Goal: Information Seeking & Learning: Check status

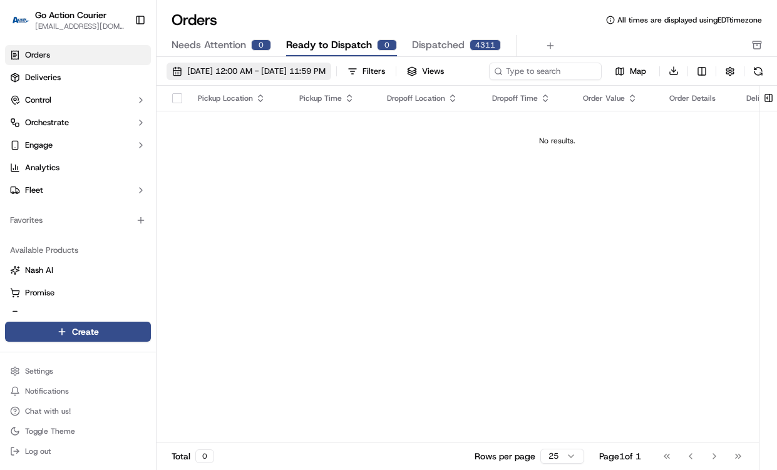
click at [254, 67] on span "[DATE] 12:00 AM - [DATE] 11:59 PM" at bounding box center [256, 71] width 138 height 11
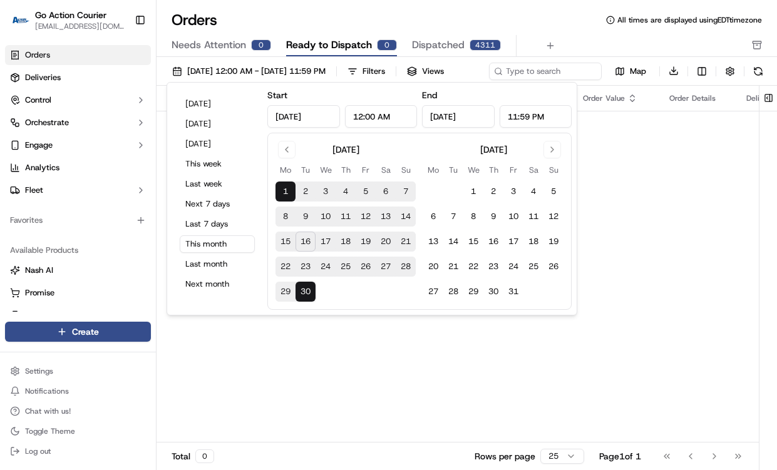
click at [284, 213] on button "8" at bounding box center [285, 217] width 20 height 20
type input "[DATE]"
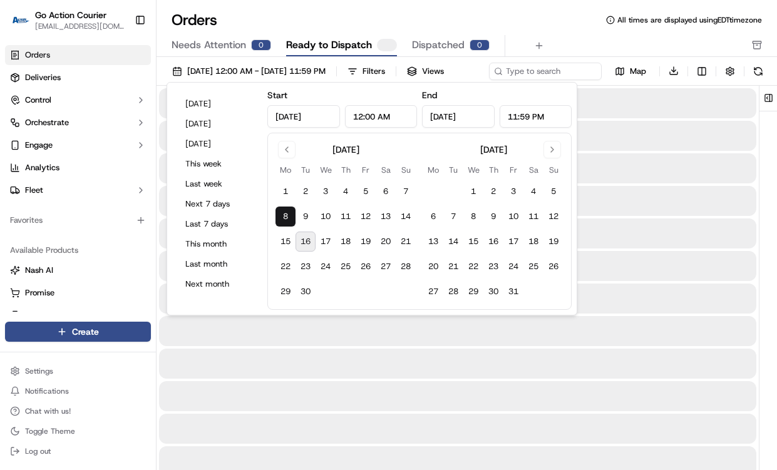
click at [284, 213] on button "8" at bounding box center [285, 217] width 20 height 20
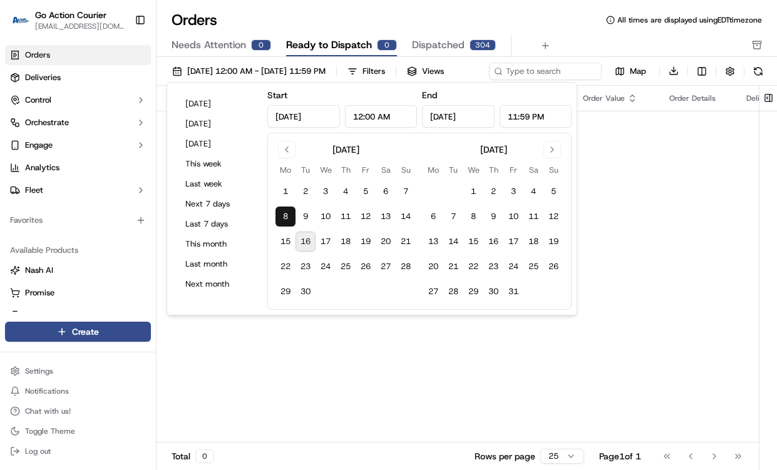
click at [453, 14] on div "Orders All times are displayed using EDT timezone" at bounding box center [467, 20] width 620 height 20
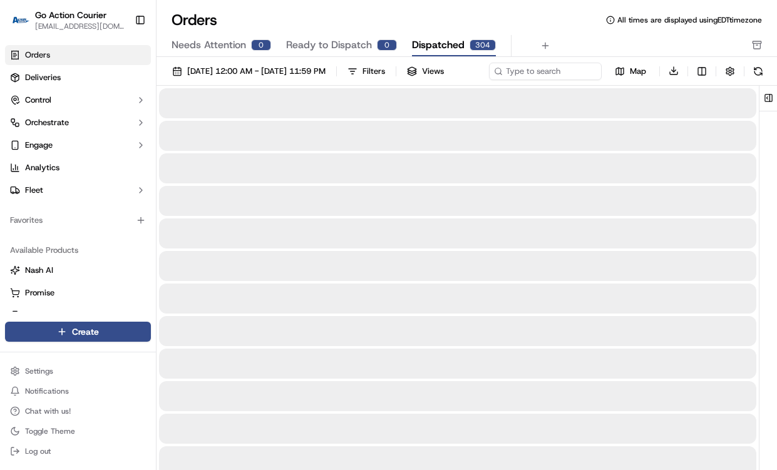
click at [435, 51] on span "Dispatched" at bounding box center [438, 45] width 53 height 15
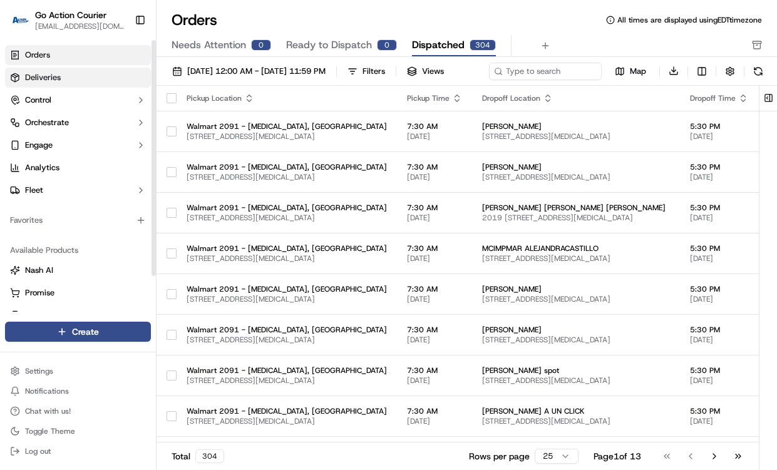
click at [106, 78] on link "Deliveries" at bounding box center [78, 78] width 146 height 20
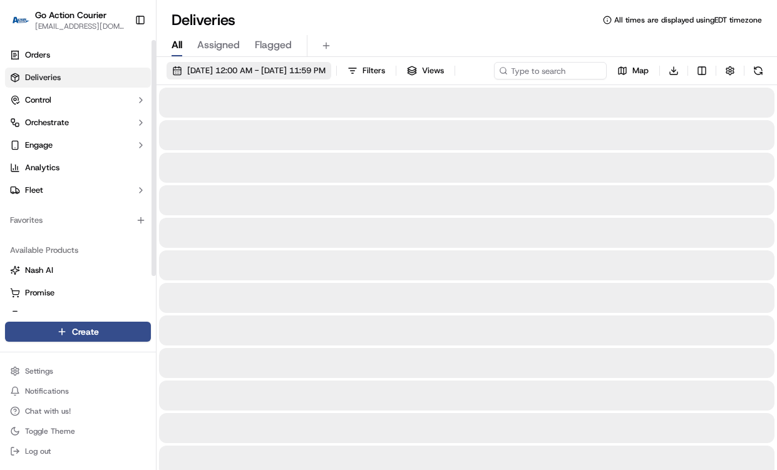
click at [267, 74] on span "[DATE] 12:00 AM - [DATE] 11:59 PM" at bounding box center [256, 70] width 138 height 11
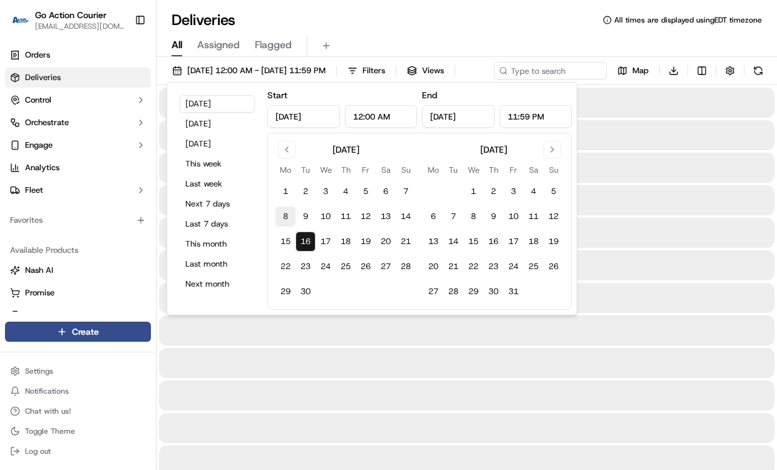
click at [287, 219] on button "8" at bounding box center [285, 217] width 20 height 20
type input "[DATE]"
click at [283, 207] on button "8" at bounding box center [285, 217] width 20 height 20
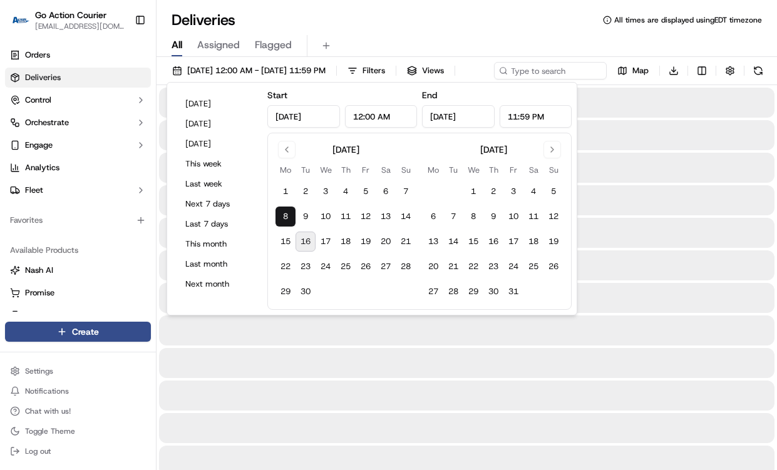
click at [383, 21] on div "Deliveries All times are displayed using EDT timezone" at bounding box center [467, 20] width 620 height 20
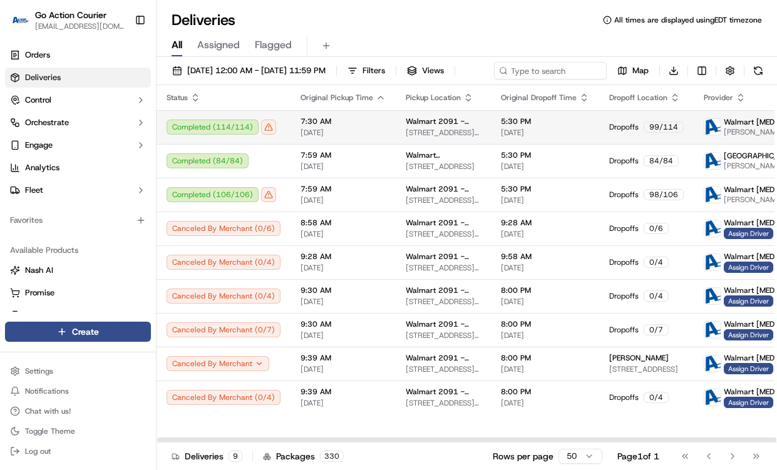
click at [356, 138] on span "[DATE]" at bounding box center [342, 133] width 85 height 10
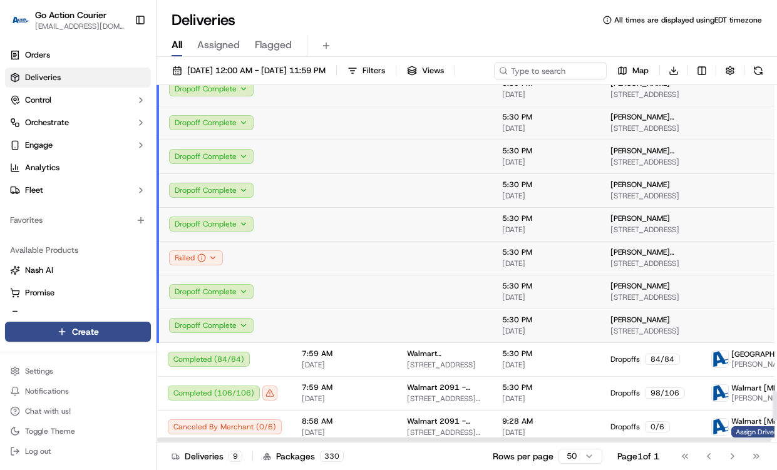
scroll to position [3700, 0]
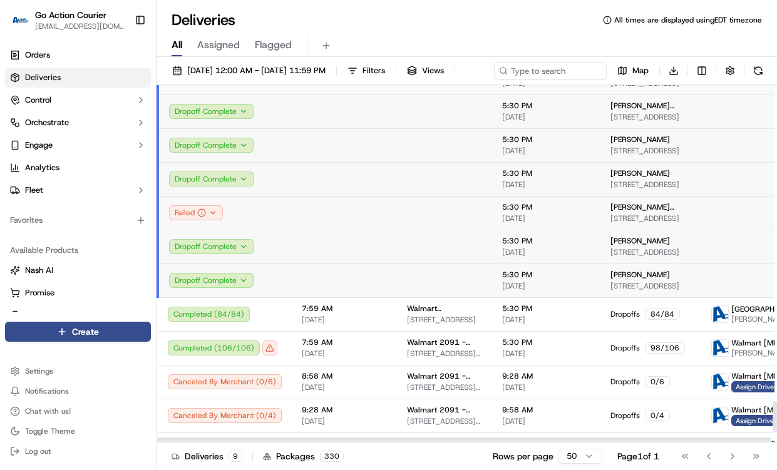
click at [371, 297] on td at bounding box center [344, 281] width 105 height 34
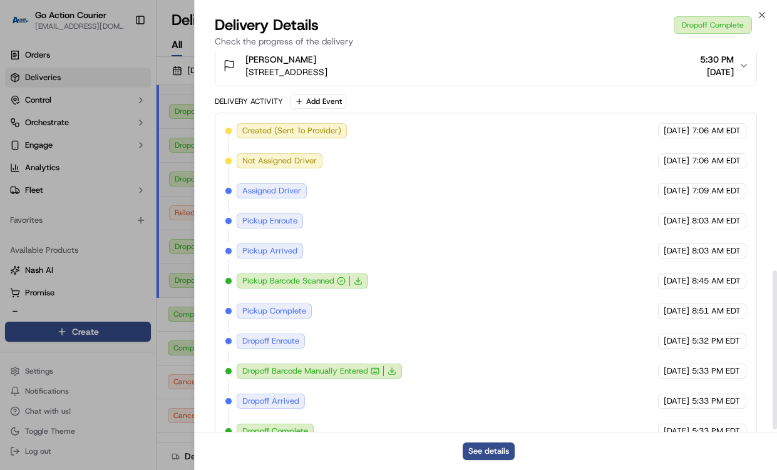
scroll to position [526, 0]
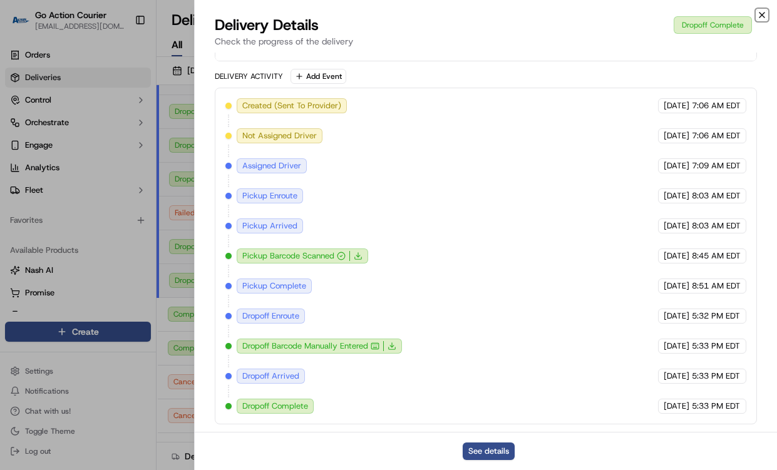
click at [760, 12] on icon "button" at bounding box center [762, 15] width 10 height 10
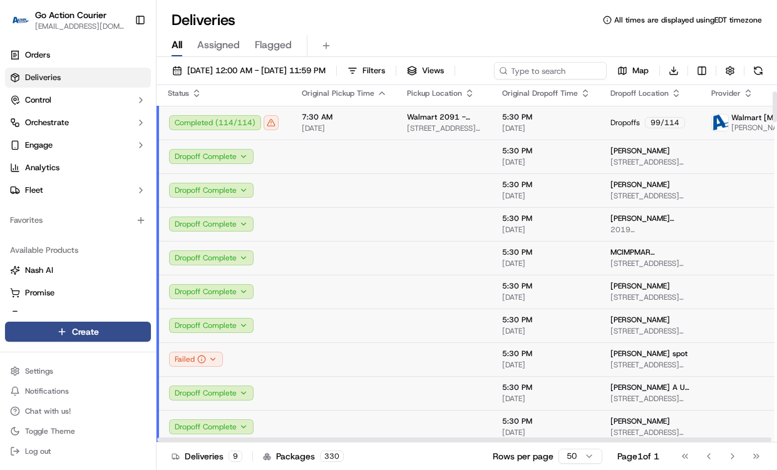
scroll to position [0, 0]
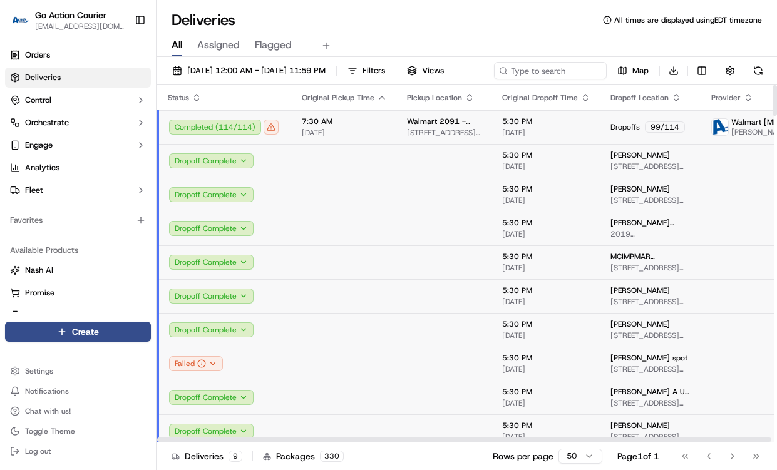
click at [305, 138] on div "7:30 AM [DATE]" at bounding box center [344, 126] width 85 height 21
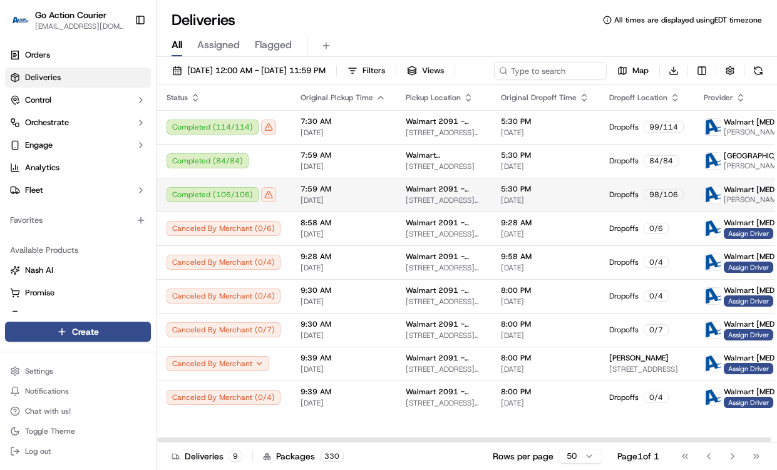
click at [294, 210] on td "7:59 AM [DATE]" at bounding box center [342, 195] width 105 height 34
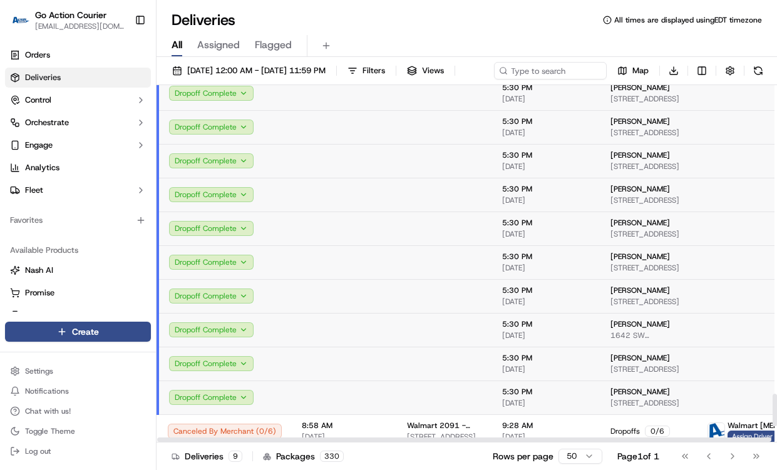
scroll to position [3555, 0]
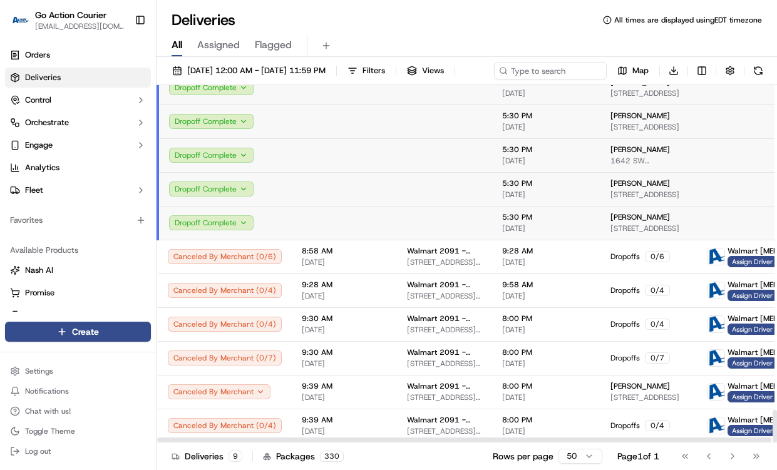
click at [278, 240] on td "Dropoff Complete" at bounding box center [225, 223] width 134 height 34
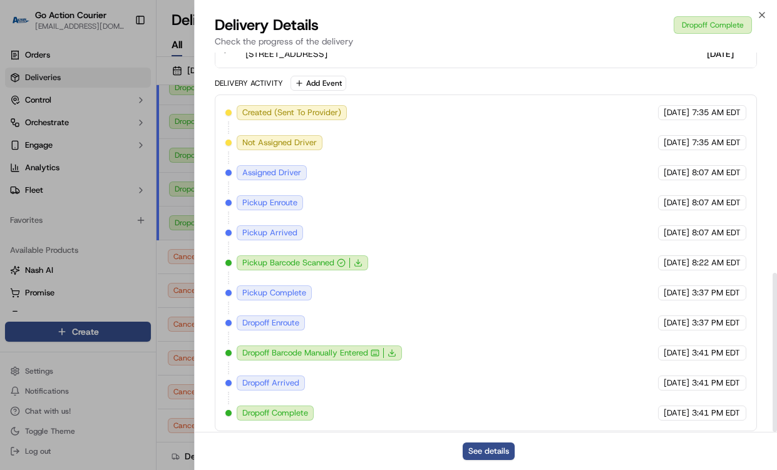
scroll to position [526, 0]
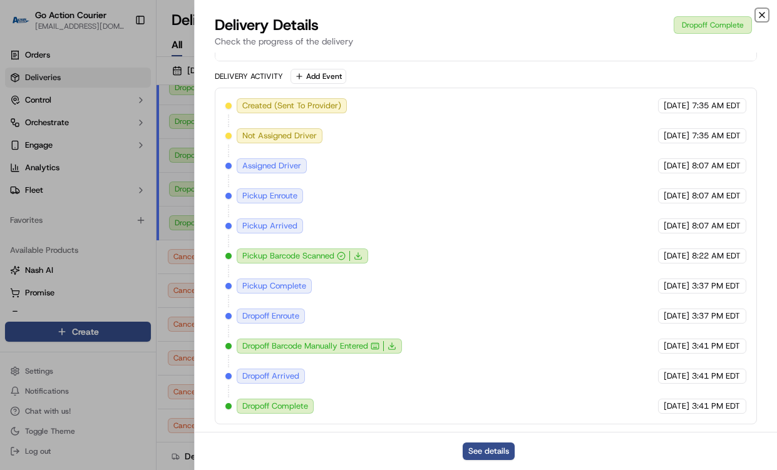
click at [761, 13] on icon "button" at bounding box center [762, 15] width 10 height 10
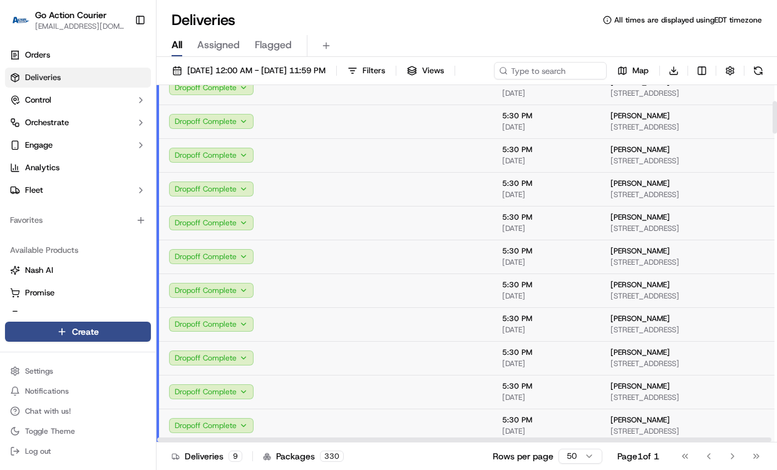
scroll to position [0, 0]
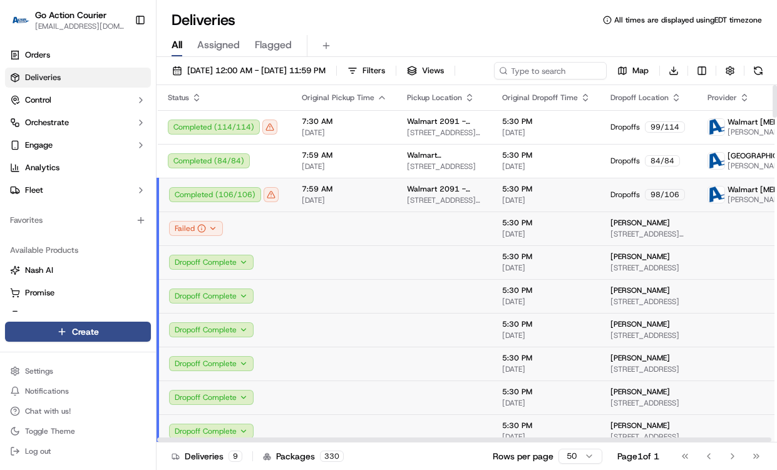
click at [342, 194] on span "7:59 AM" at bounding box center [344, 189] width 85 height 10
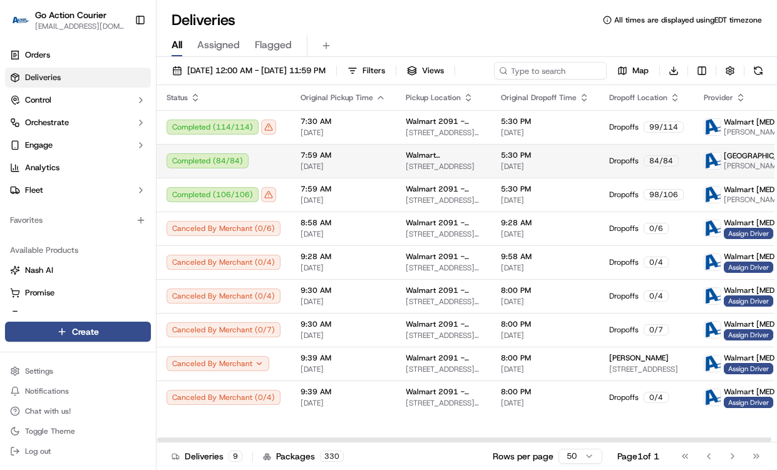
click at [318, 160] on span "7:59 AM" at bounding box center [342, 155] width 85 height 10
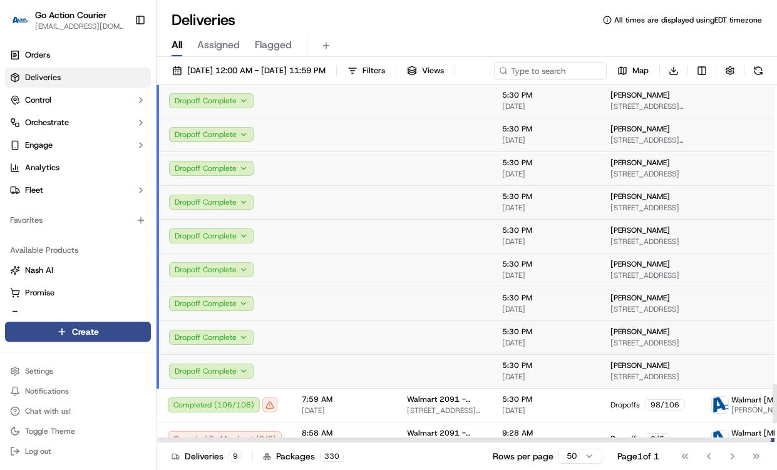
scroll to position [2811, 0]
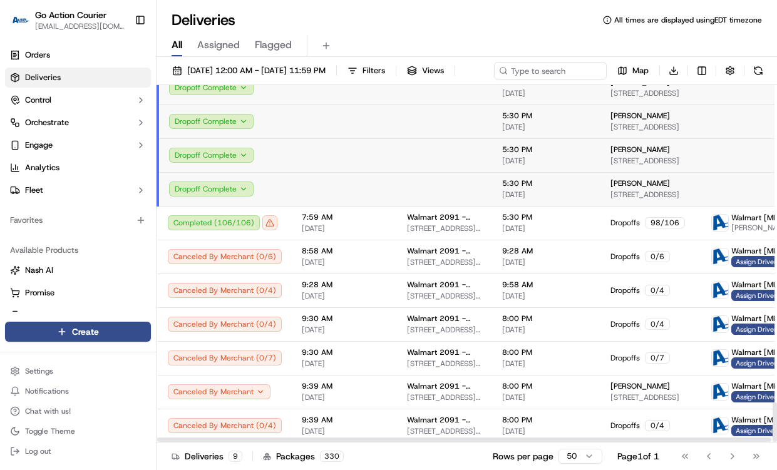
click at [275, 206] on td "Dropoff Complete" at bounding box center [225, 189] width 134 height 34
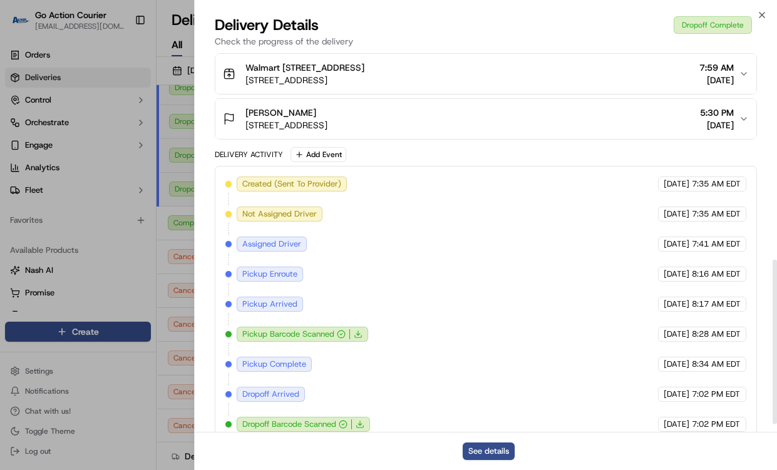
scroll to position [496, 0]
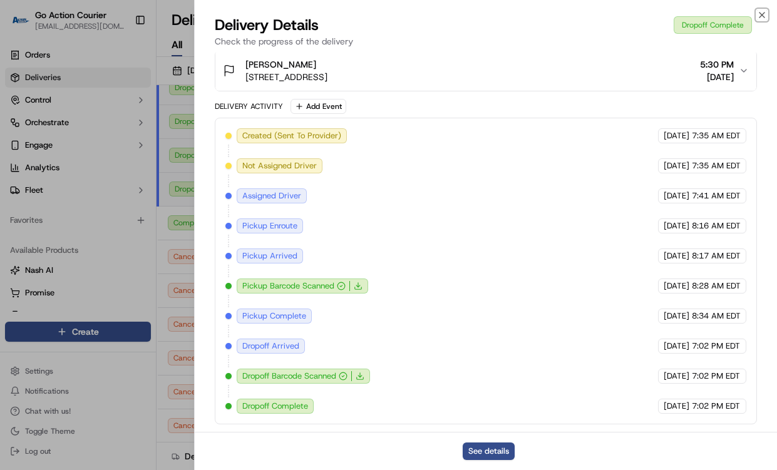
drag, startPoint x: 762, startPoint y: 14, endPoint x: 444, endPoint y: 76, distance: 323.5
click at [762, 14] on icon "button" at bounding box center [762, 15] width 10 height 10
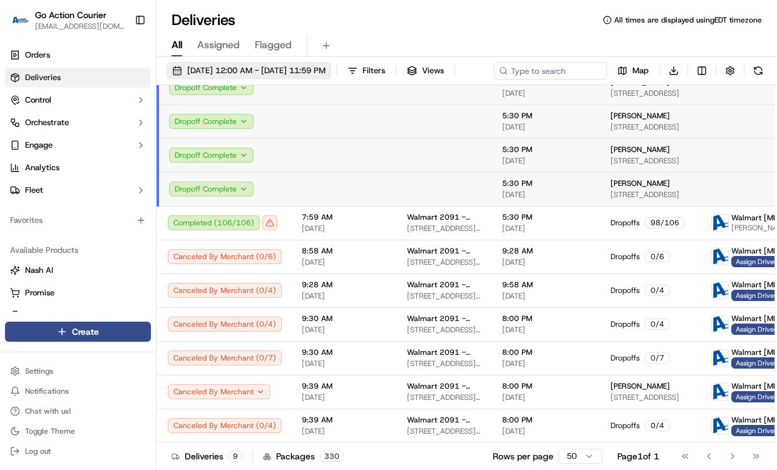
click at [246, 69] on span "[DATE] 12:00 AM - [DATE] 11:59 PM" at bounding box center [256, 70] width 138 height 11
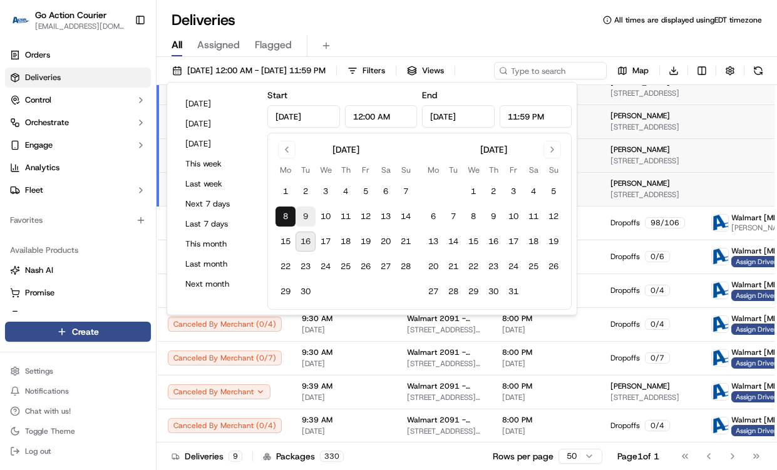
click at [302, 214] on button "9" at bounding box center [305, 217] width 20 height 20
type input "[DATE]"
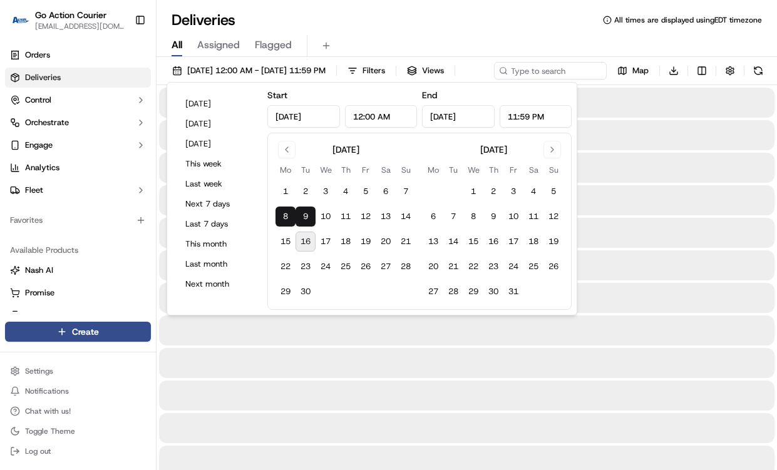
click at [302, 214] on button "9" at bounding box center [305, 217] width 20 height 20
type input "[DATE]"
click at [376, 21] on div "Deliveries All times are displayed using EDT timezone" at bounding box center [467, 20] width 620 height 20
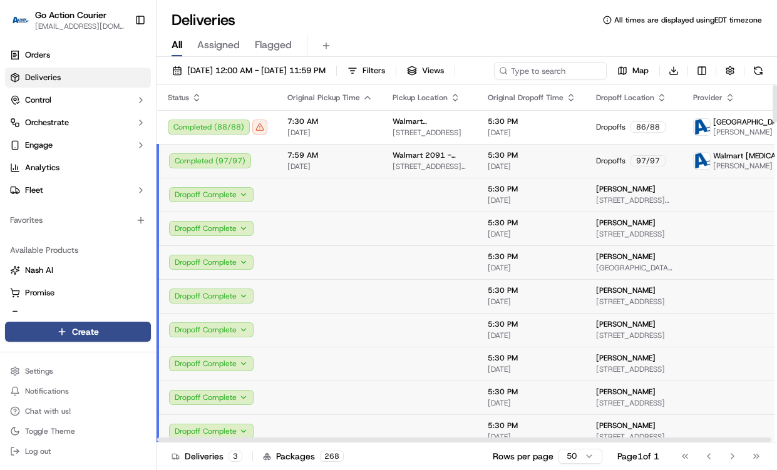
click at [306, 160] on span "7:59 AM" at bounding box center [329, 155] width 85 height 10
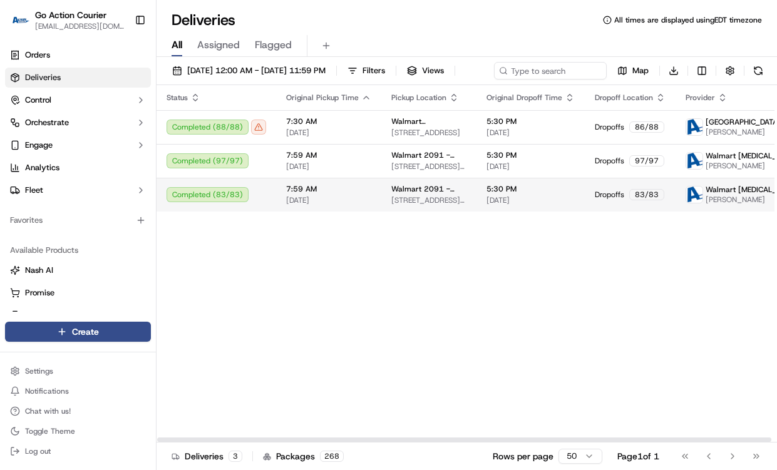
click at [314, 203] on td "7:59 AM [DATE]" at bounding box center [328, 195] width 105 height 34
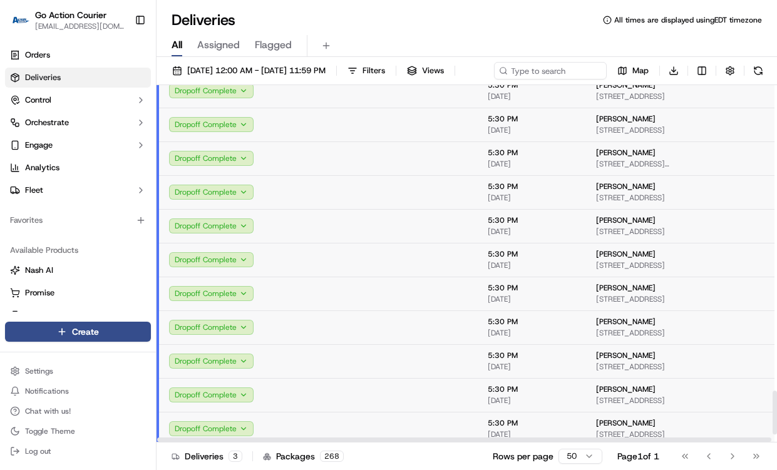
scroll to position [2575, 0]
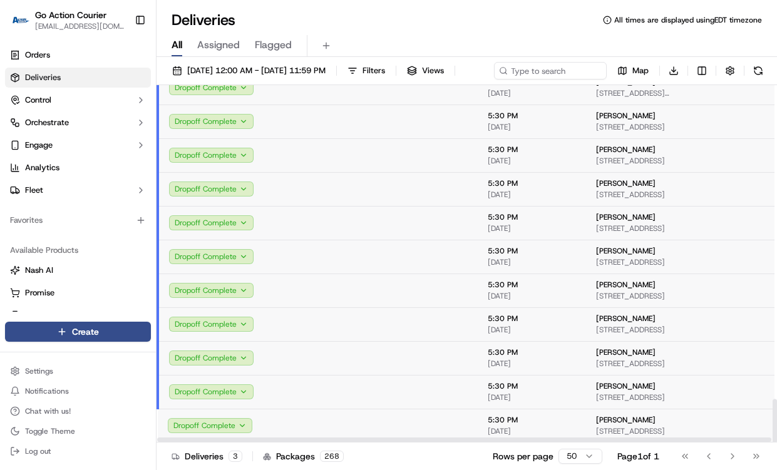
click at [323, 371] on td at bounding box center [329, 358] width 105 height 34
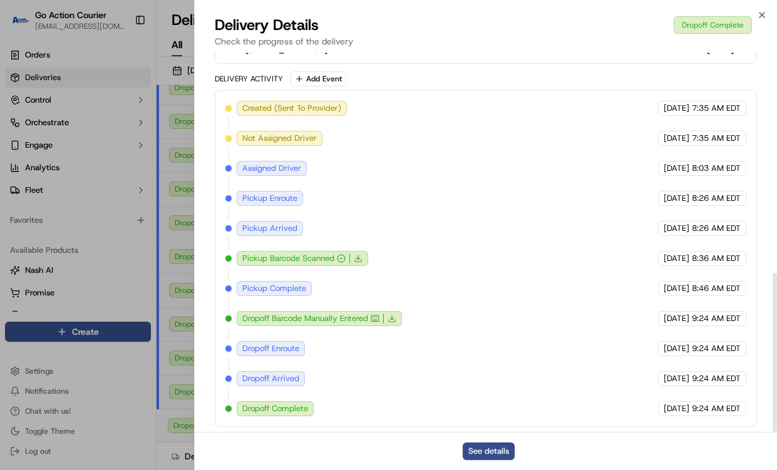
scroll to position [526, 0]
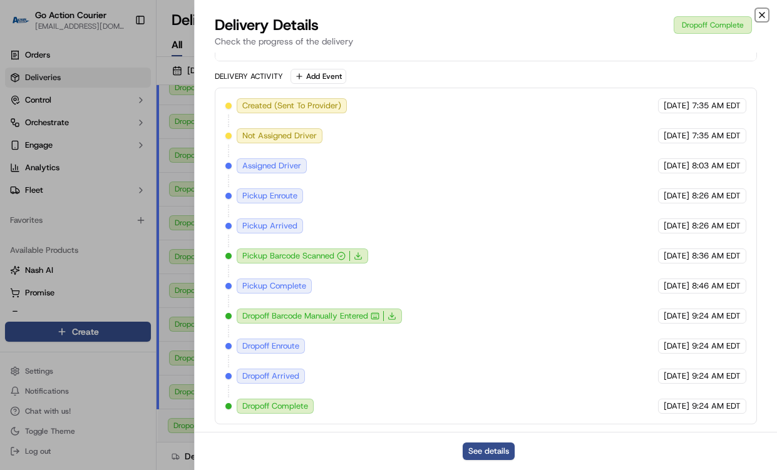
click at [757, 13] on icon "button" at bounding box center [762, 15] width 10 height 10
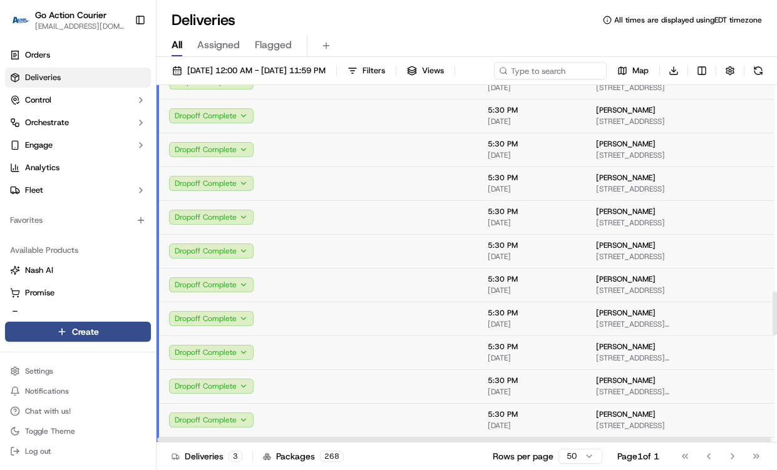
scroll to position [1636, 0]
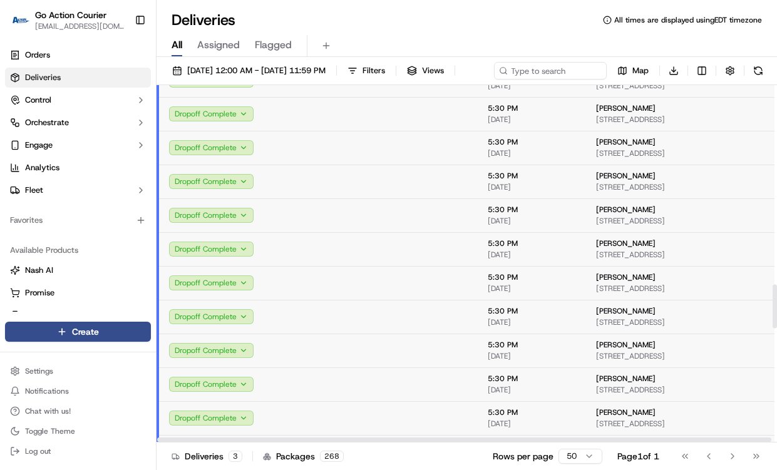
click at [308, 232] on td at bounding box center [329, 215] width 105 height 34
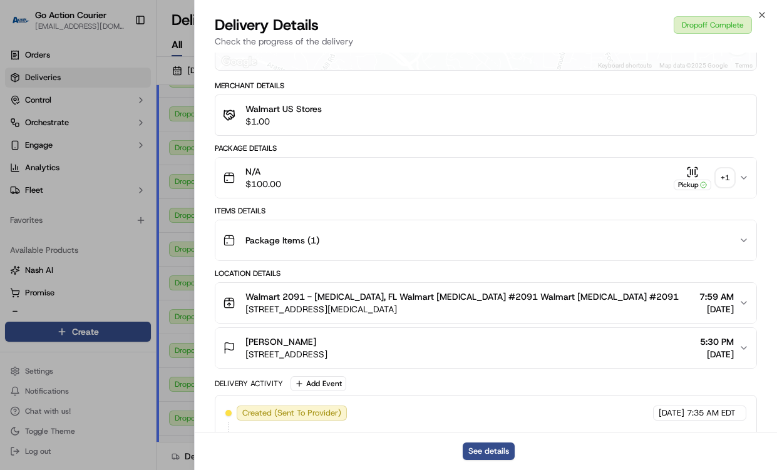
scroll to position [313, 0]
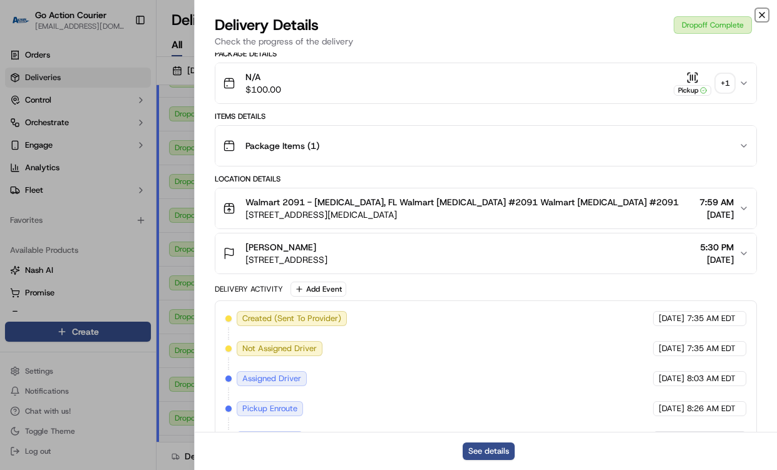
click at [762, 12] on icon "button" at bounding box center [762, 15] width 10 height 10
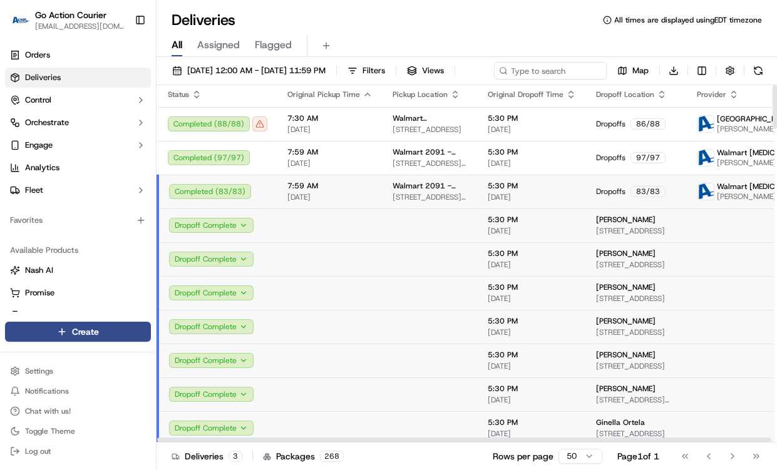
scroll to position [0, 0]
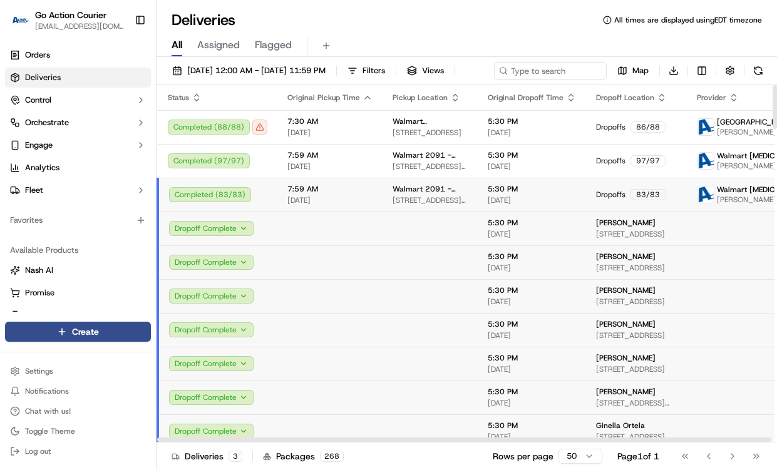
click at [329, 245] on td at bounding box center [329, 229] width 105 height 34
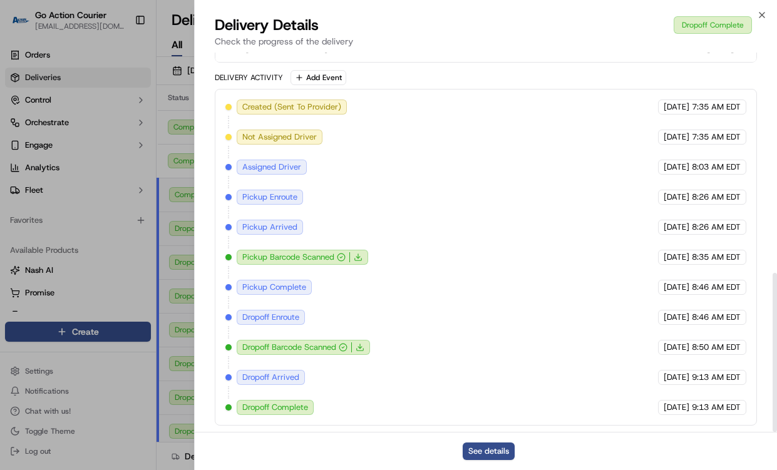
scroll to position [526, 0]
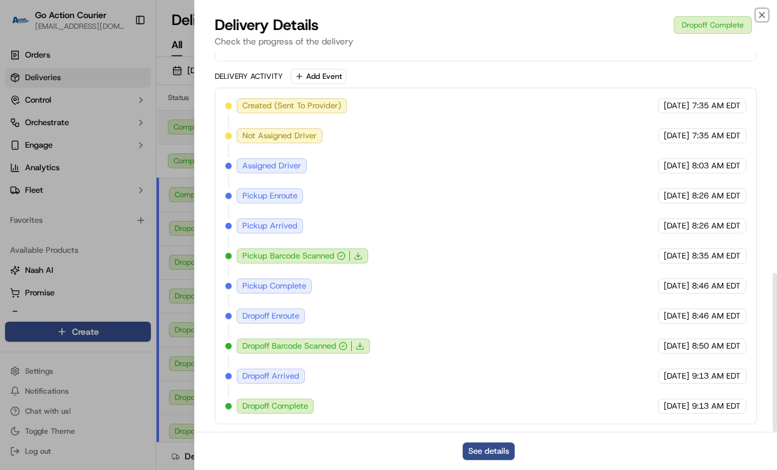
click at [759, 12] on icon "button" at bounding box center [762, 15] width 10 height 10
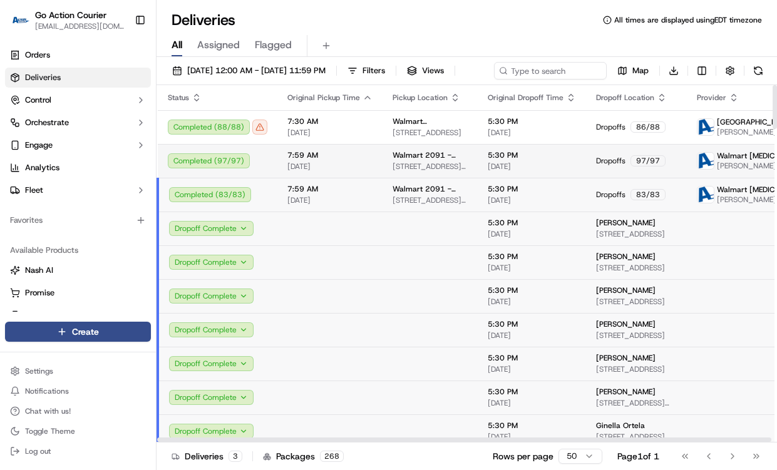
click at [329, 160] on span "7:59 AM" at bounding box center [329, 155] width 85 height 10
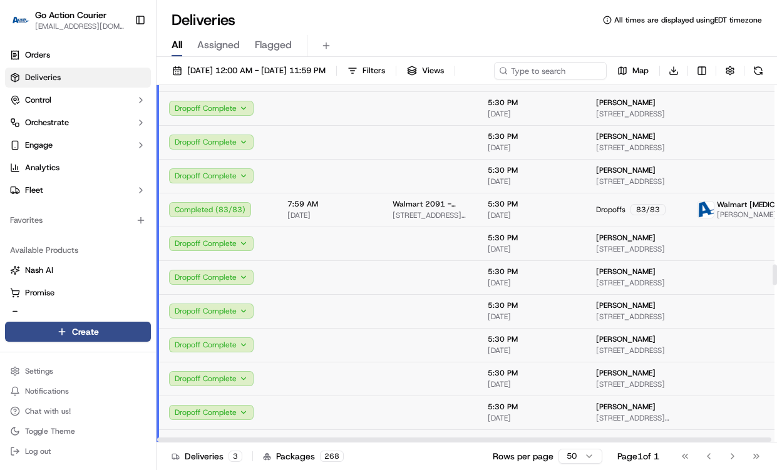
scroll to position [3067, 0]
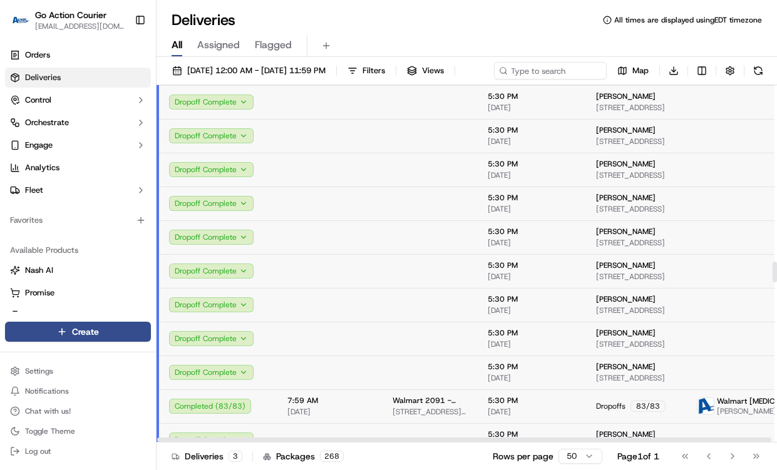
click at [340, 389] on td at bounding box center [329, 373] width 105 height 34
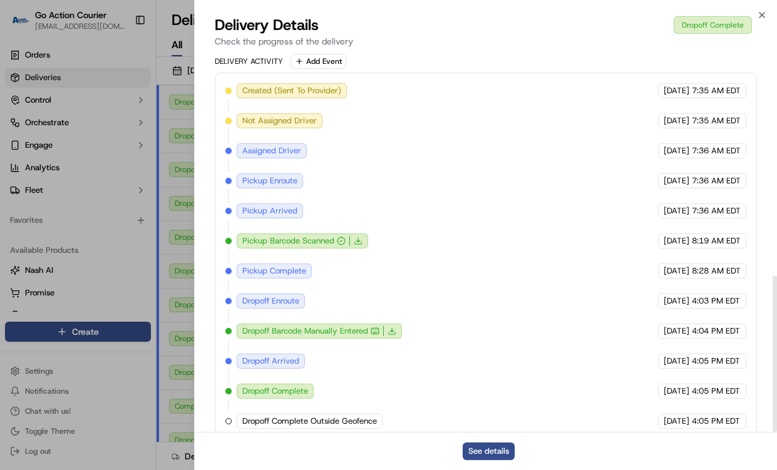
scroll to position [556, 0]
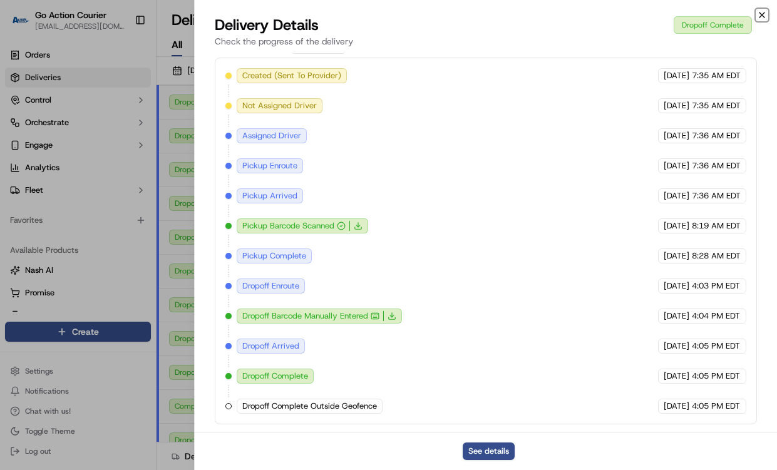
click at [760, 16] on icon "button" at bounding box center [762, 15] width 10 height 10
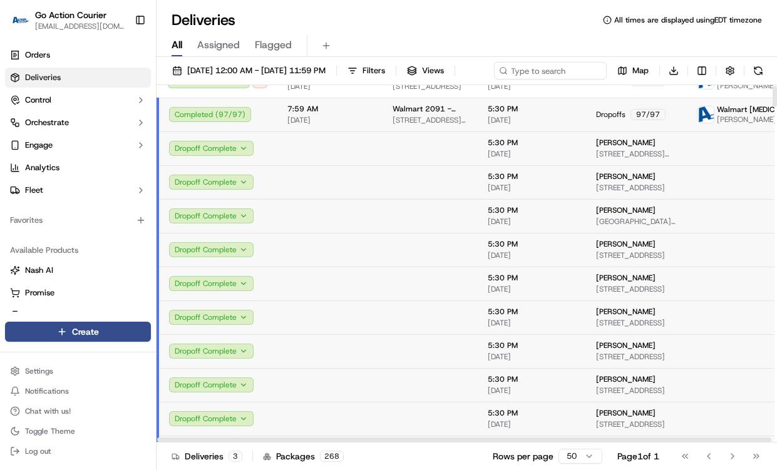
scroll to position [0, 0]
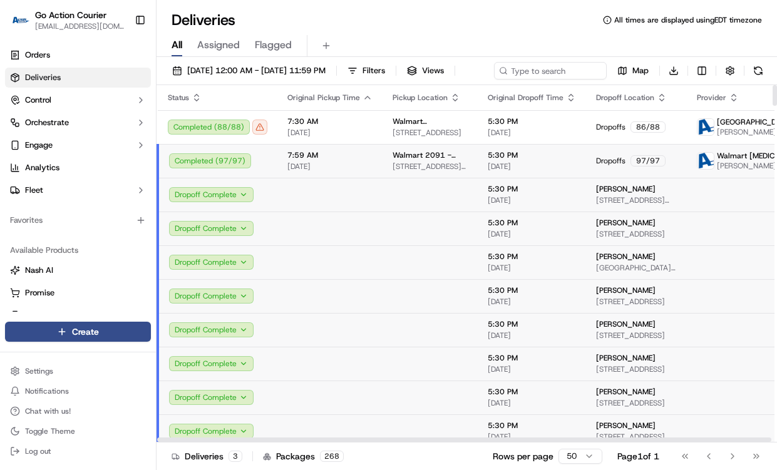
click at [321, 160] on span "7:59 AM" at bounding box center [329, 155] width 85 height 10
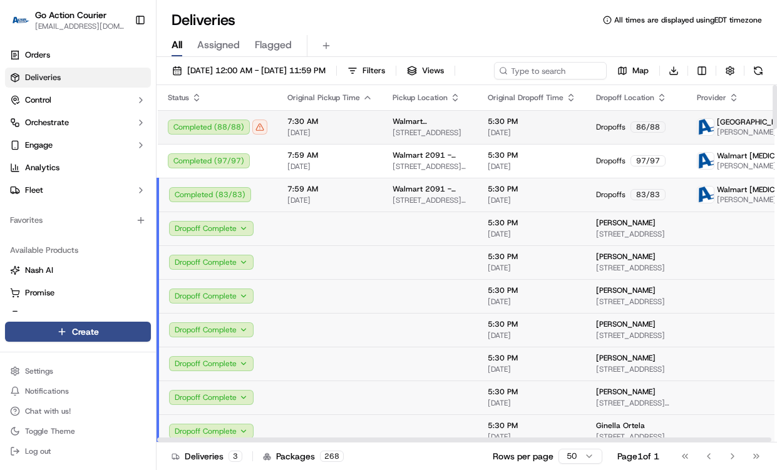
click at [307, 138] on span "[DATE]" at bounding box center [329, 133] width 85 height 10
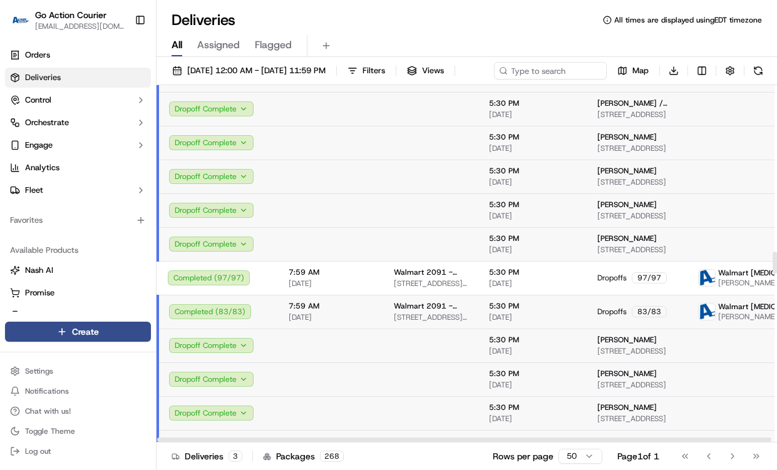
scroll to position [2754, 0]
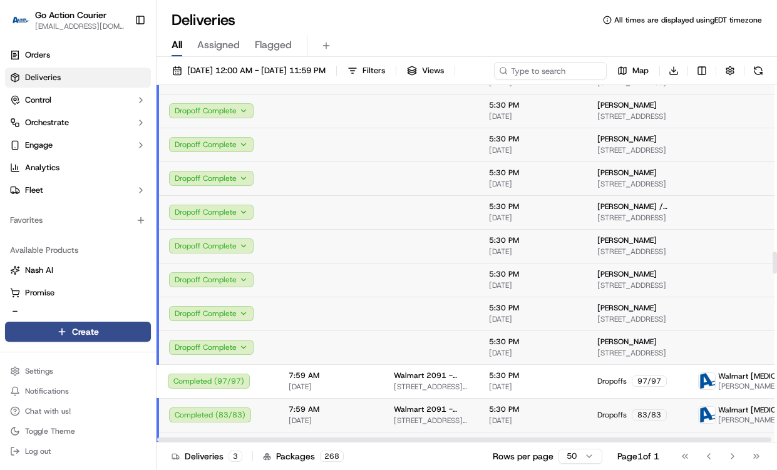
click at [281, 364] on td at bounding box center [331, 348] width 105 height 34
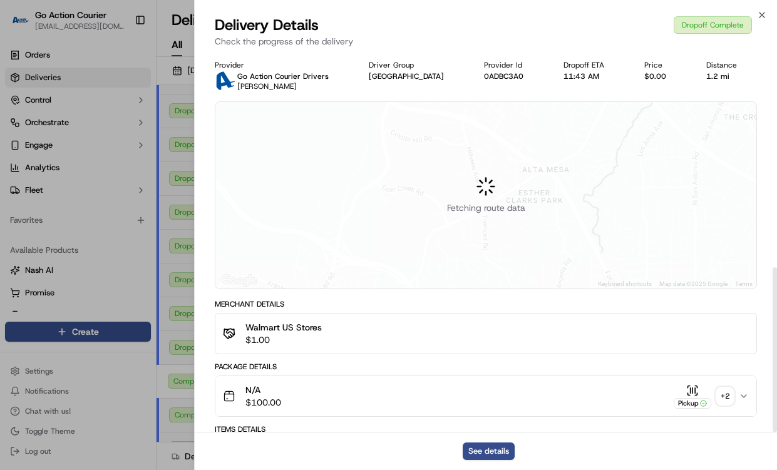
scroll to position [496, 0]
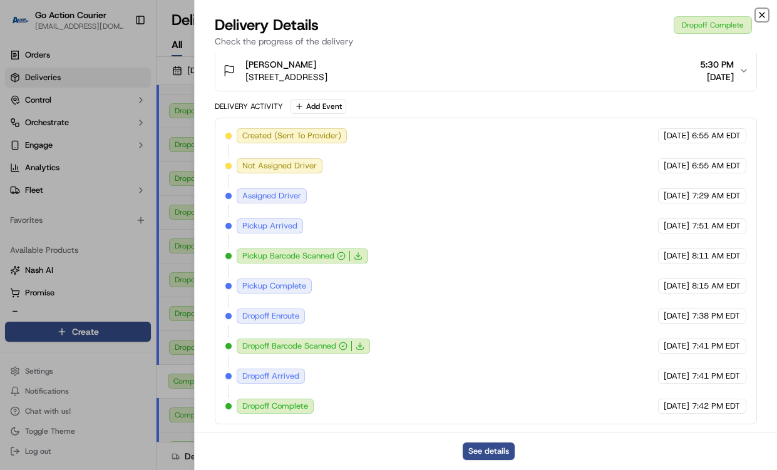
click at [759, 16] on icon "button" at bounding box center [762, 15] width 10 height 10
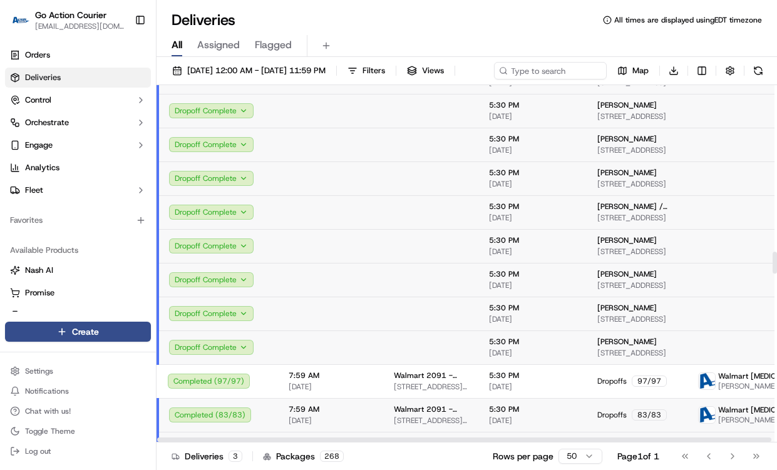
click at [303, 192] on td at bounding box center [331, 179] width 105 height 34
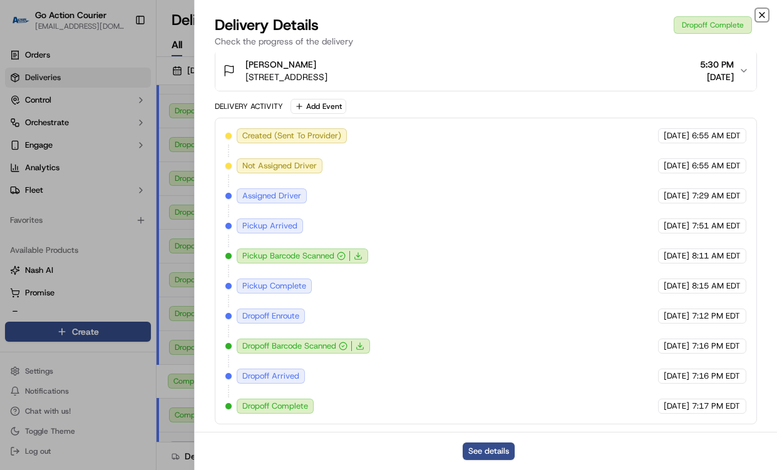
click at [761, 18] on icon "button" at bounding box center [762, 15] width 10 height 10
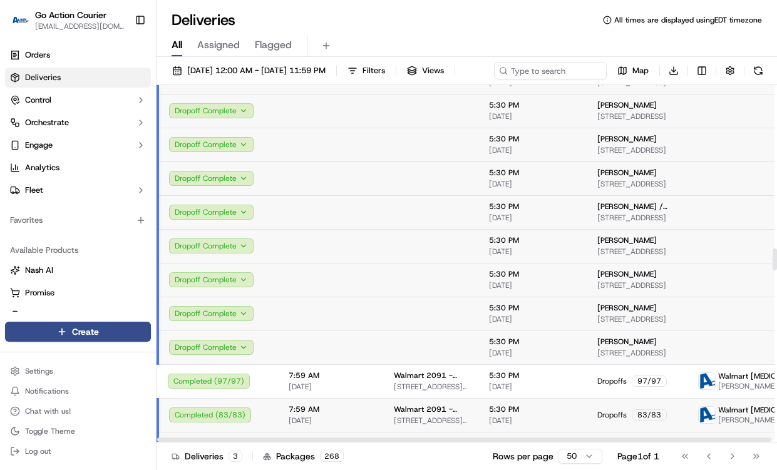
scroll to position [2567, 0]
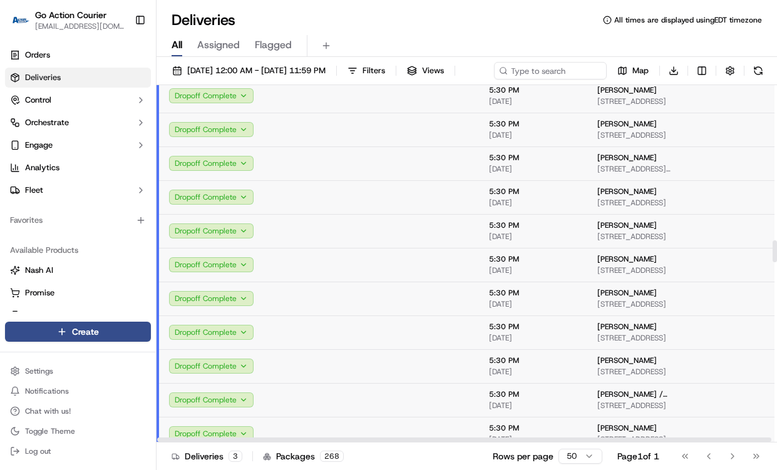
click at [294, 180] on td at bounding box center [331, 163] width 105 height 34
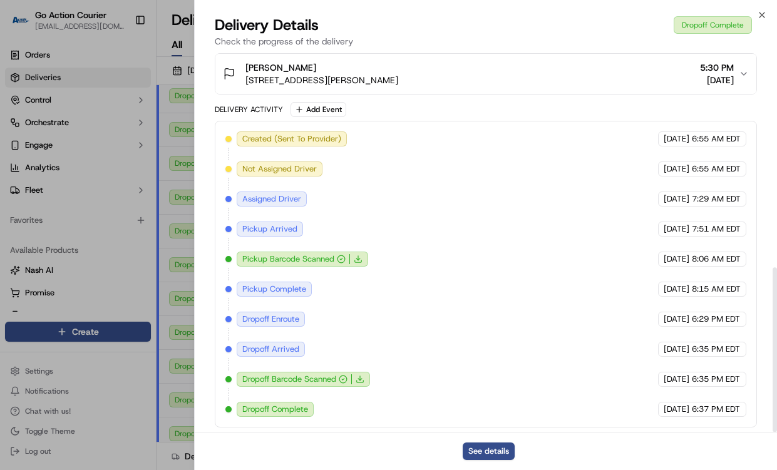
scroll to position [496, 0]
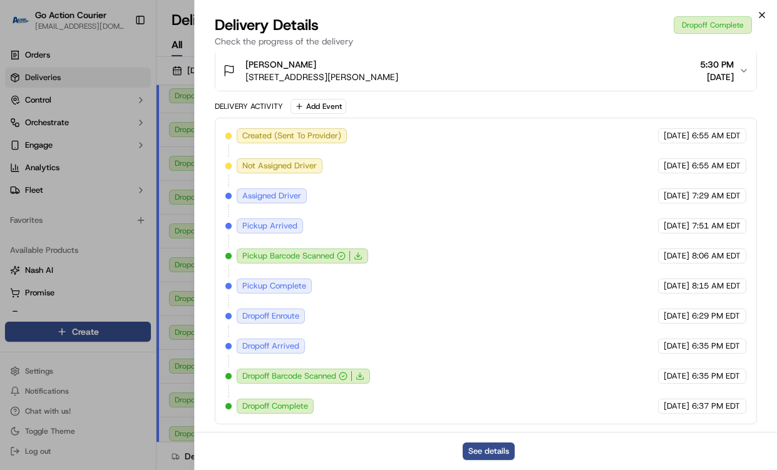
click at [759, 9] on div "Close Delivery Details Dropoff Complete Check the progress of the delivery Prov…" at bounding box center [485, 235] width 583 height 470
click at [763, 13] on icon "button" at bounding box center [762, 15] width 10 height 10
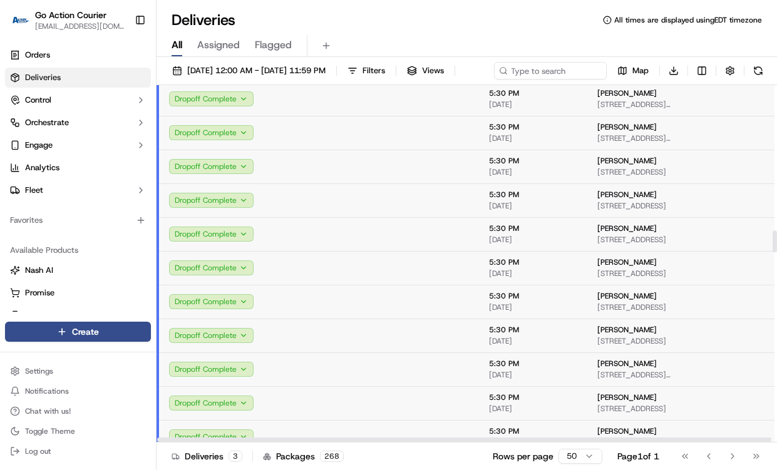
scroll to position [2316, 0]
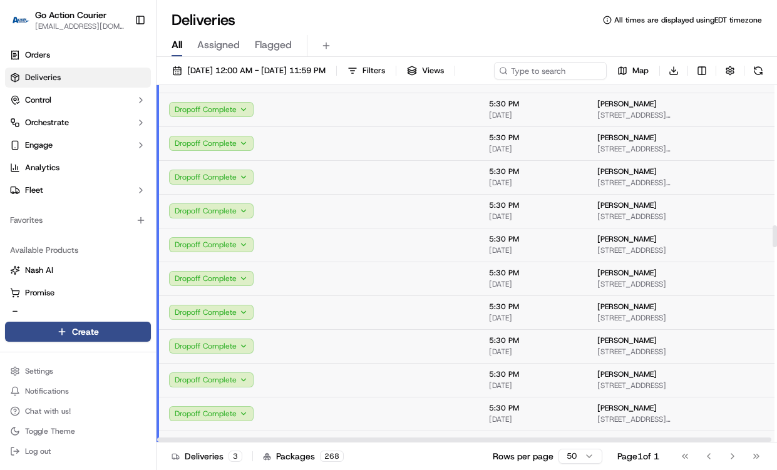
click at [319, 194] on td at bounding box center [331, 177] width 105 height 34
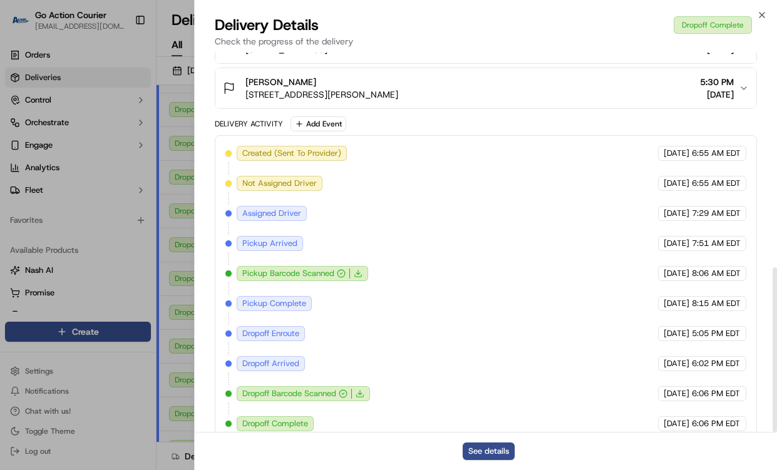
scroll to position [496, 0]
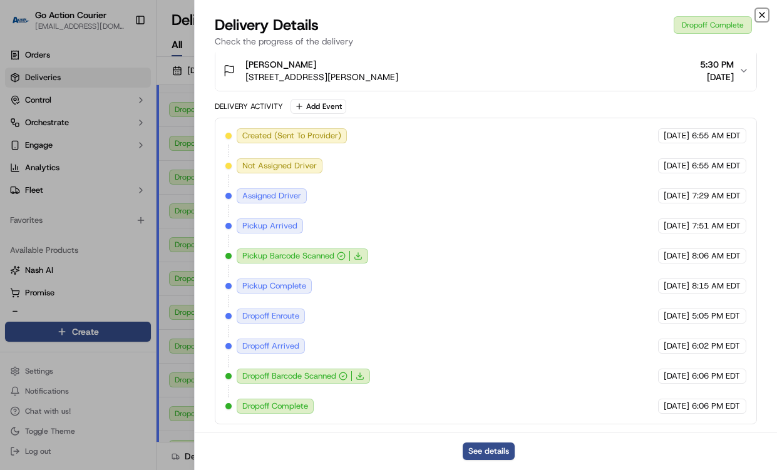
click at [761, 15] on icon "button" at bounding box center [762, 15] width 10 height 10
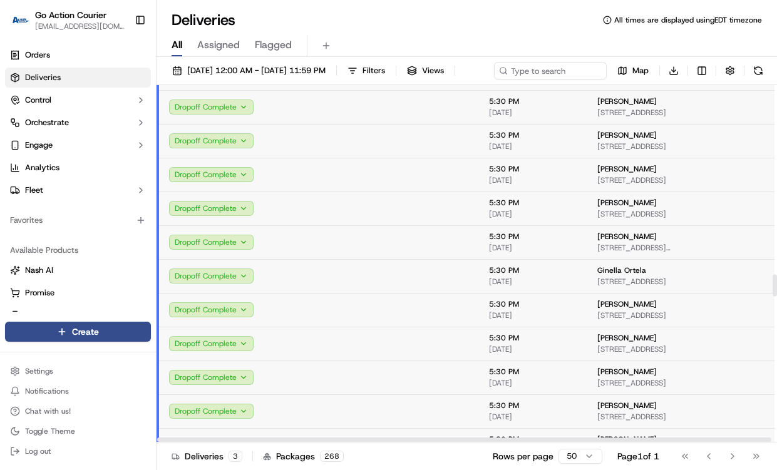
scroll to position [2942, 0]
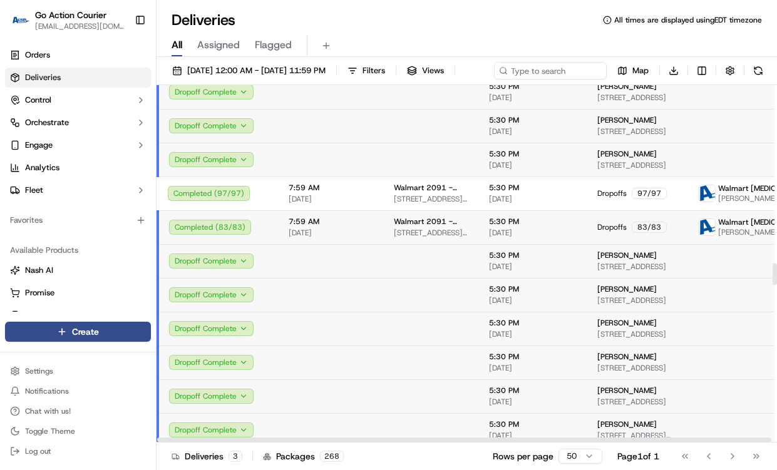
click at [295, 176] on td at bounding box center [331, 160] width 105 height 34
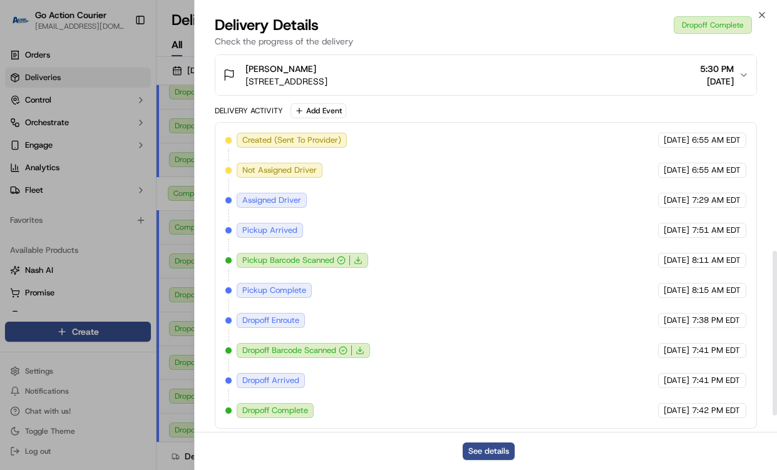
scroll to position [496, 0]
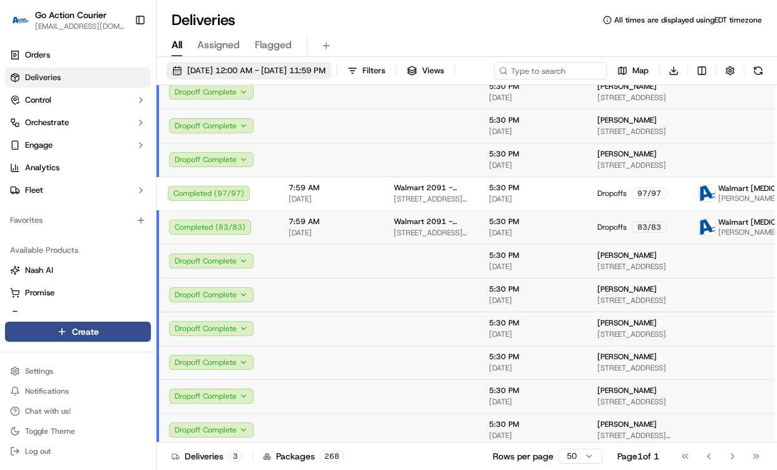
click at [292, 71] on span "[DATE] 12:00 AM - [DATE] 11:59 PM" at bounding box center [256, 70] width 138 height 11
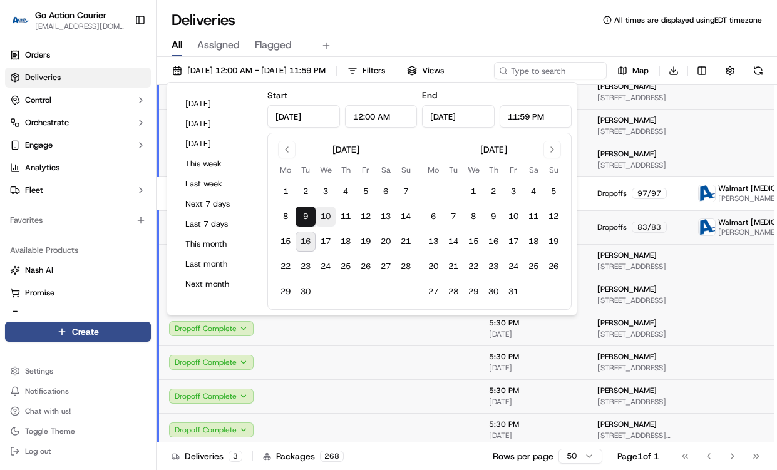
click at [326, 214] on button "10" at bounding box center [326, 217] width 20 height 20
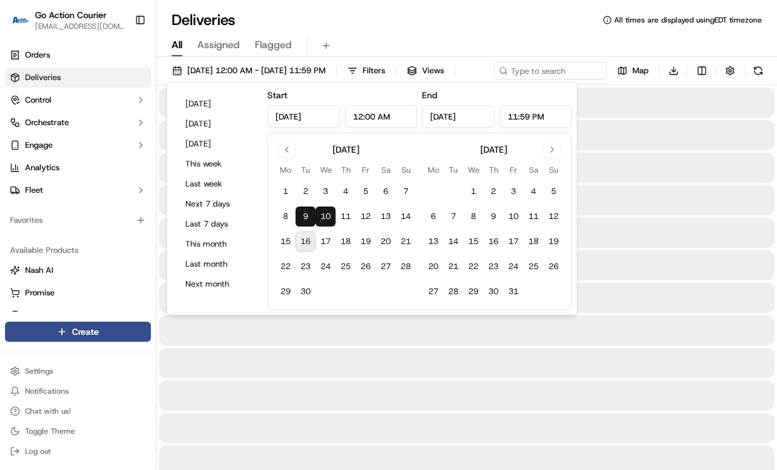
type input "[DATE]"
click at [326, 214] on button "10" at bounding box center [326, 217] width 20 height 20
type input "[DATE]"
click at [414, 14] on div "Deliveries All times are displayed using EDT timezone" at bounding box center [467, 20] width 620 height 20
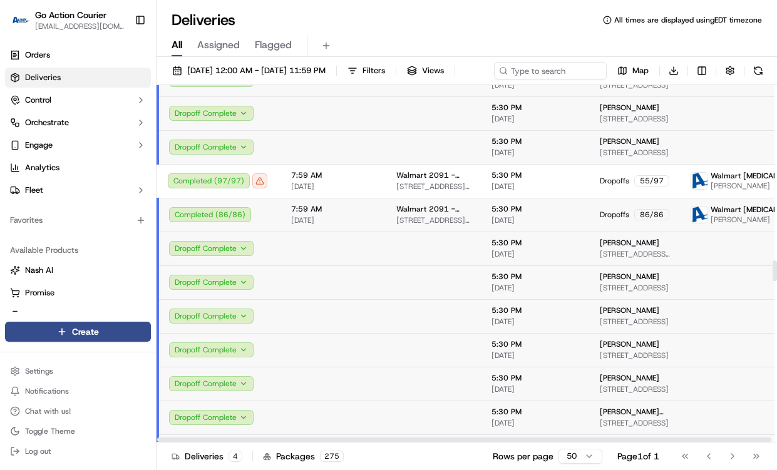
scroll to position [3067, 0]
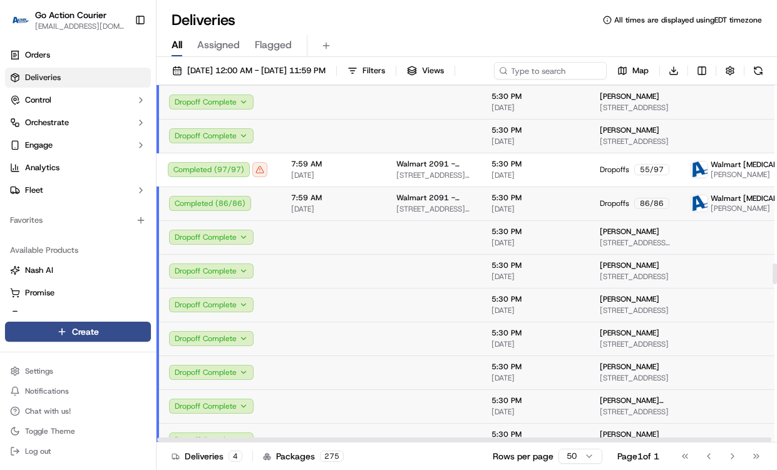
click at [340, 153] on td at bounding box center [333, 136] width 105 height 34
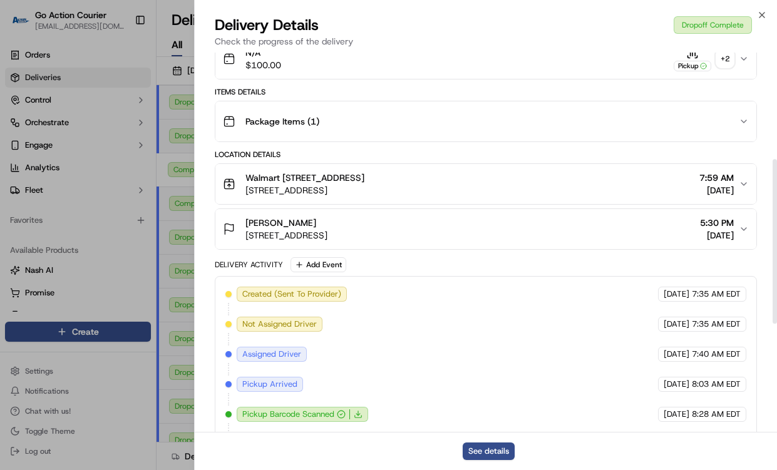
scroll to position [496, 0]
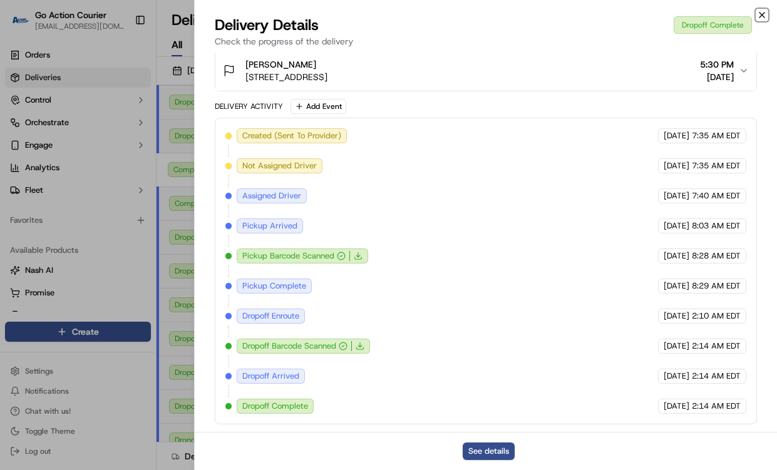
click at [758, 16] on icon "button" at bounding box center [762, 15] width 10 height 10
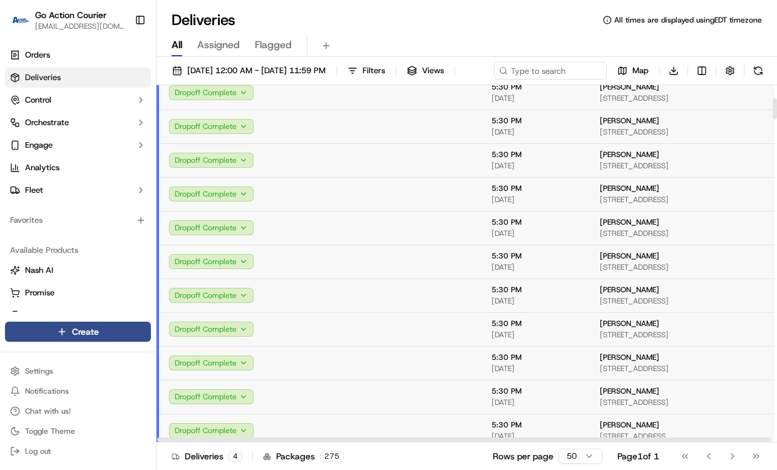
scroll to position [0, 0]
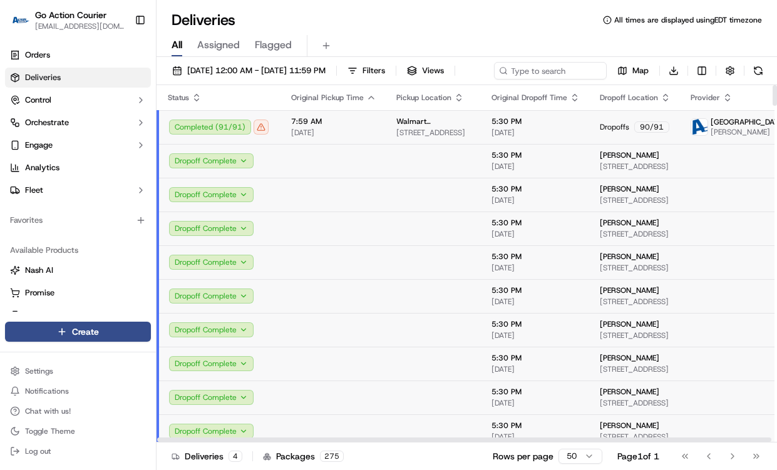
click at [314, 178] on td at bounding box center [333, 161] width 105 height 34
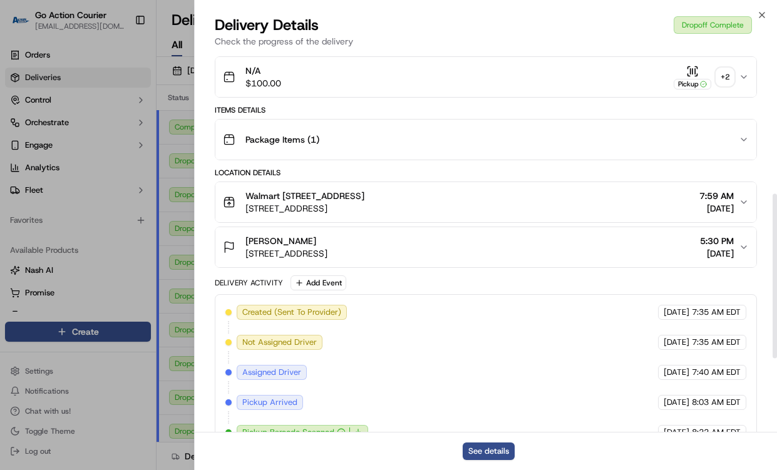
scroll to position [496, 0]
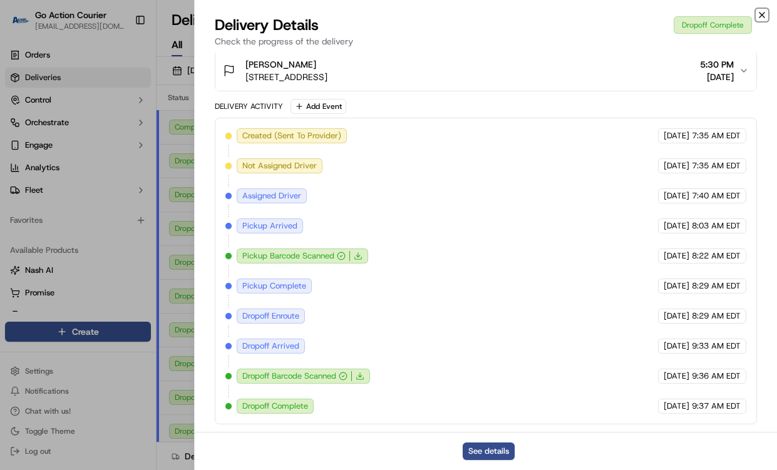
click at [759, 14] on icon "button" at bounding box center [762, 15] width 10 height 10
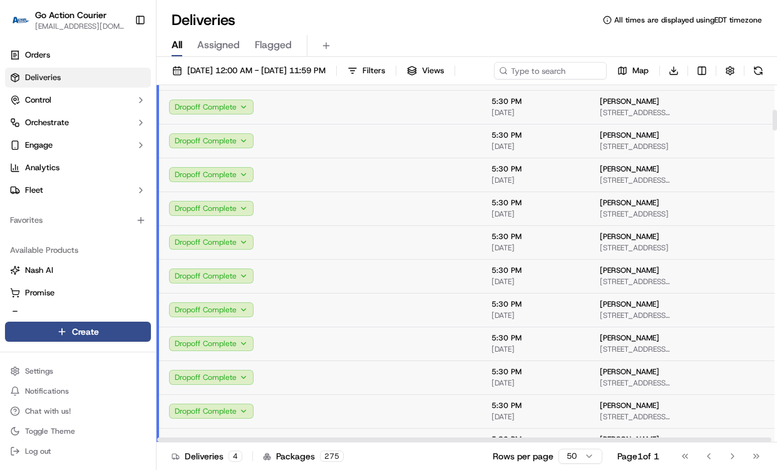
scroll to position [501, 0]
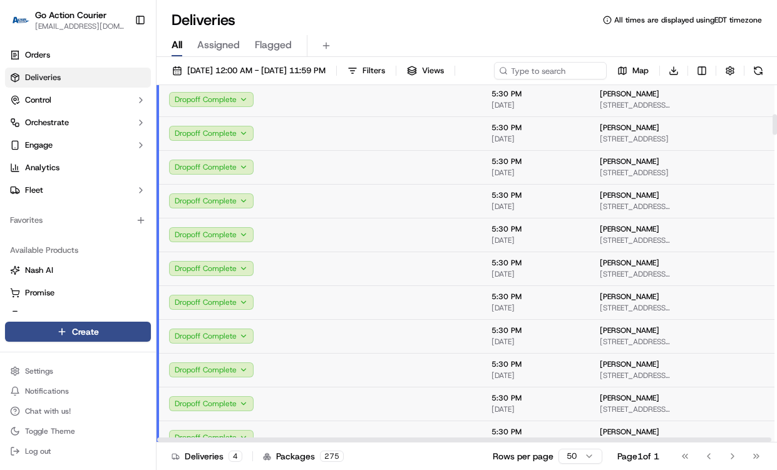
click at [343, 252] on td at bounding box center [333, 235] width 105 height 34
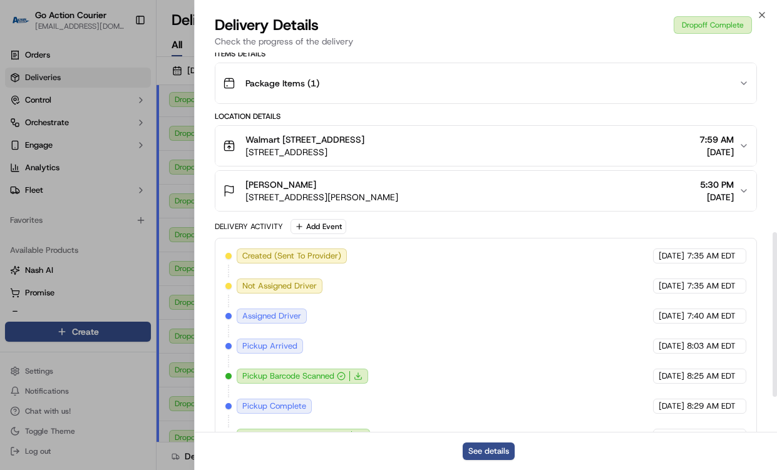
scroll to position [496, 0]
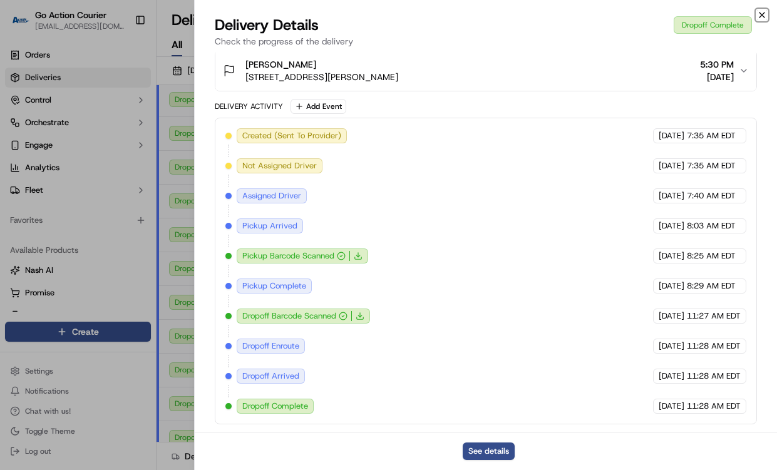
click at [758, 15] on icon "button" at bounding box center [762, 15] width 10 height 10
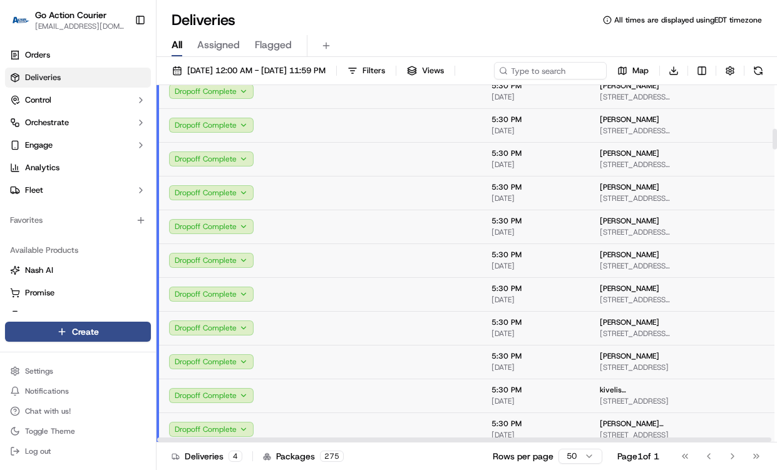
scroll to position [751, 0]
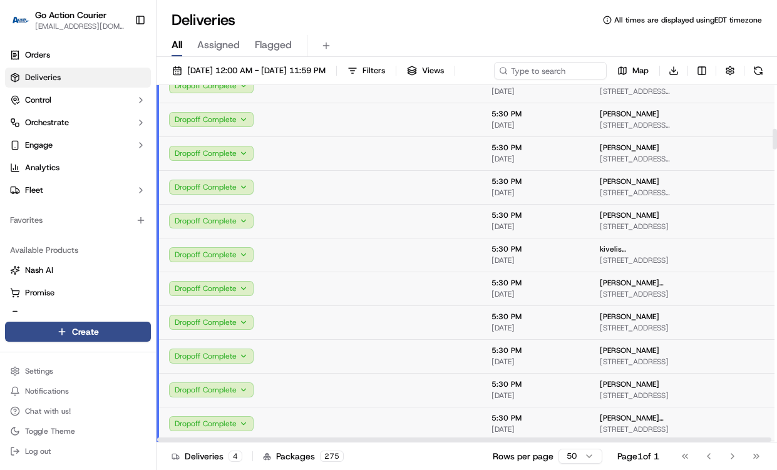
click at [303, 272] on td at bounding box center [333, 255] width 105 height 34
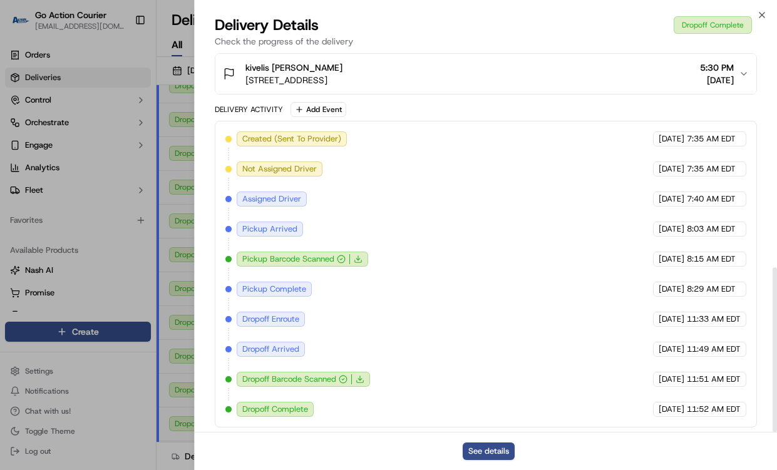
scroll to position [496, 0]
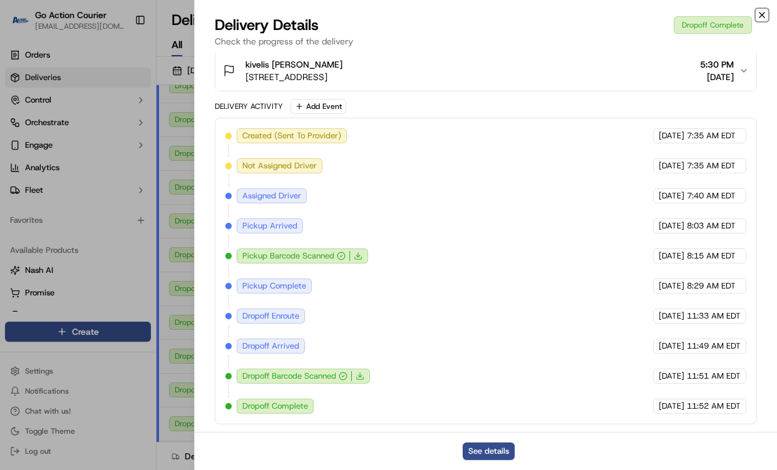
click at [759, 11] on icon "button" at bounding box center [762, 15] width 10 height 10
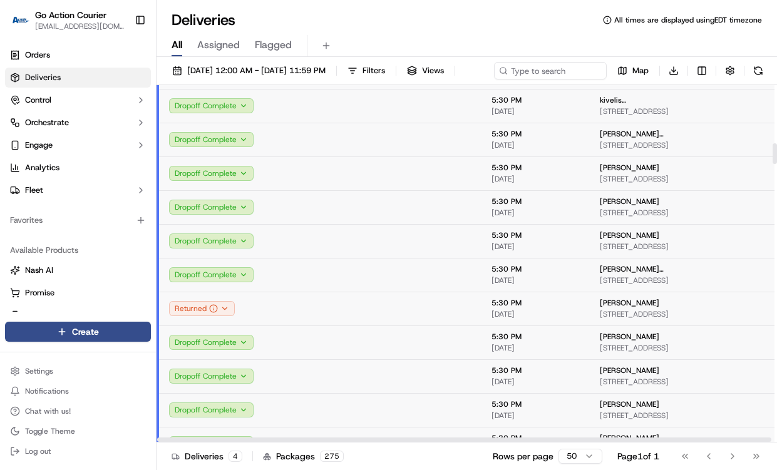
scroll to position [1002, 0]
click at [290, 292] on td at bounding box center [333, 275] width 105 height 34
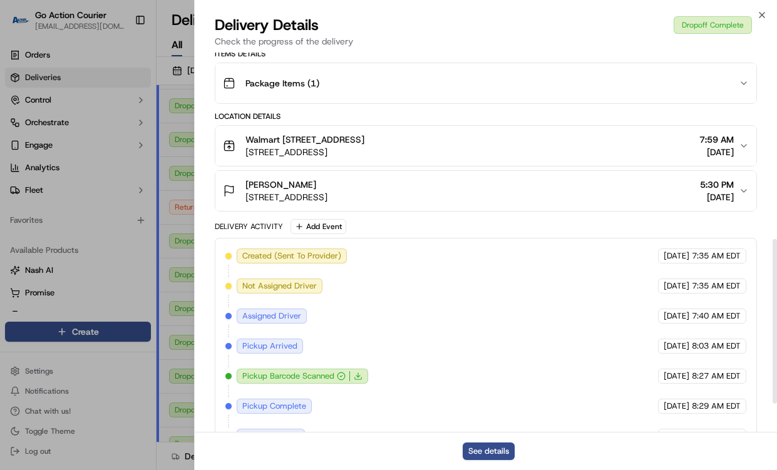
scroll to position [496, 0]
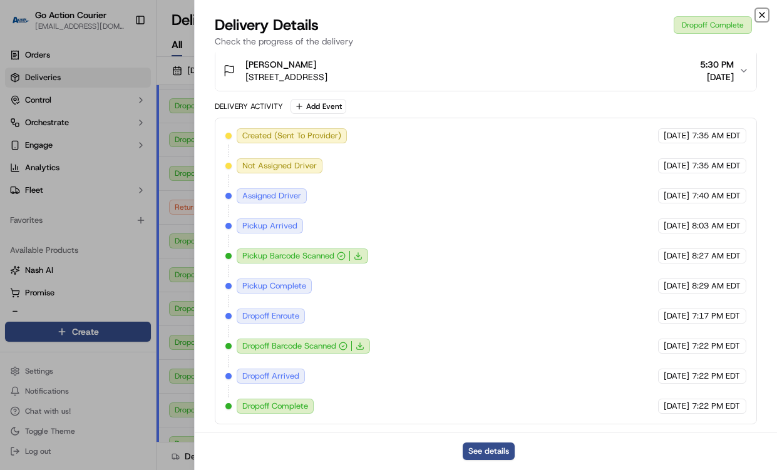
click at [762, 14] on icon "button" at bounding box center [762, 15] width 10 height 10
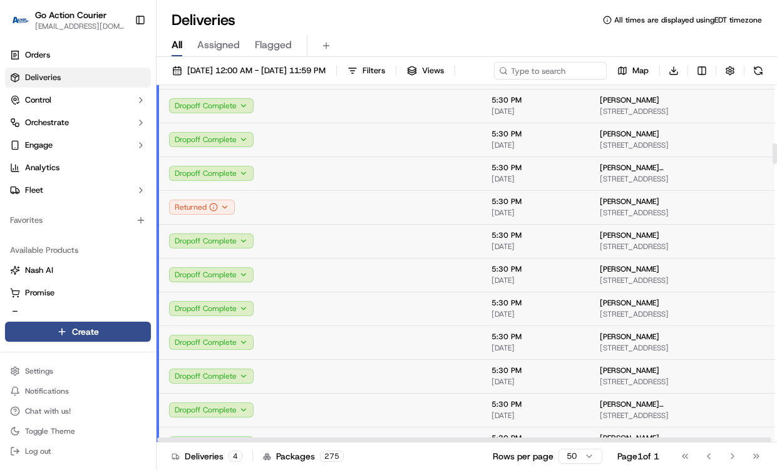
click at [270, 190] on td "Dropoff Complete" at bounding box center [219, 174] width 123 height 34
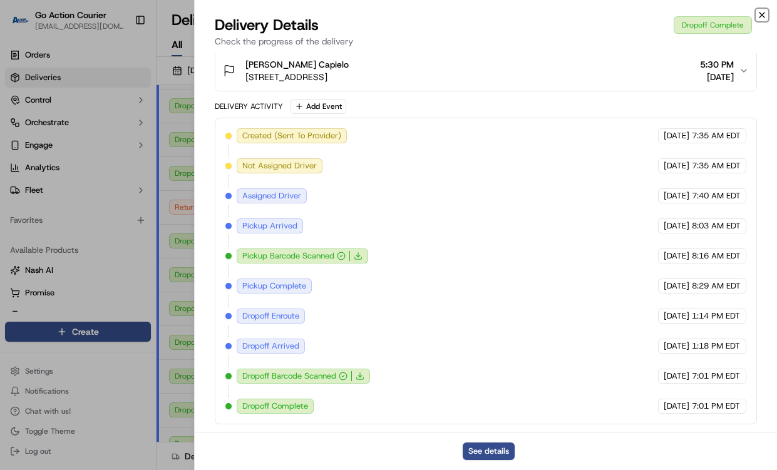
click at [761, 13] on icon "button" at bounding box center [762, 15] width 10 height 10
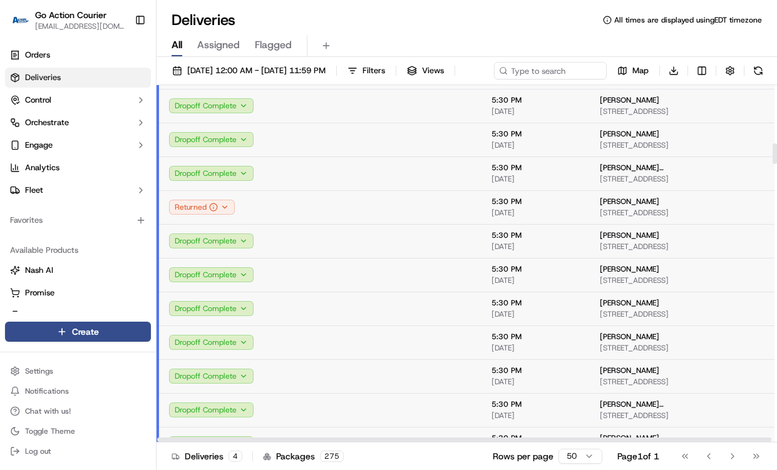
click at [275, 123] on td "Dropoff Complete" at bounding box center [219, 106] width 123 height 34
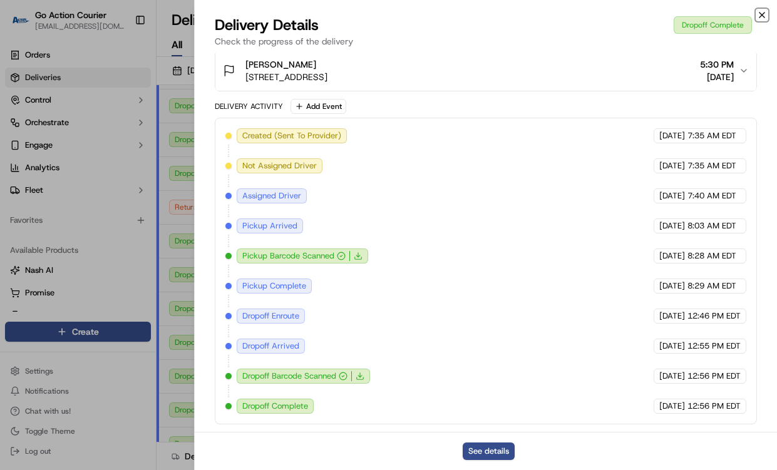
click at [759, 14] on icon "button" at bounding box center [762, 15] width 10 height 10
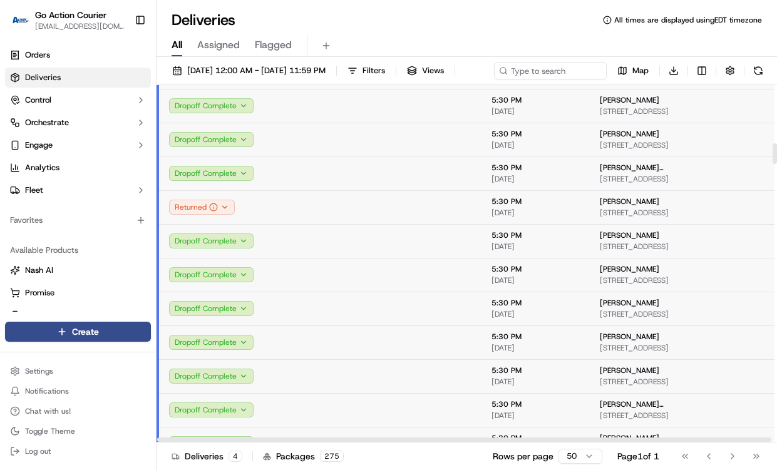
click at [327, 153] on td at bounding box center [333, 140] width 105 height 34
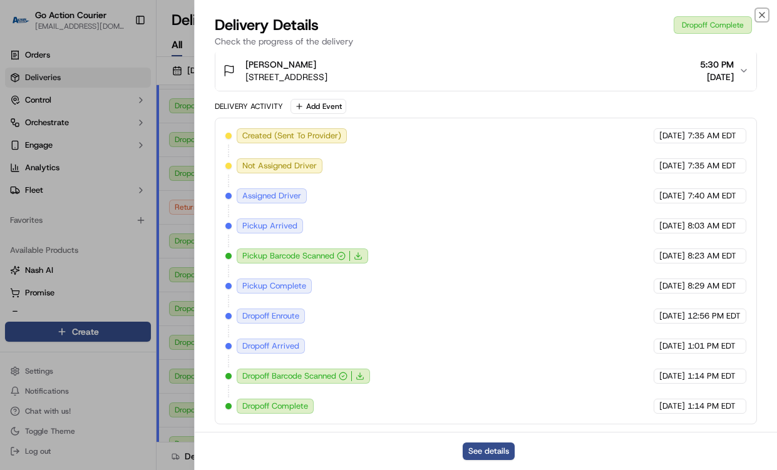
drag, startPoint x: 761, startPoint y: 11, endPoint x: 647, endPoint y: 4, distance: 113.5
click at [761, 11] on icon "button" at bounding box center [762, 15] width 10 height 10
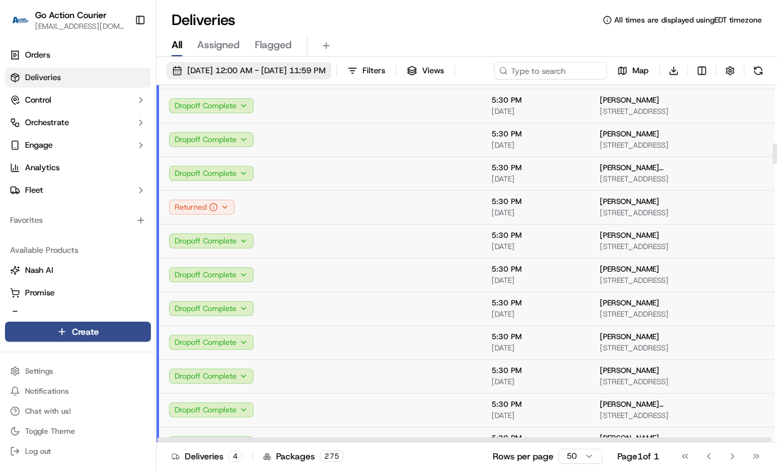
click at [272, 66] on span "[DATE] 12:00 AM - [DATE] 11:59 PM" at bounding box center [256, 70] width 138 height 11
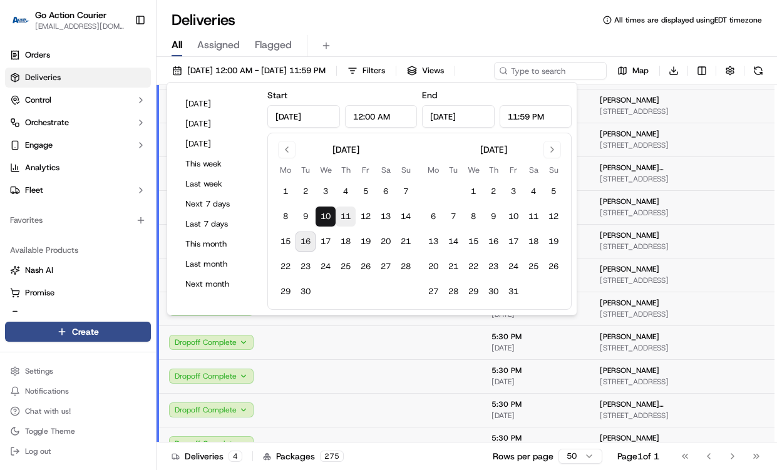
click at [341, 219] on button "11" at bounding box center [346, 217] width 20 height 20
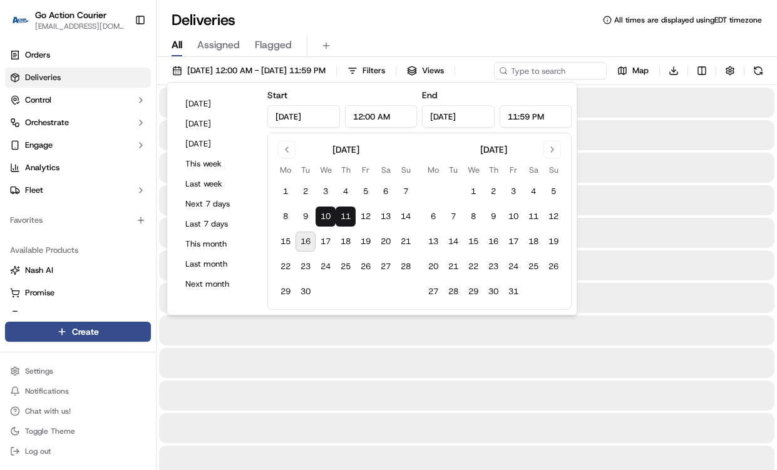
type input "[DATE]"
click at [341, 219] on button "11" at bounding box center [346, 217] width 20 height 20
type input "[DATE]"
click at [492, 24] on div "Deliveries All times are displayed using EDT timezone" at bounding box center [467, 20] width 620 height 20
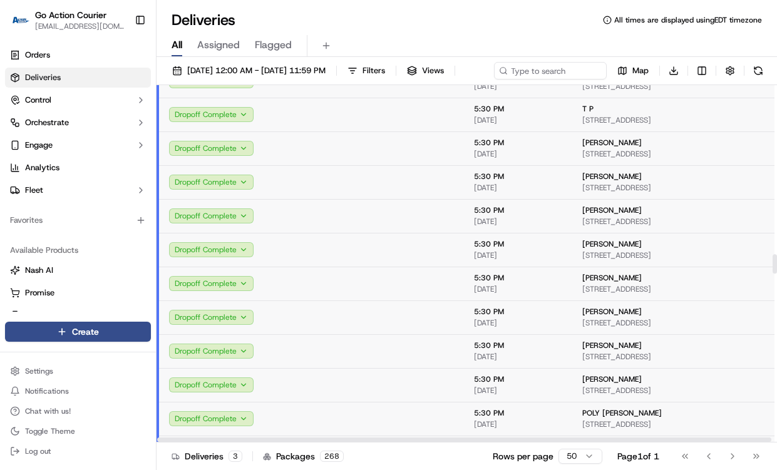
scroll to position [3067, 0]
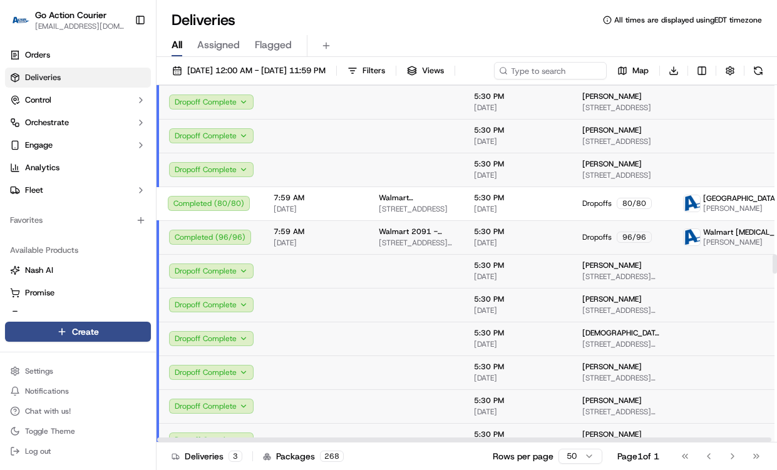
click at [372, 187] on td at bounding box center [416, 170] width 95 height 34
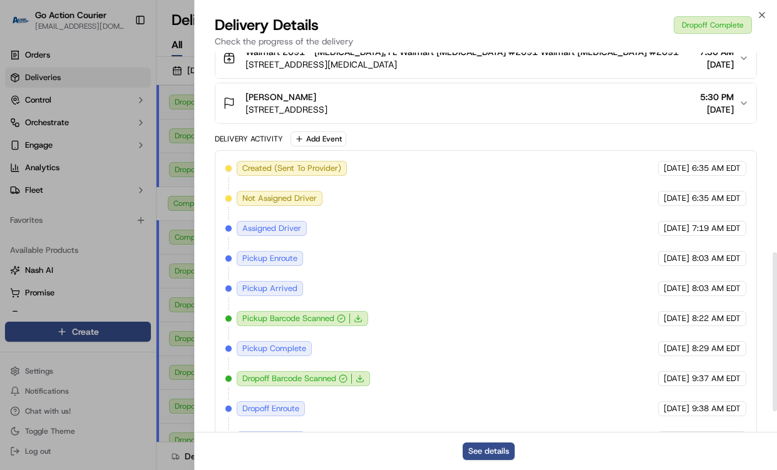
scroll to position [526, 0]
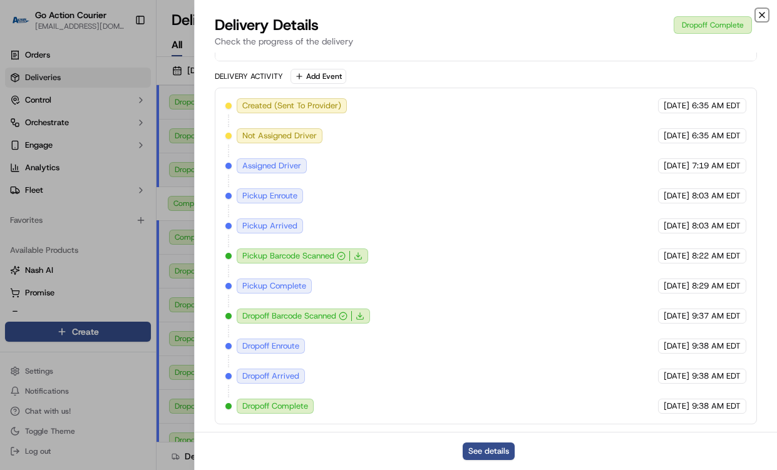
click at [760, 16] on icon "button" at bounding box center [762, 15] width 10 height 10
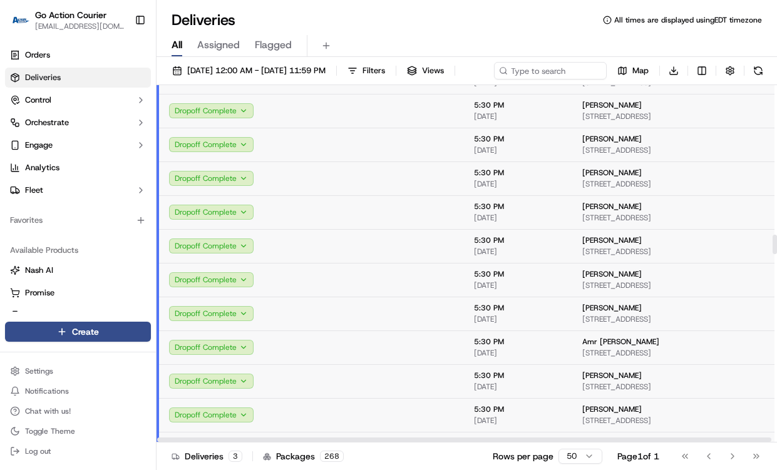
scroll to position [2504, 0]
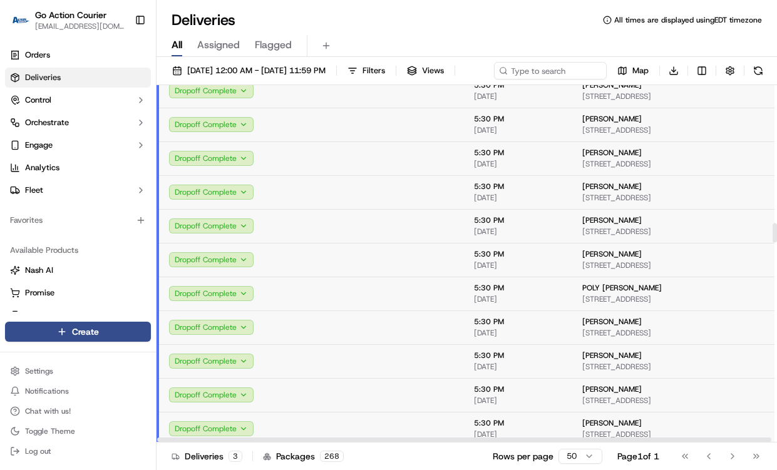
click at [360, 207] on td at bounding box center [316, 192] width 105 height 34
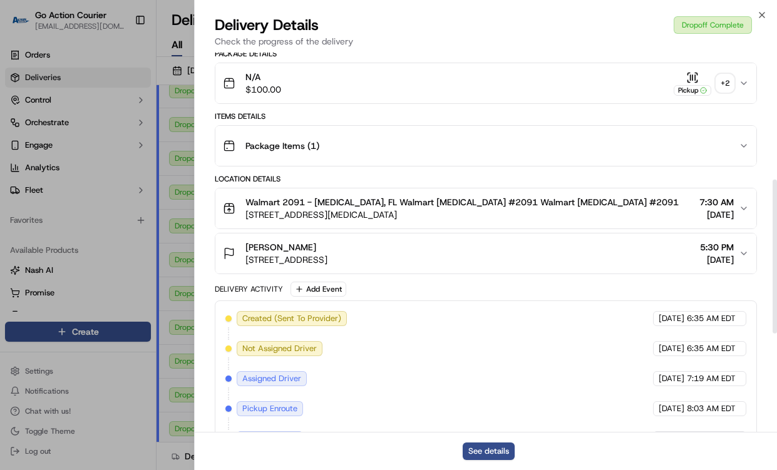
scroll to position [556, 0]
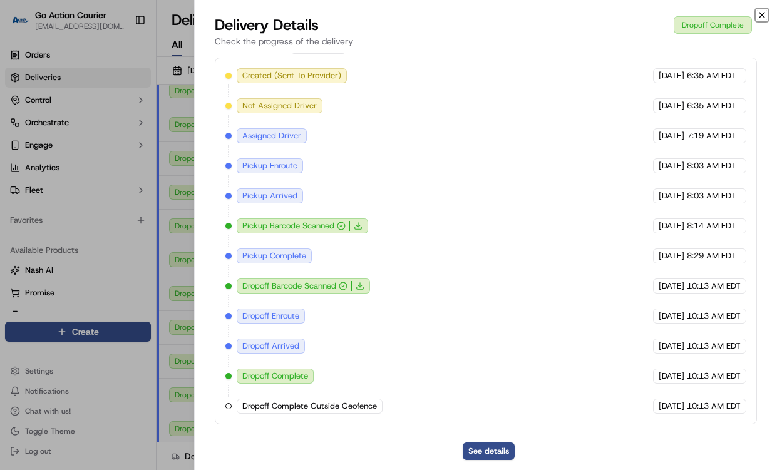
click at [762, 16] on icon "button" at bounding box center [762, 15] width 10 height 10
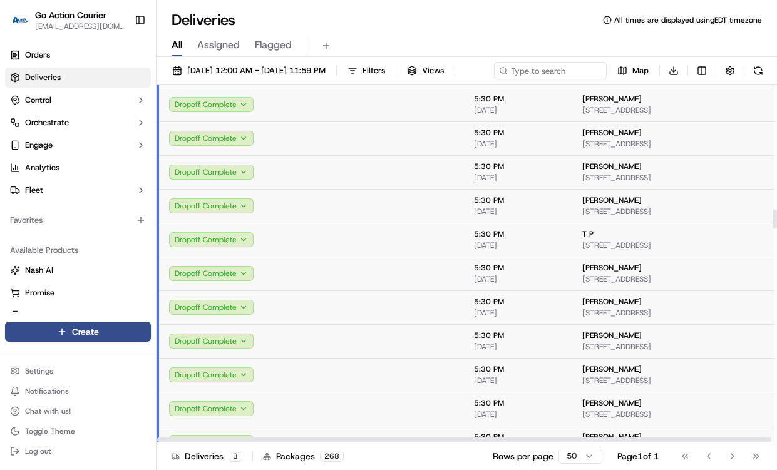
scroll to position [1941, 0]
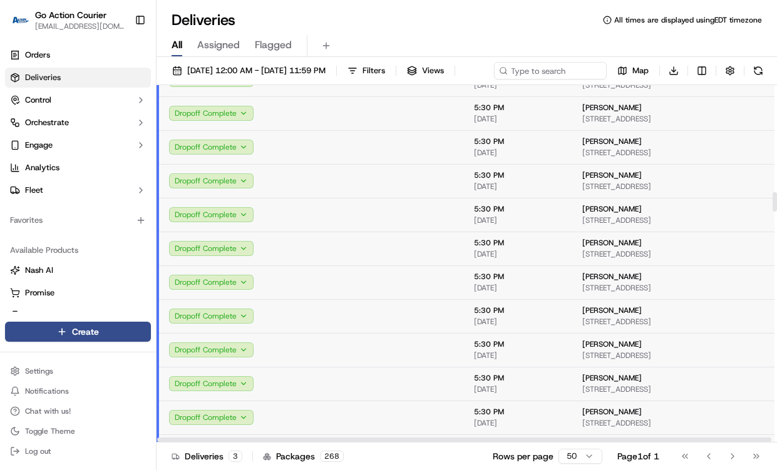
click at [315, 155] on td at bounding box center [316, 147] width 105 height 34
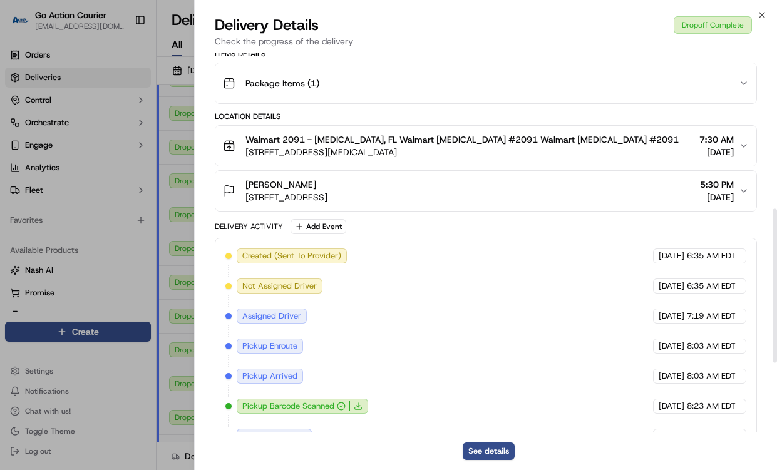
scroll to position [556, 0]
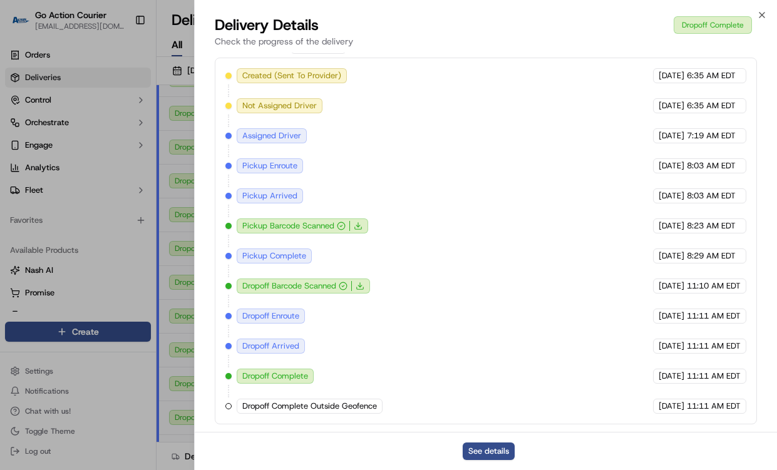
click at [761, 9] on div "Close Delivery Details Dropoff Complete Check the progress of the delivery Prov…" at bounding box center [485, 235] width 583 height 470
click at [760, 13] on icon "button" at bounding box center [762, 15] width 10 height 10
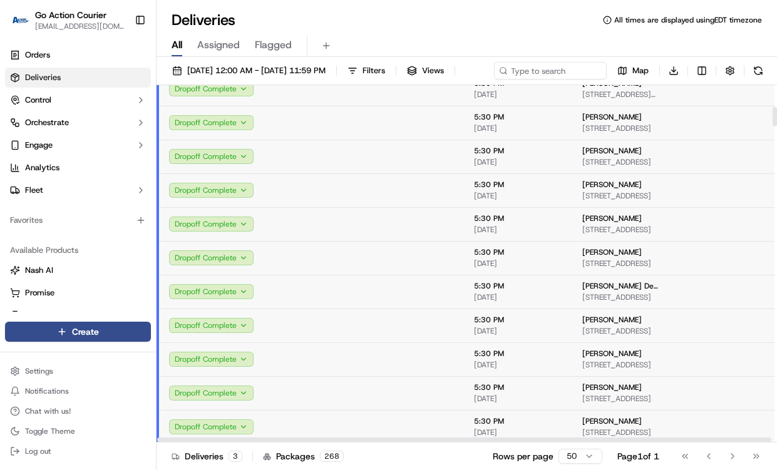
scroll to position [0, 0]
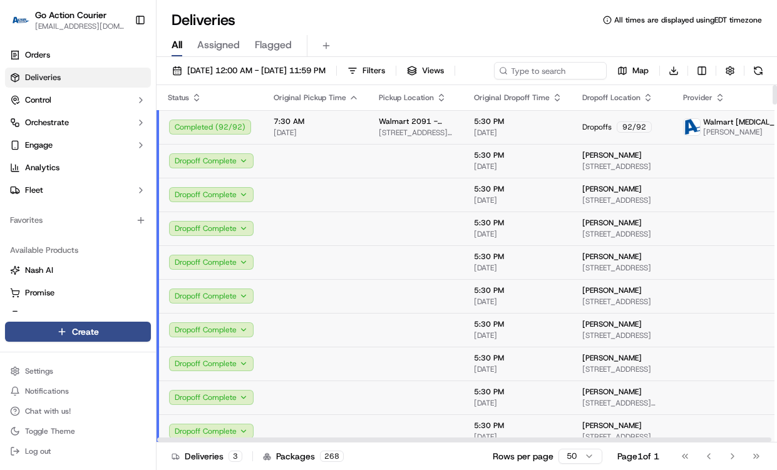
click at [364, 178] on td at bounding box center [316, 161] width 105 height 34
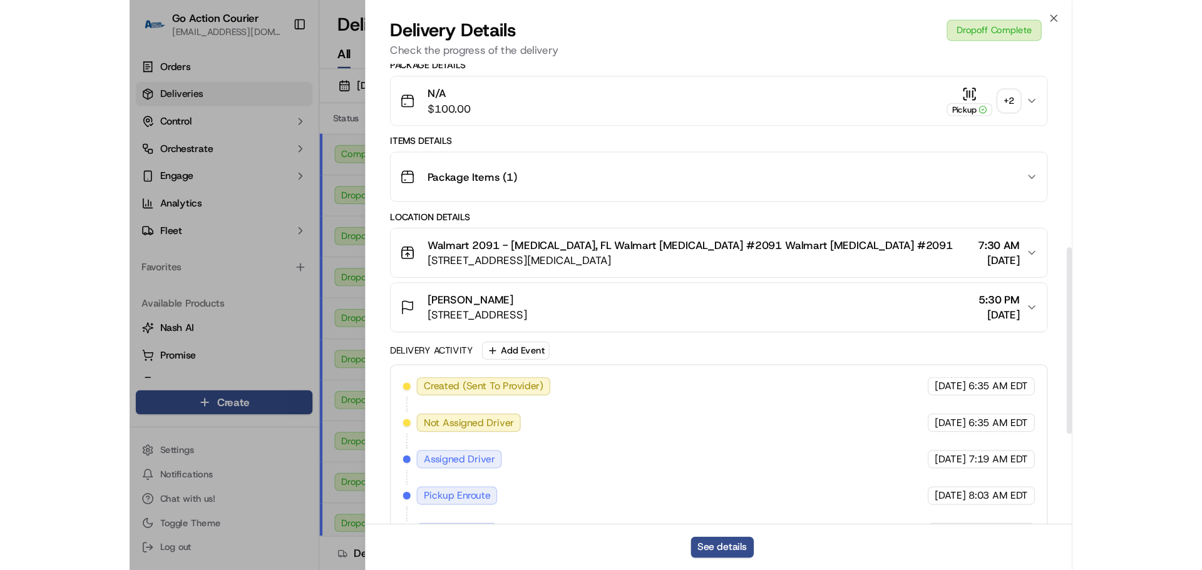
scroll to position [556, 0]
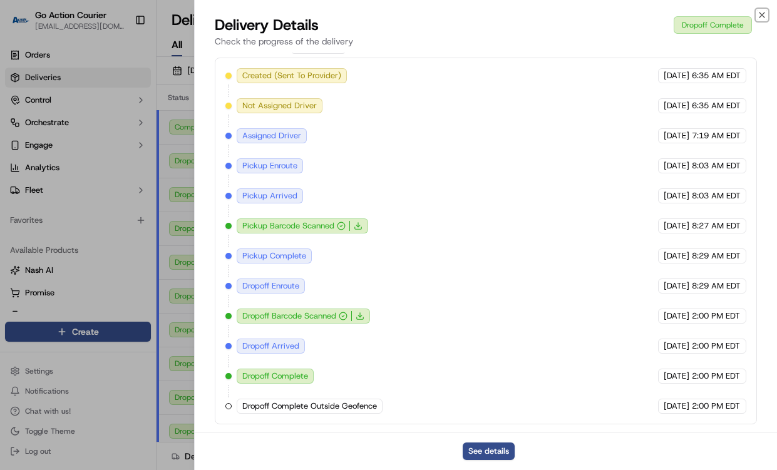
click at [761, 18] on icon "button" at bounding box center [762, 15] width 10 height 10
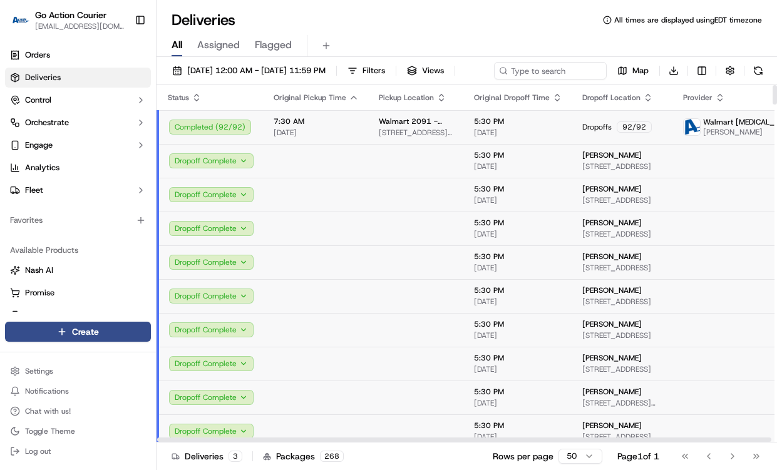
click at [330, 178] on td at bounding box center [316, 161] width 105 height 34
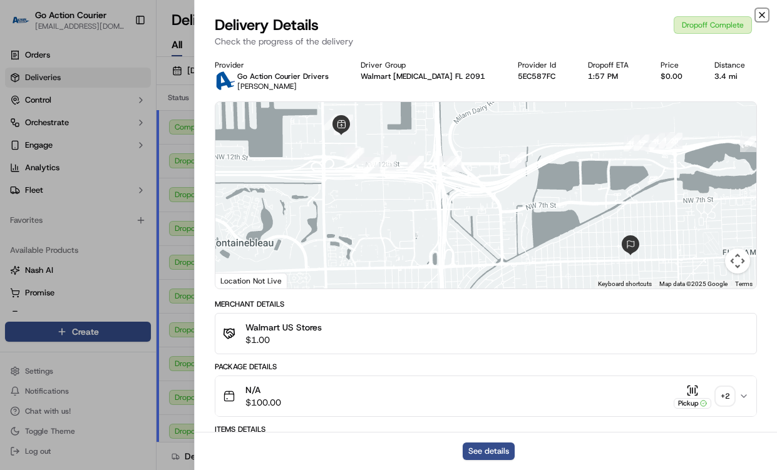
click at [759, 14] on icon "button" at bounding box center [762, 15] width 10 height 10
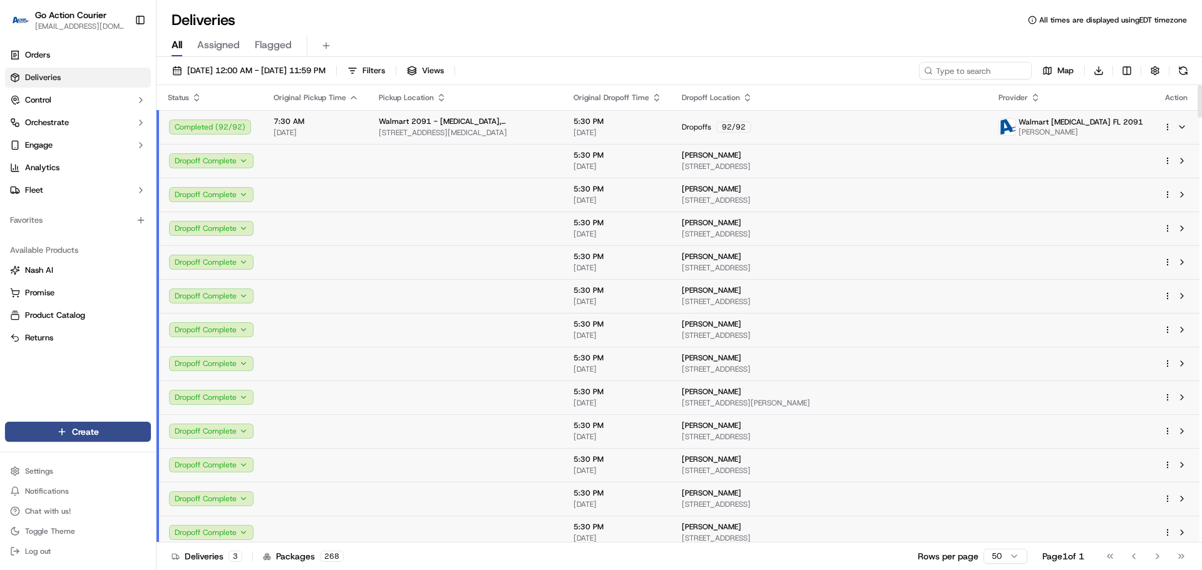
click at [634, 91] on th "Original Dropoff Time" at bounding box center [617, 97] width 108 height 25
click at [616, 101] on span "Original Dropoff Time" at bounding box center [611, 98] width 76 height 10
click at [776, 295] on button at bounding box center [1181, 296] width 15 height 15
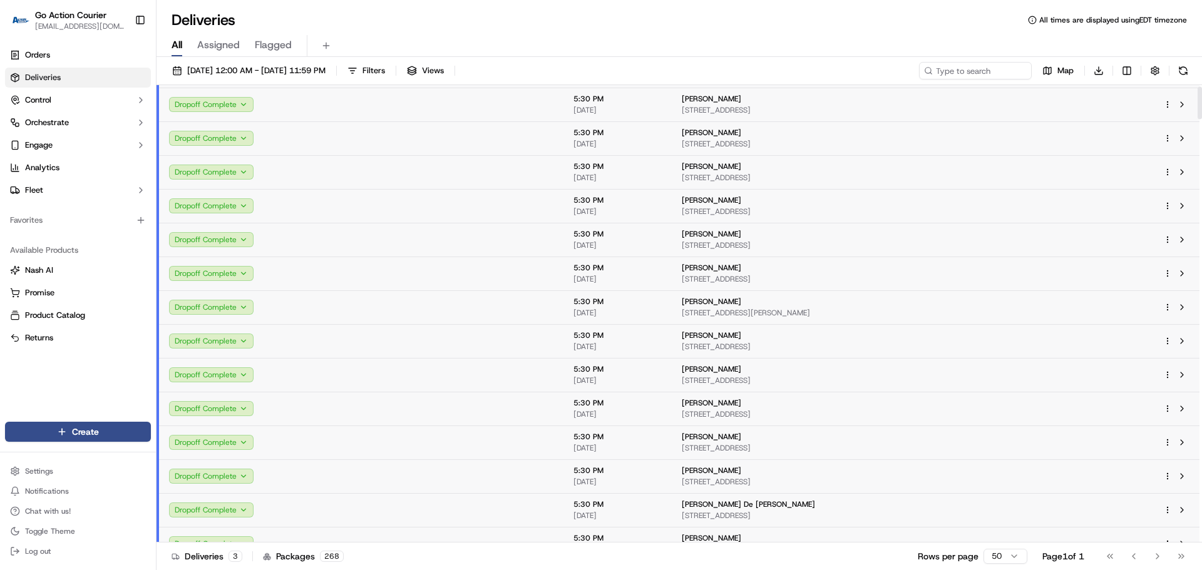
scroll to position [250, 0]
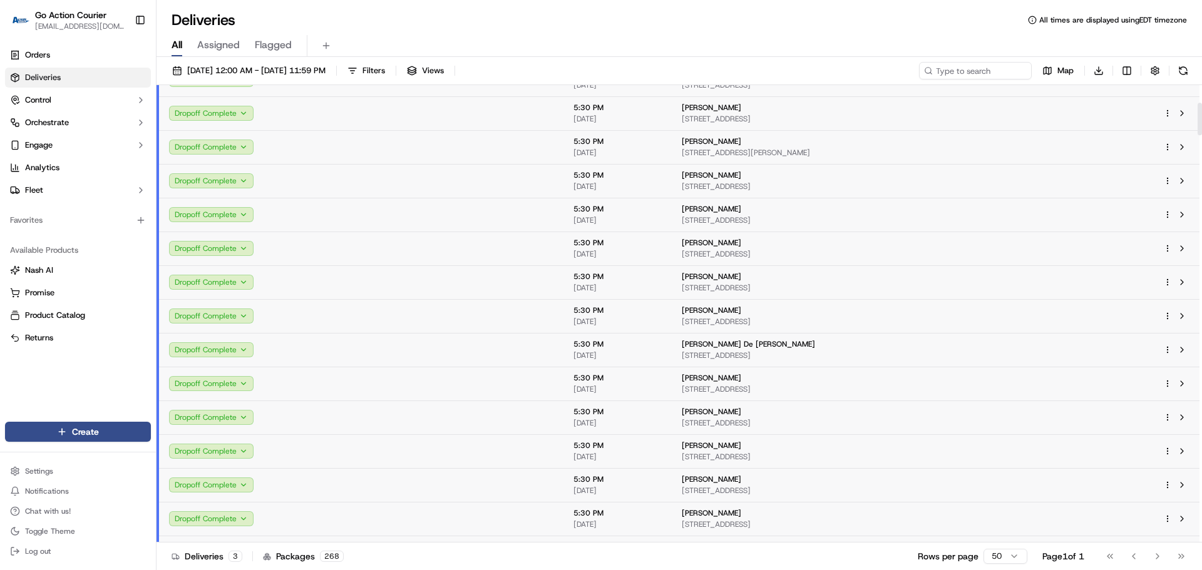
click at [461, 395] on td at bounding box center [466, 384] width 195 height 34
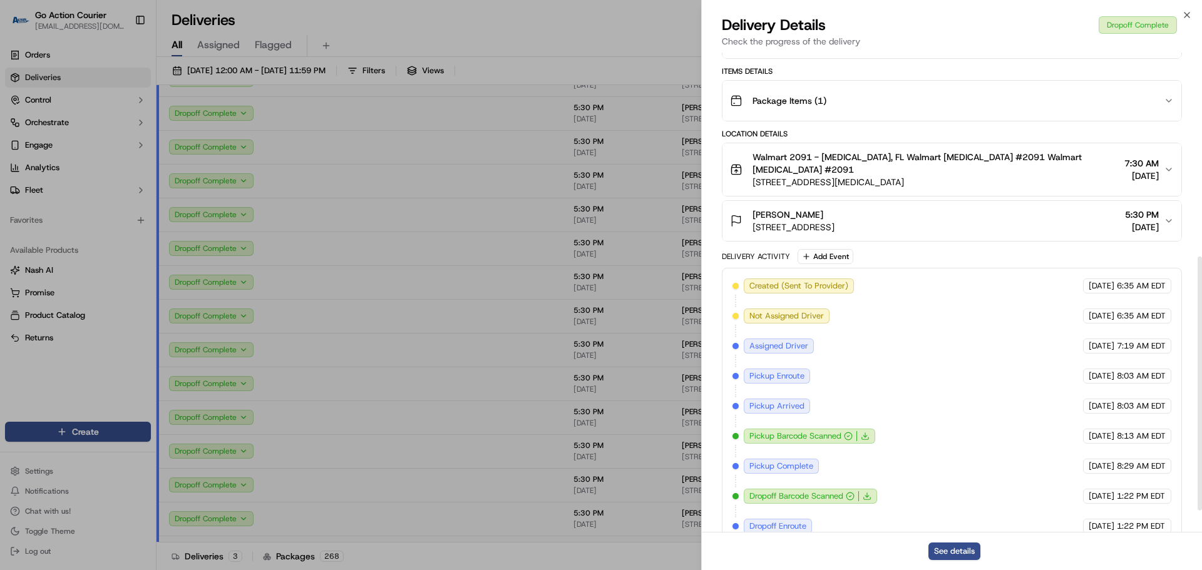
scroll to position [426, 0]
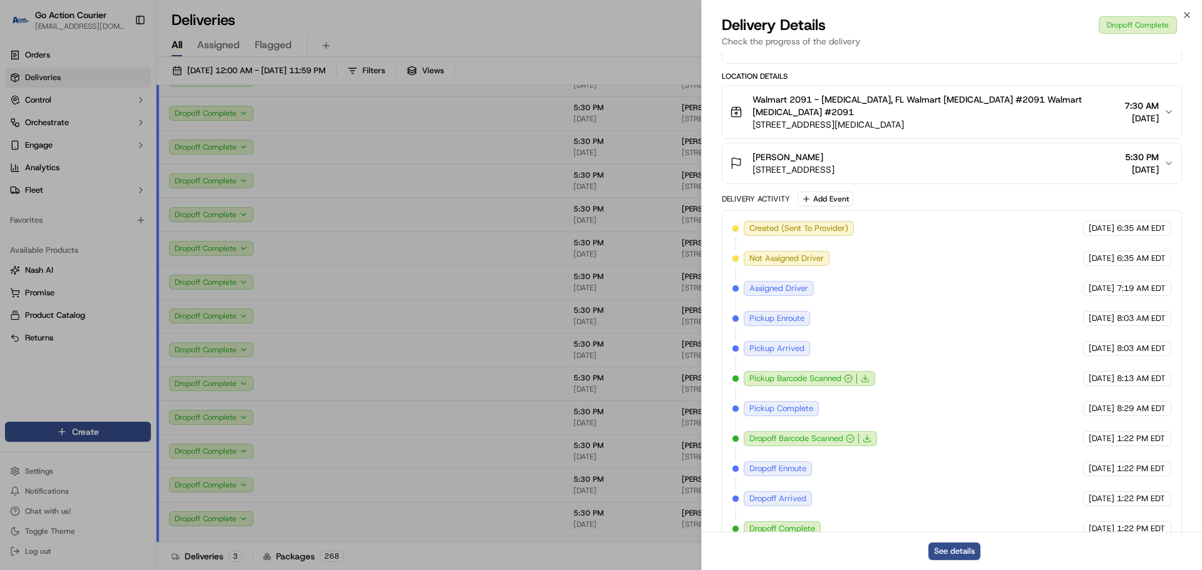
click at [776, 20] on div "Delivery Details Dropoff Complete Check the progress of the delivery" at bounding box center [952, 34] width 500 height 38
click at [776, 13] on icon "button" at bounding box center [1186, 15] width 5 height 5
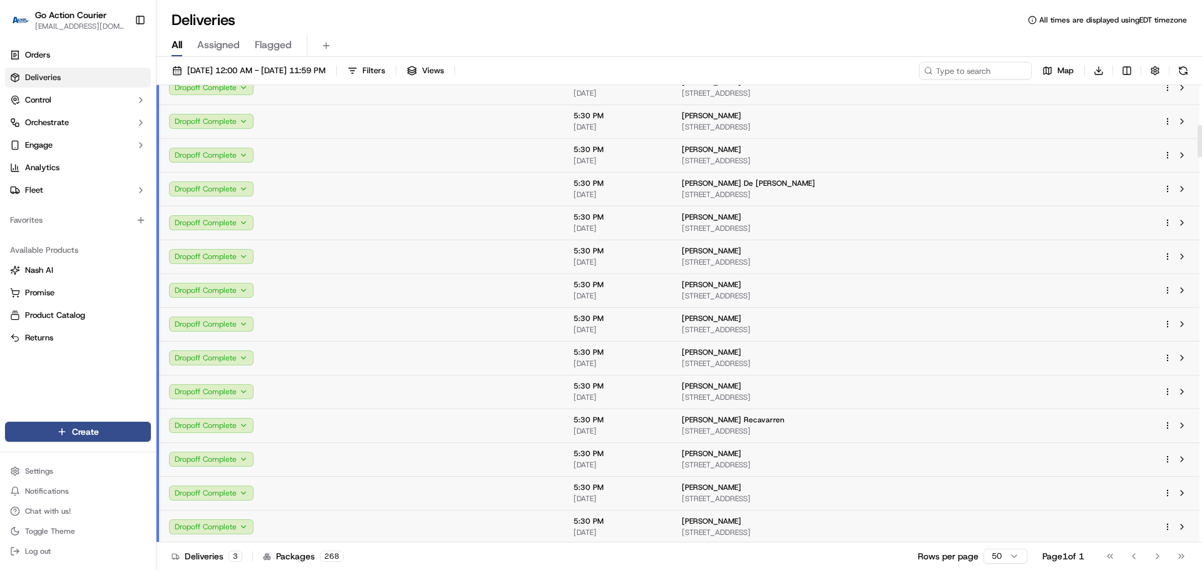
scroll to position [563, 0]
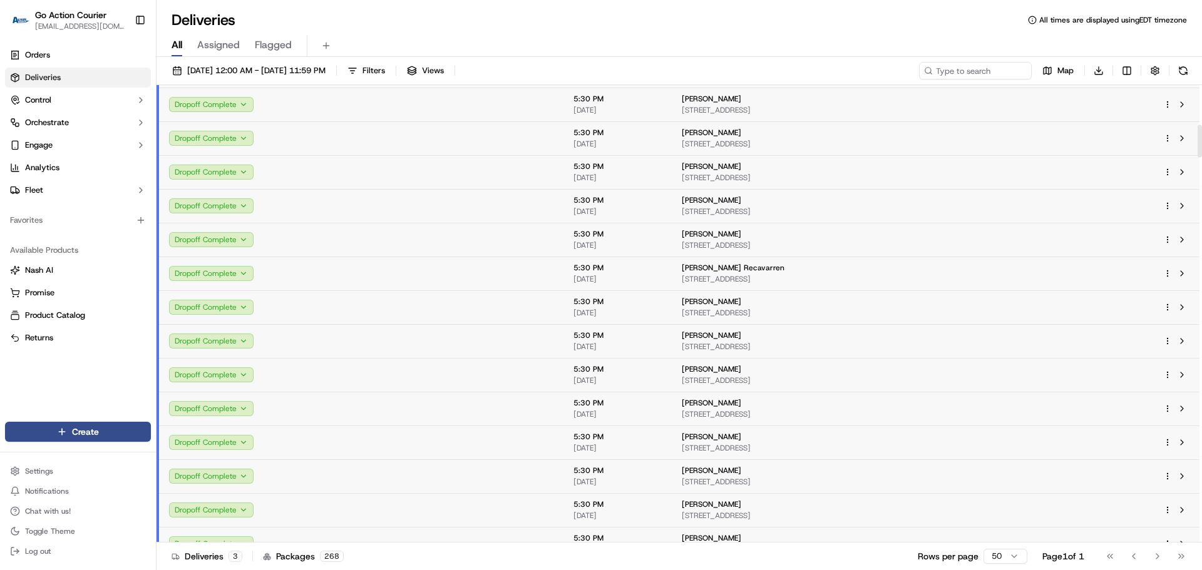
click at [428, 430] on td at bounding box center [466, 443] width 195 height 34
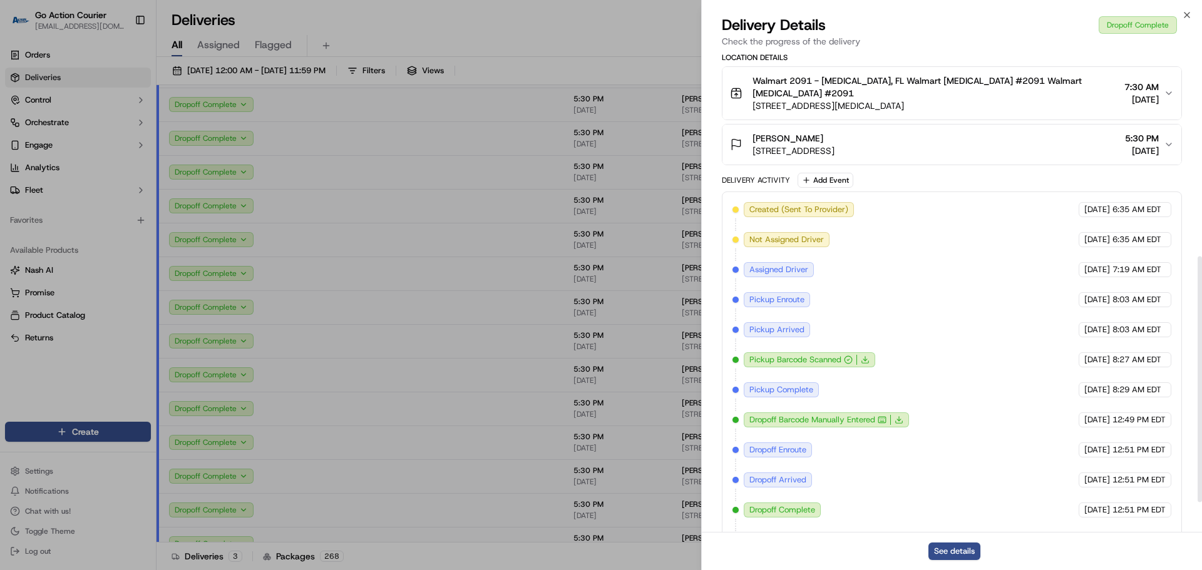
scroll to position [456, 0]
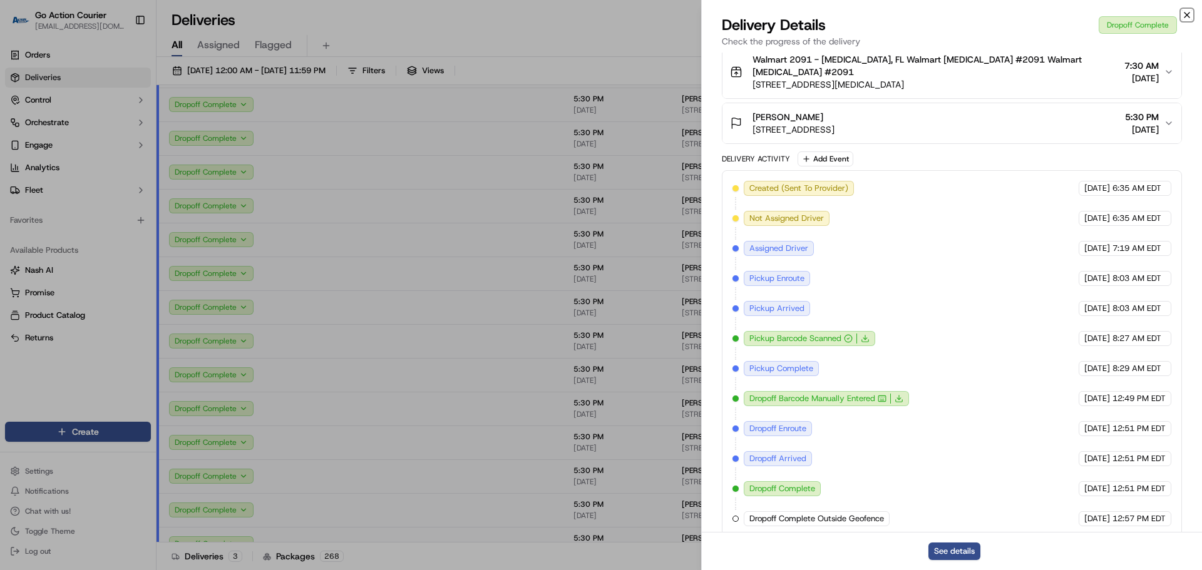
click at [776, 13] on icon "button" at bounding box center [1187, 15] width 10 height 10
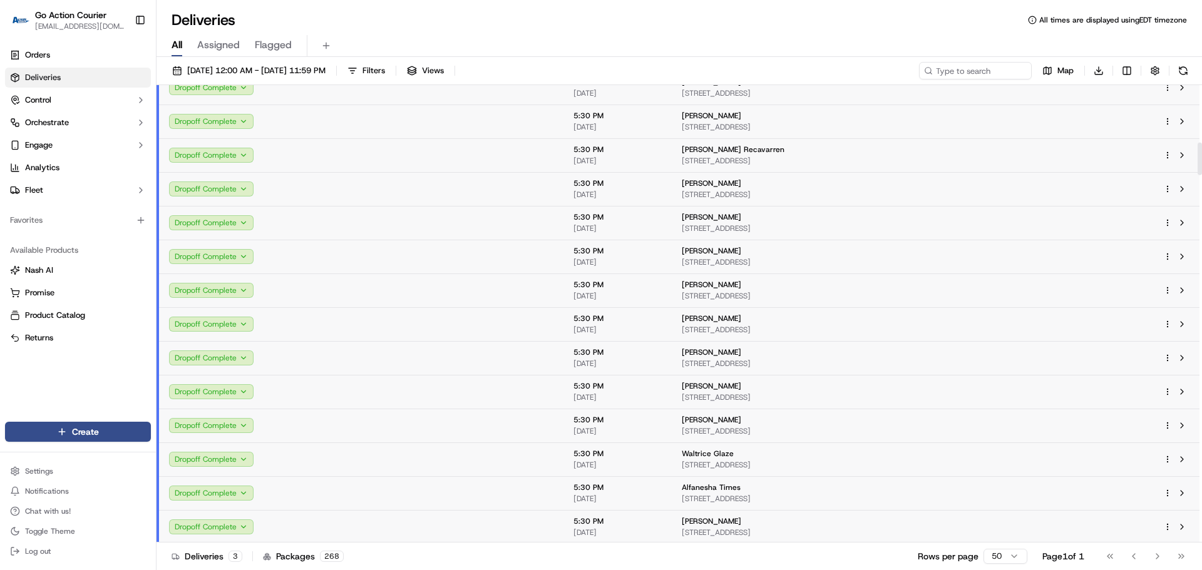
scroll to position [814, 0]
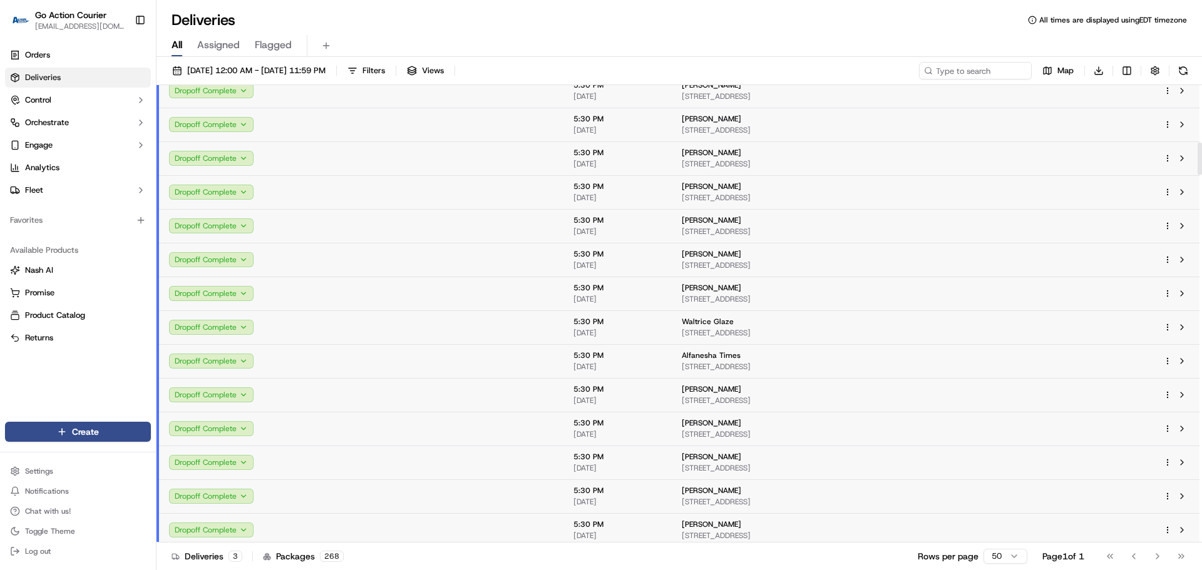
click at [427, 413] on td at bounding box center [466, 429] width 195 height 34
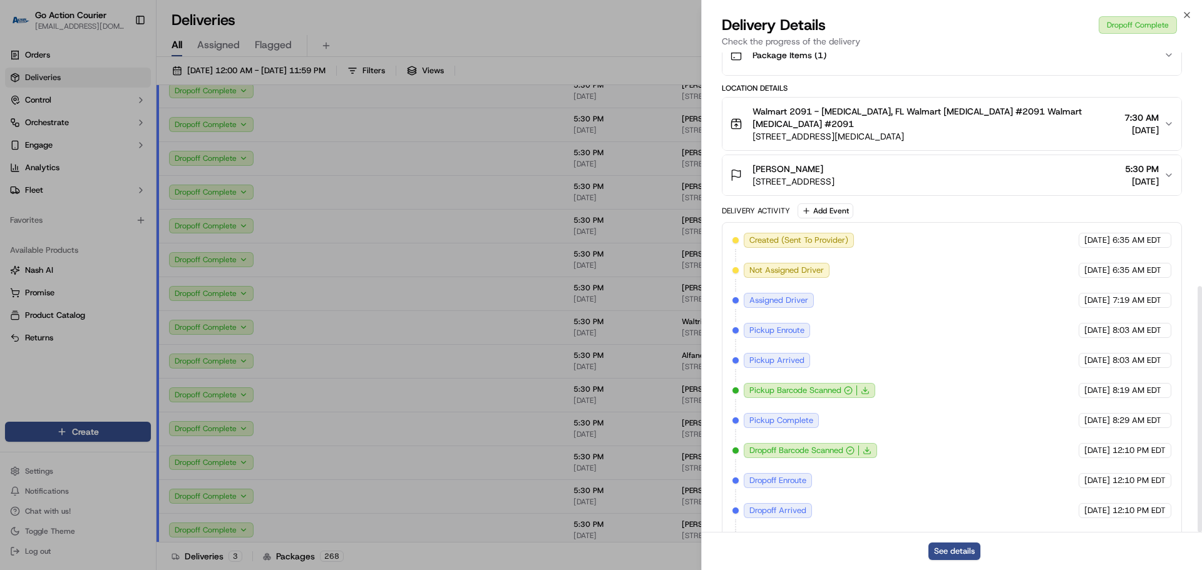
scroll to position [456, 0]
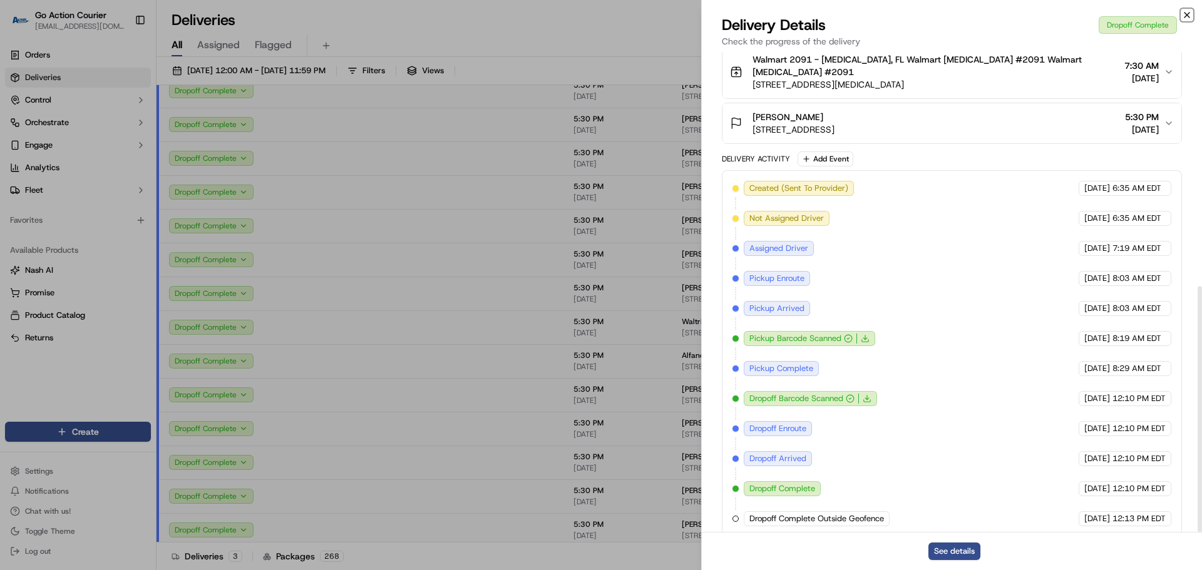
click at [776, 12] on icon "button" at bounding box center [1187, 15] width 10 height 10
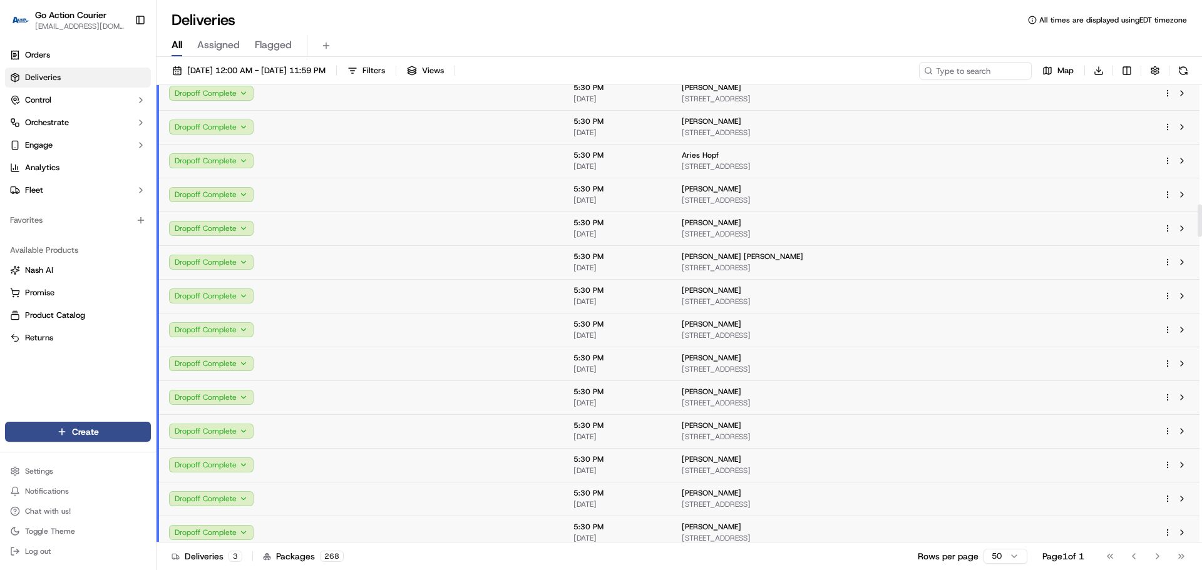
scroll to position [1690, 0]
click at [361, 381] on td at bounding box center [316, 398] width 105 height 34
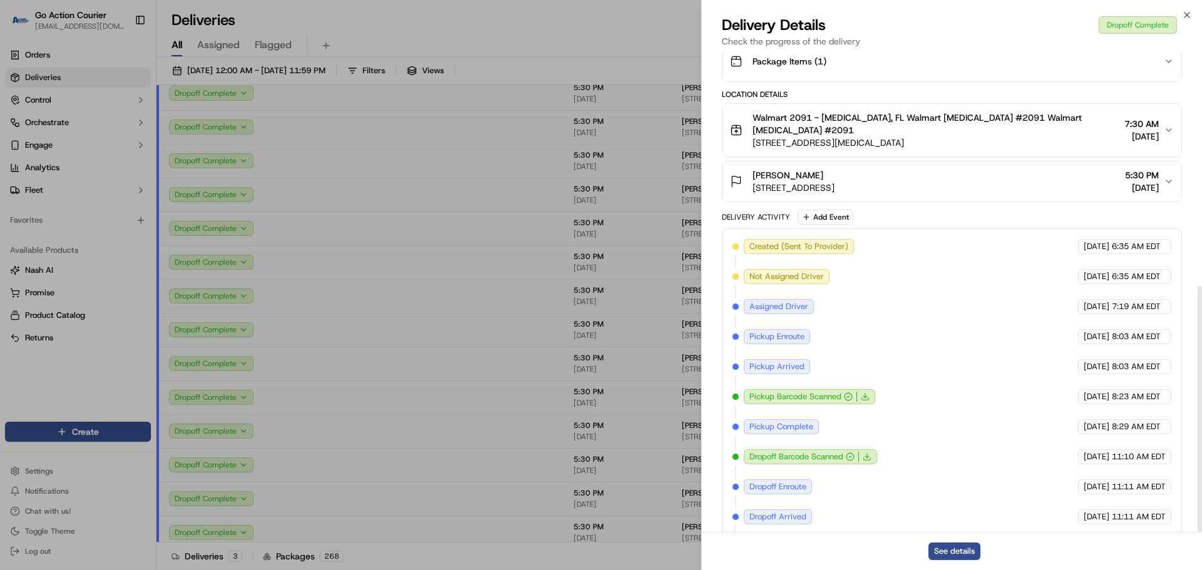
scroll to position [456, 0]
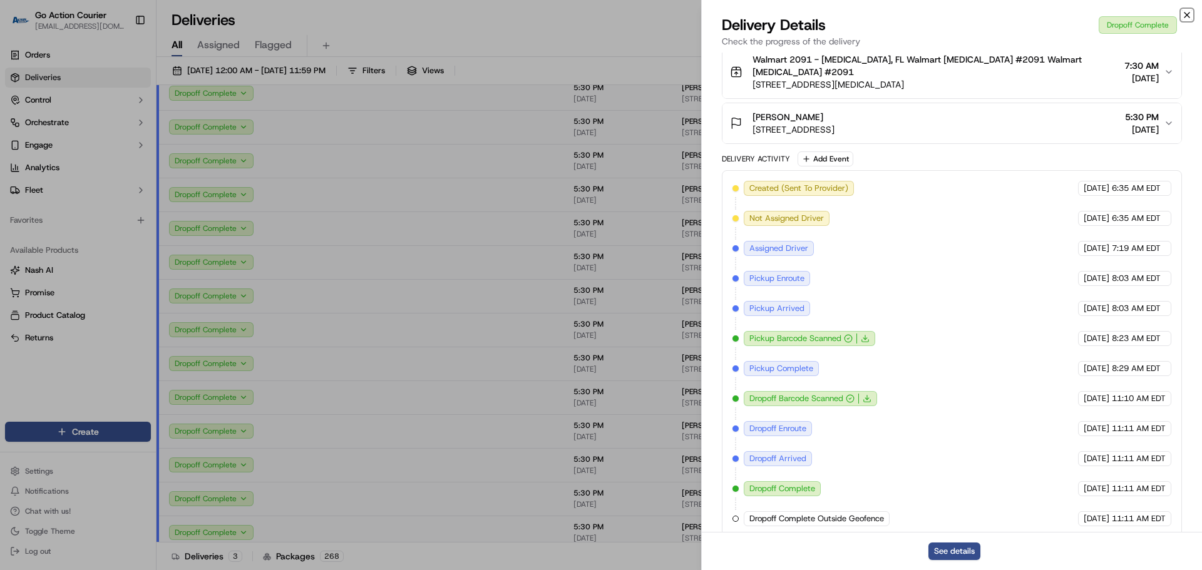
click at [776, 18] on icon "button" at bounding box center [1187, 15] width 10 height 10
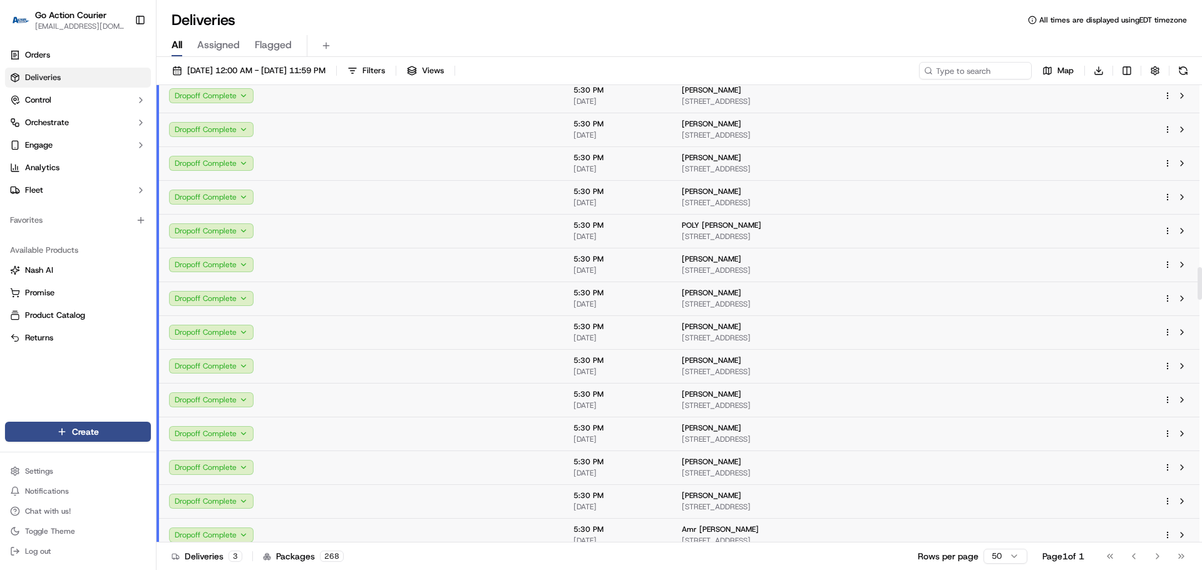
scroll to position [2817, 0]
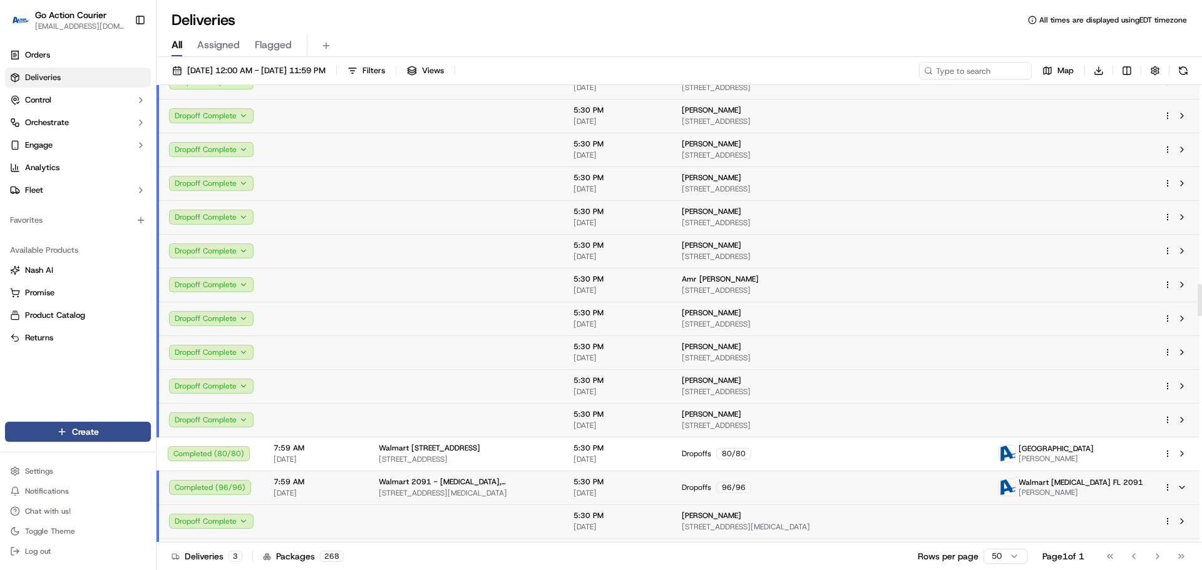
click at [339, 292] on td at bounding box center [316, 285] width 105 height 34
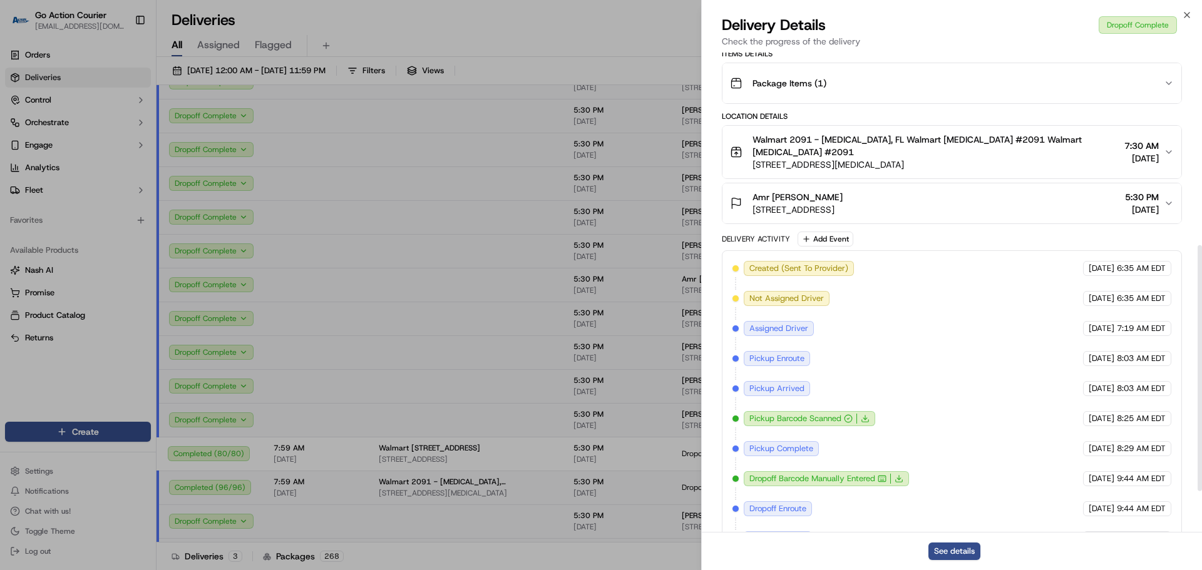
scroll to position [456, 0]
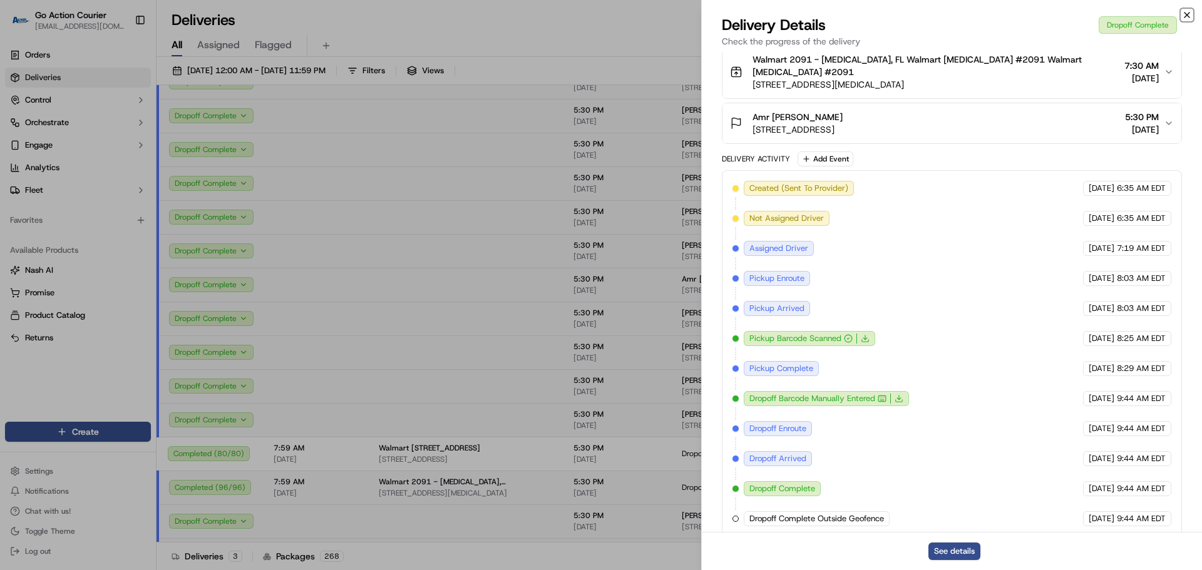
click at [776, 16] on icon "button" at bounding box center [1187, 15] width 10 height 10
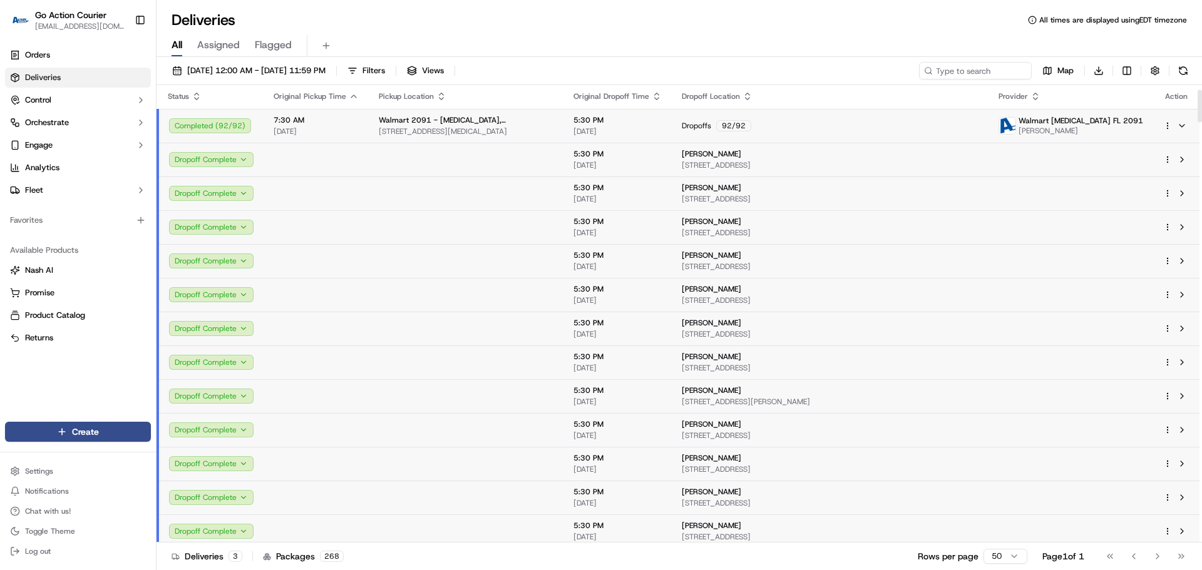
scroll to position [0, 0]
click at [329, 123] on span "7:30 AM" at bounding box center [316, 121] width 85 height 10
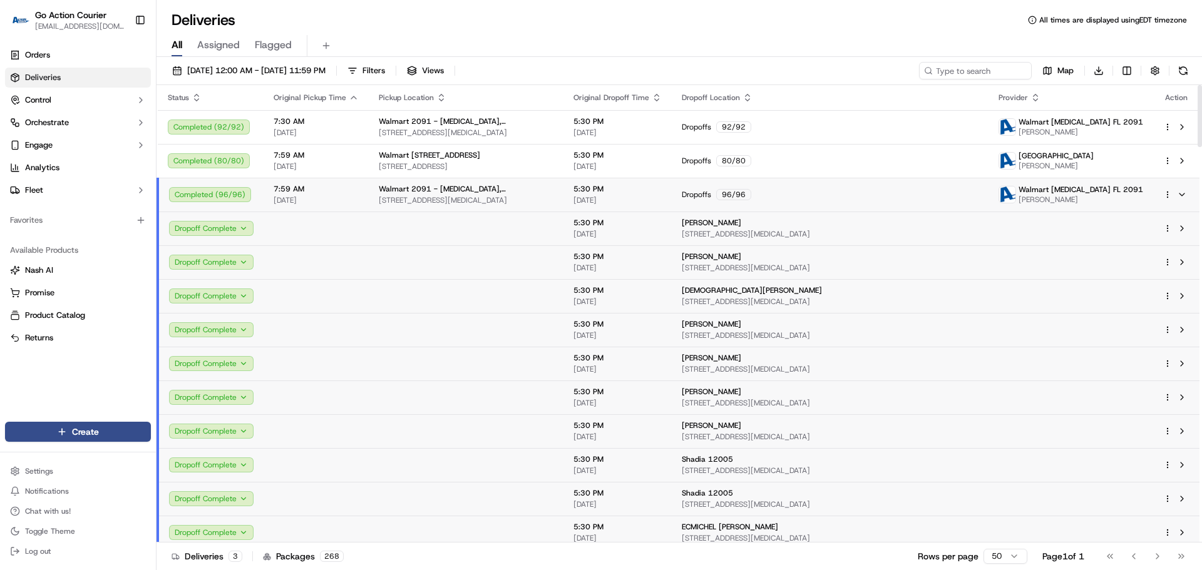
click at [324, 196] on span "[DATE]" at bounding box center [316, 200] width 85 height 10
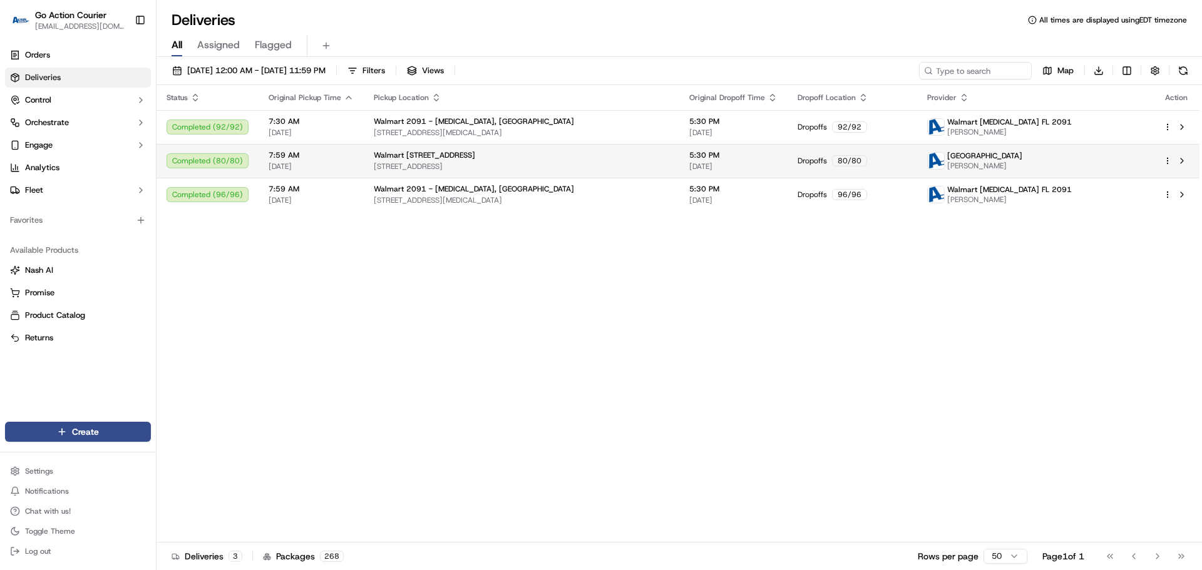
click at [336, 152] on span "7:59 AM" at bounding box center [311, 155] width 85 height 10
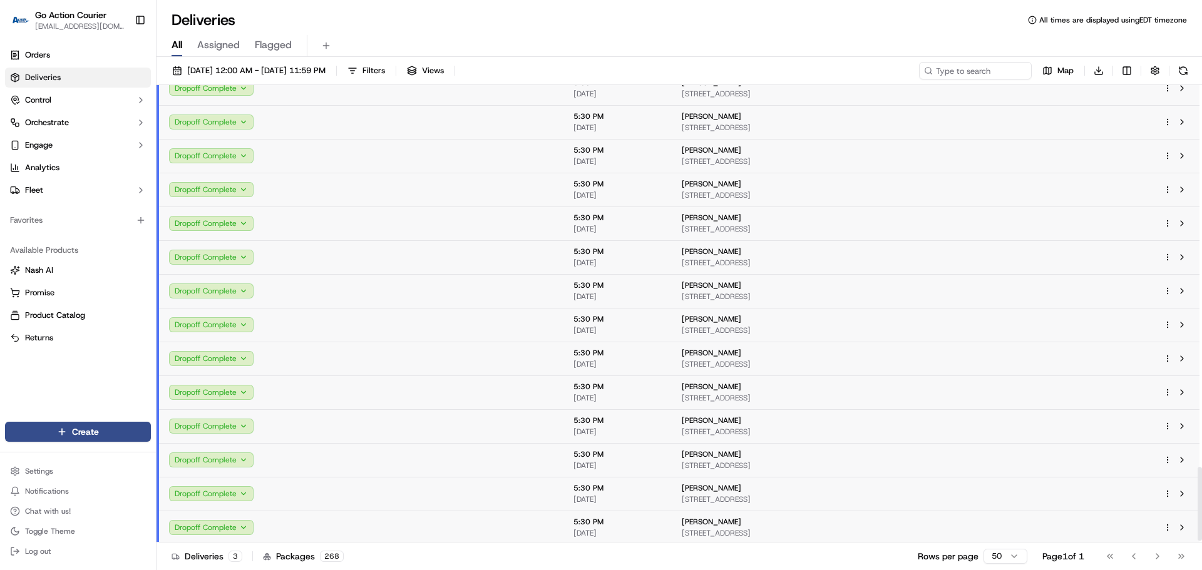
scroll to position [2373, 0]
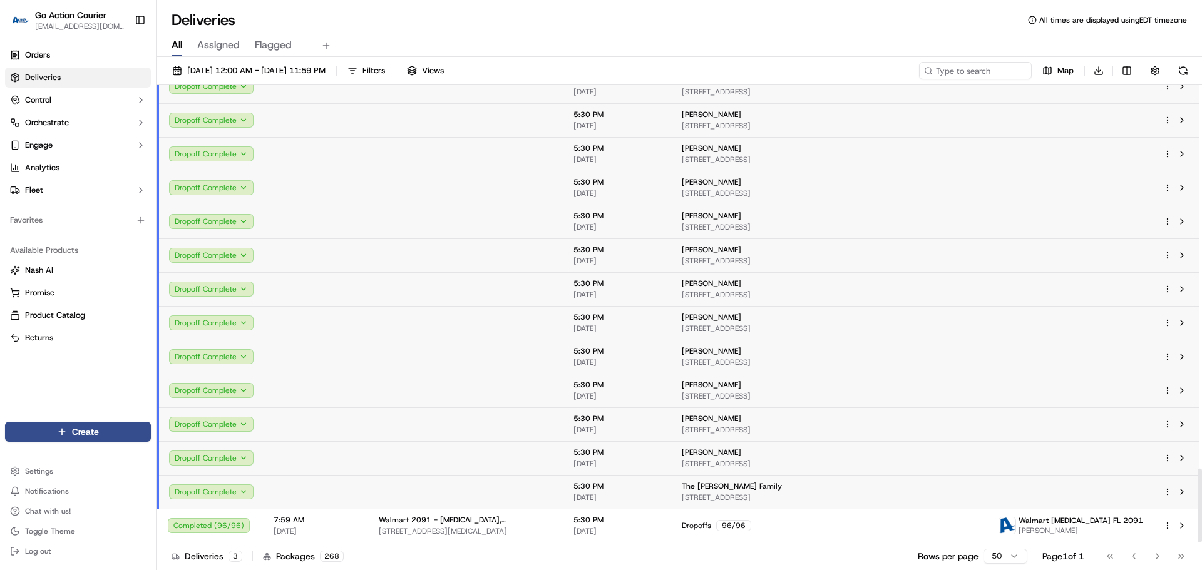
click at [321, 470] on td at bounding box center [316, 492] width 105 height 34
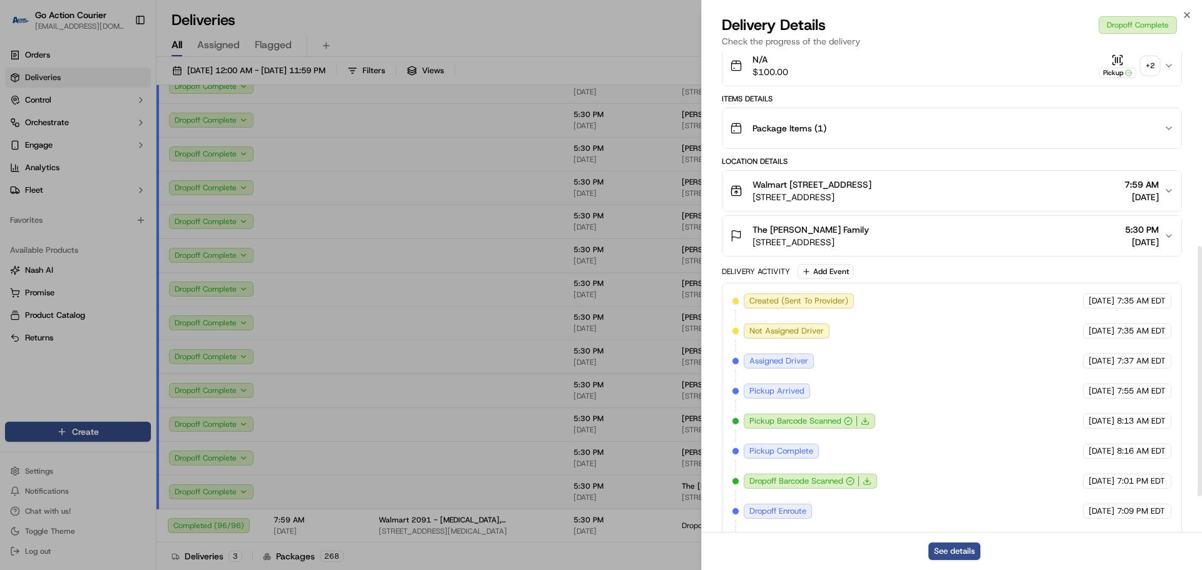
scroll to position [438, 0]
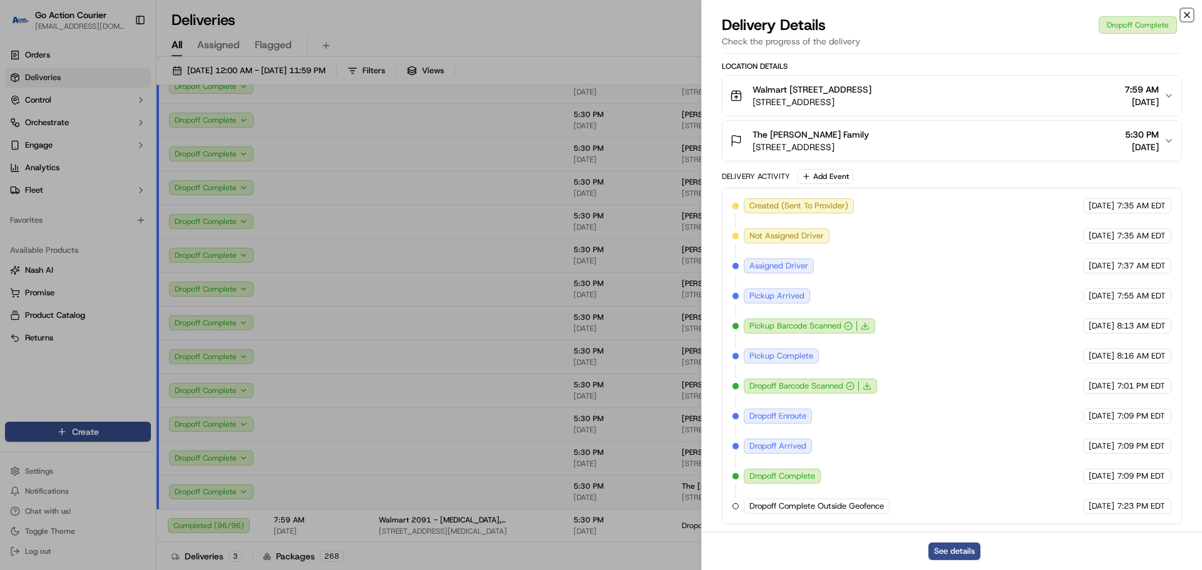
click at [776, 14] on icon "button" at bounding box center [1187, 15] width 10 height 10
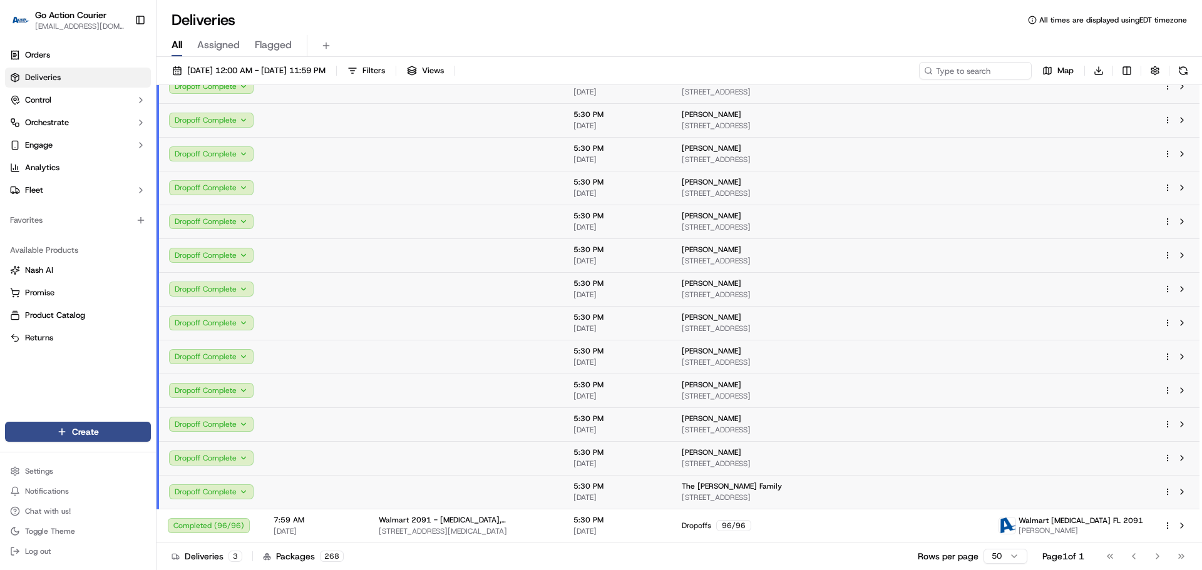
click at [776, 14] on div "Deliveries All times are displayed using EDT timezone" at bounding box center [679, 20] width 1045 height 20
click at [339, 329] on td at bounding box center [316, 323] width 105 height 34
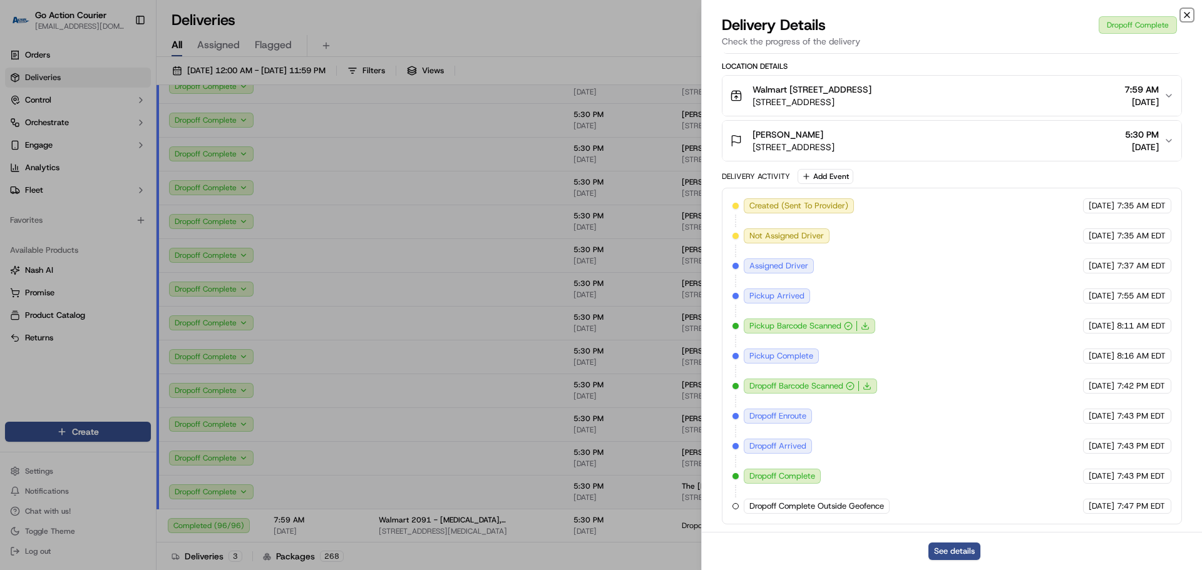
click at [776, 14] on icon "button" at bounding box center [1187, 15] width 10 height 10
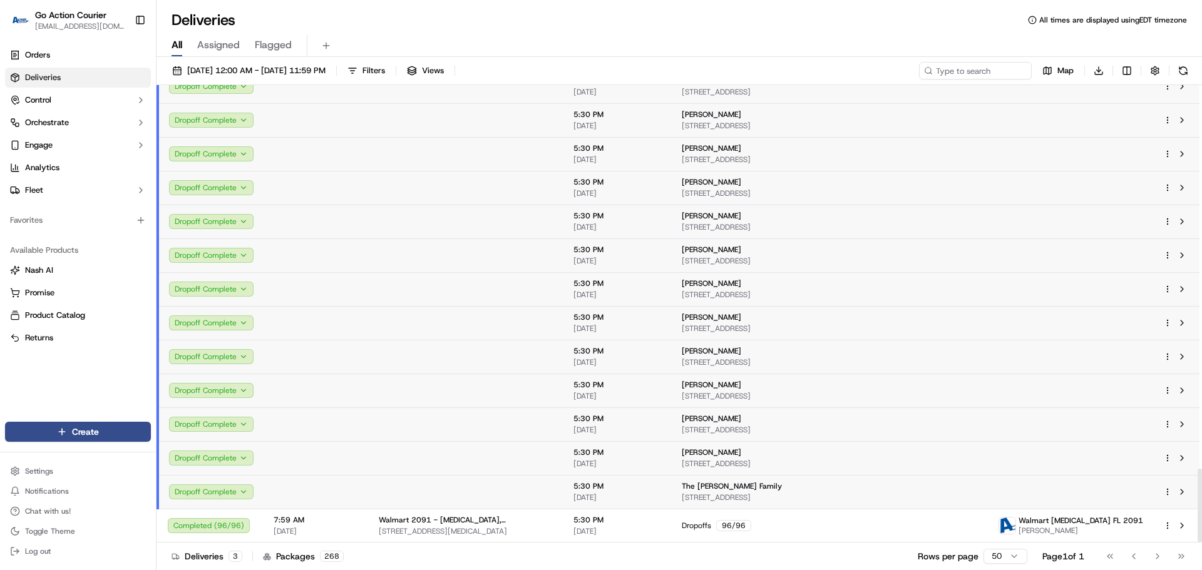
click at [369, 205] on td at bounding box center [466, 222] width 195 height 34
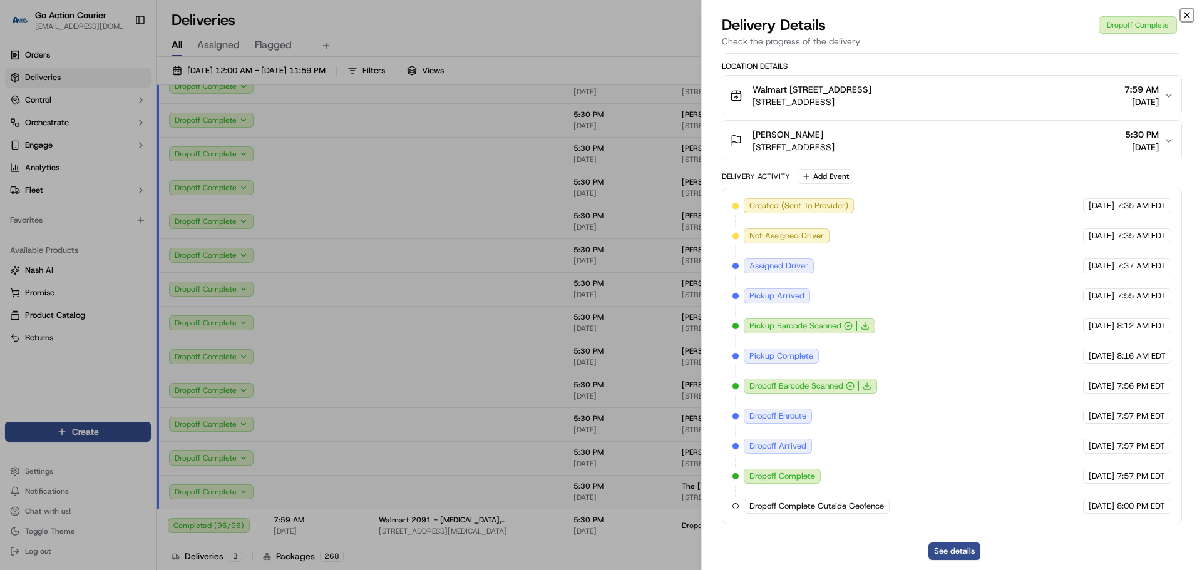
click at [776, 17] on icon "button" at bounding box center [1187, 15] width 10 height 10
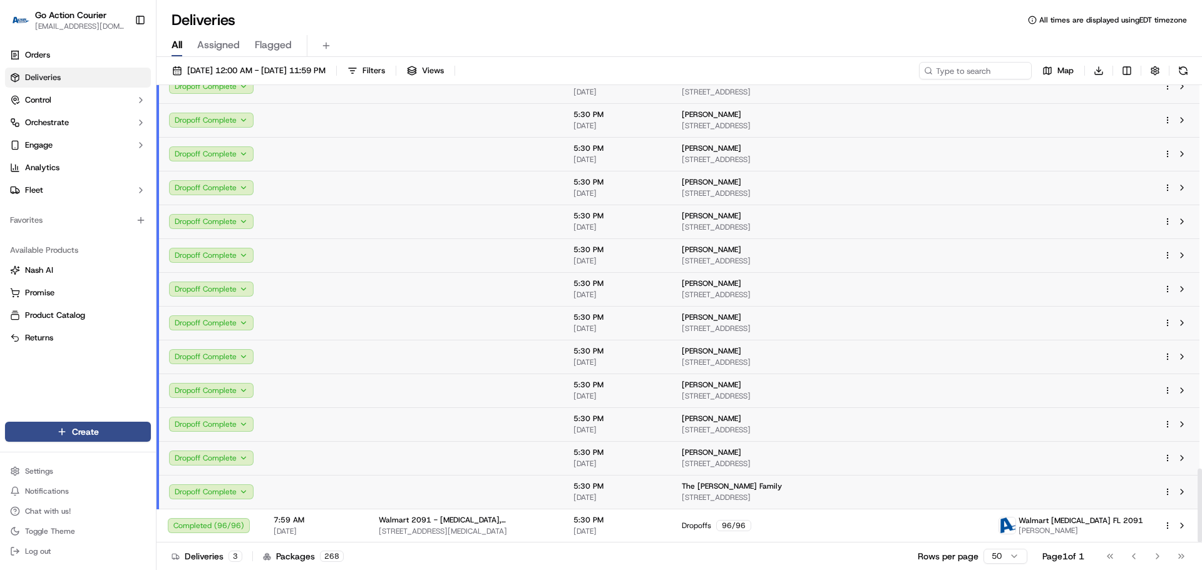
click at [420, 261] on td at bounding box center [466, 256] width 195 height 34
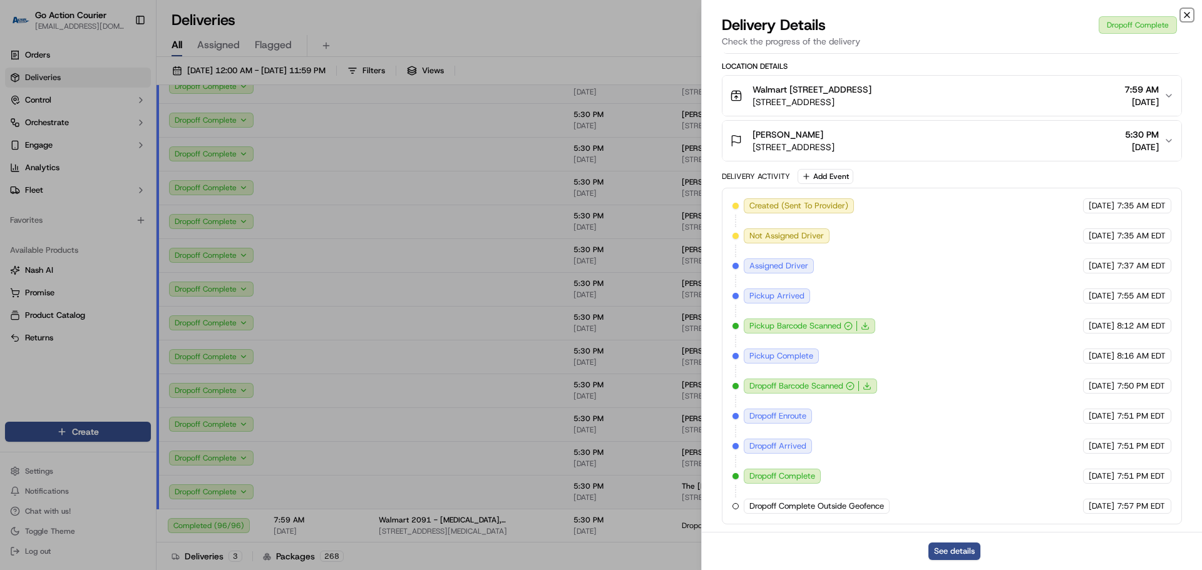
click at [776, 14] on icon "button" at bounding box center [1187, 15] width 10 height 10
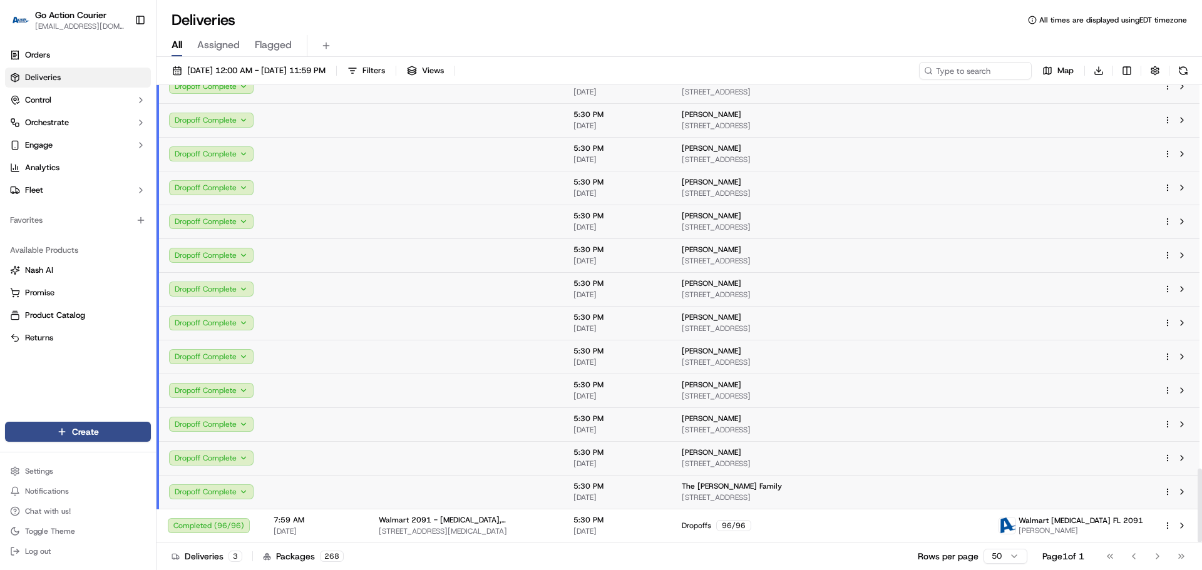
click at [433, 165] on td at bounding box center [466, 154] width 195 height 34
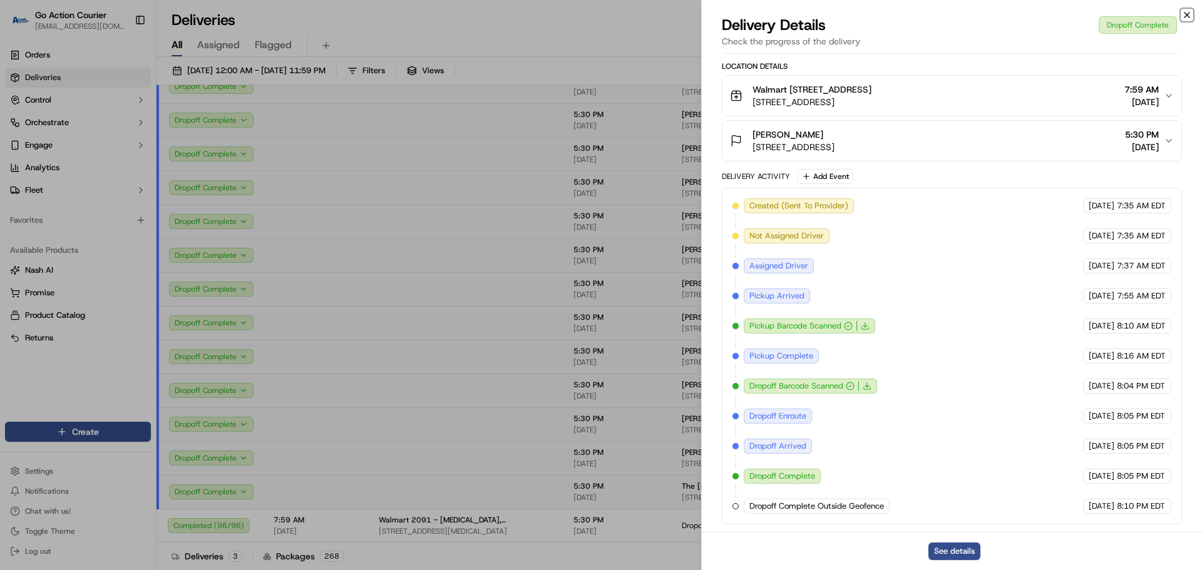
click at [776, 19] on icon "button" at bounding box center [1187, 15] width 10 height 10
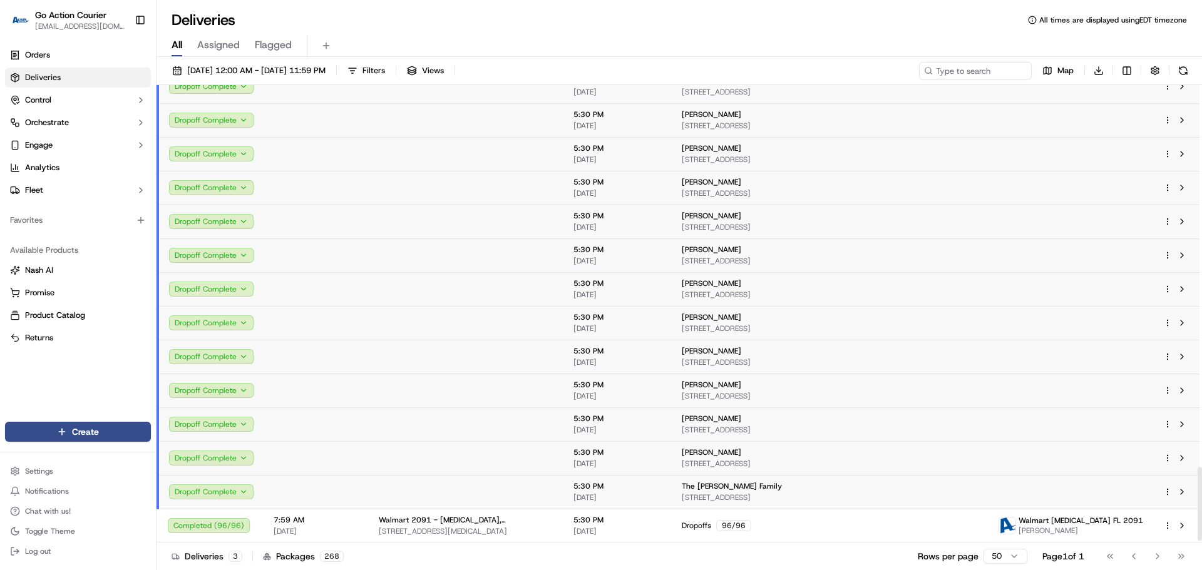
scroll to position [2185, 0]
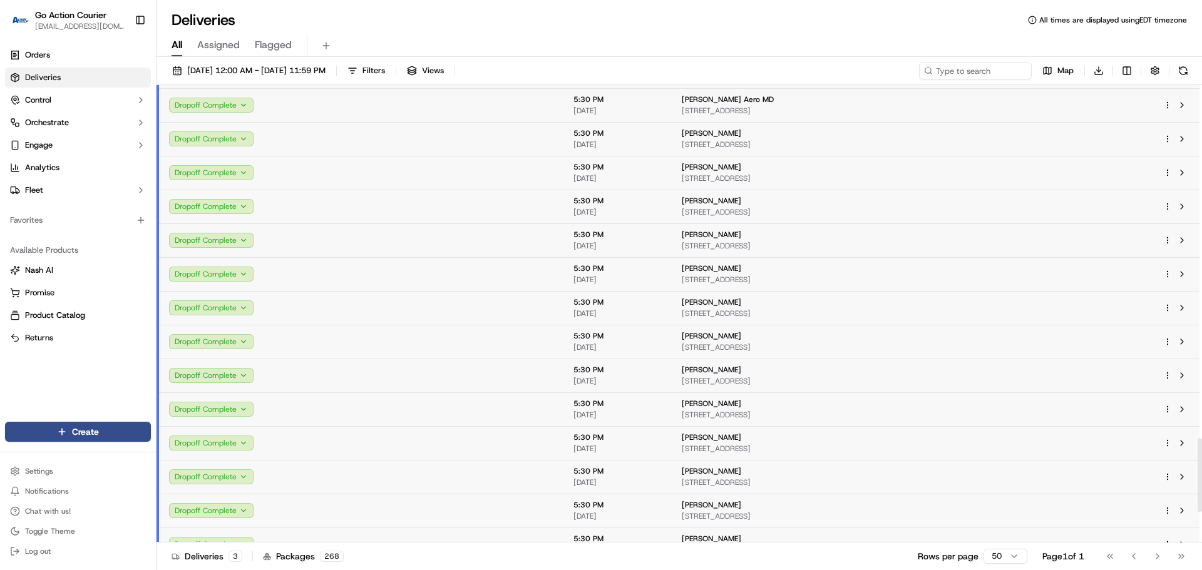
click at [341, 198] on td at bounding box center [316, 207] width 105 height 34
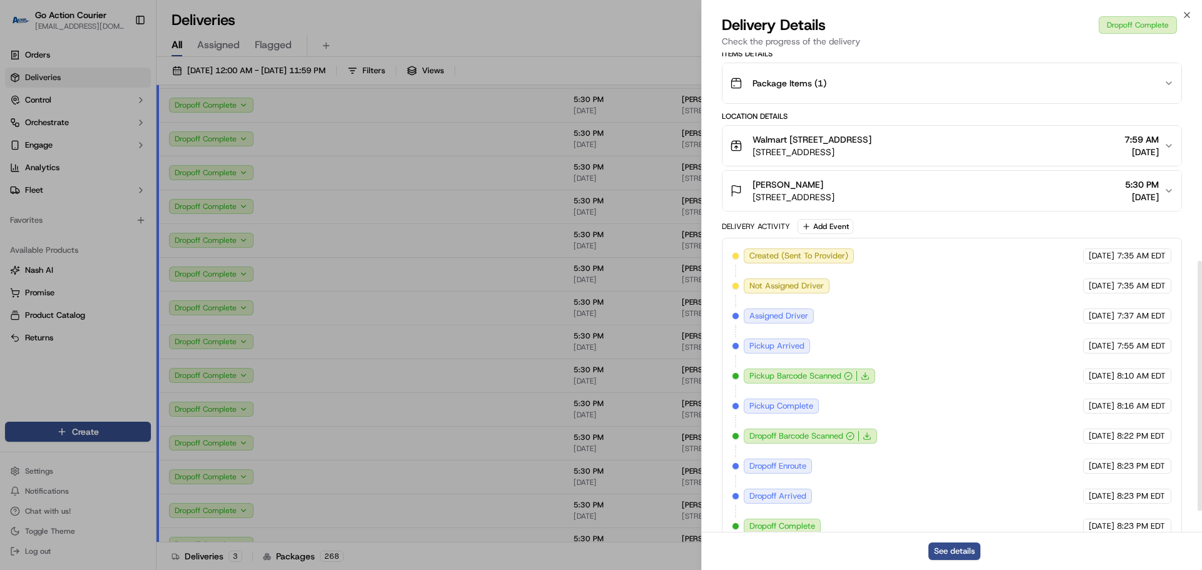
scroll to position [438, 0]
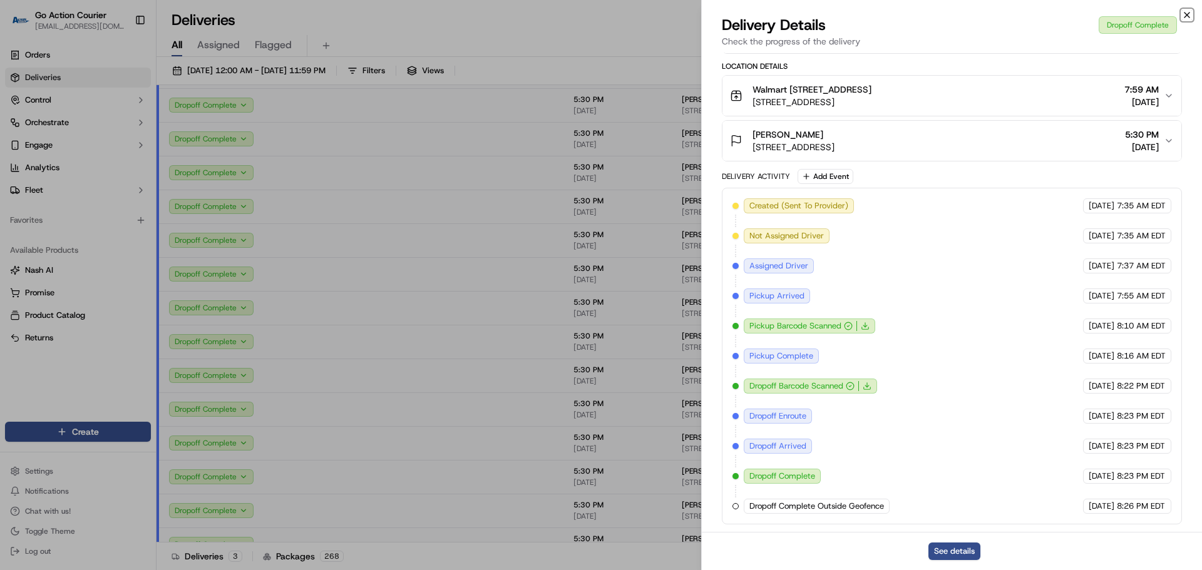
click at [776, 18] on icon "button" at bounding box center [1187, 15] width 10 height 10
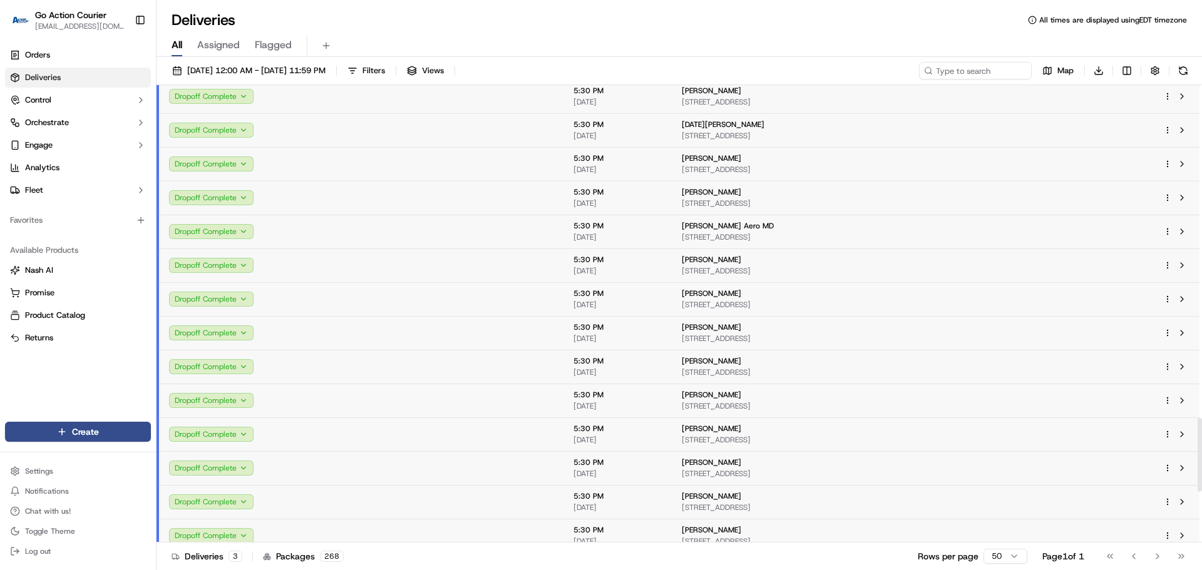
scroll to position [1998, 0]
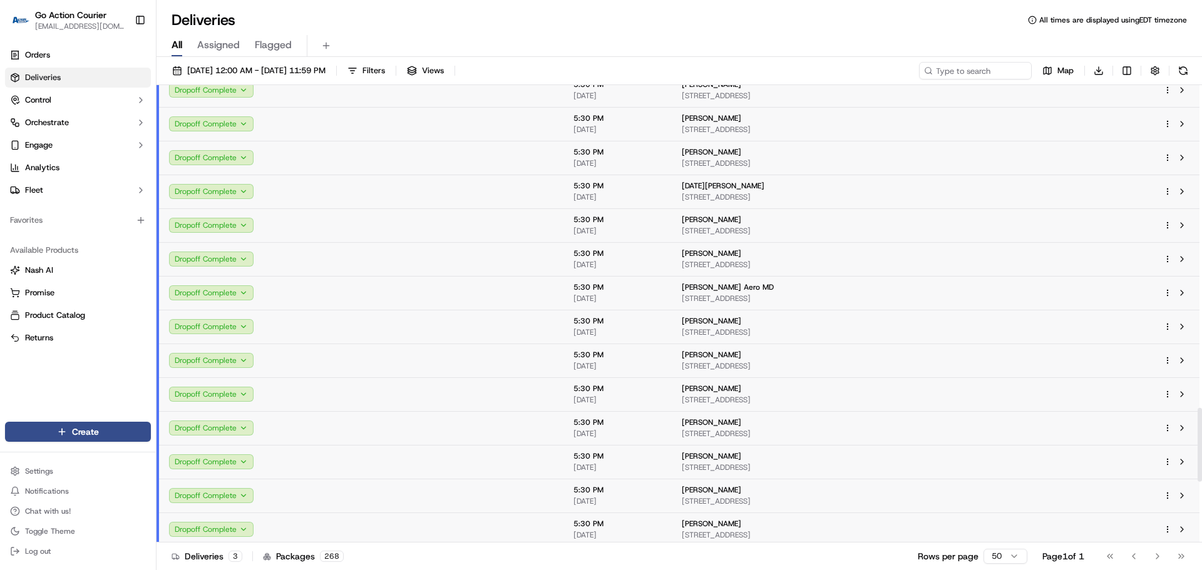
click at [333, 184] on td at bounding box center [316, 192] width 105 height 34
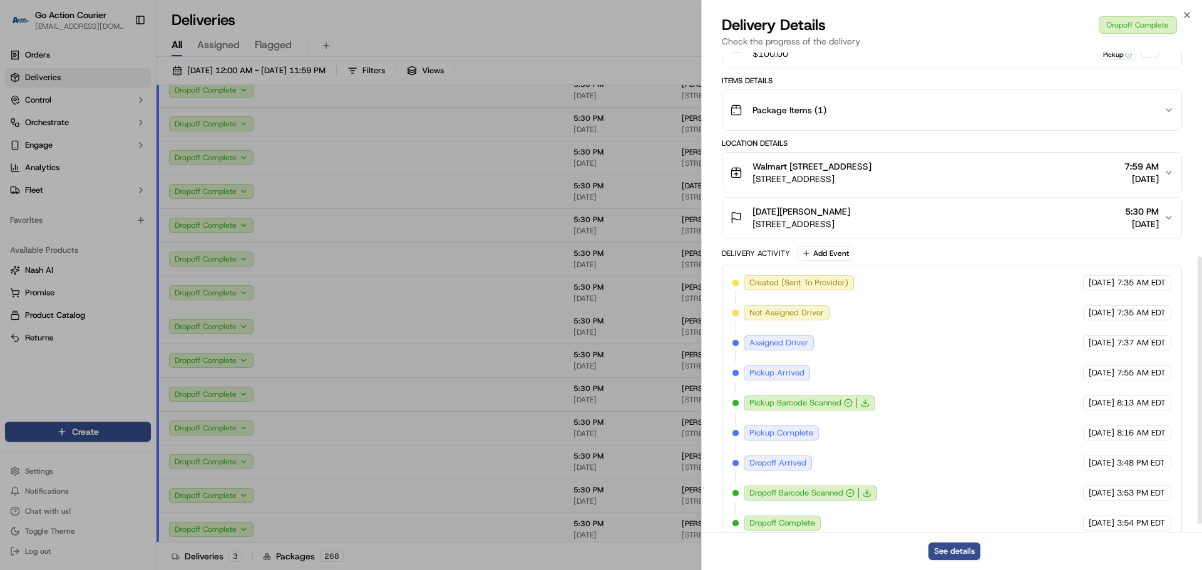
scroll to position [378, 0]
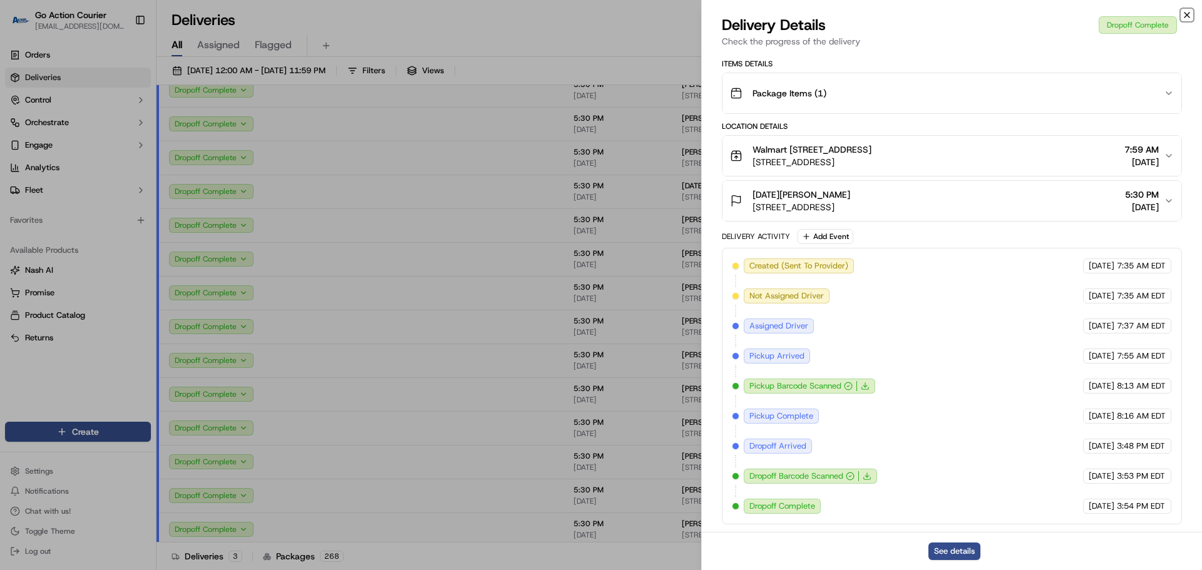
click at [776, 13] on icon "button" at bounding box center [1187, 15] width 10 height 10
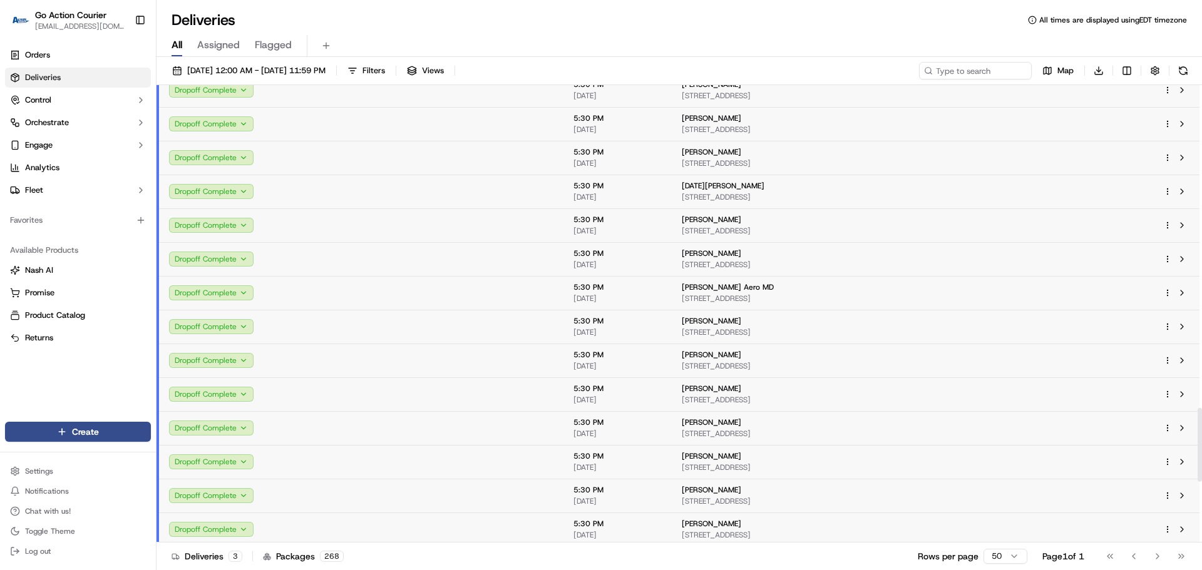
click at [483, 224] on td at bounding box center [466, 225] width 195 height 34
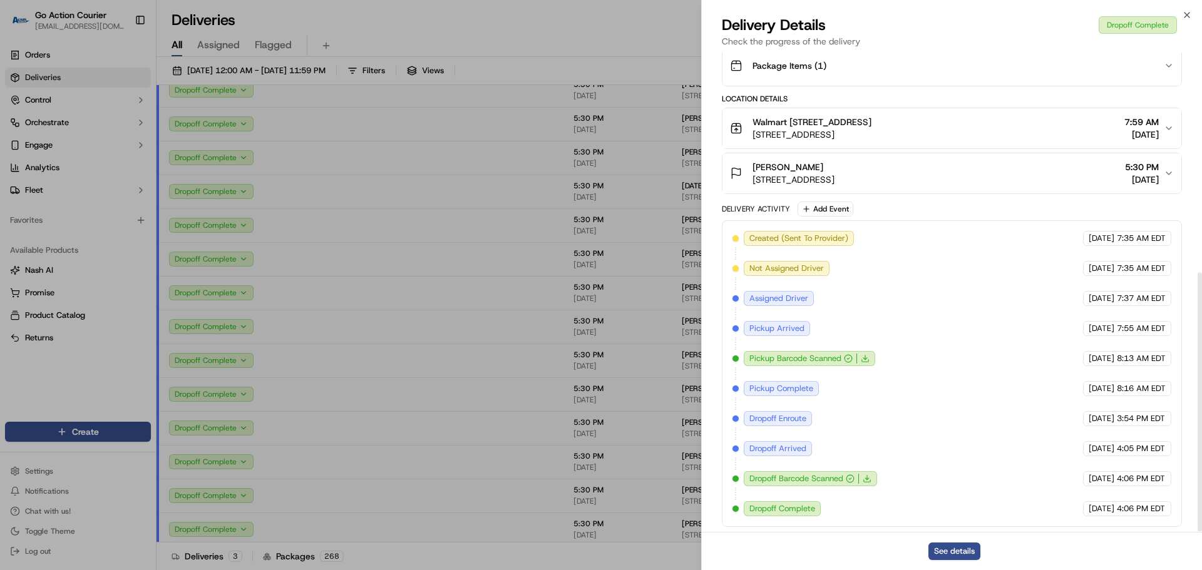
scroll to position [408, 0]
drag, startPoint x: 409, startPoint y: 282, endPoint x: 796, endPoint y: 175, distance: 402.0
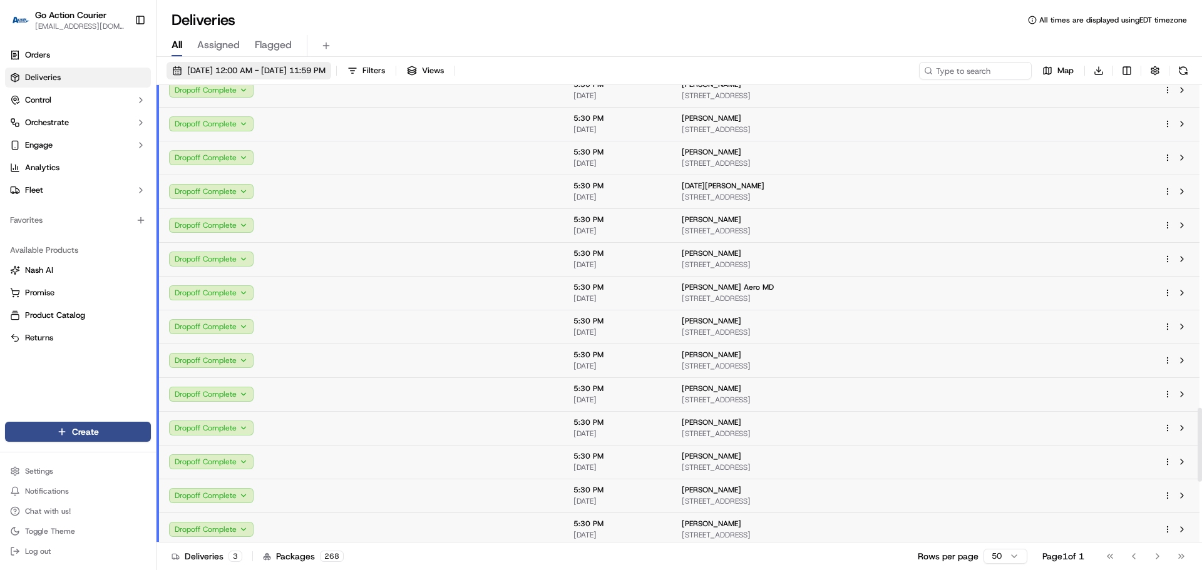
click at [264, 64] on button "[DATE] 12:00 AM - [DATE] 11:59 PM" at bounding box center [249, 71] width 165 height 18
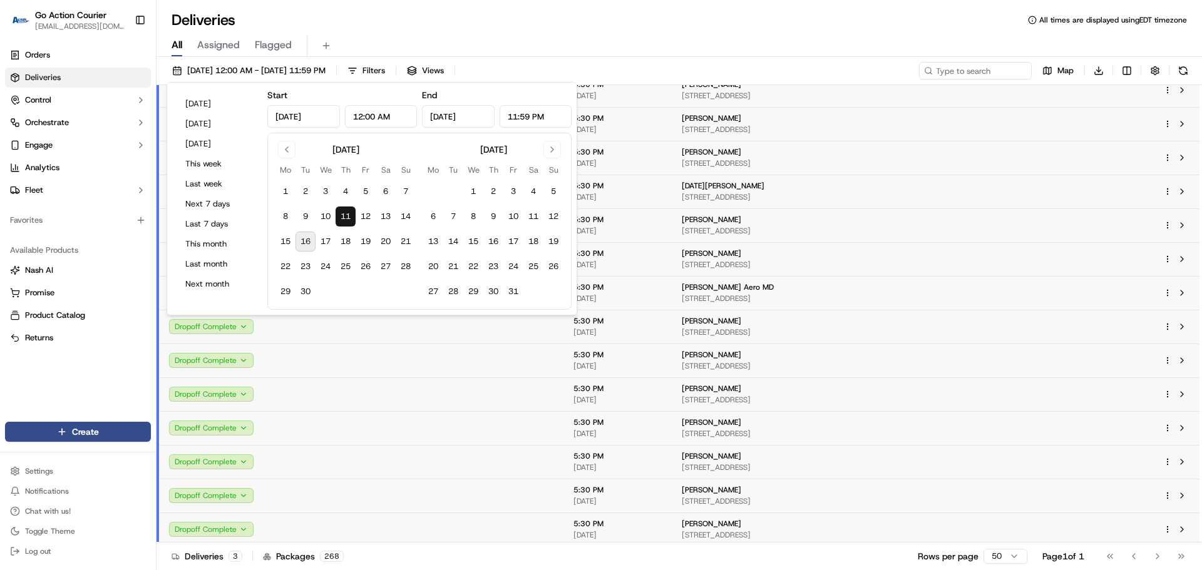
click at [366, 31] on div "All Assigned Flagged" at bounding box center [679, 43] width 1045 height 27
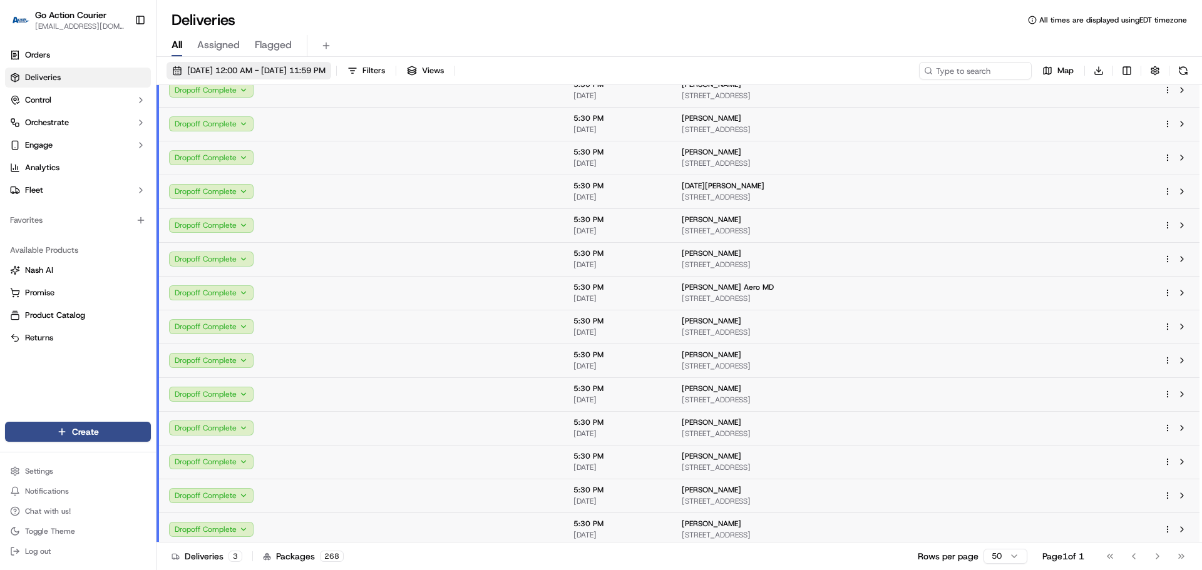
click at [326, 68] on span "[DATE] 12:00 AM - [DATE] 11:59 PM" at bounding box center [256, 70] width 138 height 11
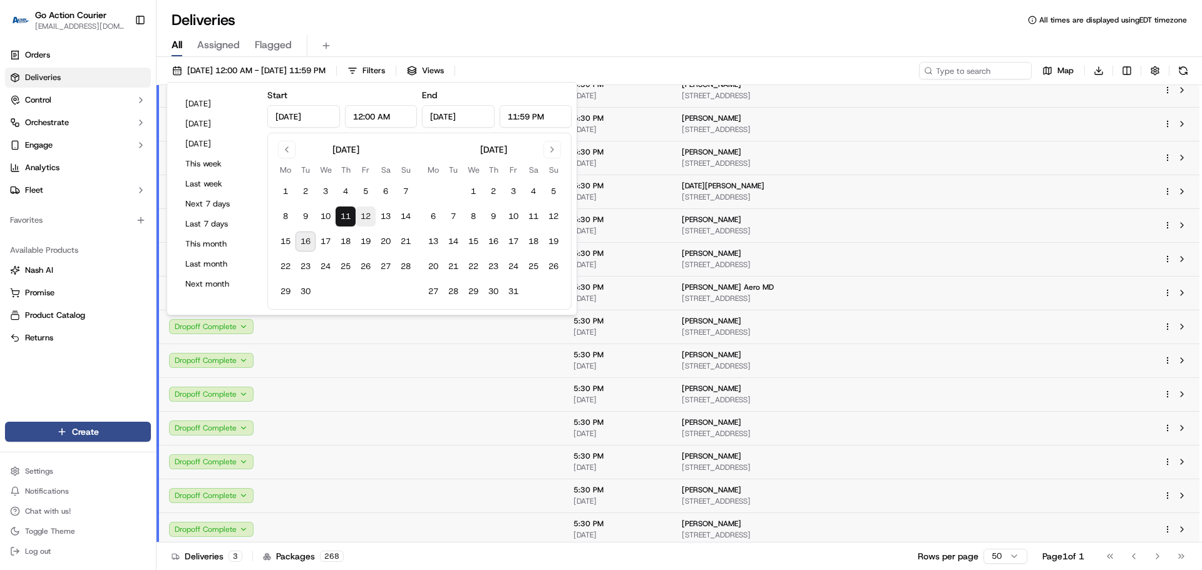
click at [363, 213] on button "12" at bounding box center [366, 217] width 20 height 20
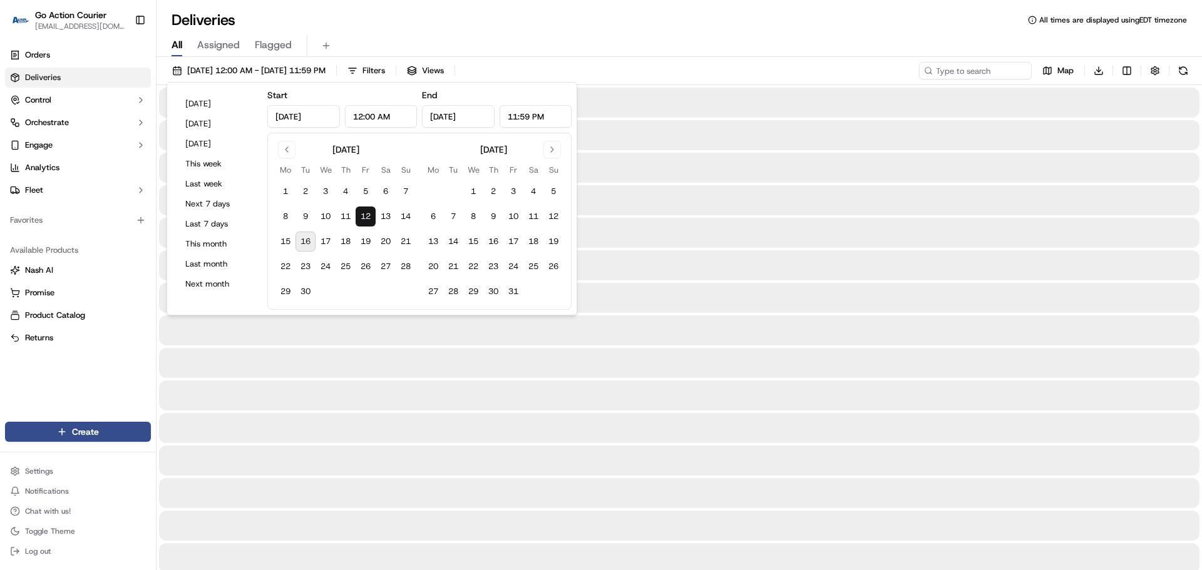
type input "[DATE]"
click at [572, 23] on div "Deliveries All times are displayed using EDT timezone" at bounding box center [679, 20] width 1045 height 20
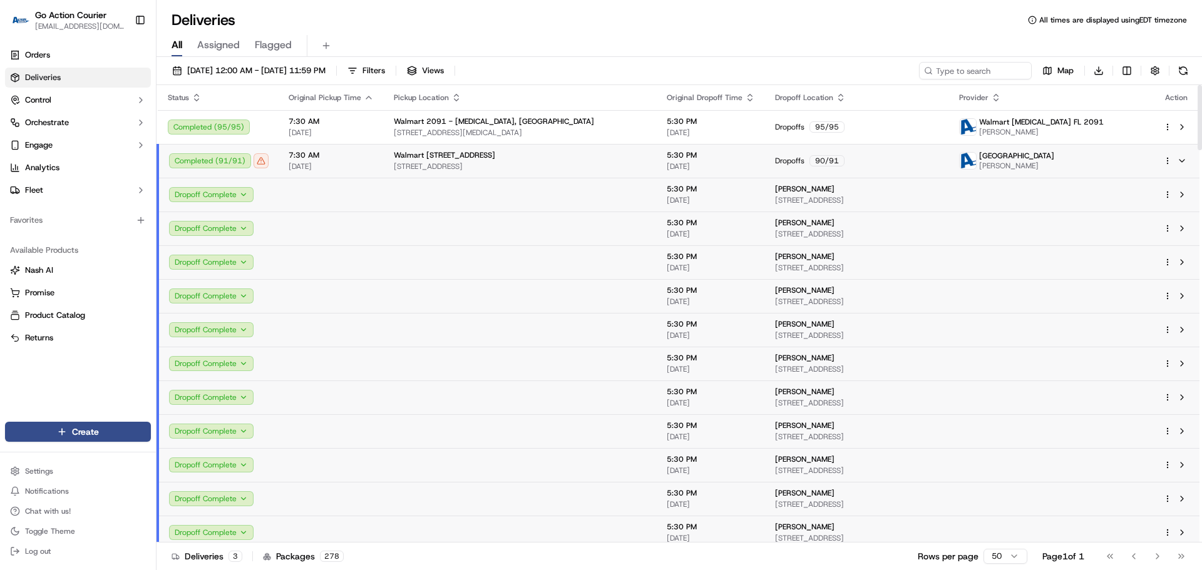
click at [351, 152] on span "7:30 AM" at bounding box center [331, 155] width 85 height 10
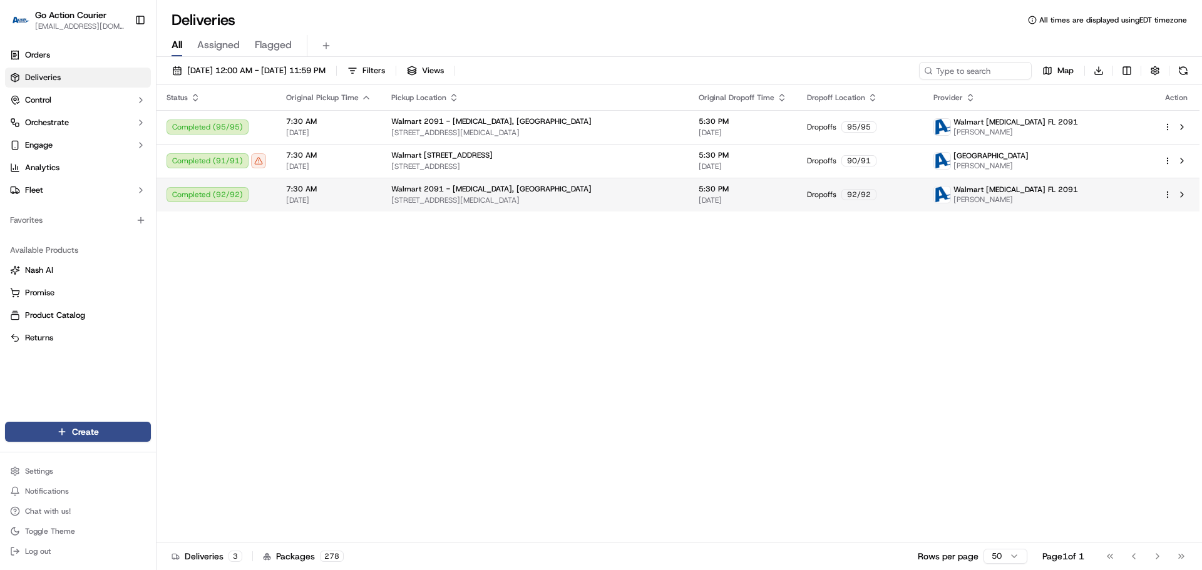
click at [372, 196] on td "7:30 AM [DATE]" at bounding box center [328, 195] width 105 height 34
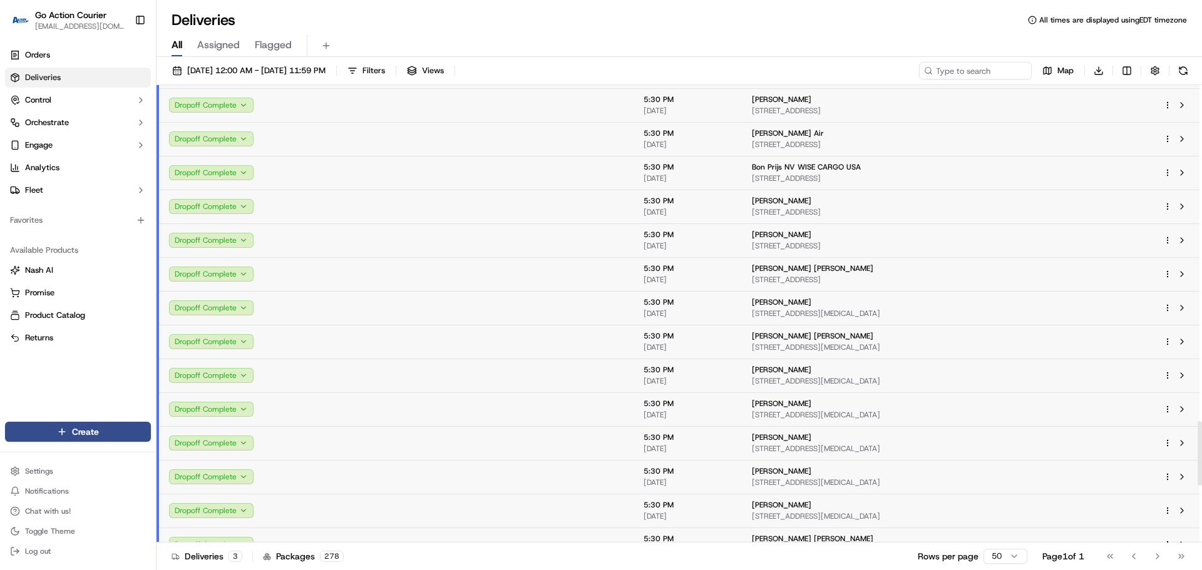
scroll to position [2779, 0]
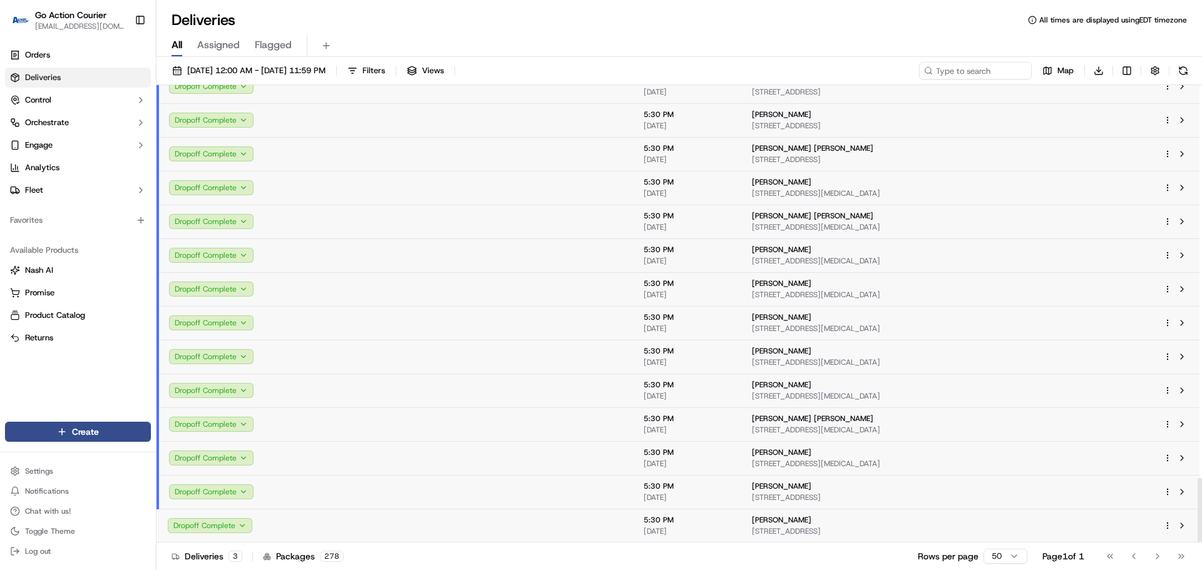
click at [327, 470] on td at bounding box center [329, 526] width 105 height 34
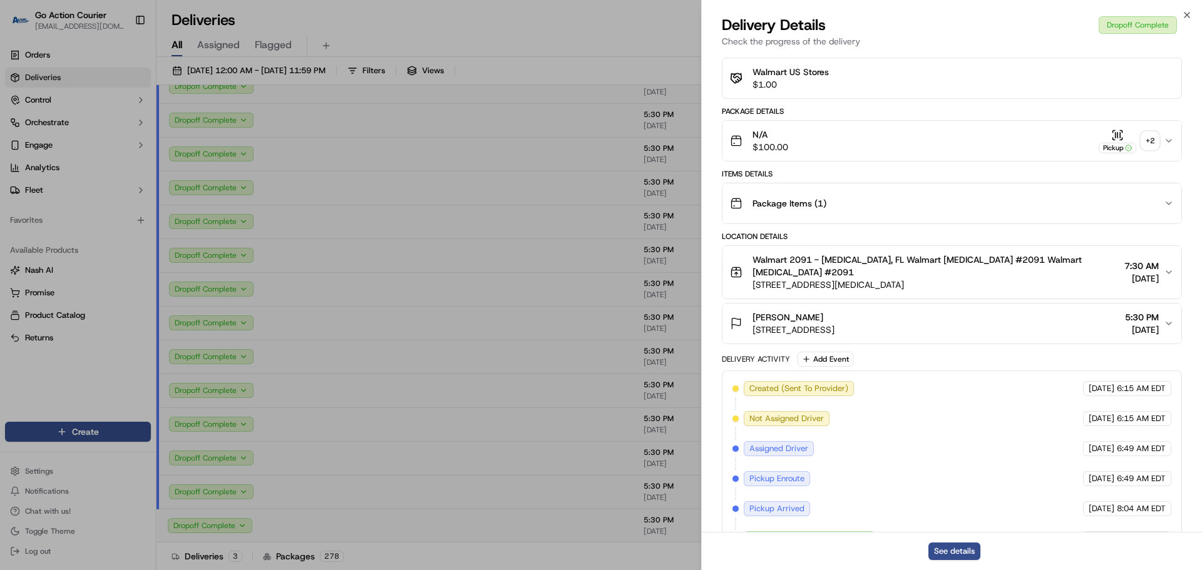
scroll to position [456, 0]
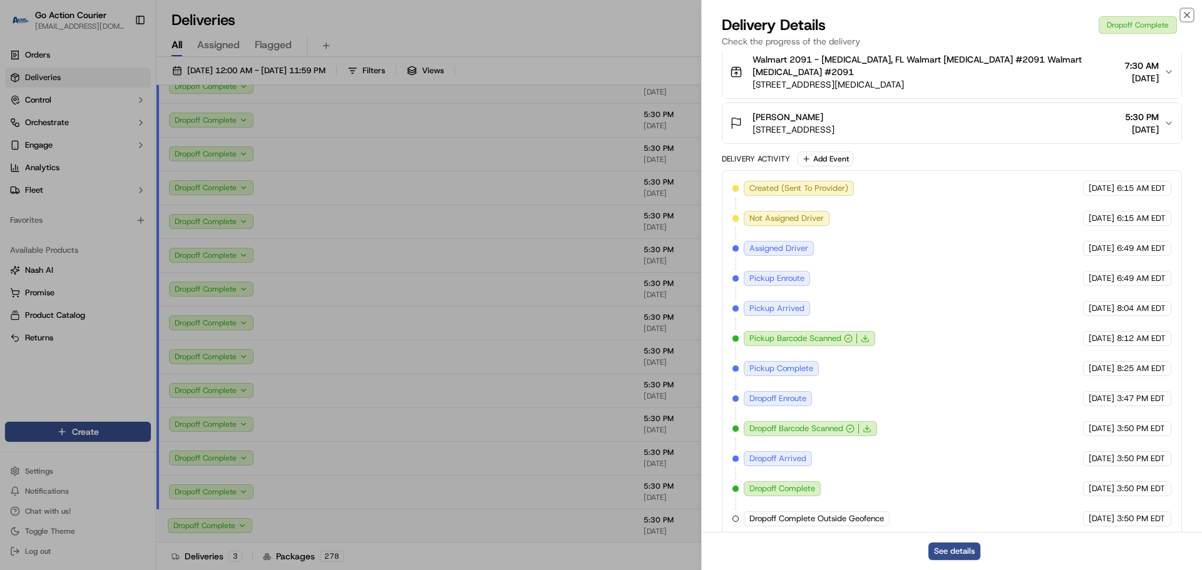
drag, startPoint x: 1187, startPoint y: 13, endPoint x: 326, endPoint y: 137, distance: 870.4
click at [776, 13] on icon "button" at bounding box center [1187, 15] width 10 height 10
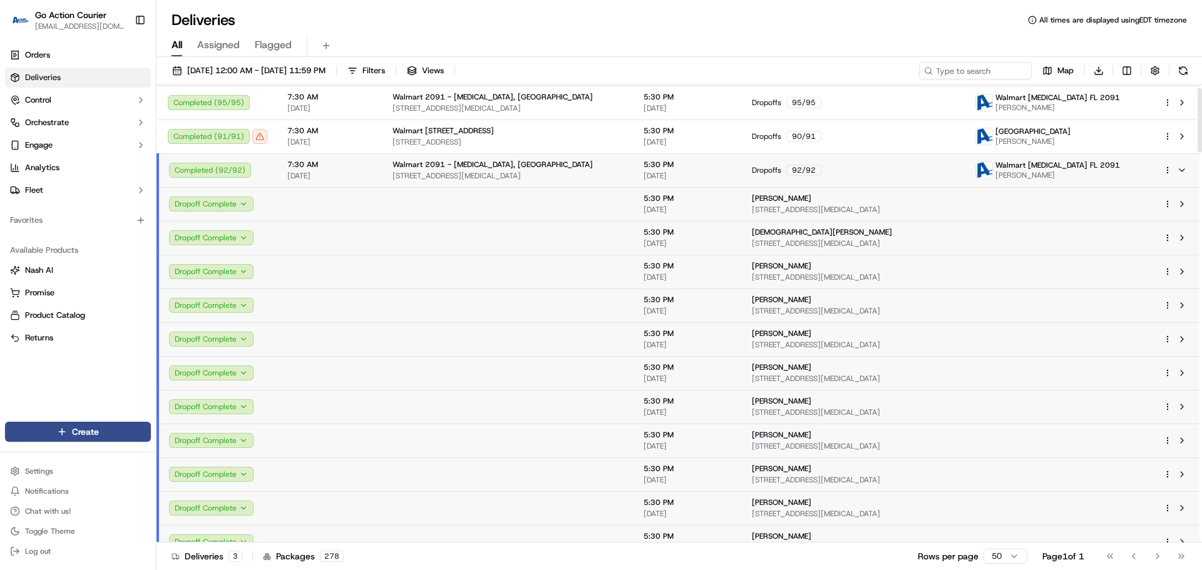
scroll to position [0, 0]
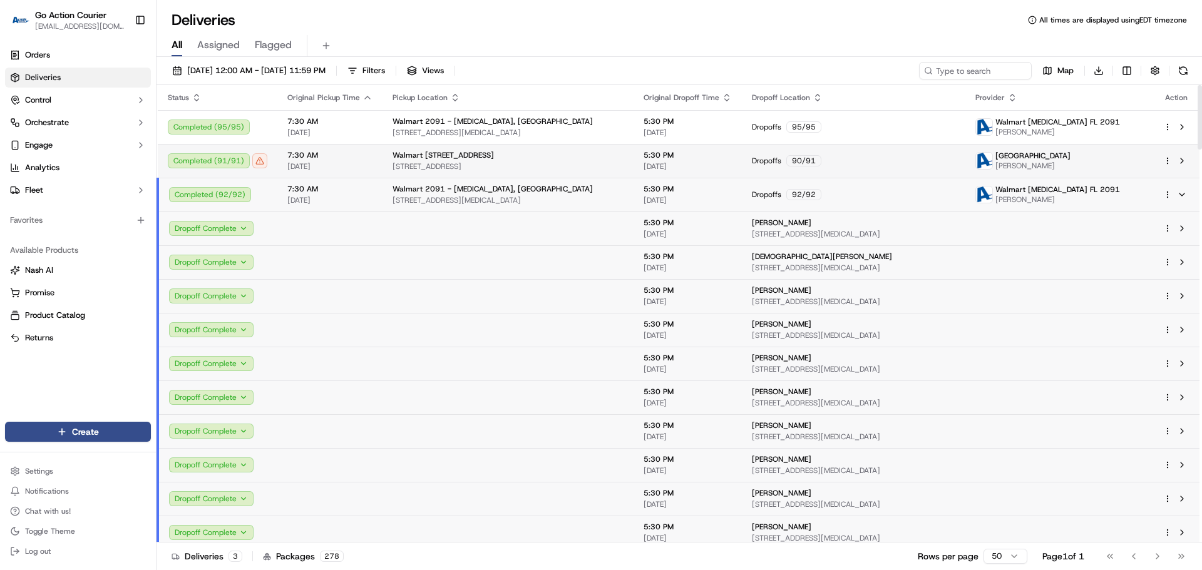
click at [351, 166] on span "[DATE]" at bounding box center [329, 167] width 85 height 10
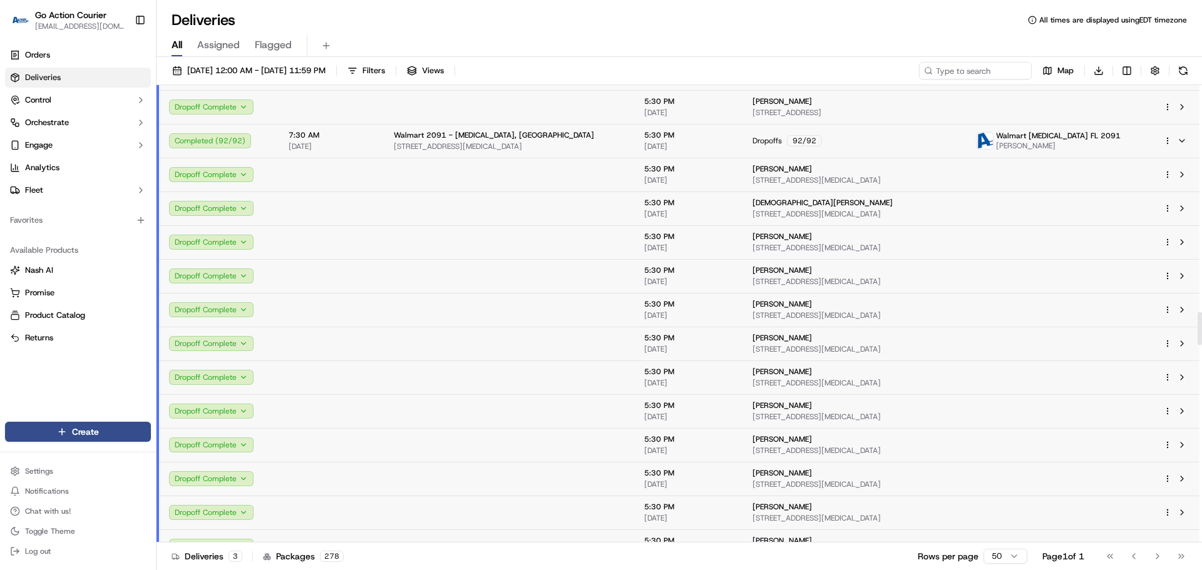
scroll to position [2942, 0]
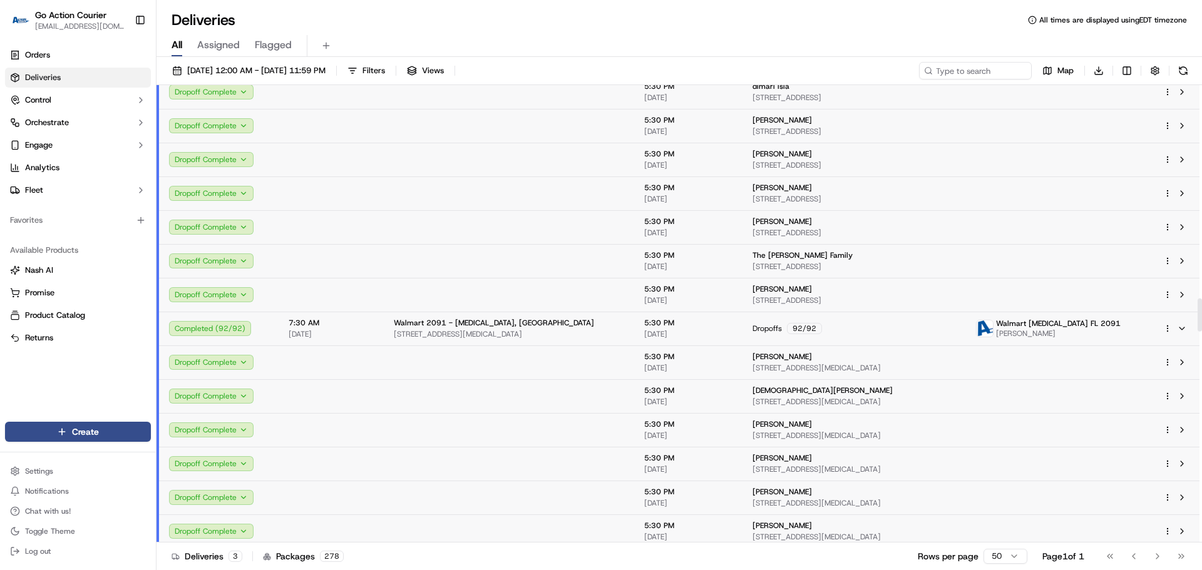
click at [344, 284] on td at bounding box center [331, 295] width 105 height 34
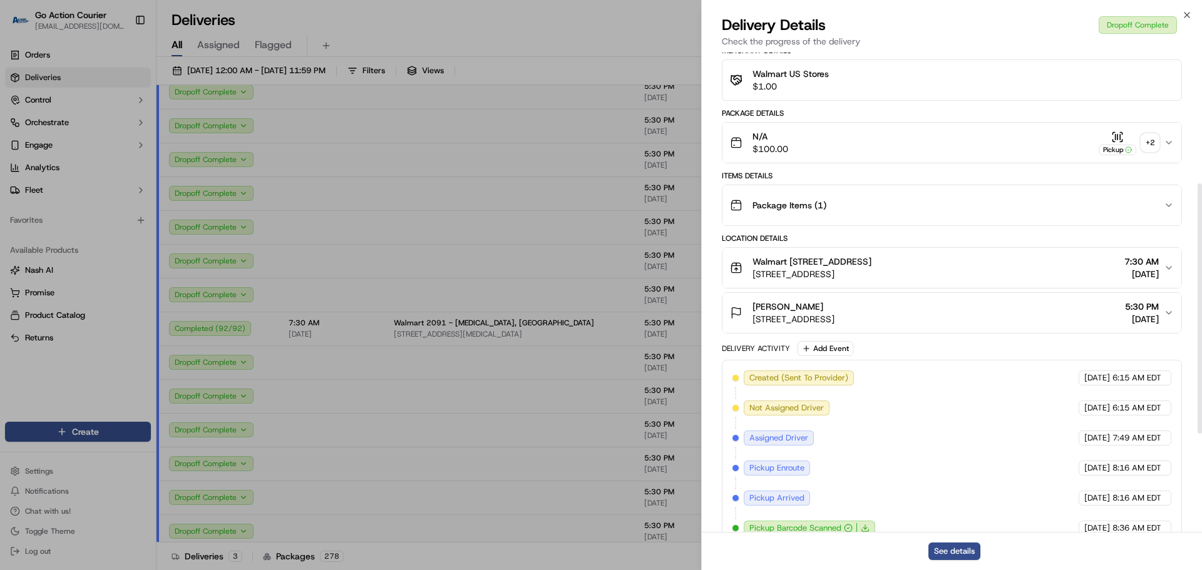
scroll to position [250, 0]
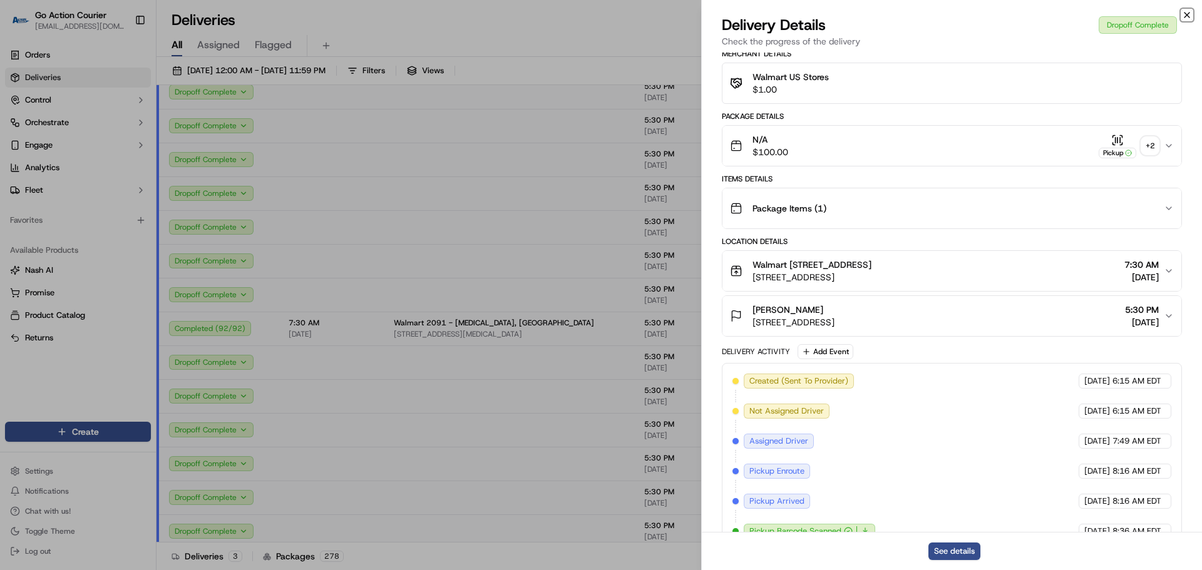
click at [776, 16] on icon "button" at bounding box center [1187, 15] width 10 height 10
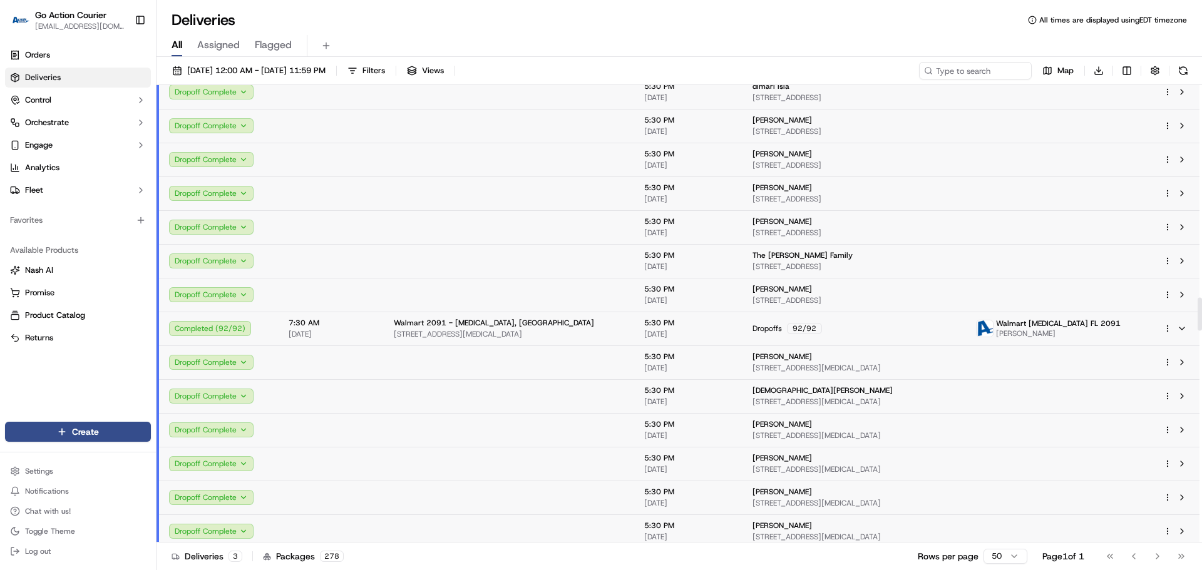
scroll to position [2754, 0]
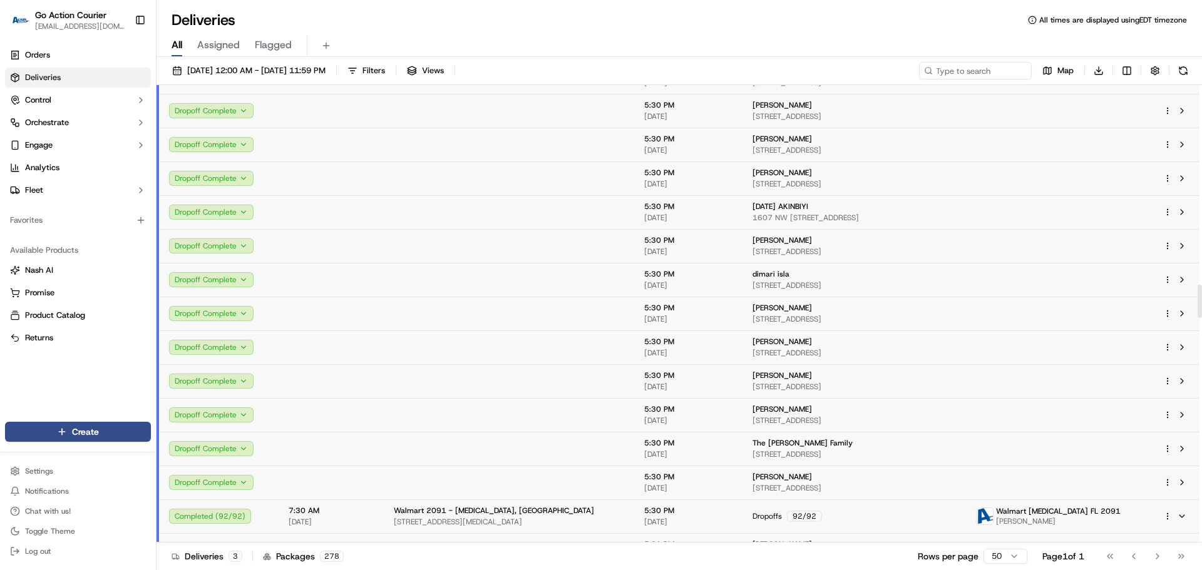
click at [384, 210] on td at bounding box center [509, 212] width 250 height 34
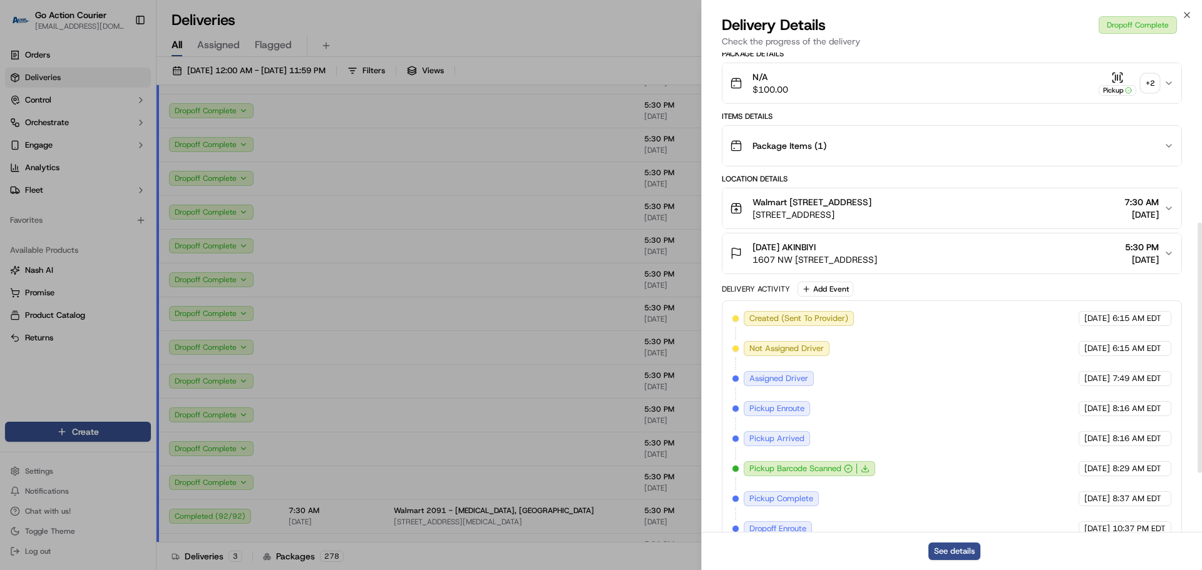
scroll to position [438, 0]
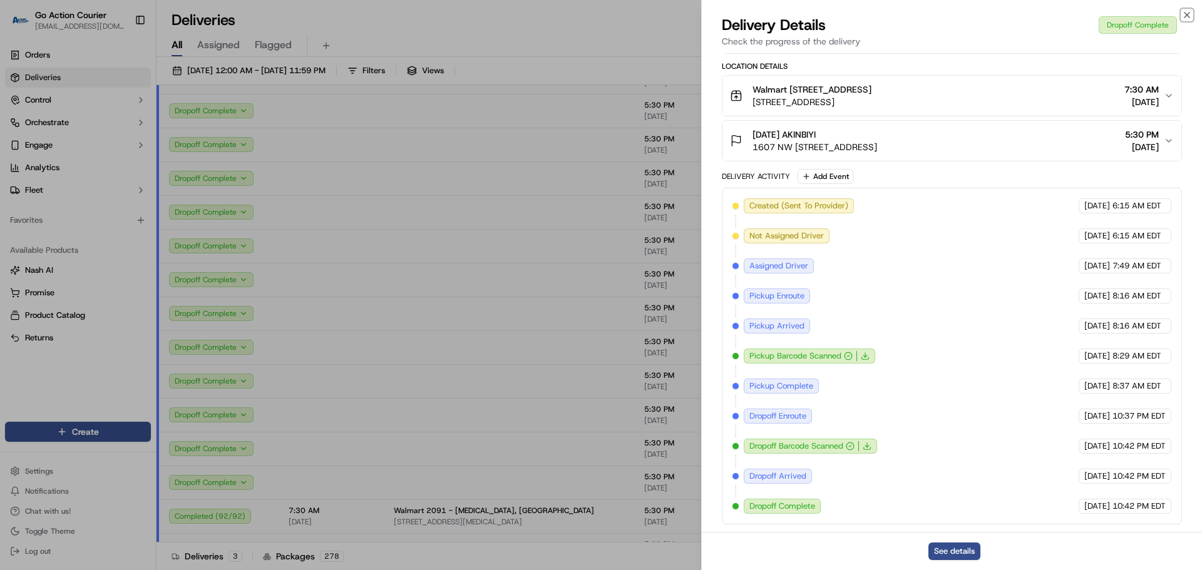
click at [776, 10] on icon "button" at bounding box center [1187, 15] width 10 height 10
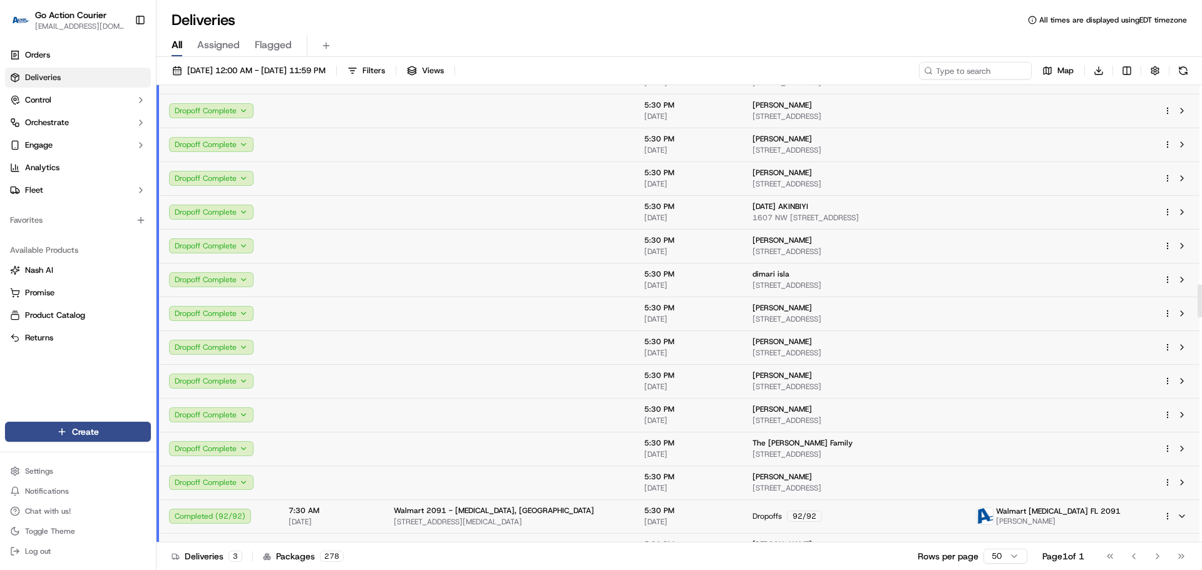
scroll to position [2504, 0]
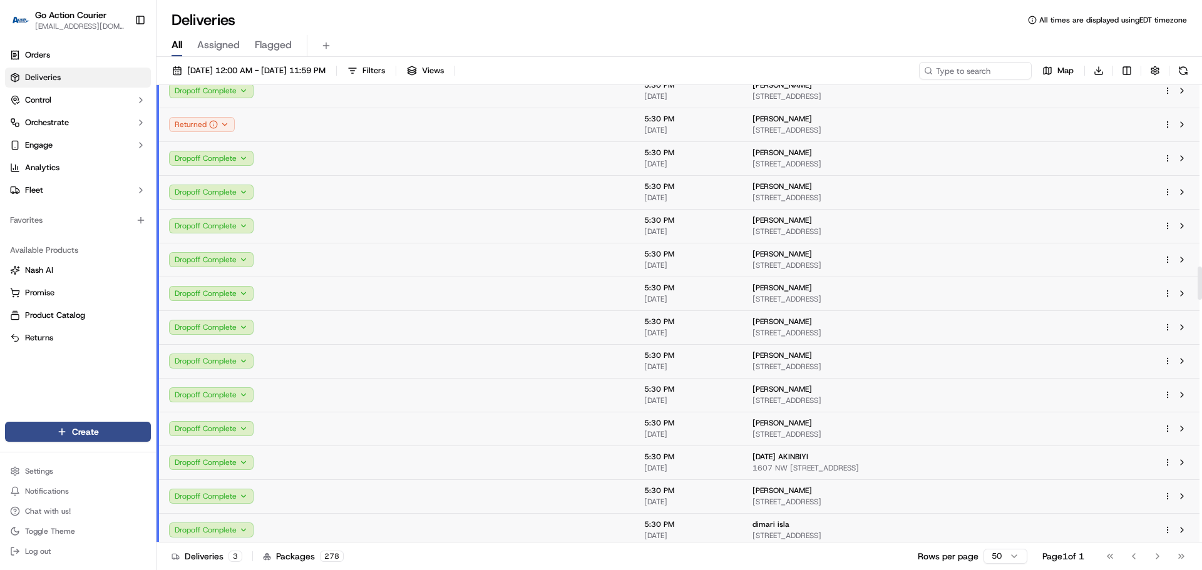
click at [384, 250] on td at bounding box center [509, 260] width 250 height 34
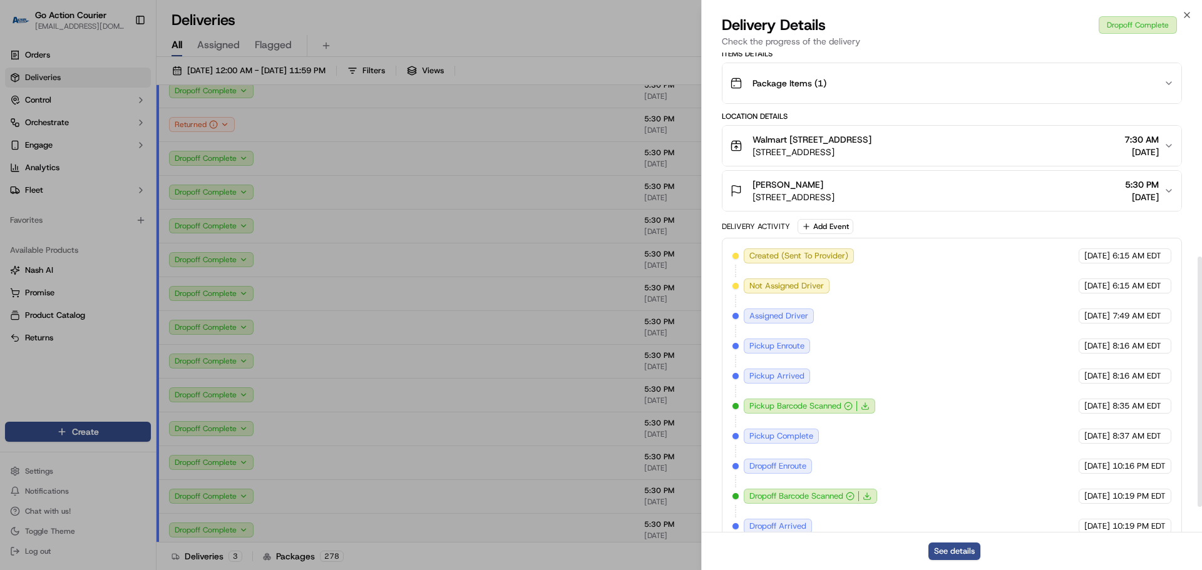
scroll to position [438, 0]
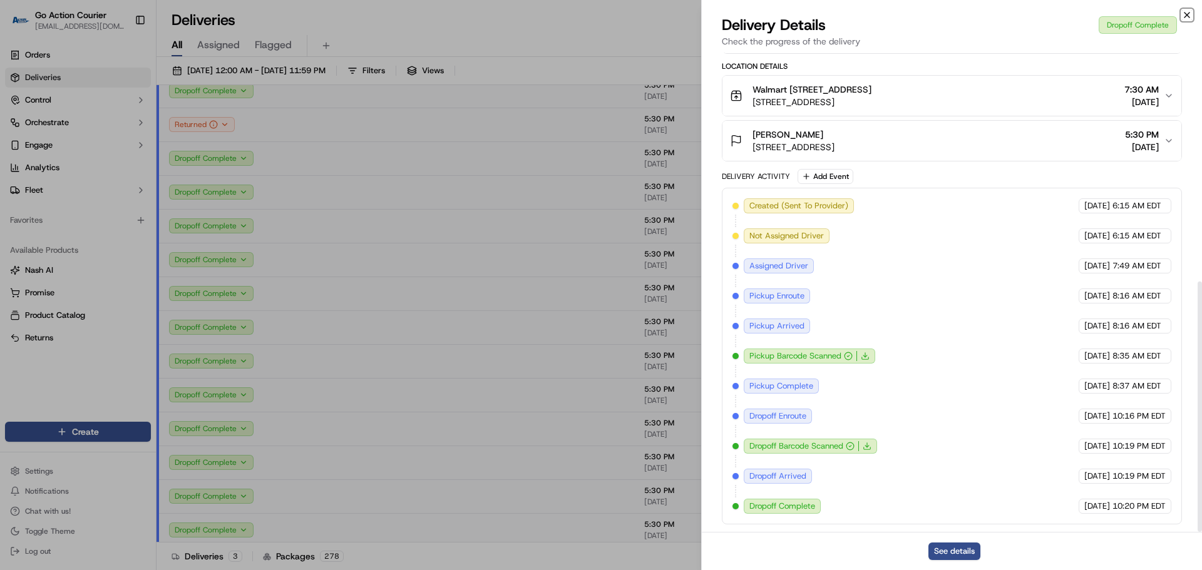
click at [776, 16] on icon "button" at bounding box center [1187, 15] width 10 height 10
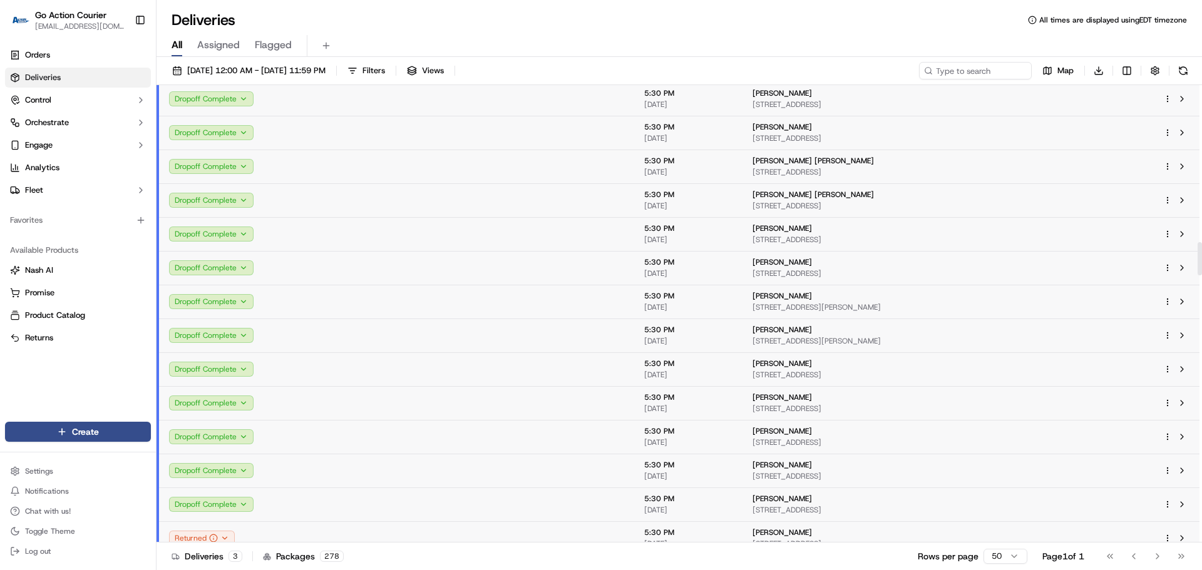
scroll to position [2003, 0]
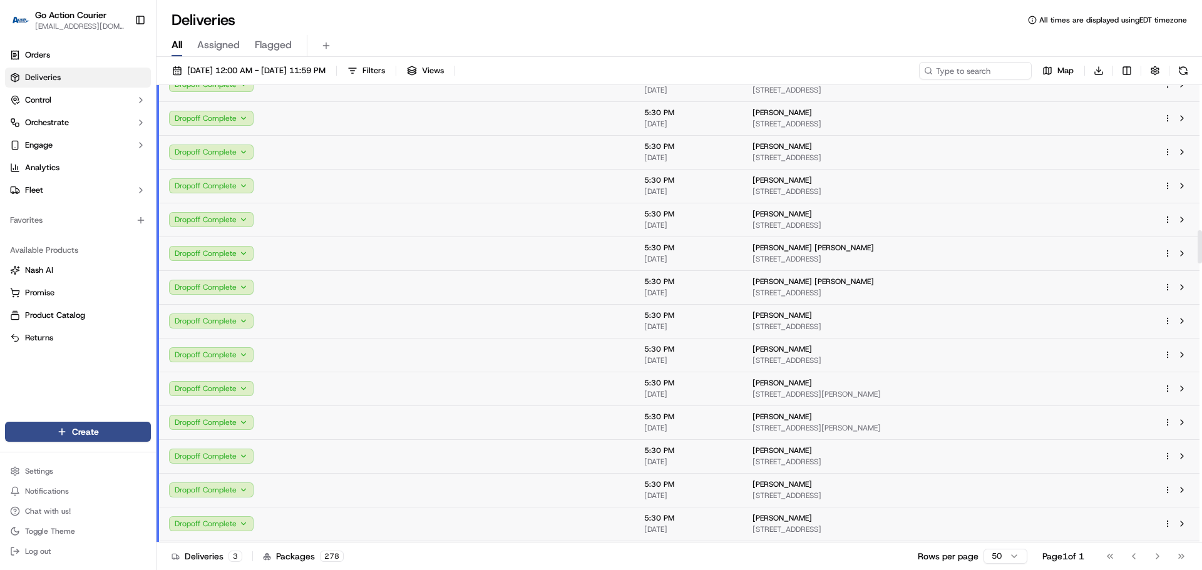
click at [444, 247] on td at bounding box center [509, 254] width 250 height 34
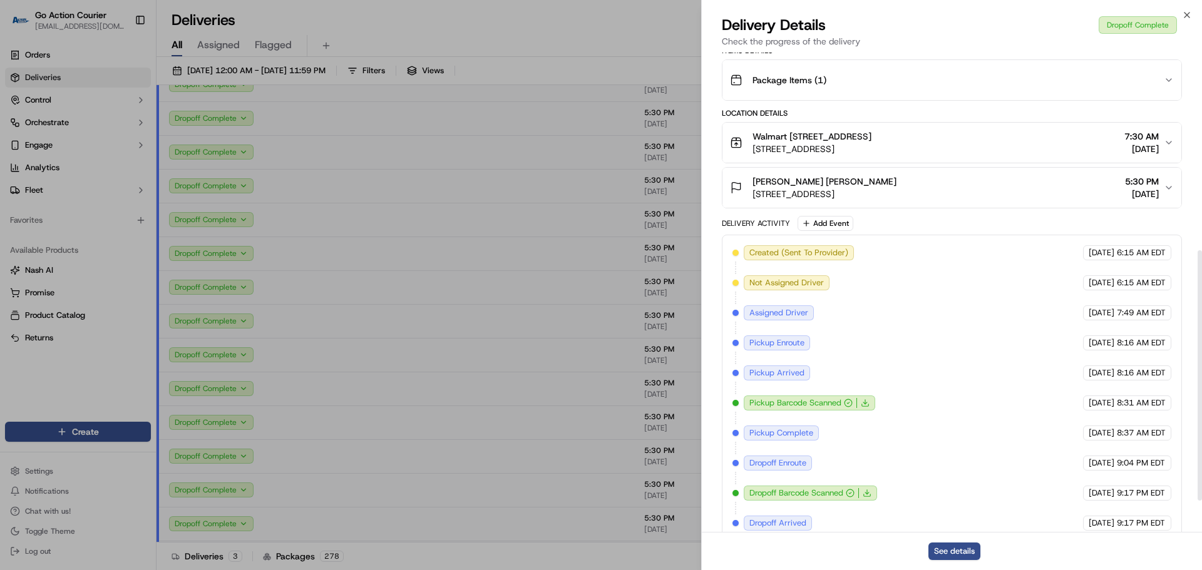
scroll to position [438, 0]
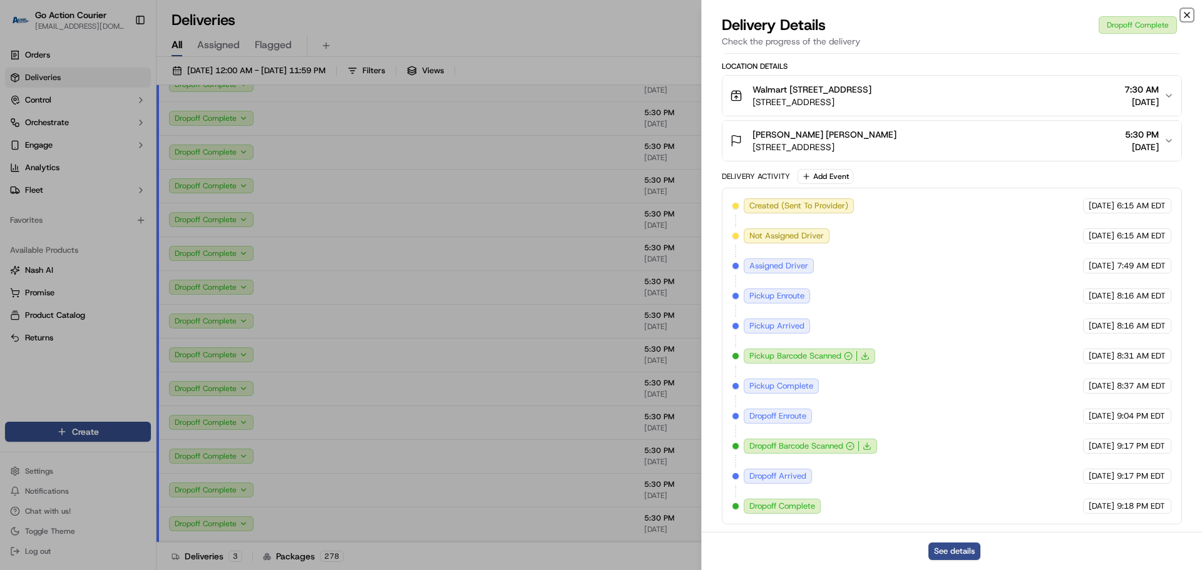
click at [776, 19] on icon "button" at bounding box center [1187, 15] width 10 height 10
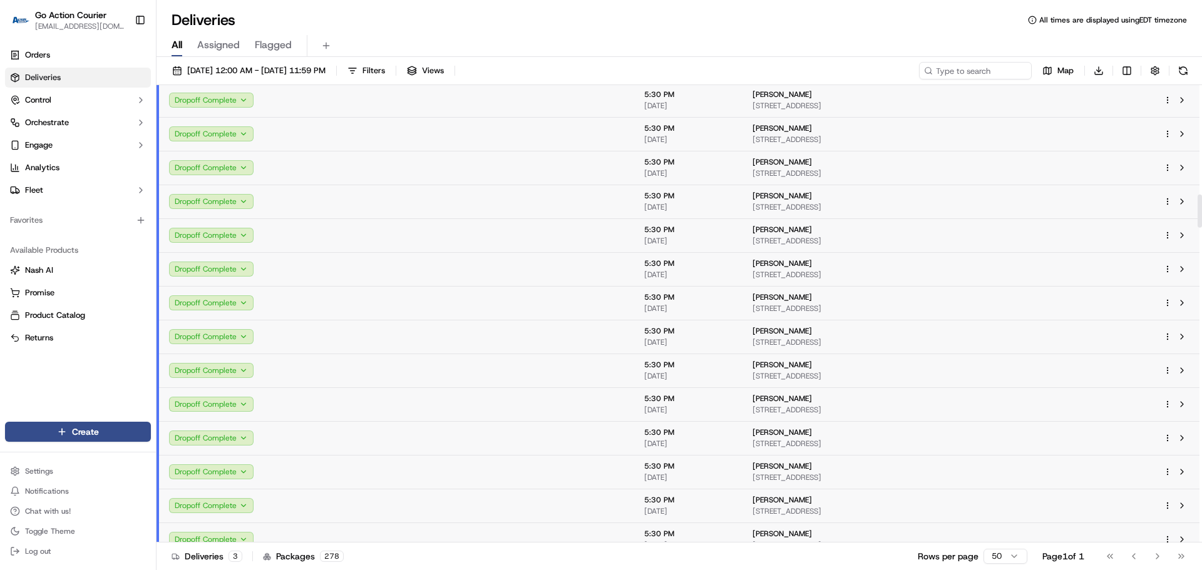
scroll to position [1502, 0]
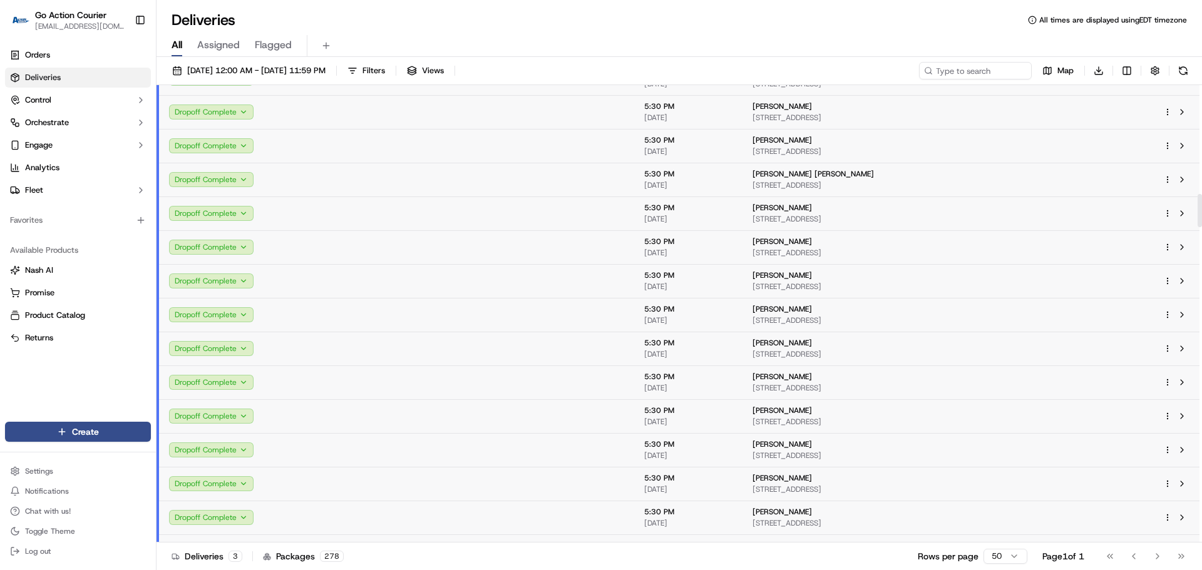
click at [384, 226] on td at bounding box center [509, 214] width 250 height 34
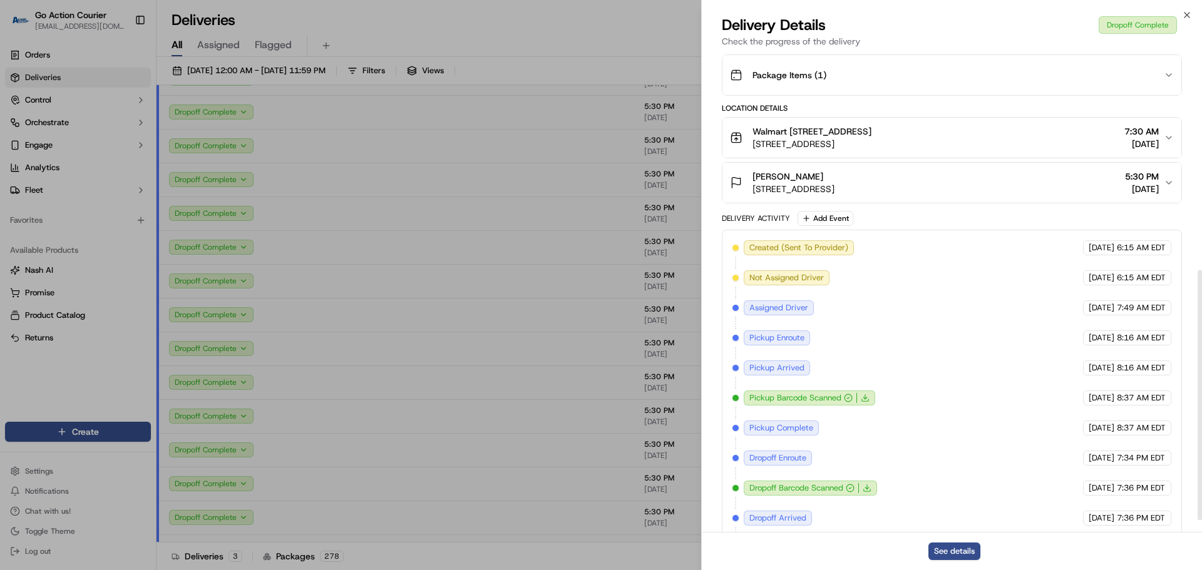
scroll to position [438, 0]
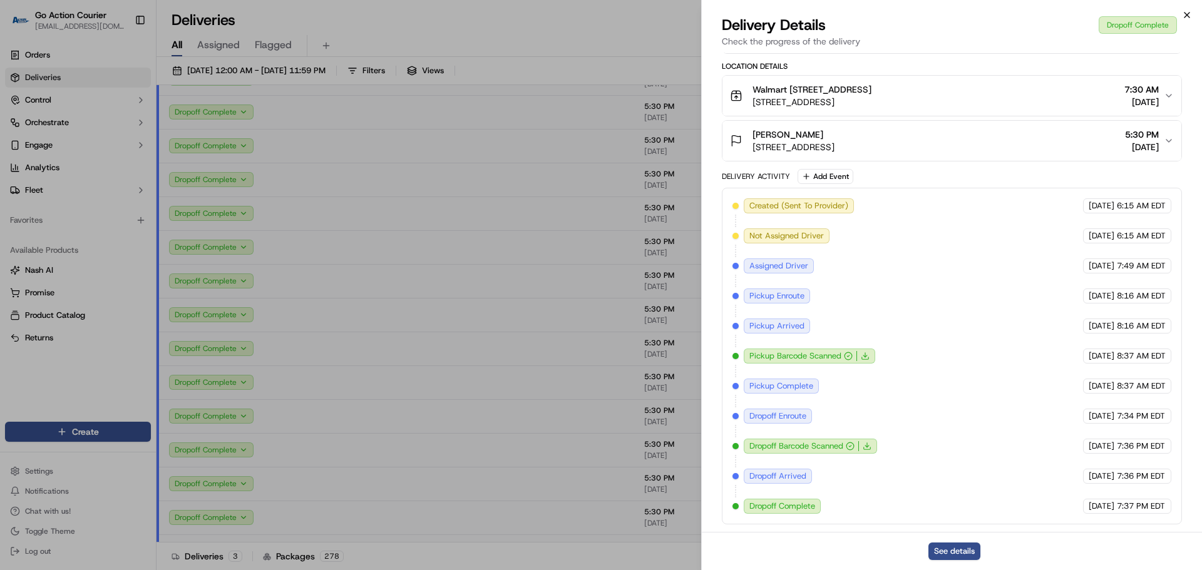
click at [776, 14] on icon "button" at bounding box center [1187, 15] width 10 height 10
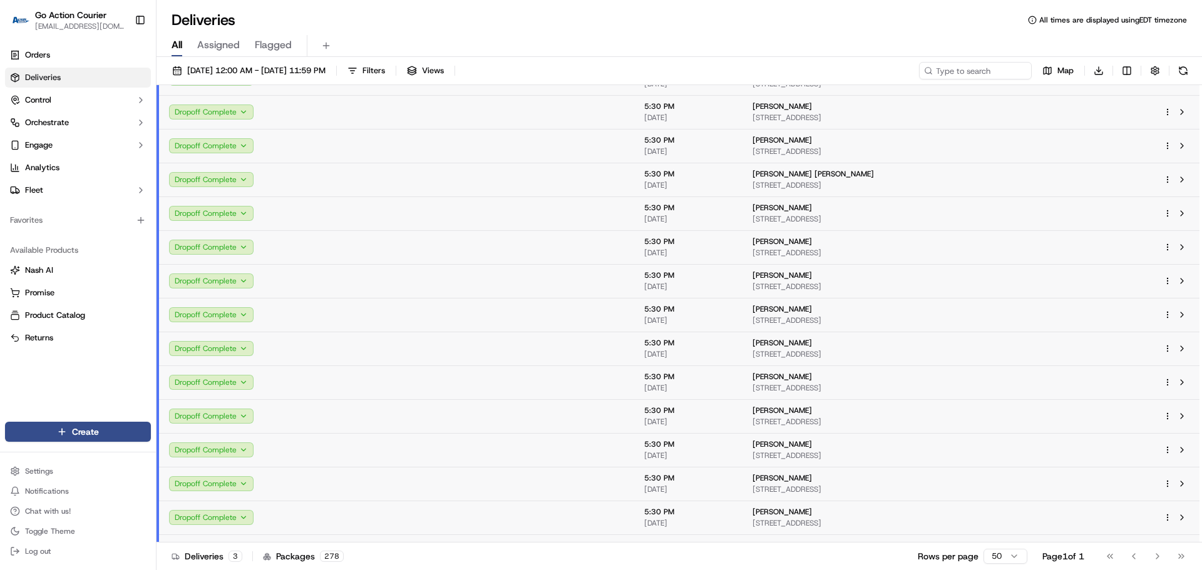
scroll to position [1315, 0]
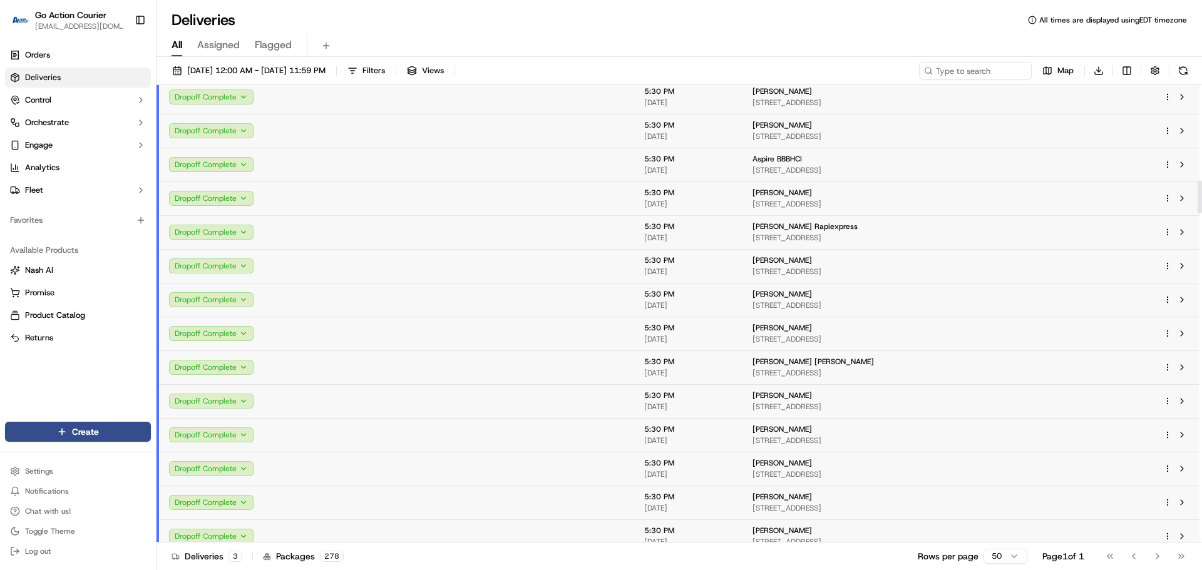
click at [444, 168] on td at bounding box center [509, 165] width 250 height 34
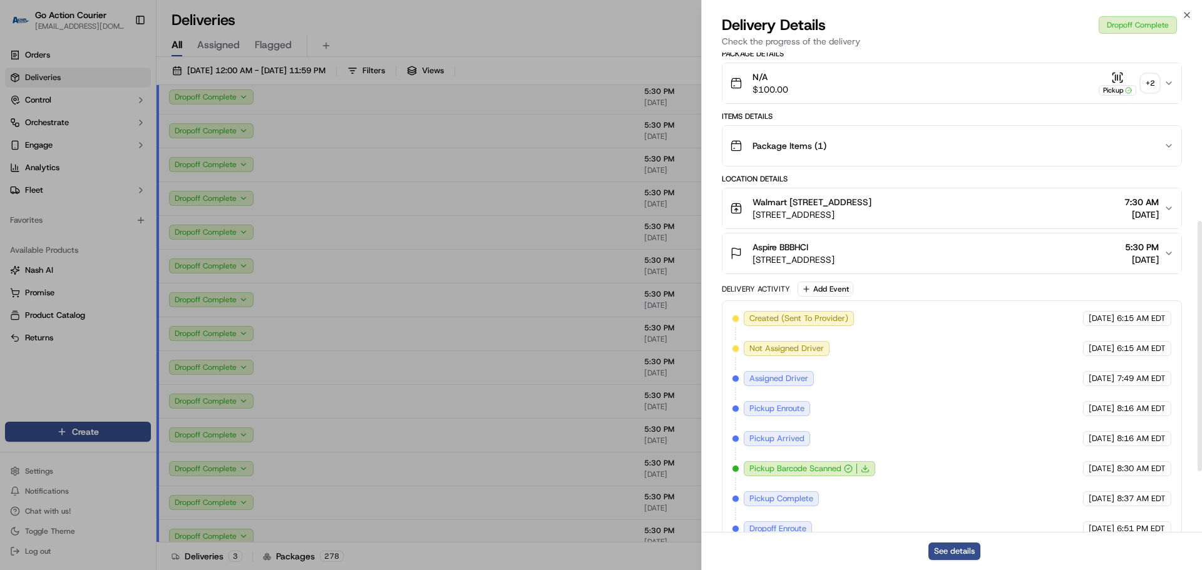
scroll to position [438, 0]
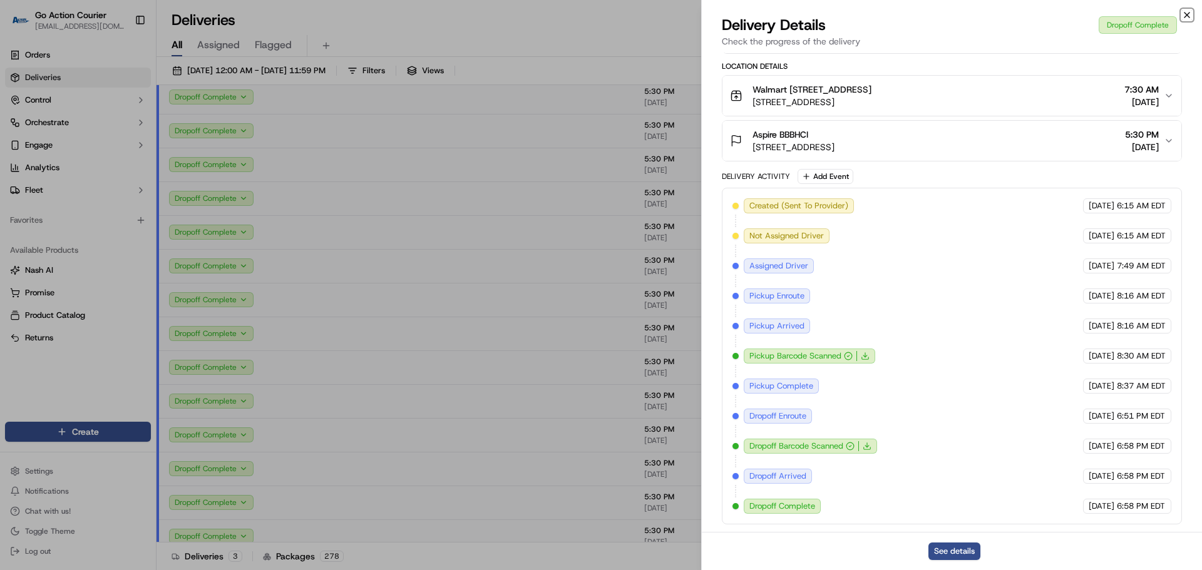
click at [776, 13] on icon "button" at bounding box center [1186, 15] width 5 height 5
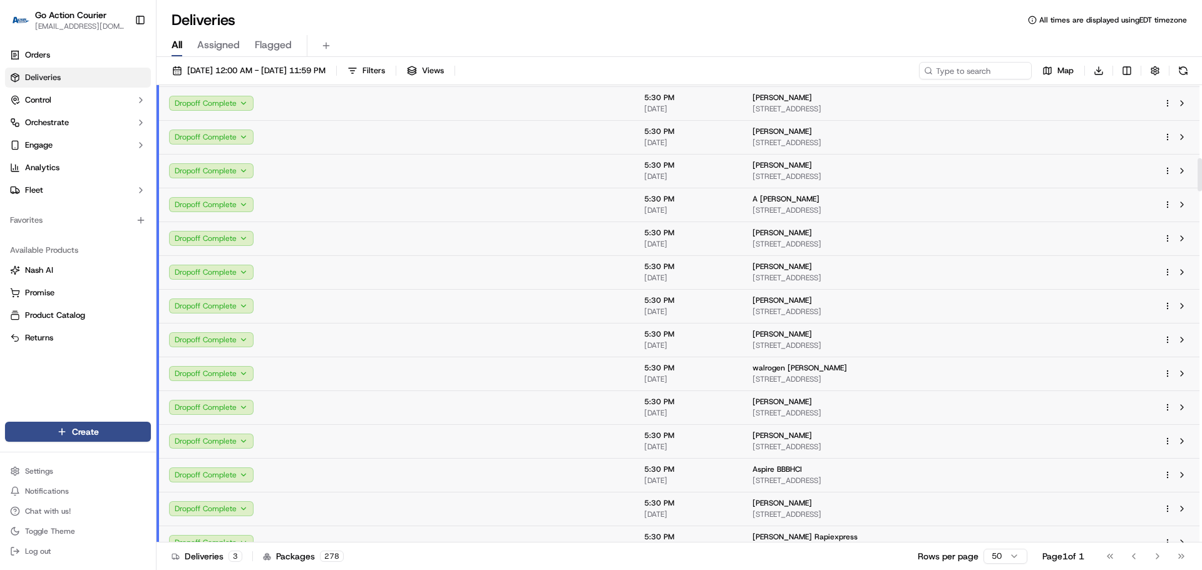
scroll to position [1002, 0]
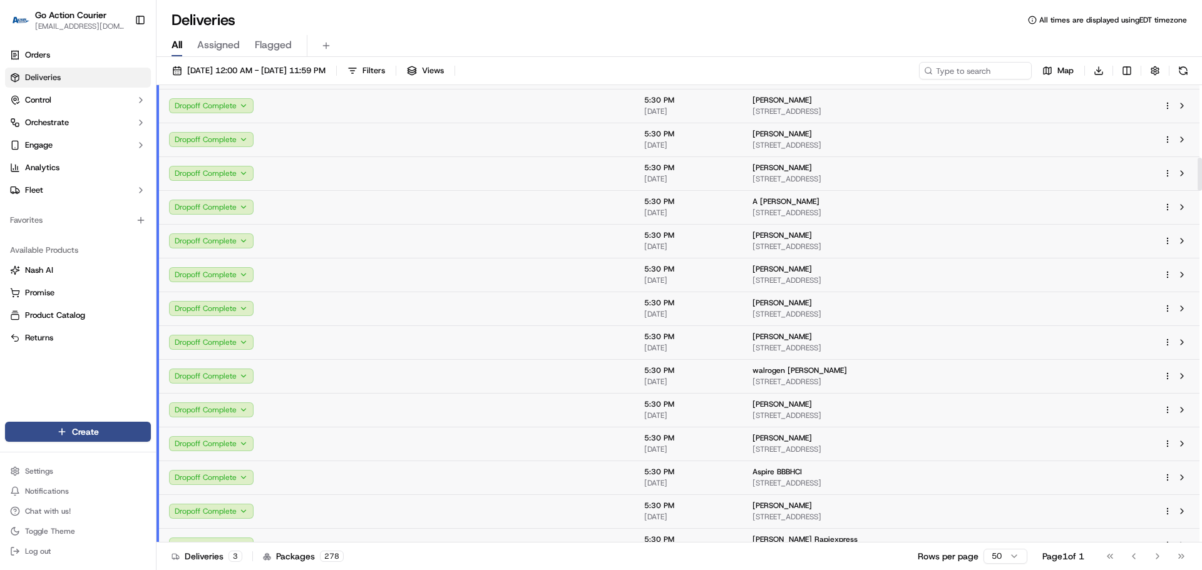
click at [441, 272] on td at bounding box center [509, 275] width 250 height 34
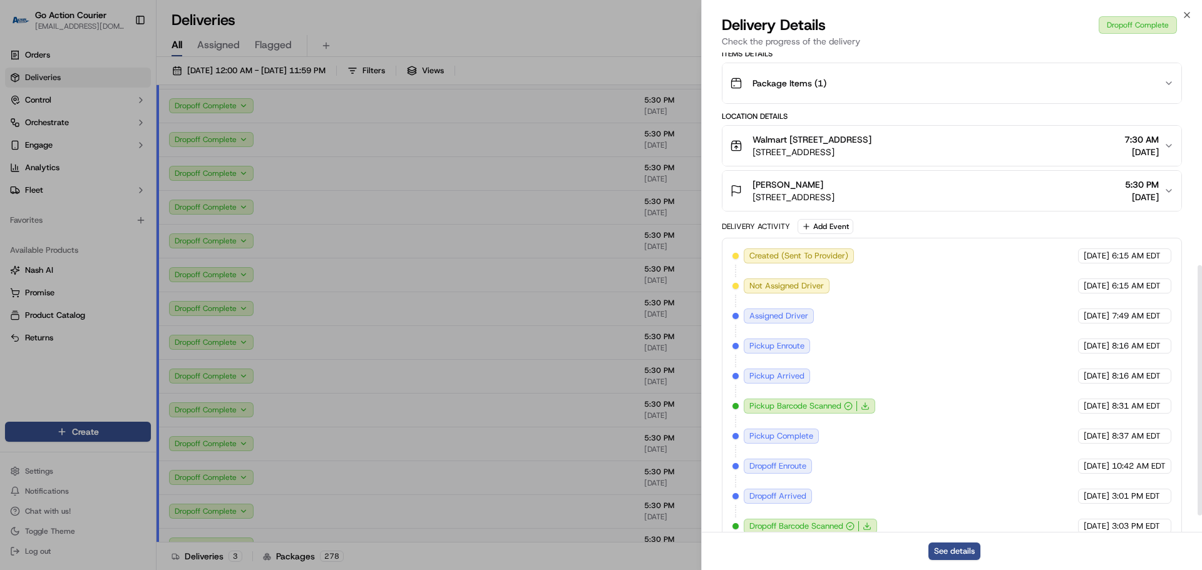
scroll to position [438, 0]
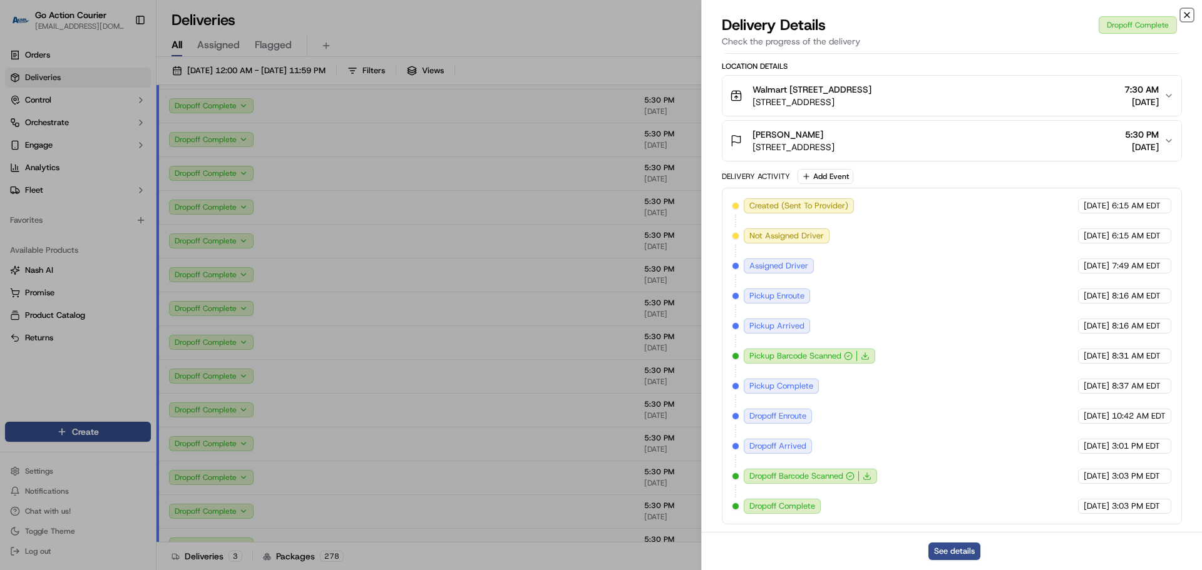
click at [776, 13] on icon "button" at bounding box center [1187, 15] width 10 height 10
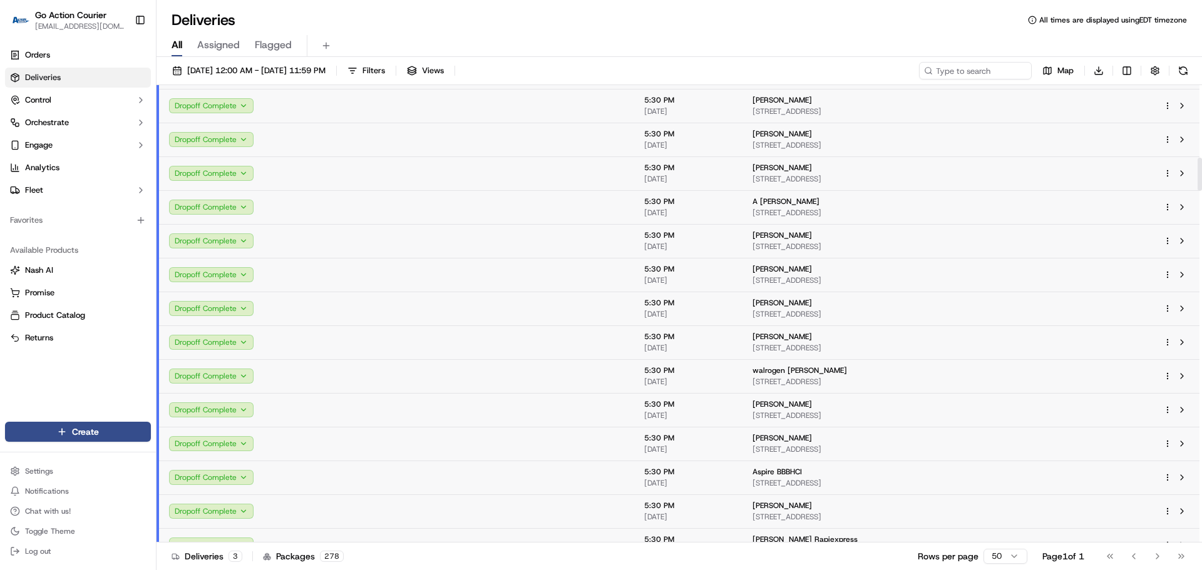
click at [494, 304] on td at bounding box center [509, 309] width 250 height 34
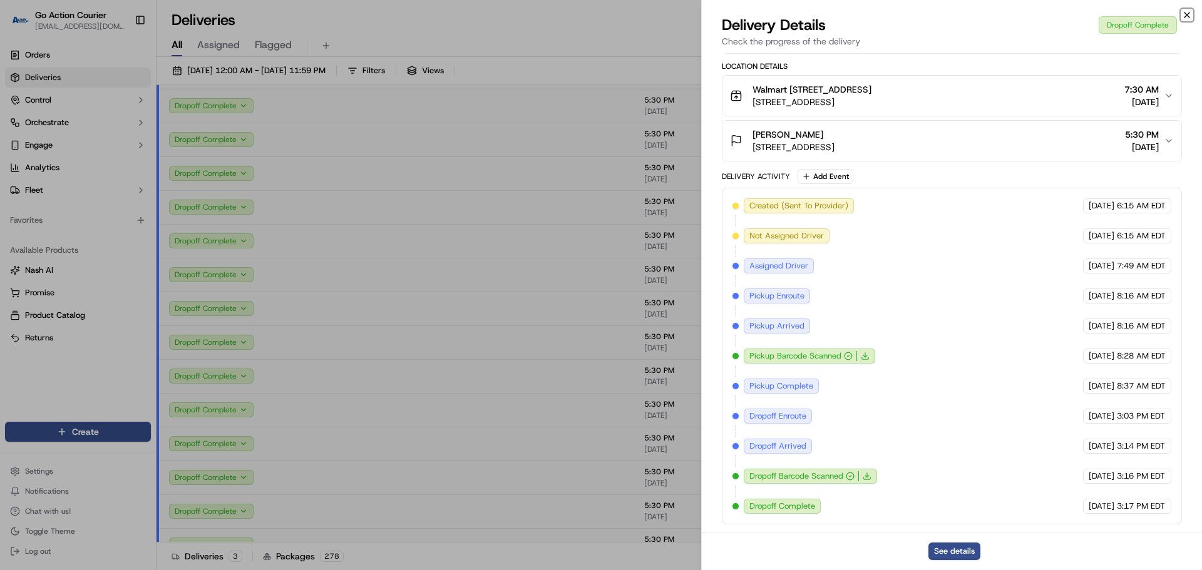
click at [776, 13] on icon "button" at bounding box center [1187, 15] width 10 height 10
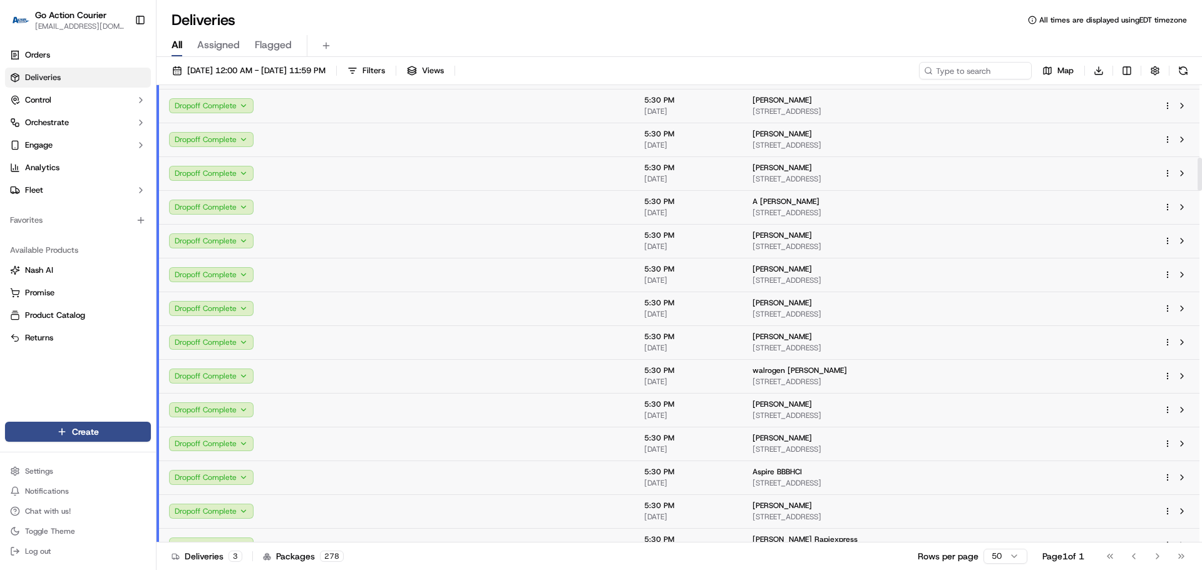
click at [526, 349] on td at bounding box center [509, 343] width 250 height 34
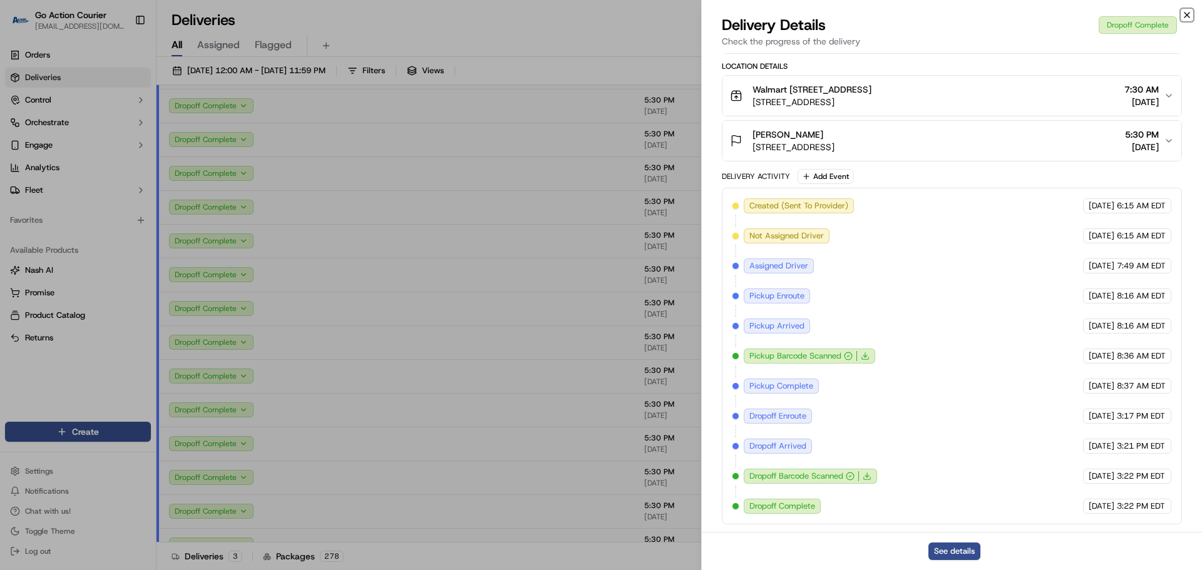
click at [776, 17] on icon "button" at bounding box center [1187, 15] width 10 height 10
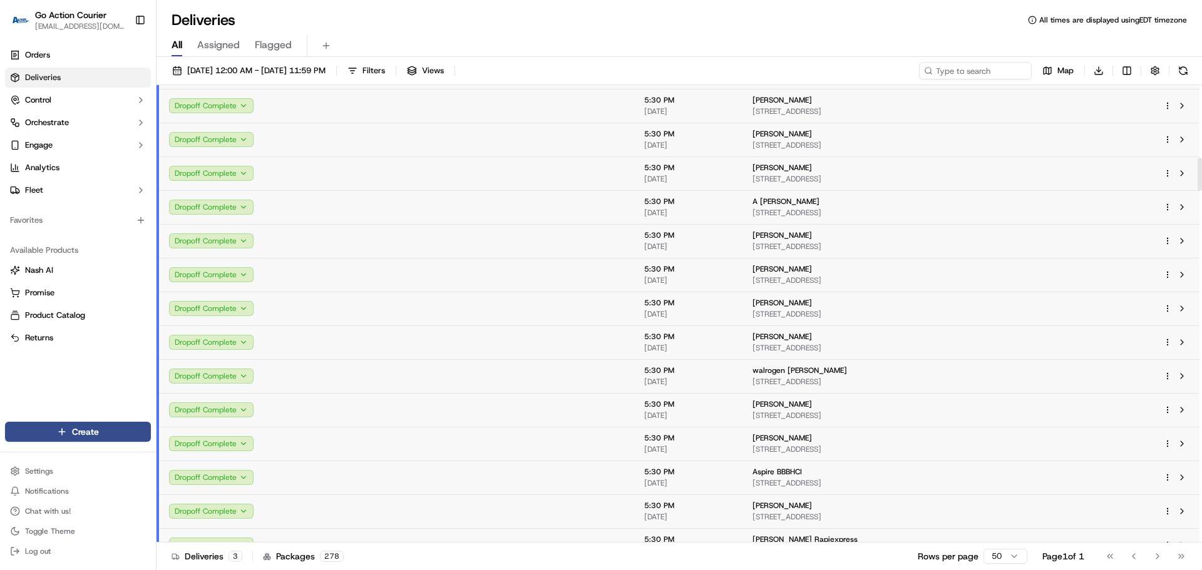
click at [490, 379] on td at bounding box center [509, 376] width 250 height 34
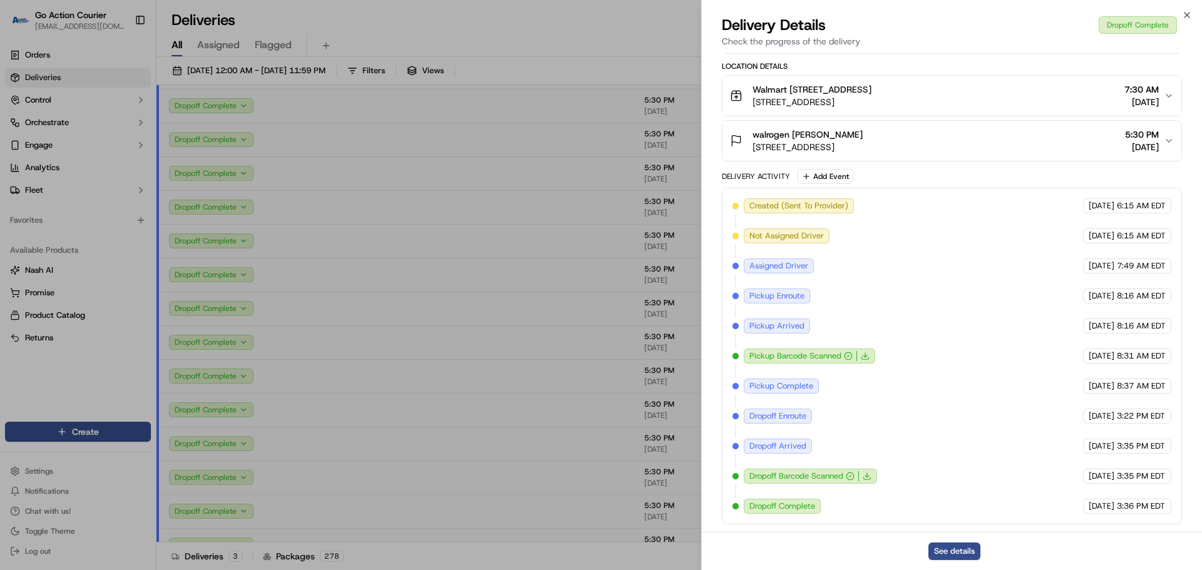
click at [776, 18] on div "Delivery Details Dropoff Complete" at bounding box center [952, 25] width 460 height 20
click at [776, 16] on icon "button" at bounding box center [1187, 15] width 10 height 10
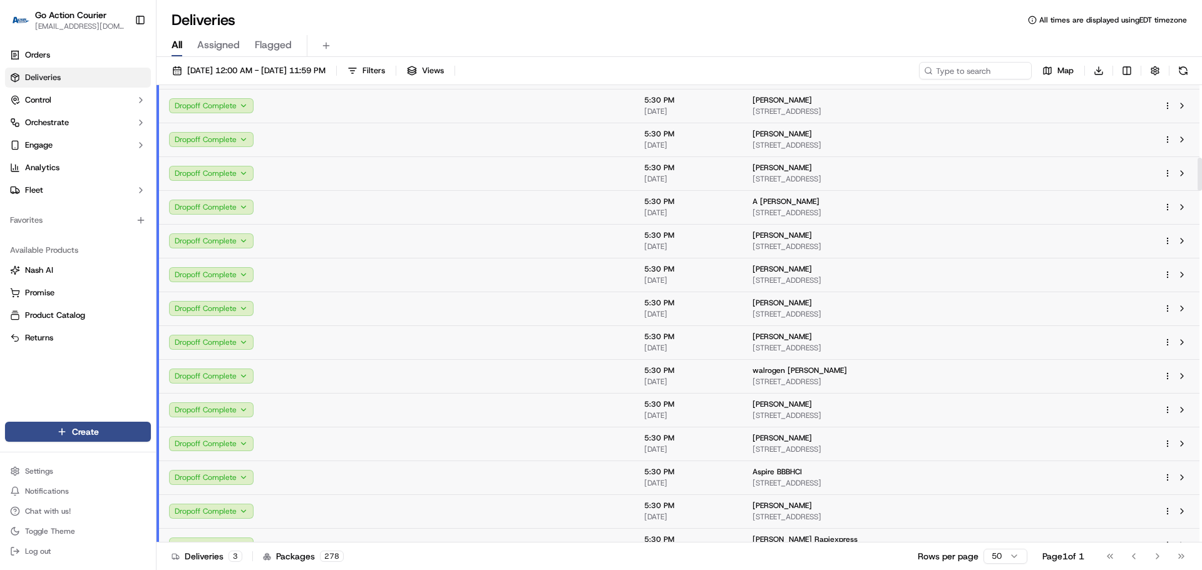
click at [469, 444] on td at bounding box center [509, 444] width 250 height 34
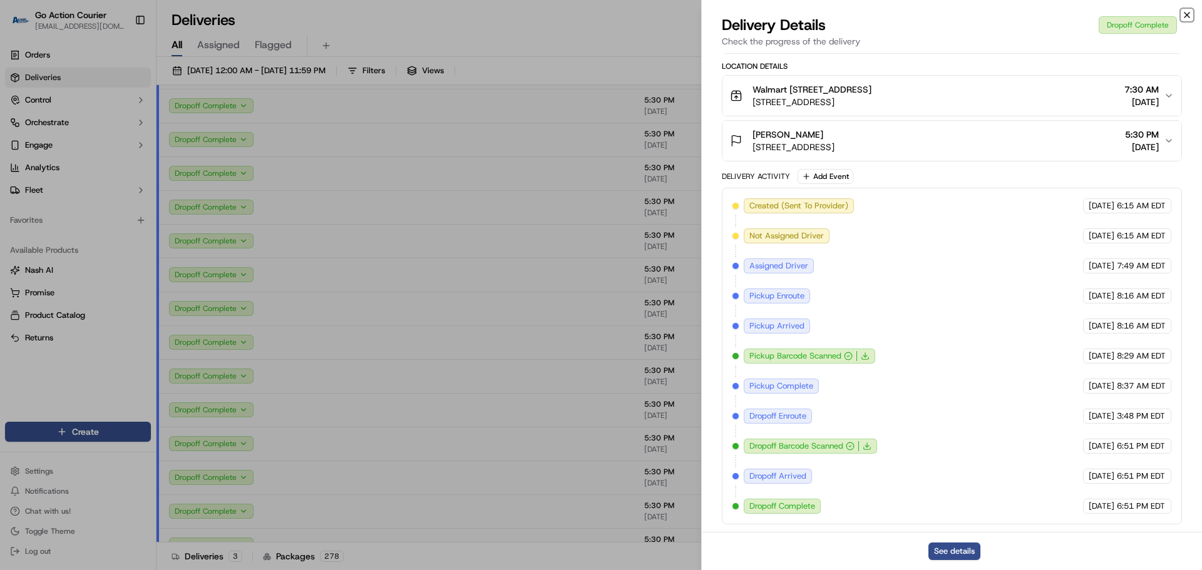
click at [776, 14] on icon "button" at bounding box center [1187, 15] width 10 height 10
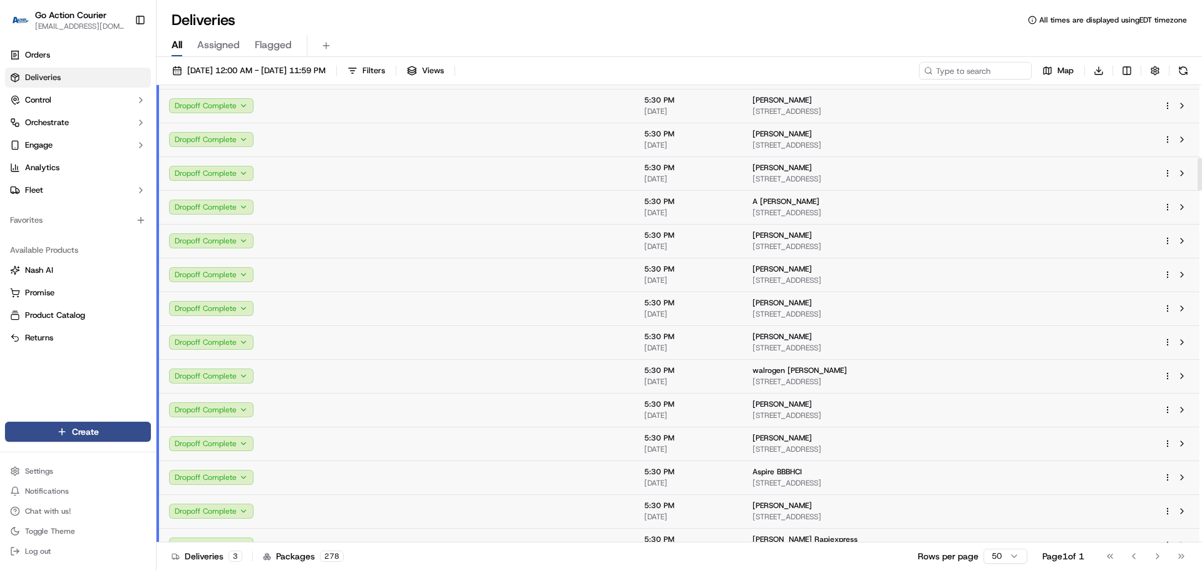
click at [454, 371] on td at bounding box center [509, 376] width 250 height 34
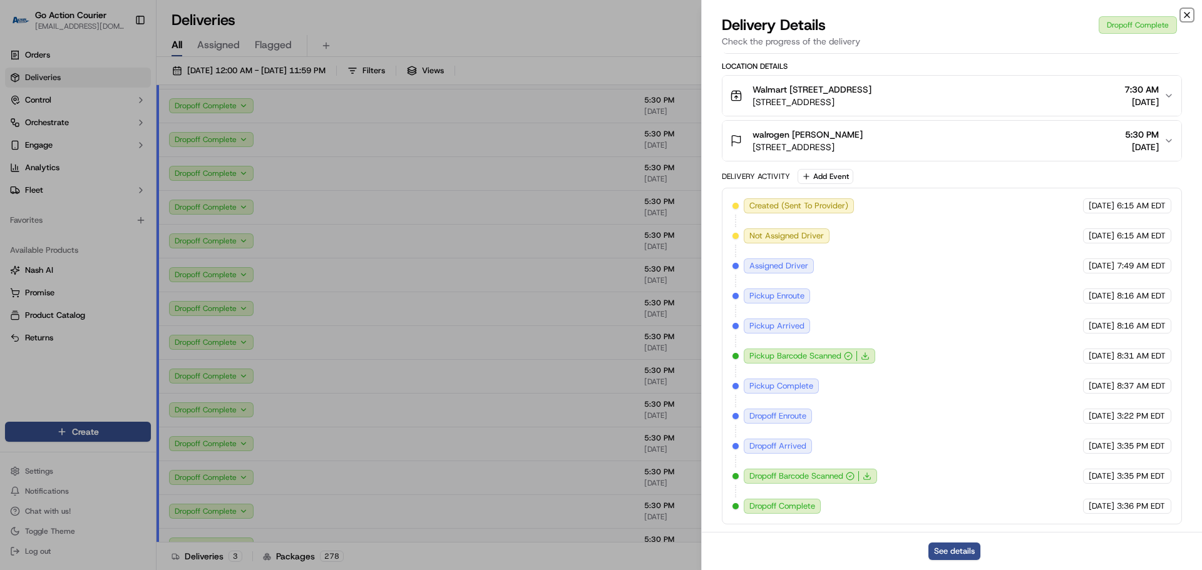
click at [776, 16] on icon "button" at bounding box center [1187, 15] width 10 height 10
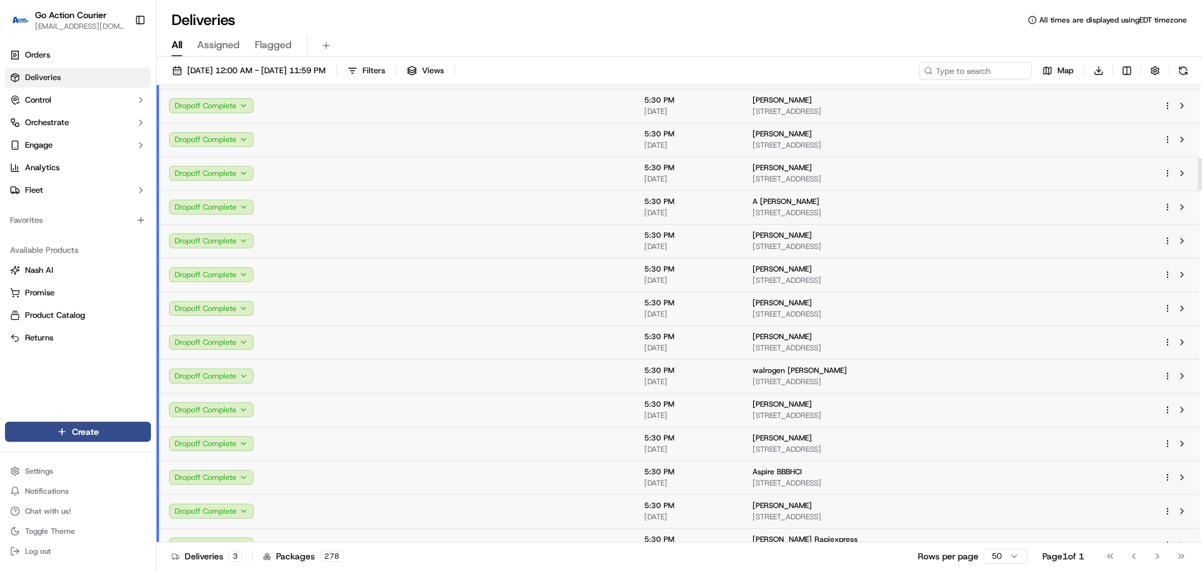
click at [493, 406] on td at bounding box center [509, 410] width 250 height 34
click at [510, 412] on td at bounding box center [509, 410] width 250 height 34
click at [644, 449] on span "[DATE]" at bounding box center [688, 449] width 88 height 10
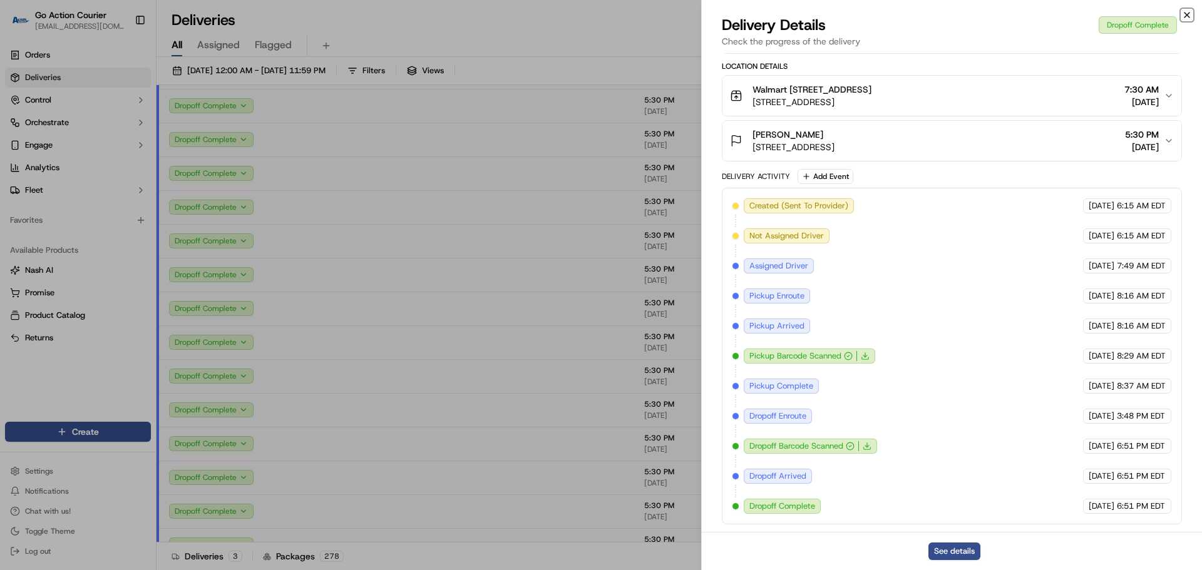
click at [776, 11] on icon "button" at bounding box center [1187, 15] width 10 height 10
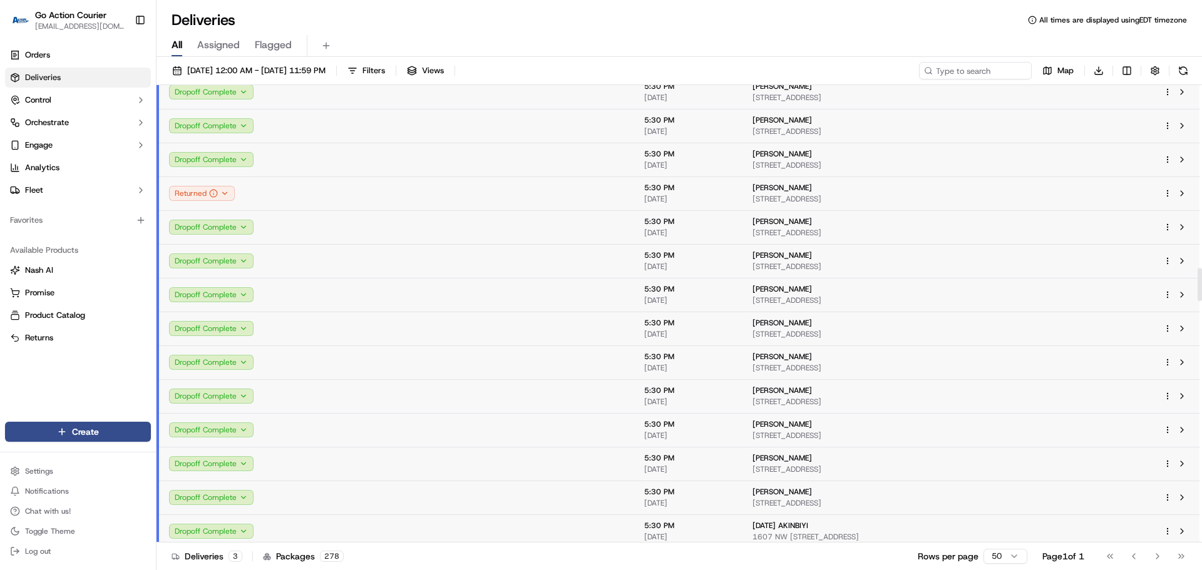
scroll to position [2567, 0]
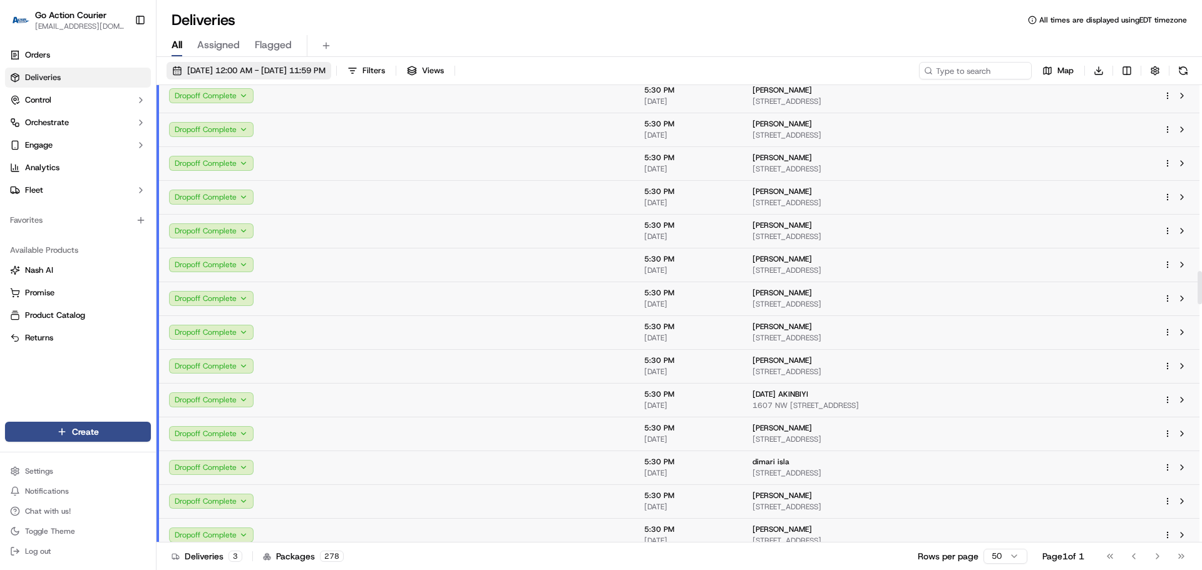
click at [257, 69] on span "[DATE] 12:00 AM - [DATE] 11:59 PM" at bounding box center [256, 70] width 138 height 11
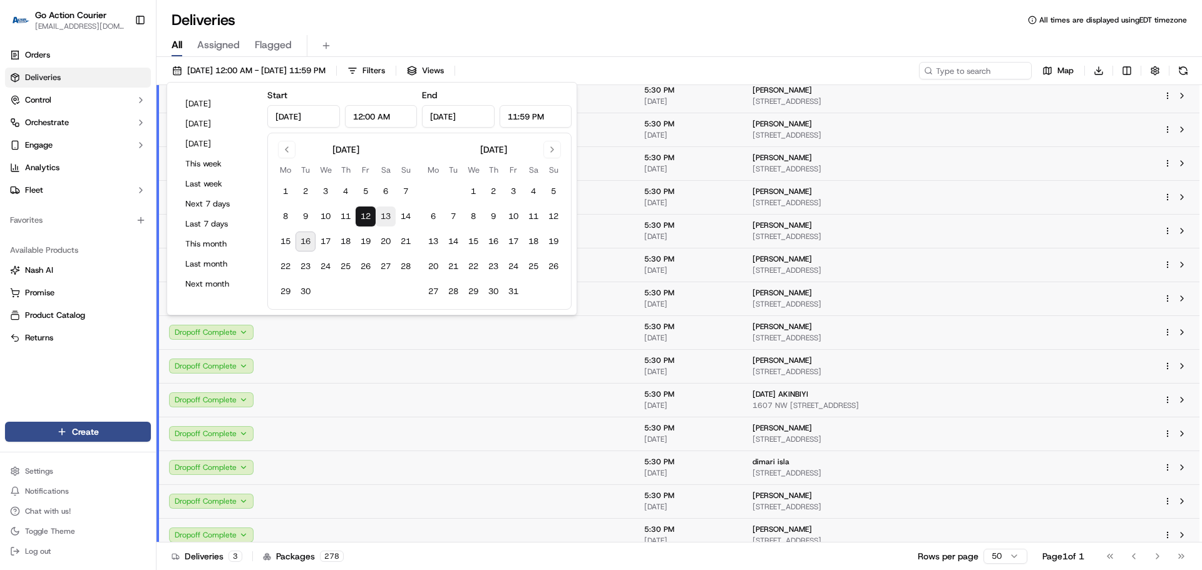
click at [384, 220] on button "13" at bounding box center [386, 217] width 20 height 20
type input "[DATE]"
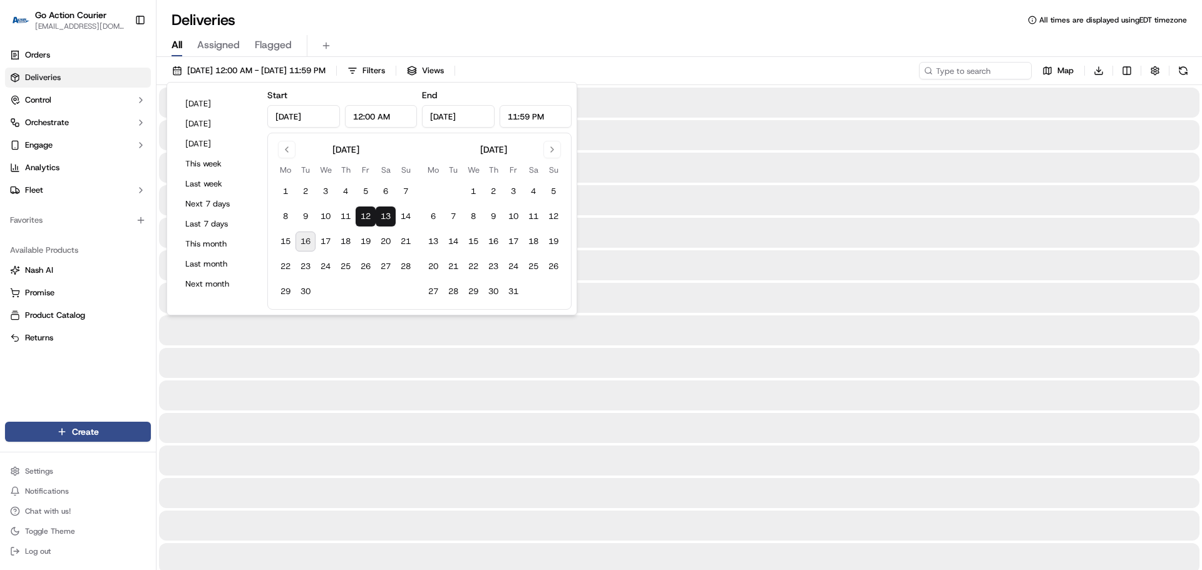
click at [384, 220] on button "13" at bounding box center [386, 217] width 20 height 20
type input "[DATE]"
click at [513, 33] on div "All Assigned Flagged" at bounding box center [679, 43] width 1045 height 27
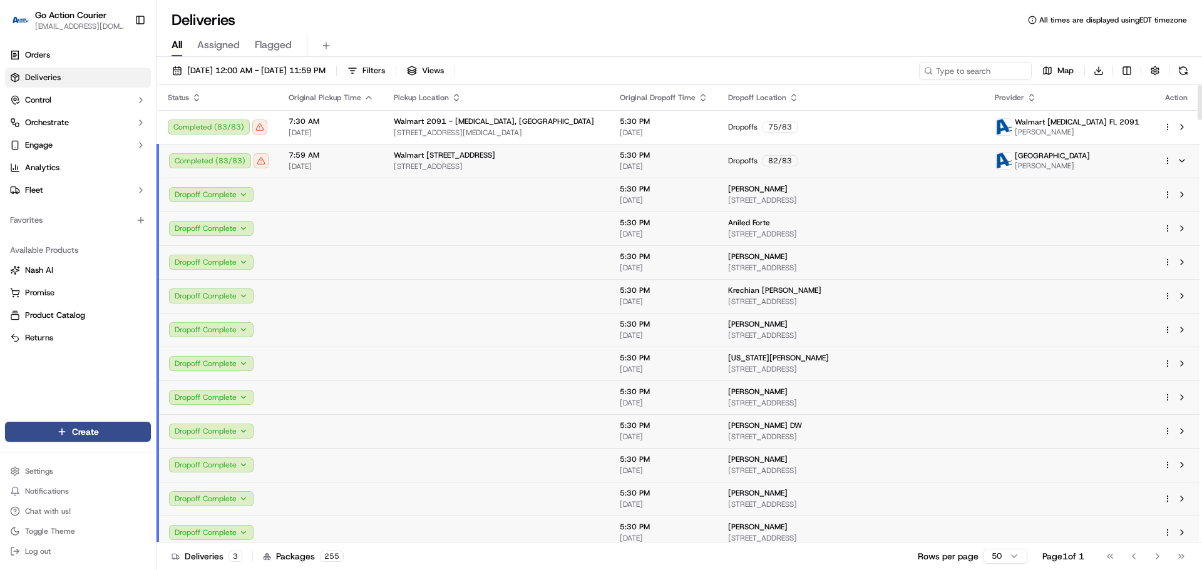
click at [334, 166] on span "[DATE]" at bounding box center [331, 167] width 85 height 10
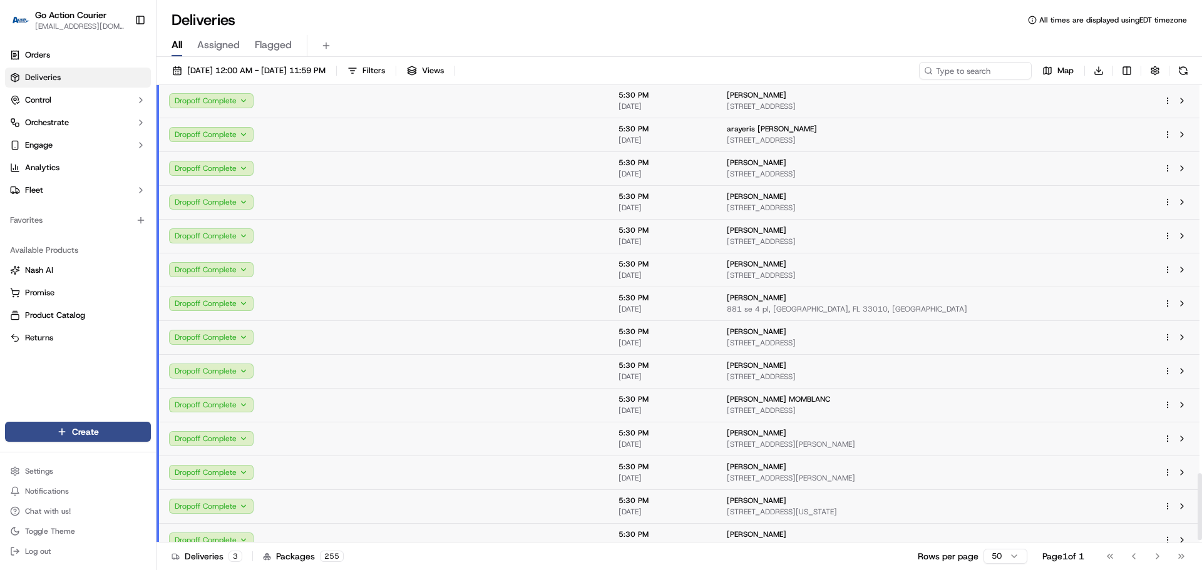
scroll to position [2677, 0]
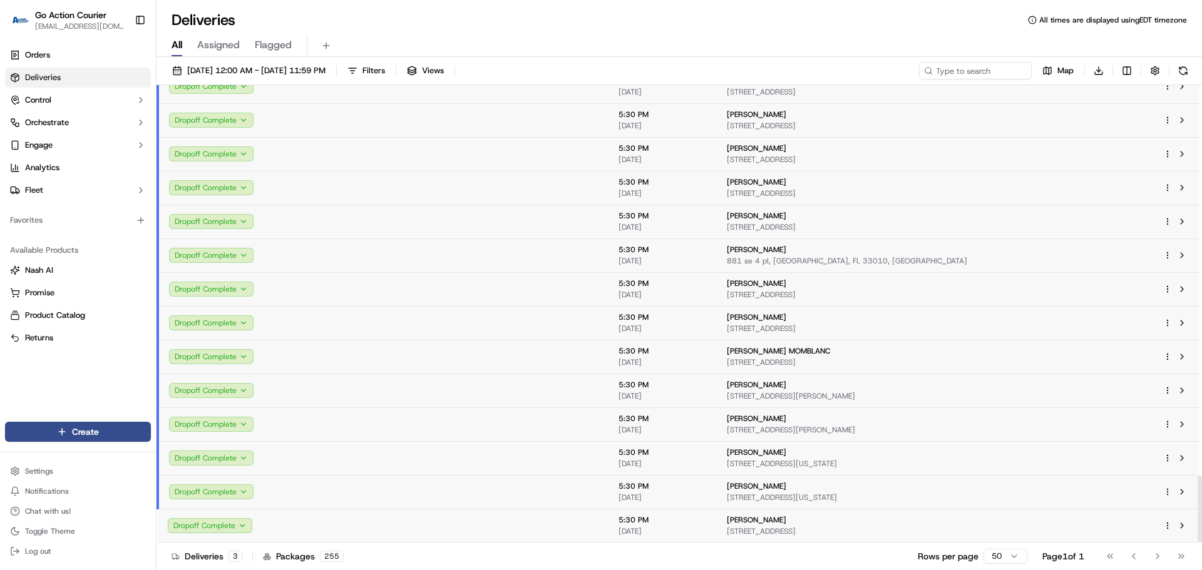
click at [542, 470] on td at bounding box center [495, 526] width 226 height 34
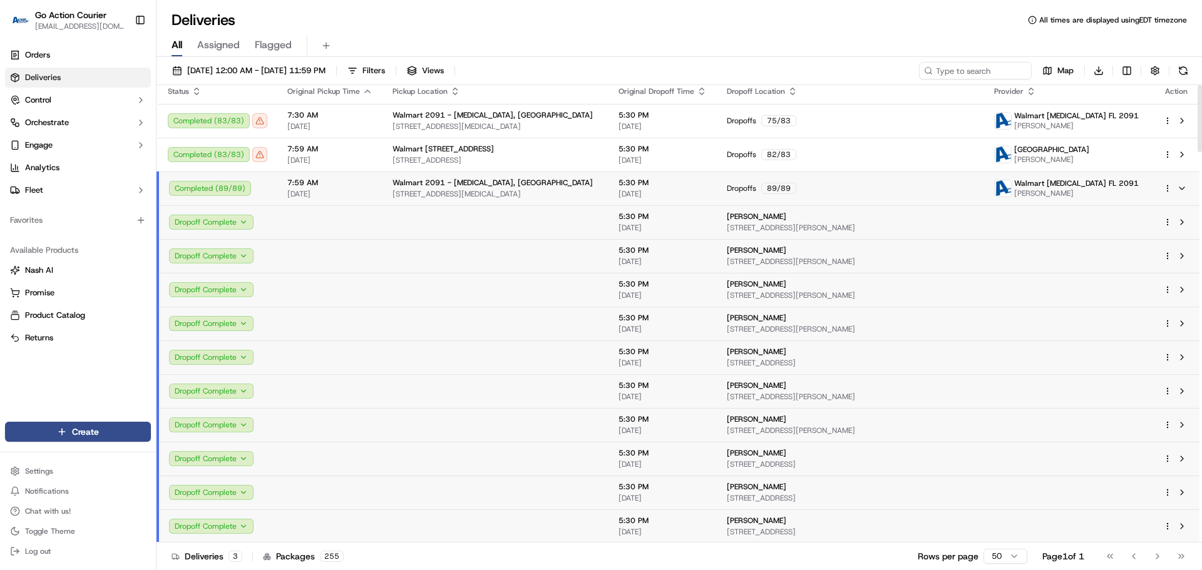
scroll to position [0, 0]
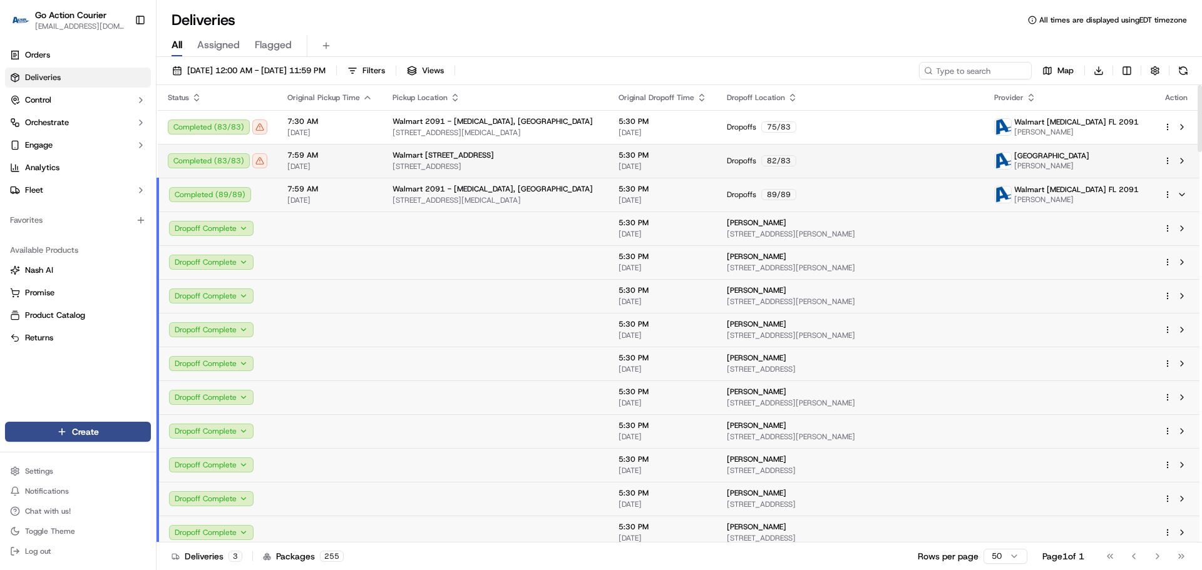
click at [452, 159] on span "Walmart [STREET_ADDRESS]" at bounding box center [443, 155] width 101 height 10
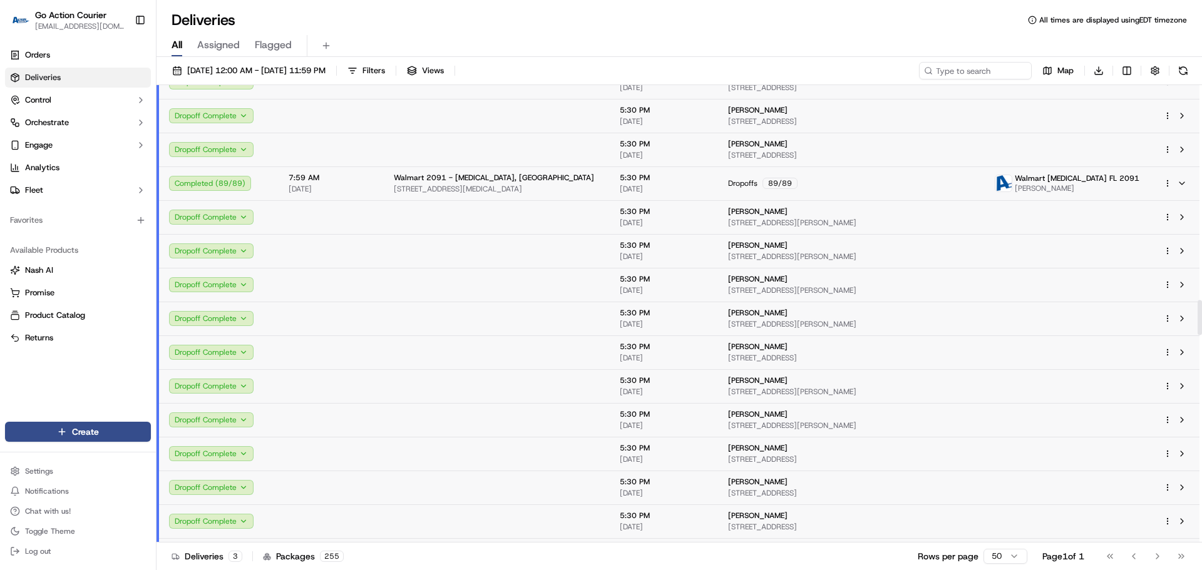
scroll to position [2504, 0]
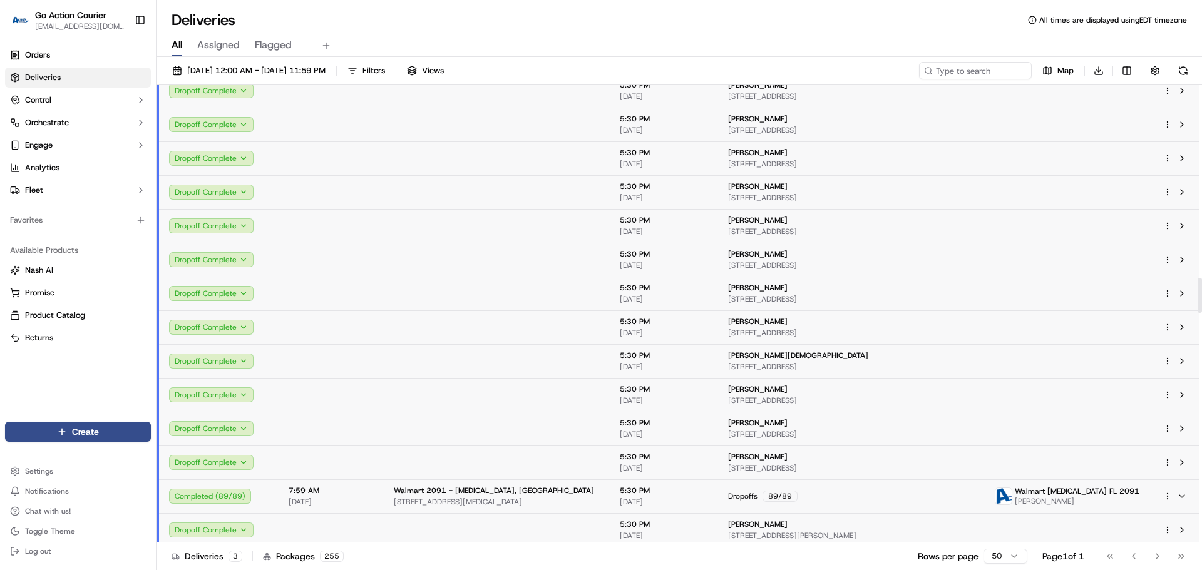
click at [462, 470] on td at bounding box center [497, 463] width 226 height 34
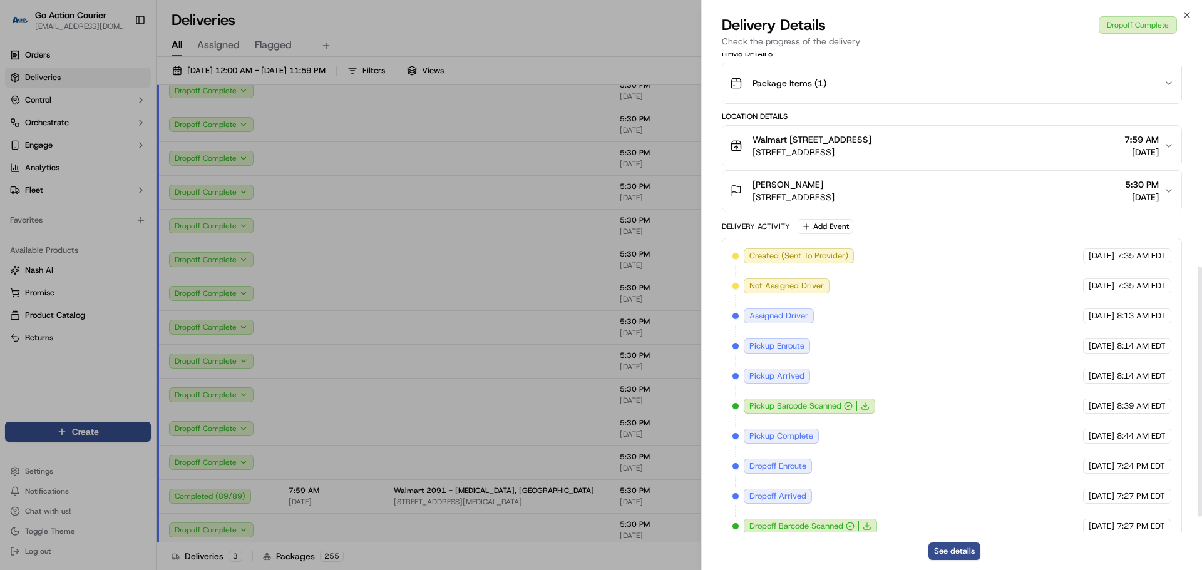
scroll to position [438, 0]
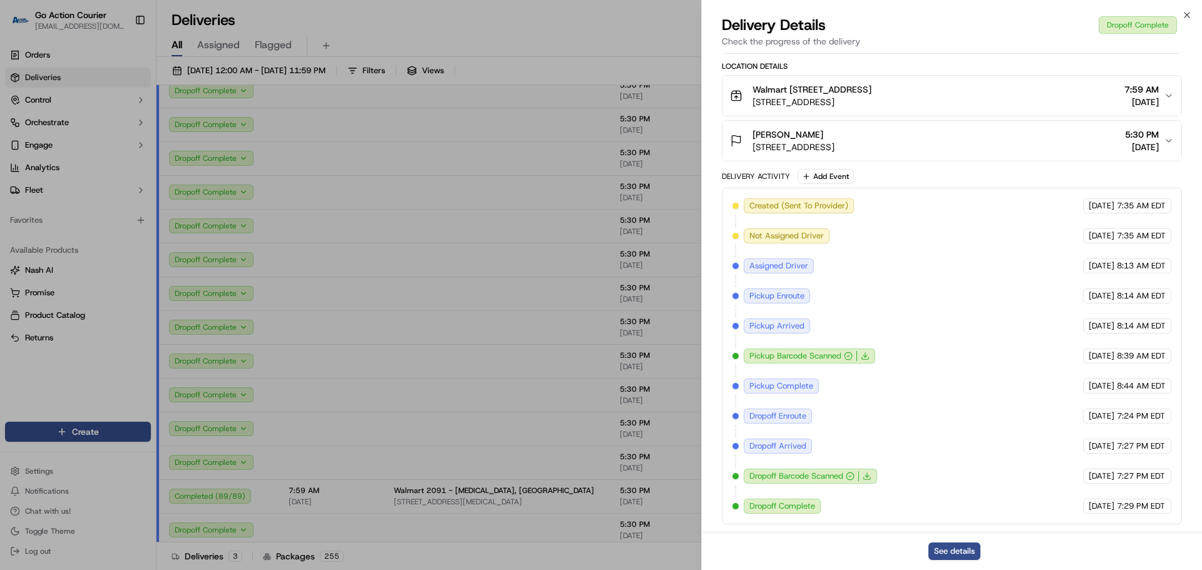
click at [776, 16] on icon "button" at bounding box center [1186, 15] width 5 height 5
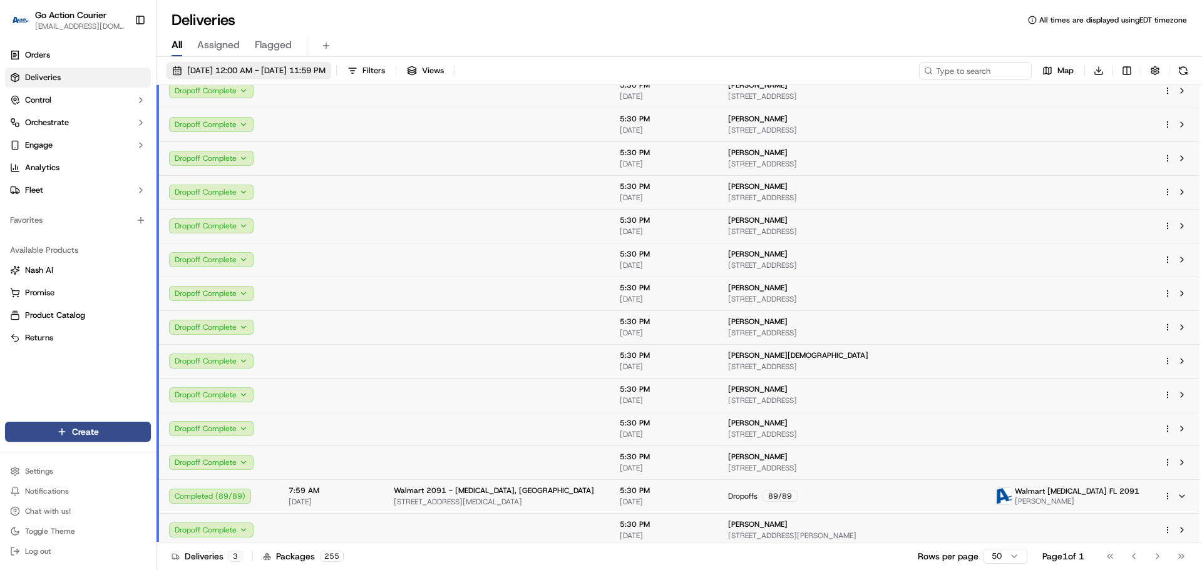
click at [325, 66] on span "[DATE] 12:00 AM - [DATE] 11:59 PM" at bounding box center [256, 70] width 138 height 11
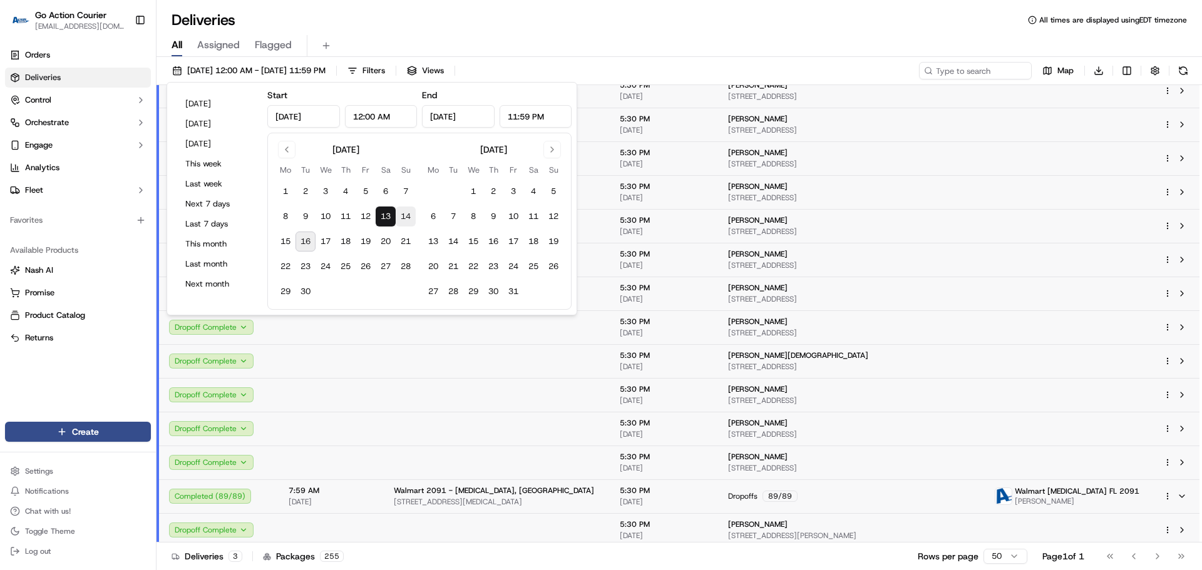
click at [413, 216] on button "14" at bounding box center [406, 217] width 20 height 20
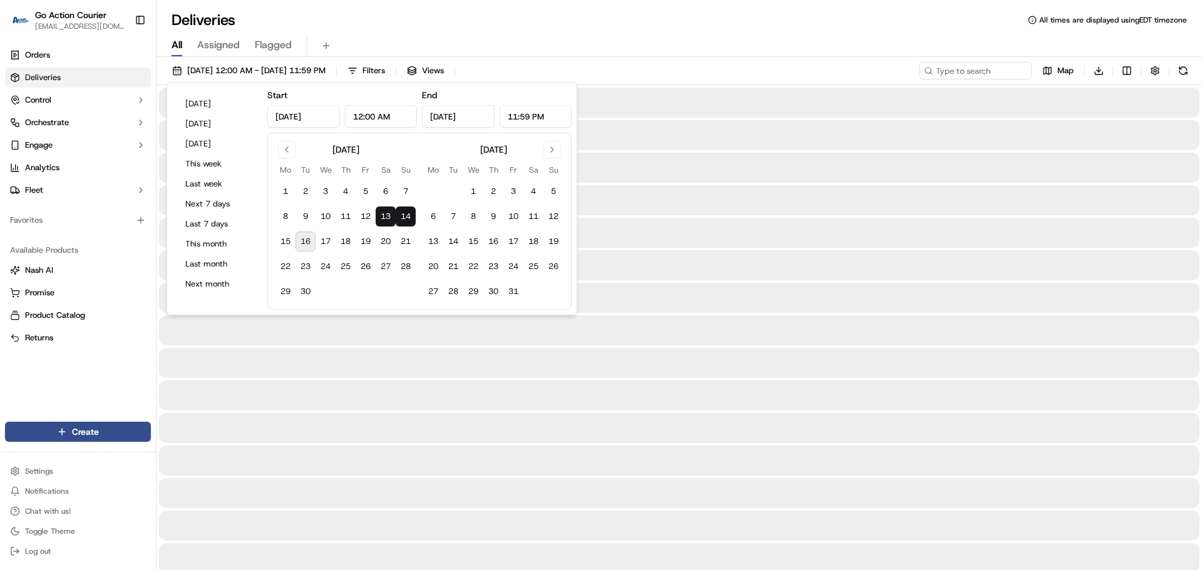
type input "[DATE]"
click at [413, 216] on button "14" at bounding box center [406, 217] width 20 height 20
type input "[DATE]"
click at [381, 29] on div "Deliveries All times are displayed using EDT timezone" at bounding box center [679, 20] width 1045 height 20
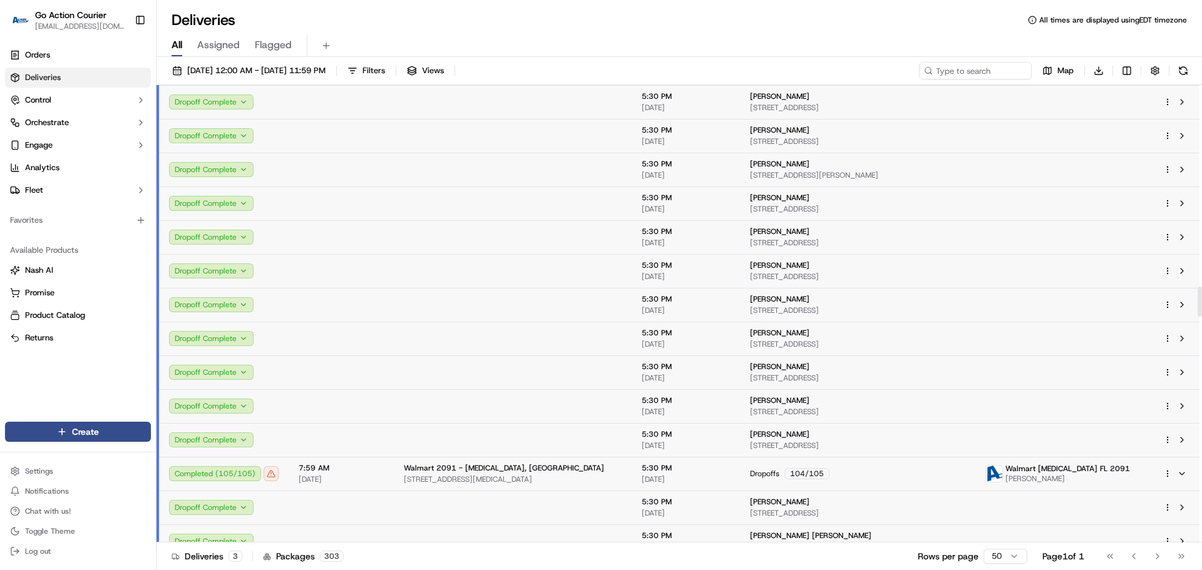
scroll to position [3318, 0]
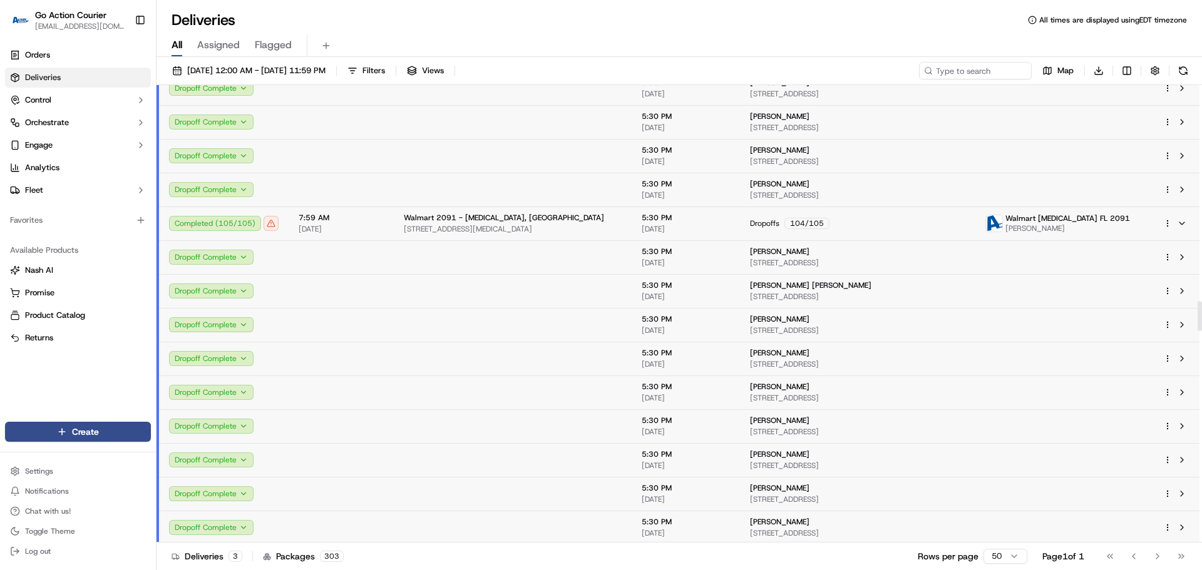
click at [336, 190] on td at bounding box center [341, 190] width 105 height 34
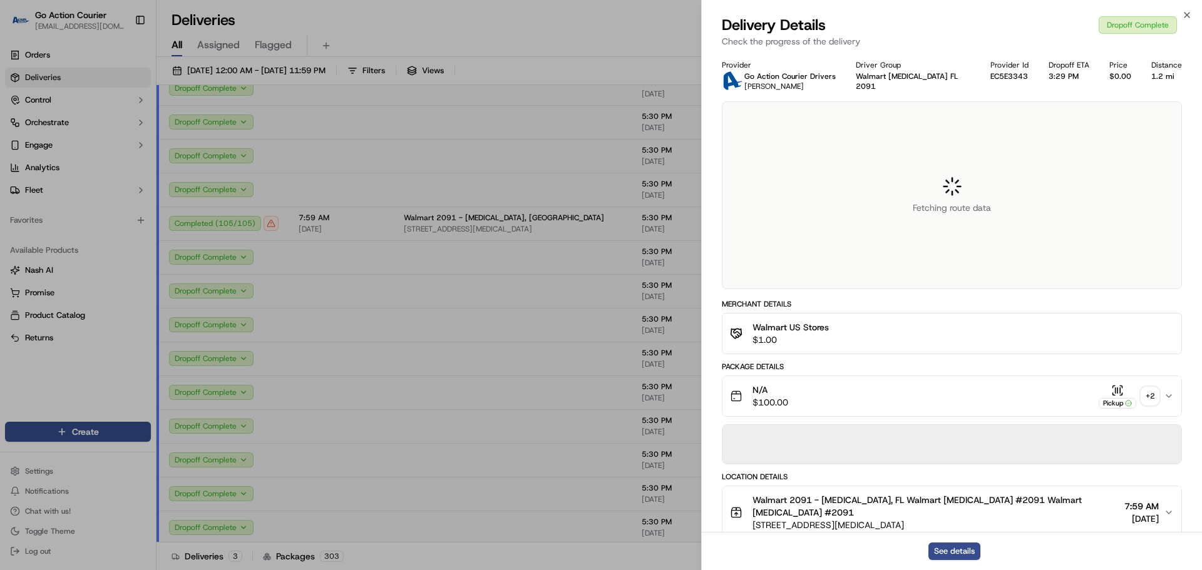
scroll to position [456, 0]
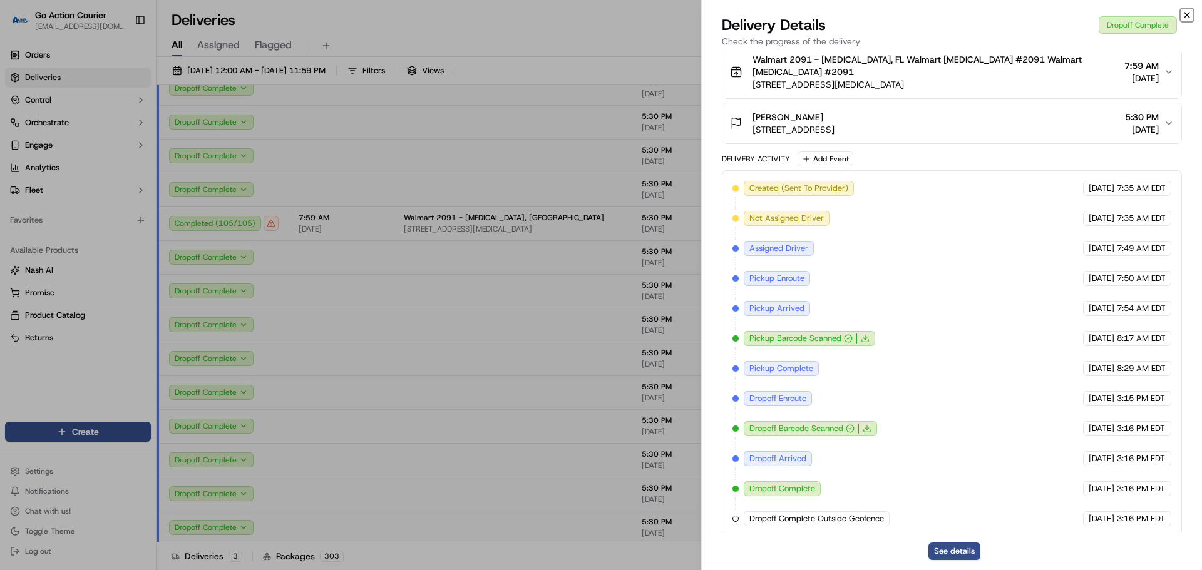
click at [776, 15] on icon "button" at bounding box center [1187, 15] width 10 height 10
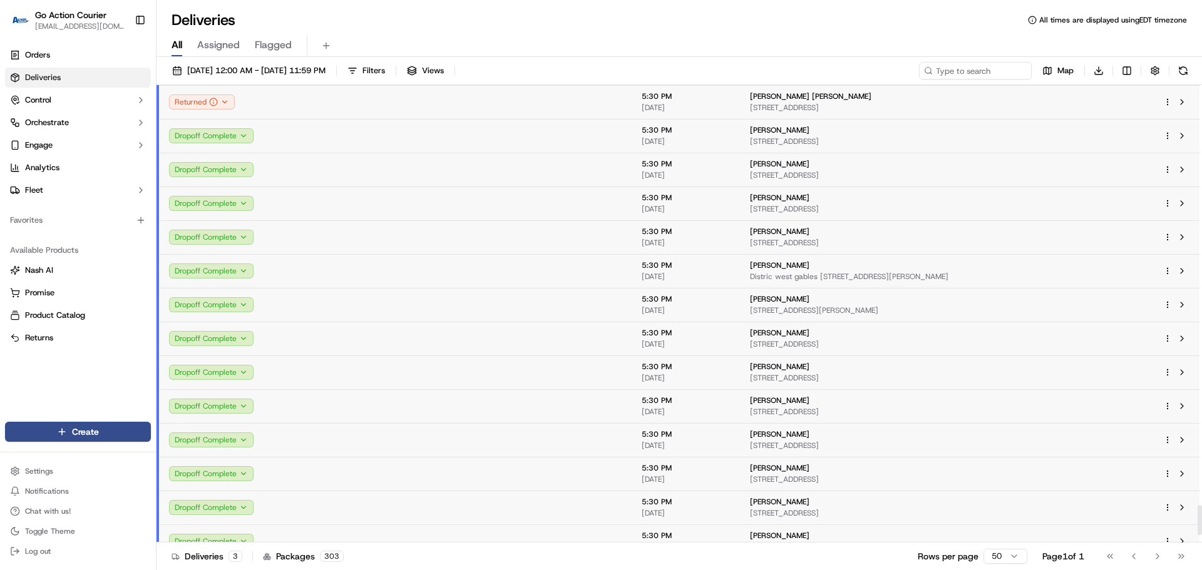
scroll to position [6565, 0]
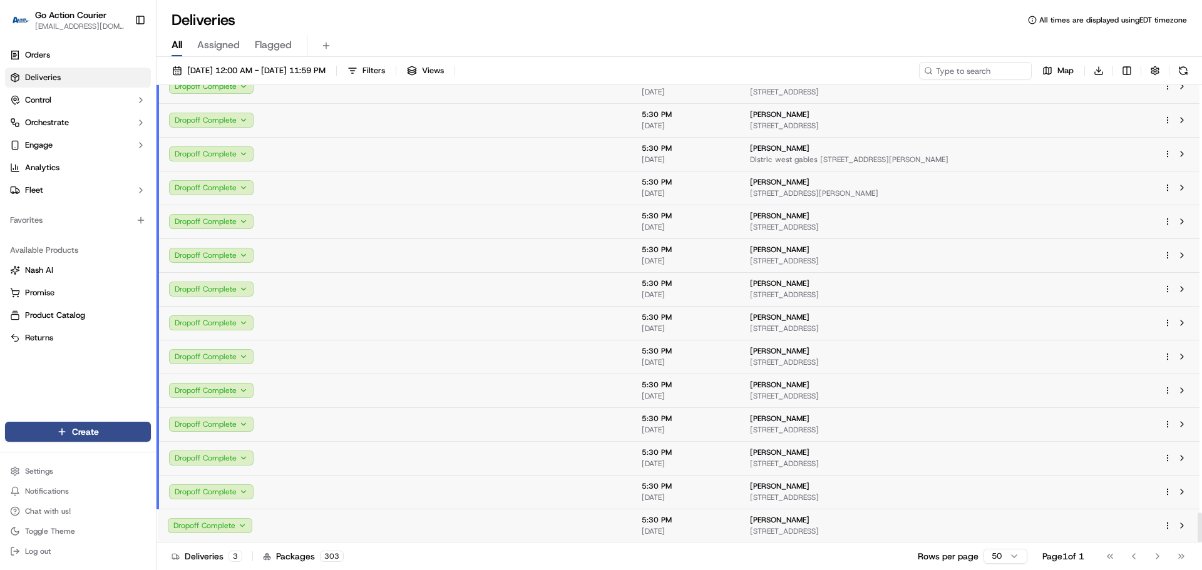
click at [339, 470] on td at bounding box center [341, 526] width 105 height 34
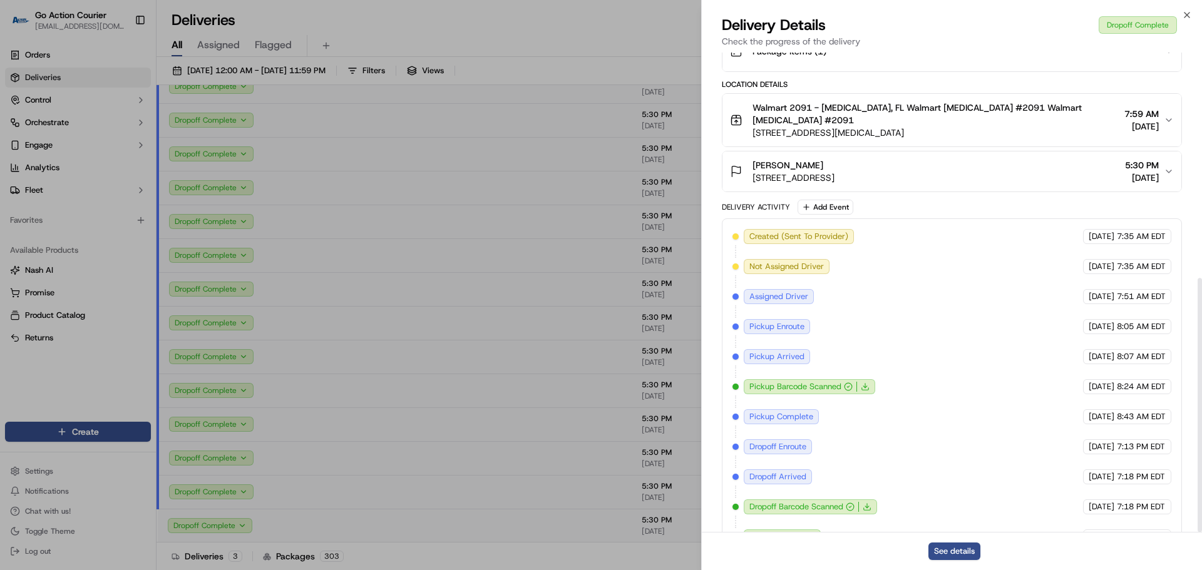
scroll to position [426, 0]
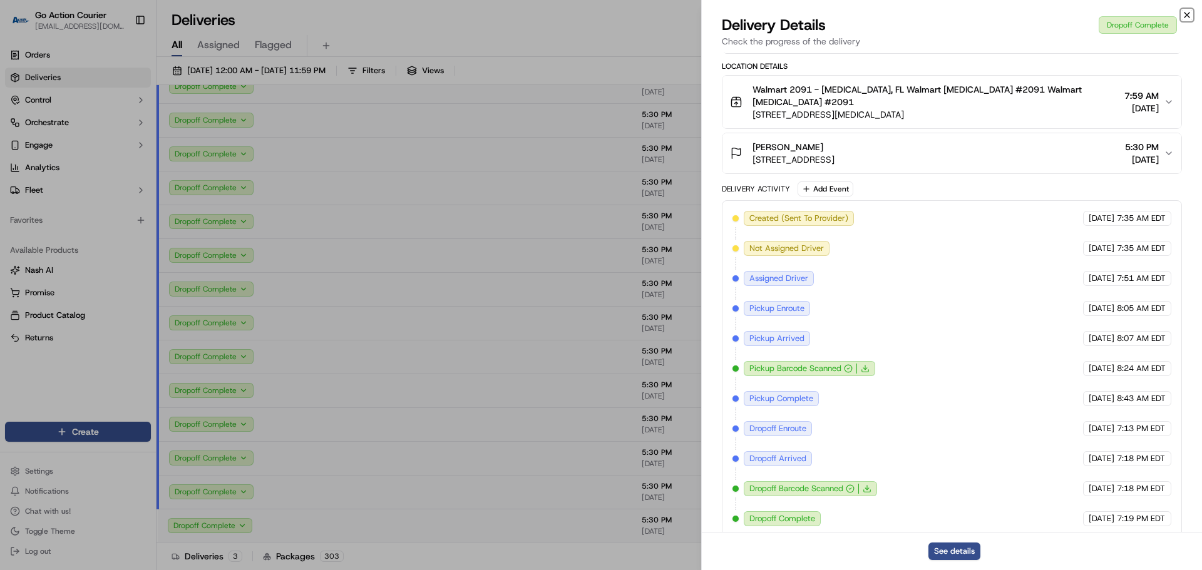
click at [776, 18] on icon "button" at bounding box center [1187, 15] width 10 height 10
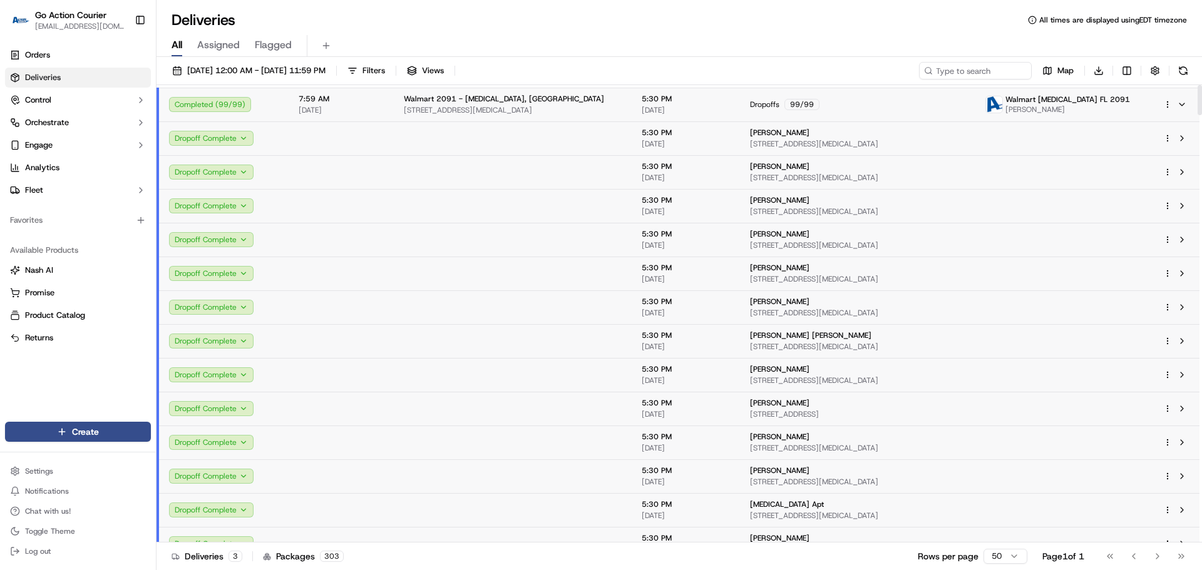
scroll to position [0, 0]
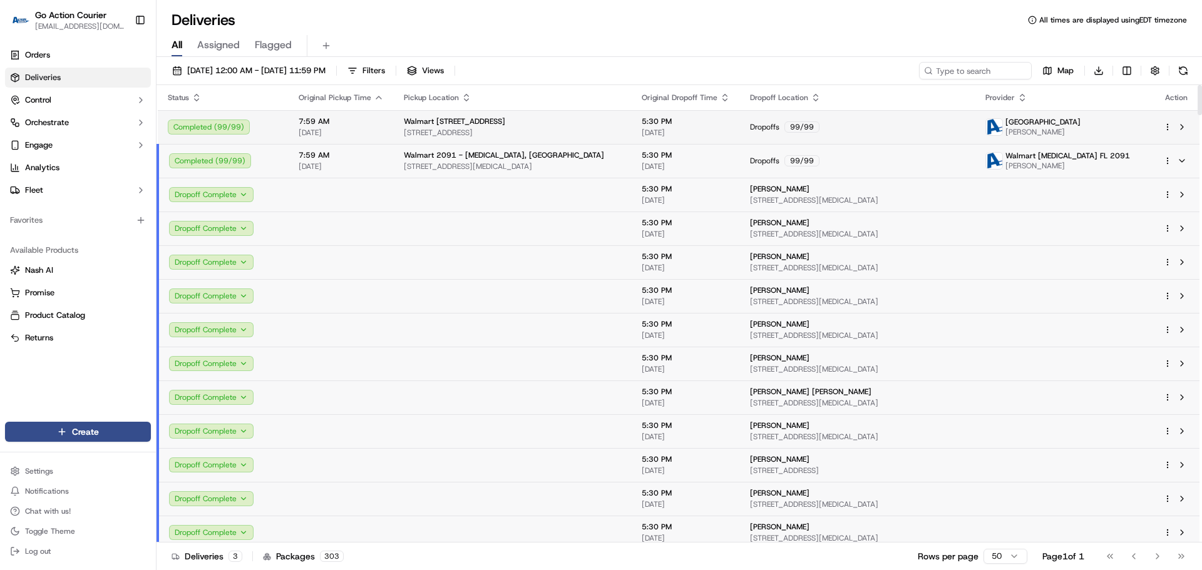
click at [319, 132] on span "[DATE]" at bounding box center [341, 133] width 85 height 10
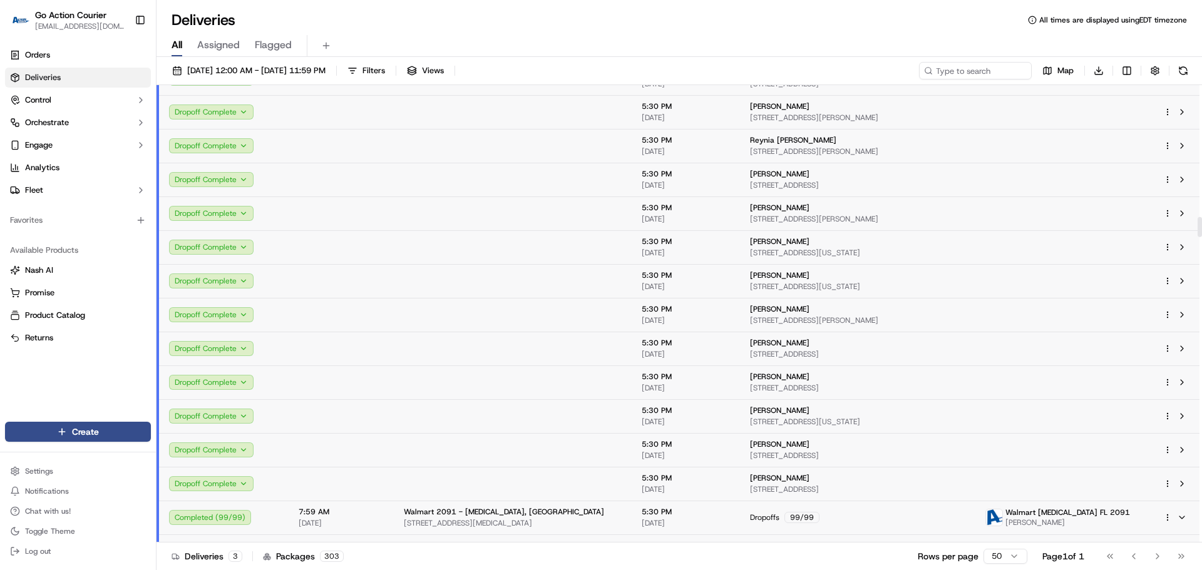
scroll to position [2880, 0]
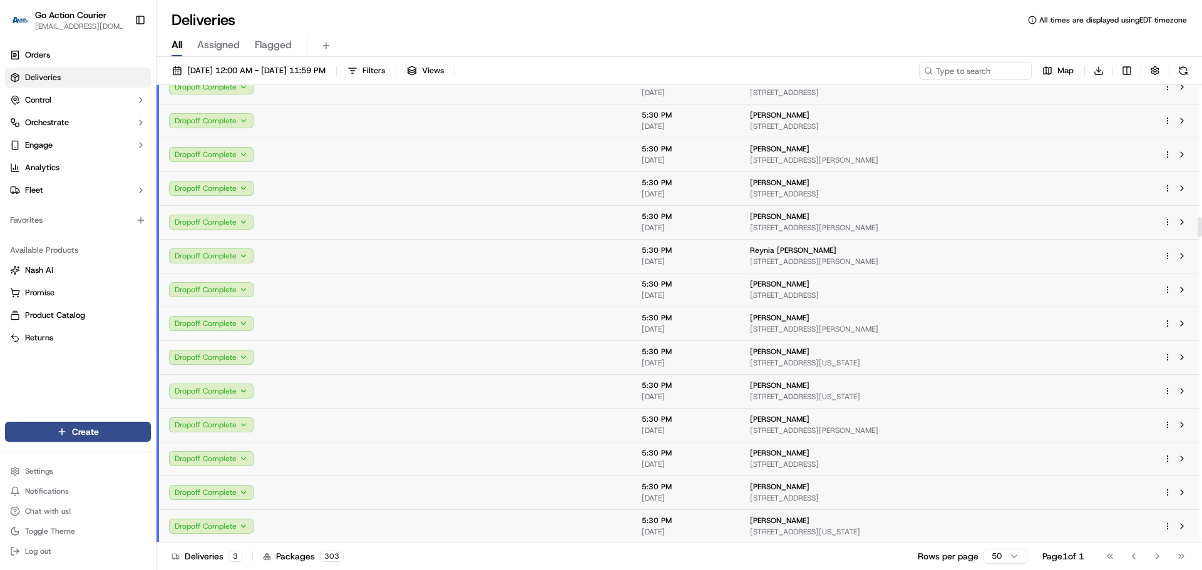
click at [408, 470] on td at bounding box center [513, 527] width 238 height 34
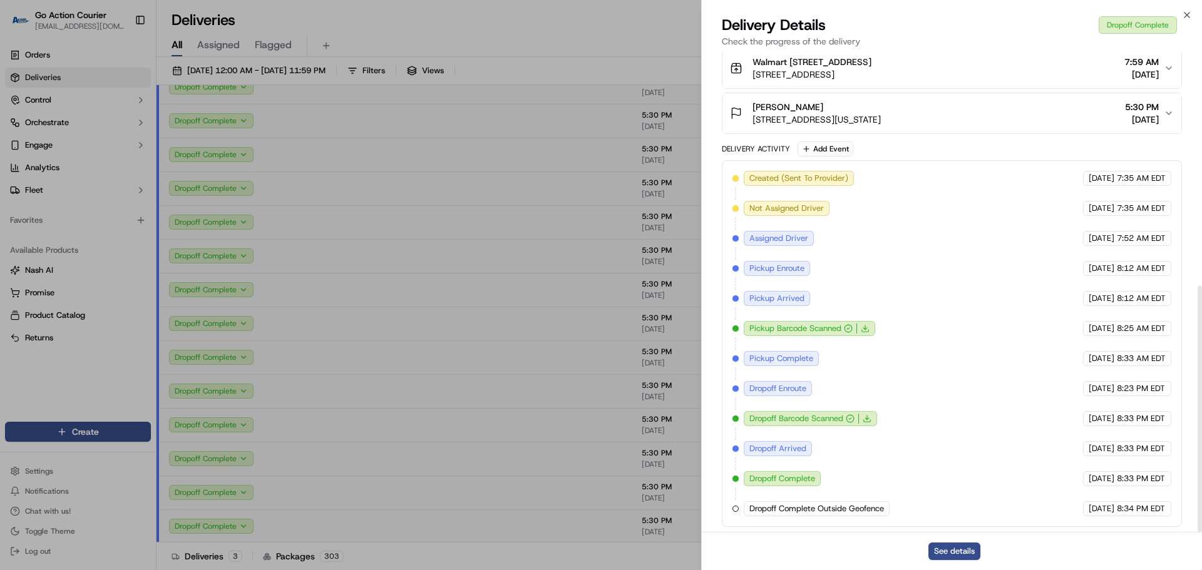
scroll to position [468, 0]
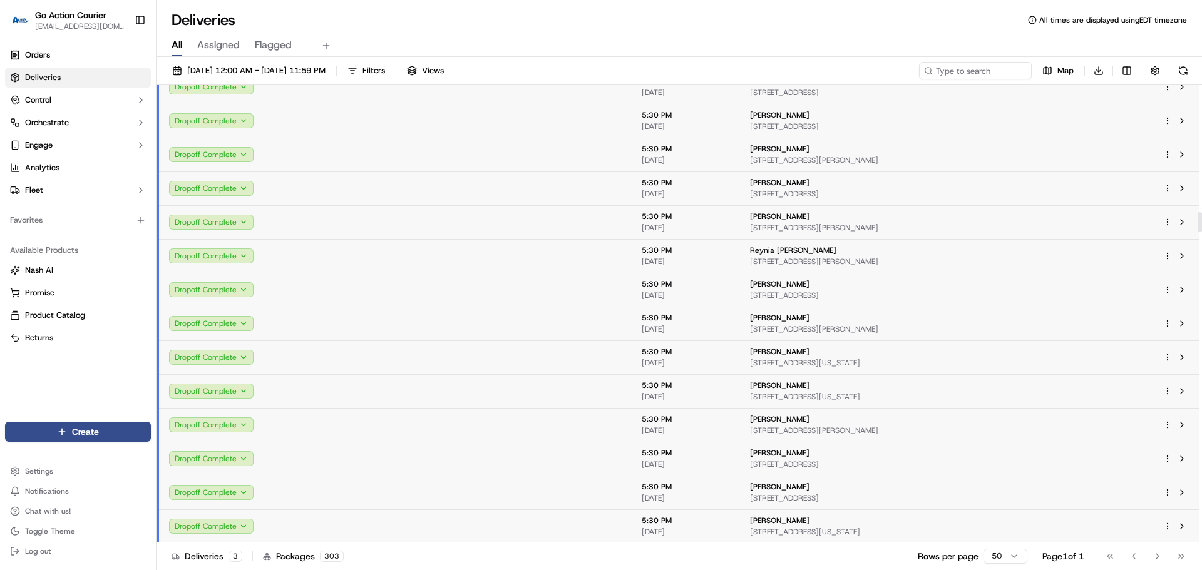
click at [407, 401] on td at bounding box center [513, 391] width 238 height 34
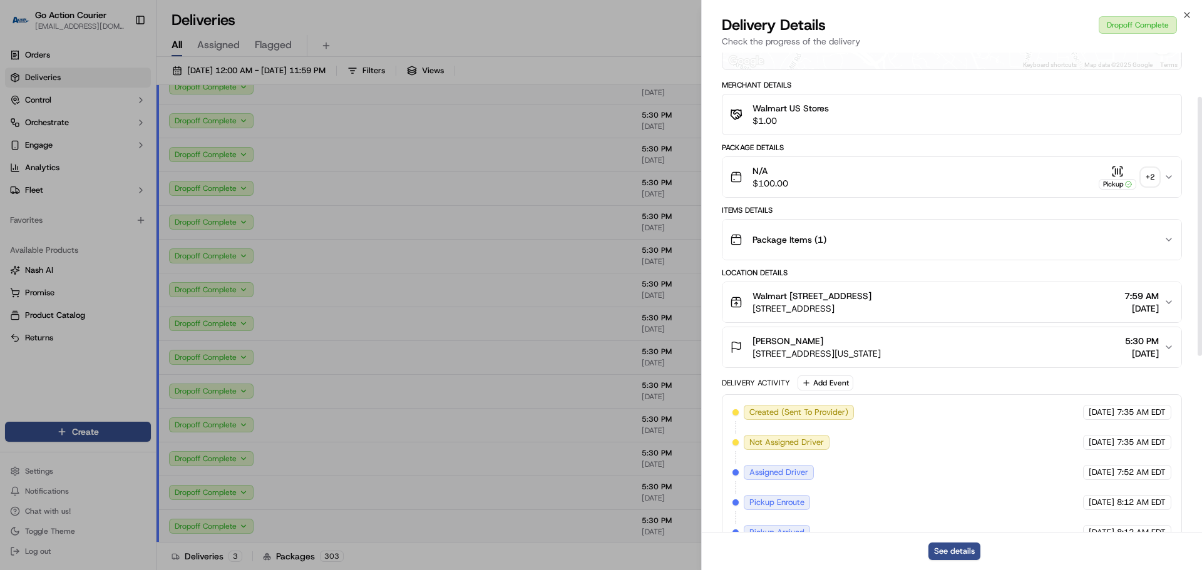
scroll to position [376, 0]
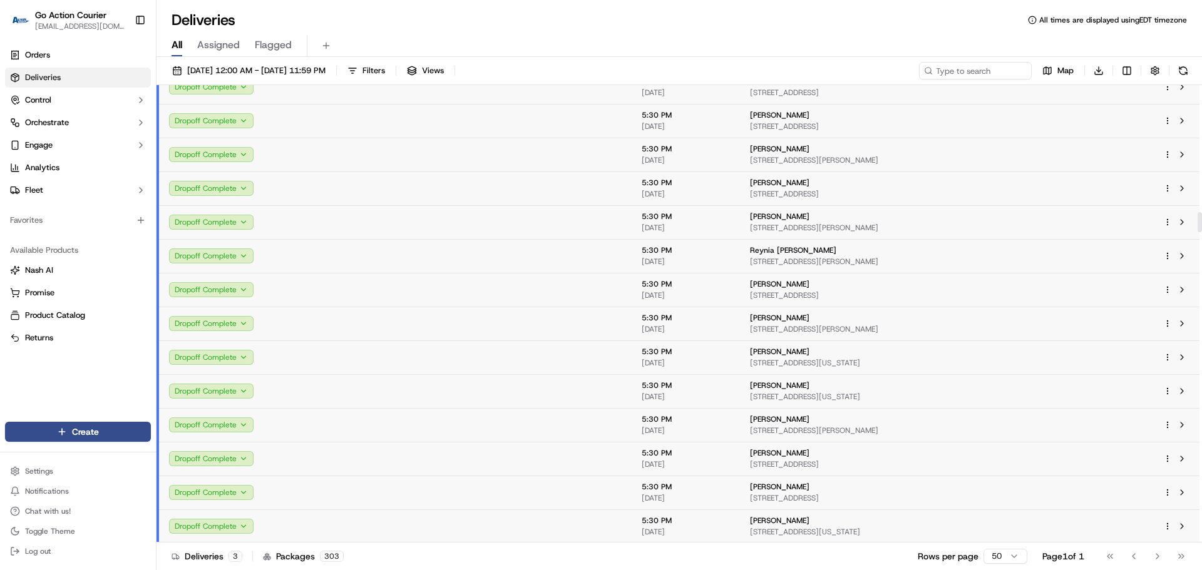
click at [471, 274] on td at bounding box center [513, 290] width 238 height 34
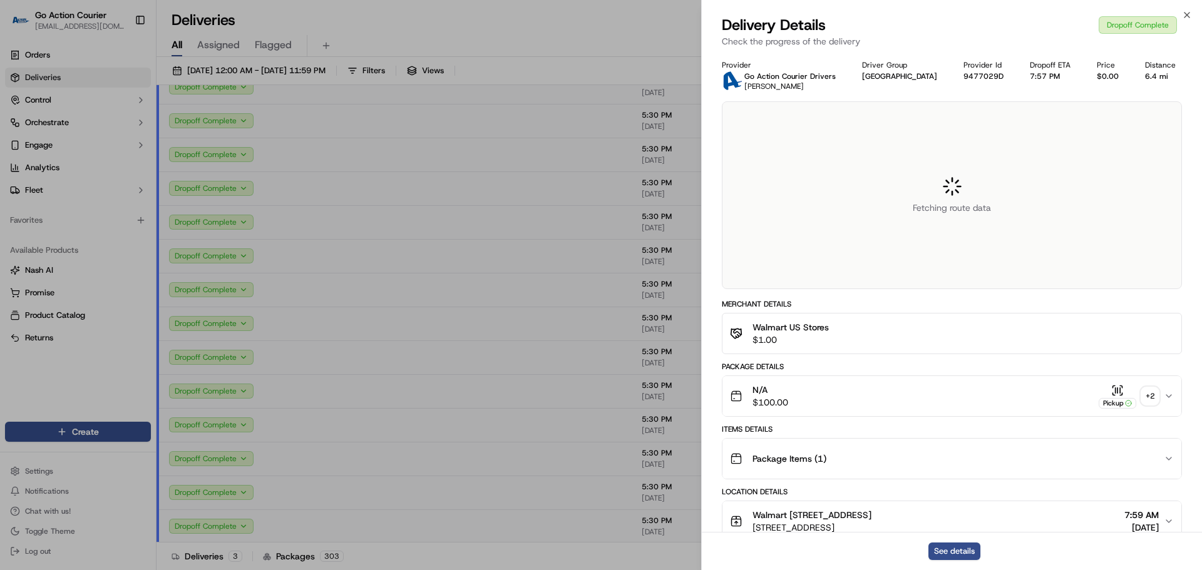
scroll to position [408, 0]
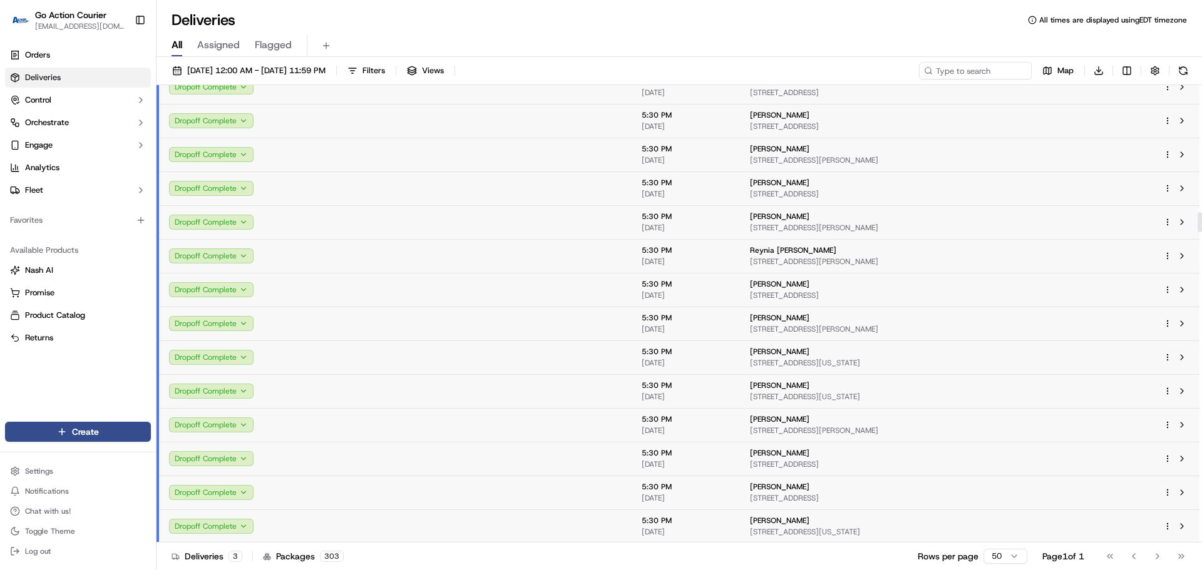
click at [433, 175] on td at bounding box center [513, 189] width 238 height 34
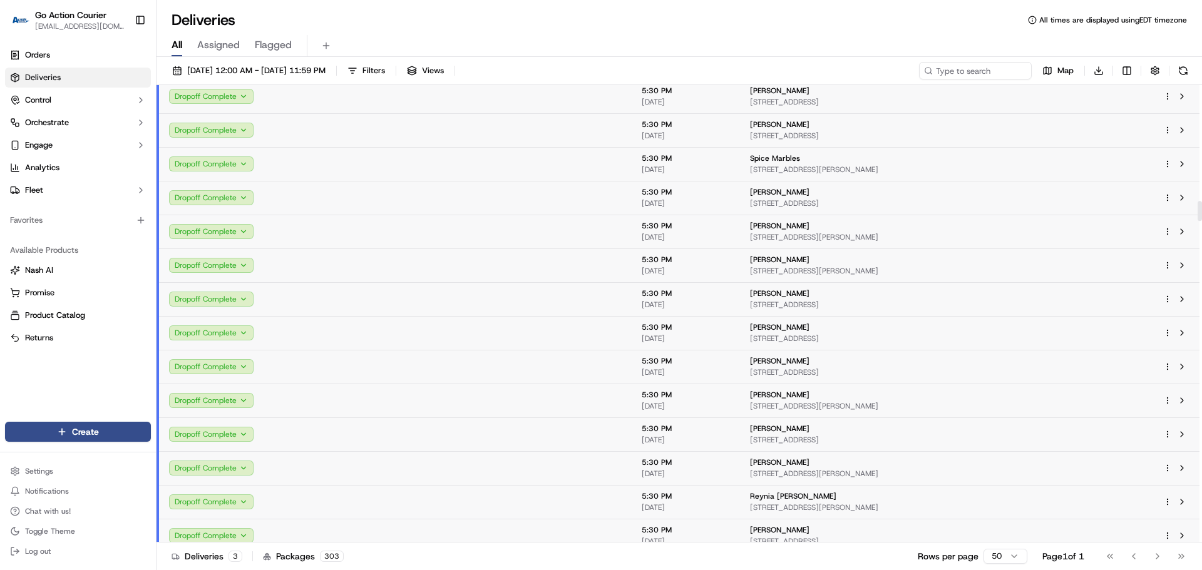
scroll to position [2629, 0]
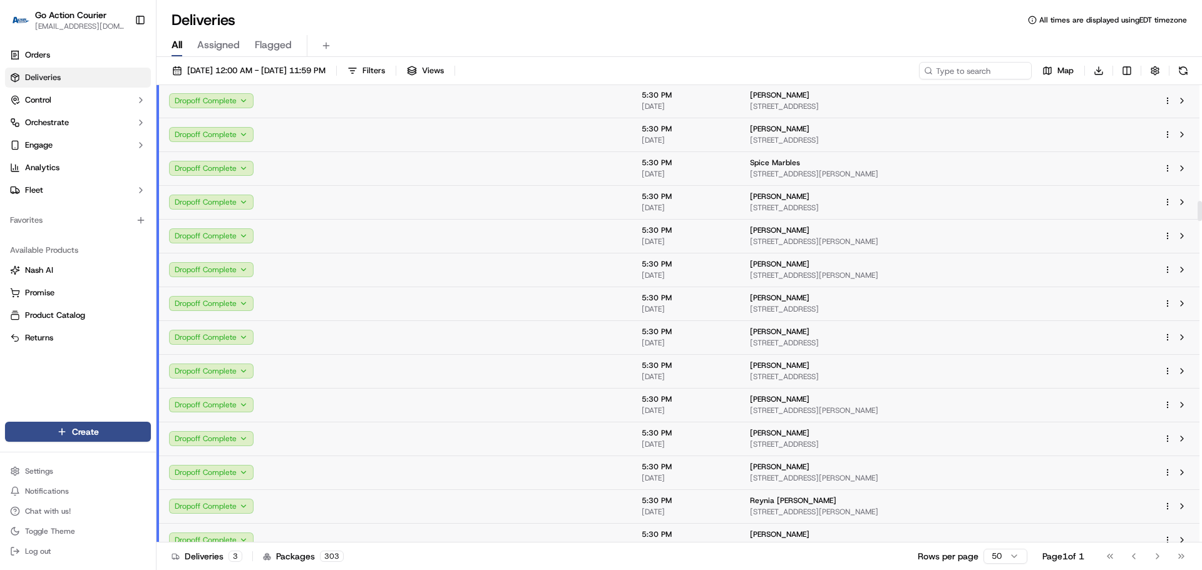
click at [499, 247] on td at bounding box center [513, 236] width 238 height 34
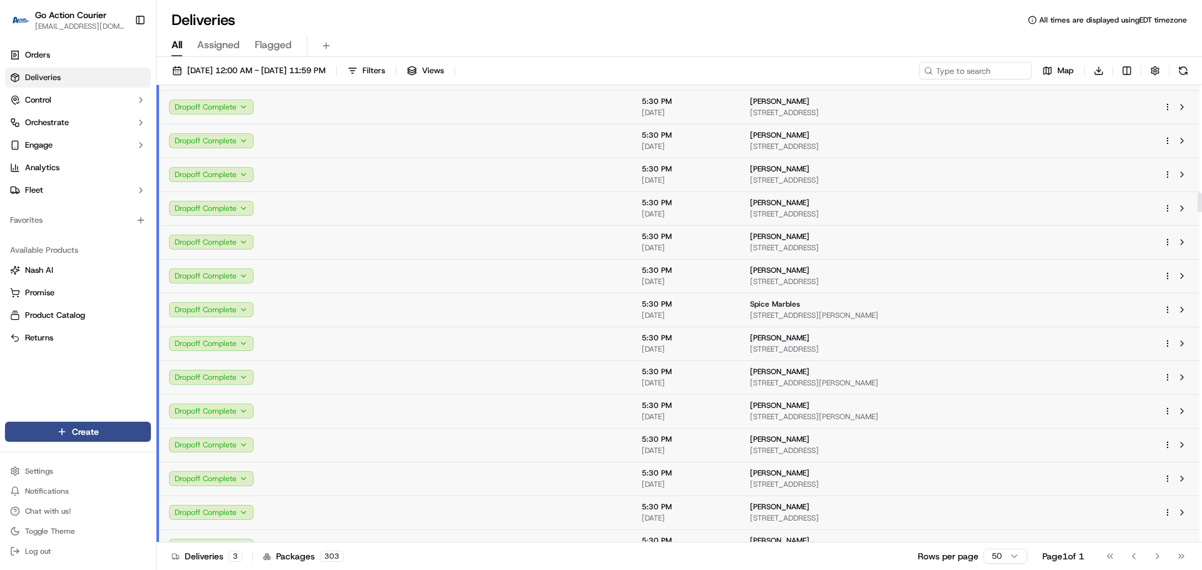
scroll to position [2379, 0]
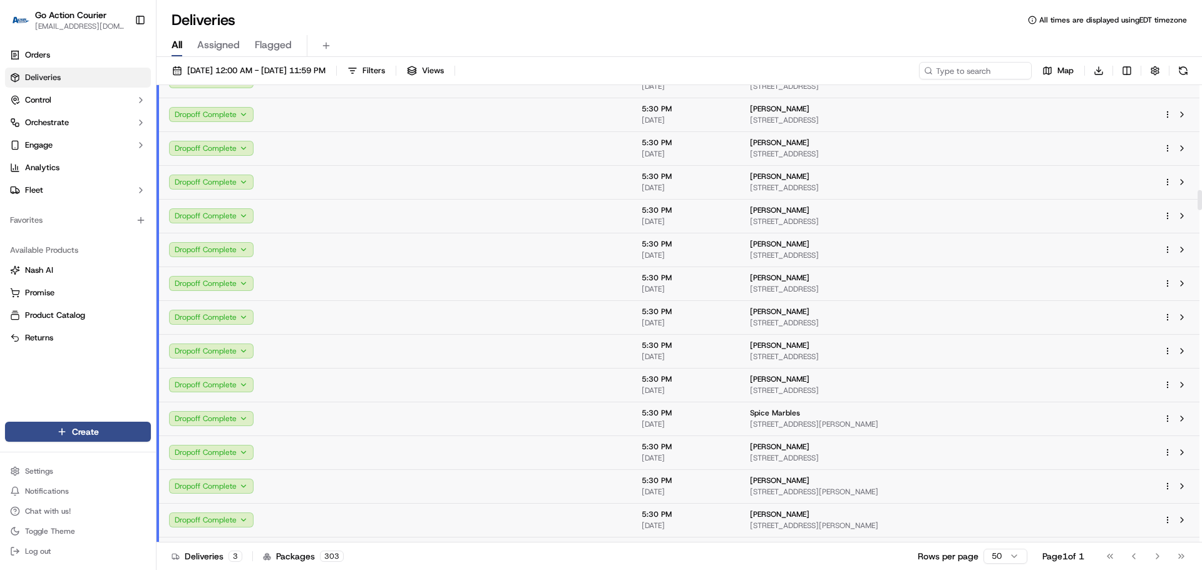
click at [482, 235] on td at bounding box center [513, 250] width 238 height 34
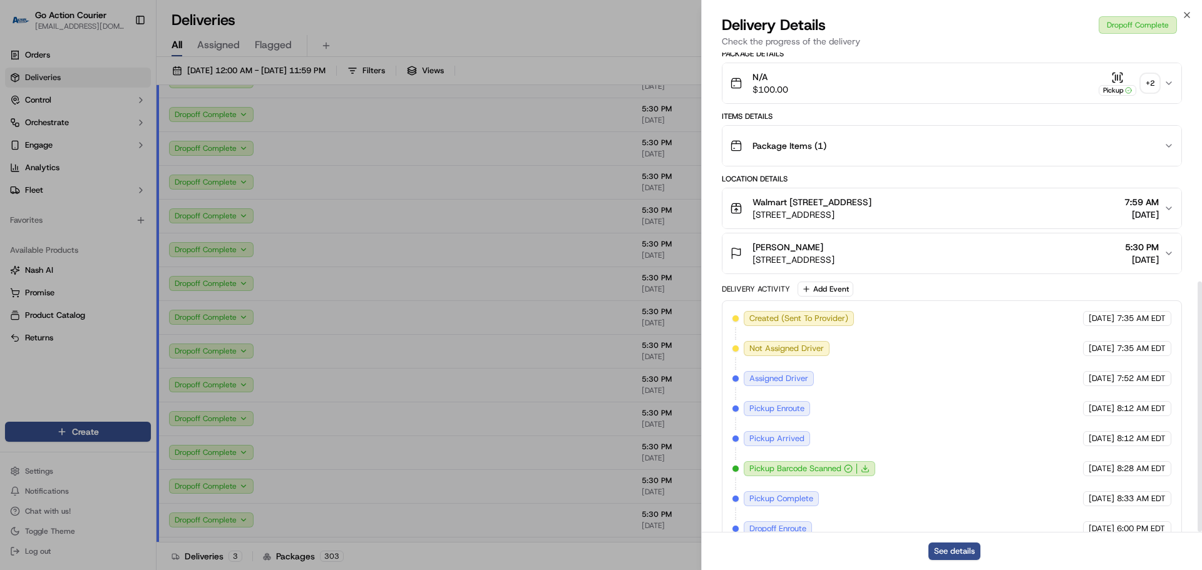
scroll to position [438, 0]
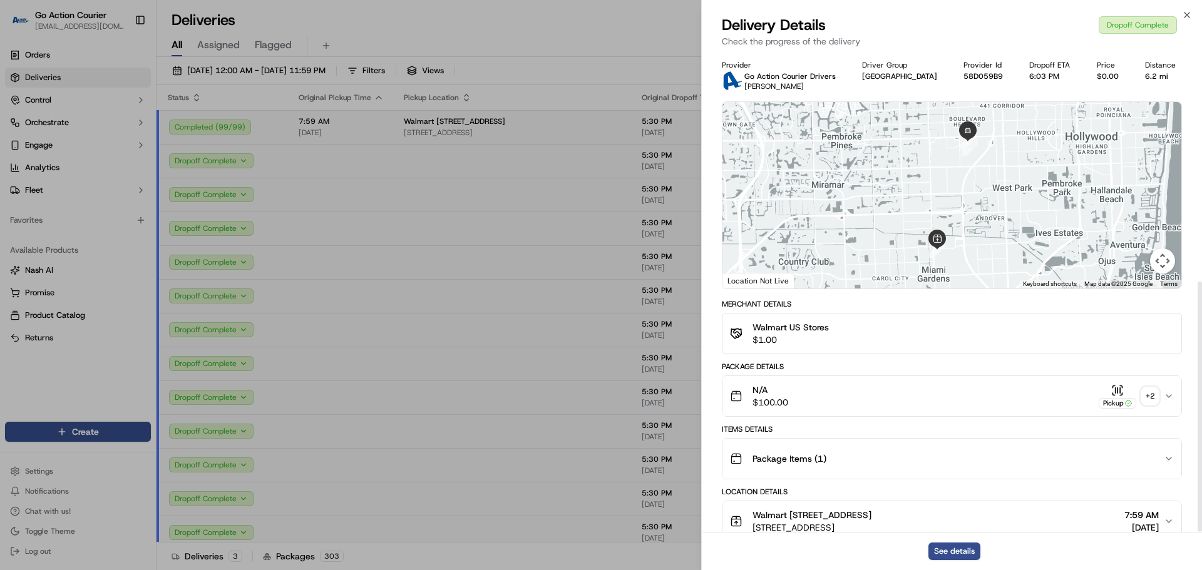
scroll to position [438, 0]
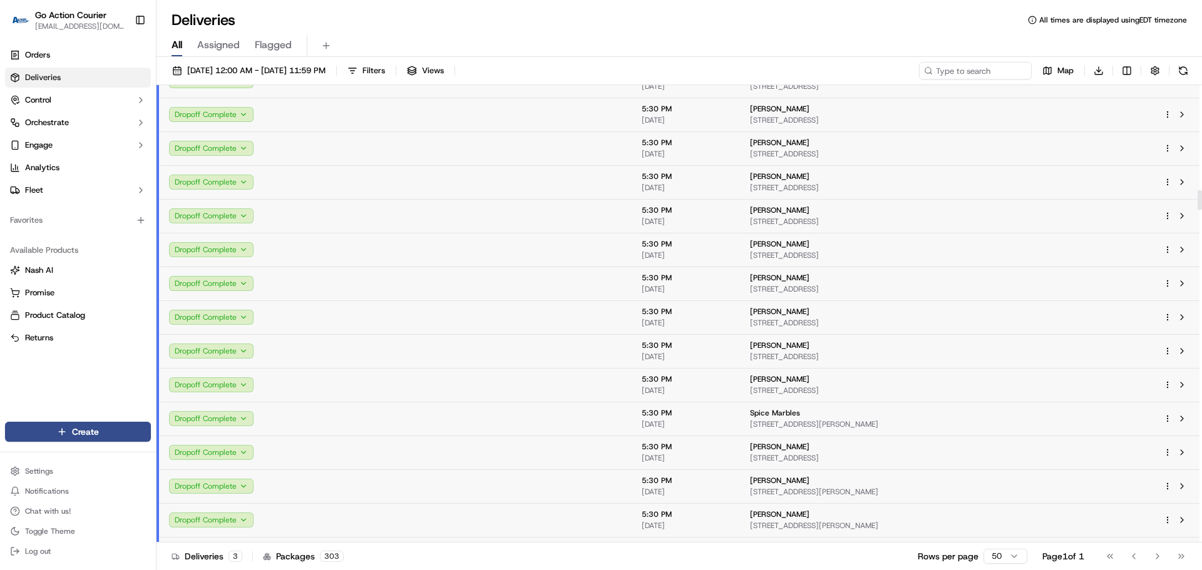
click at [541, 286] on td at bounding box center [513, 284] width 238 height 34
click at [528, 362] on td at bounding box center [513, 351] width 238 height 34
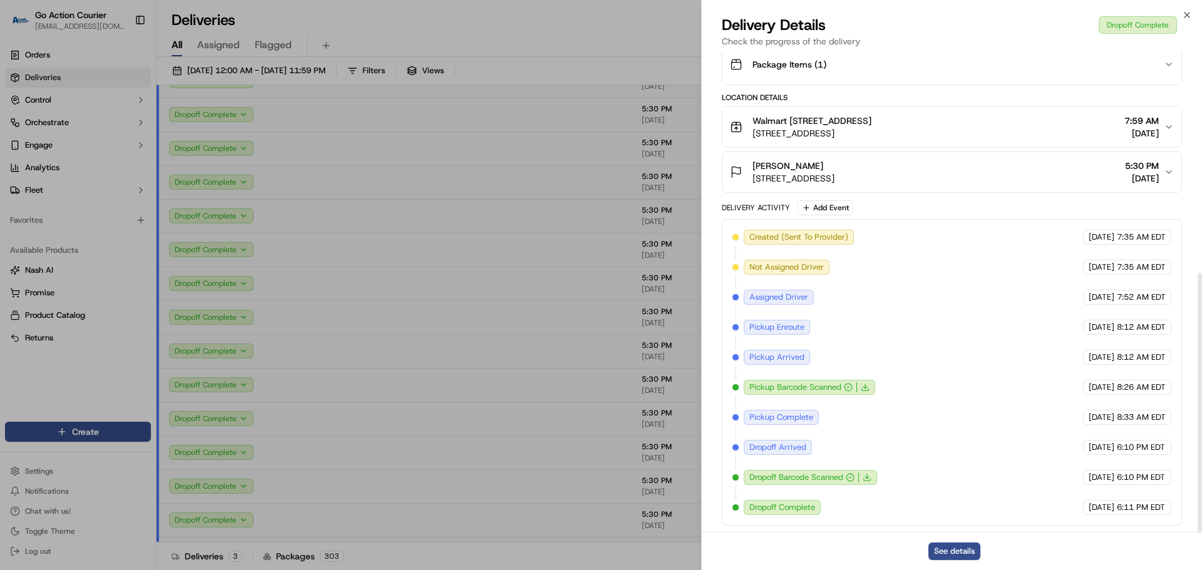
scroll to position [408, 0]
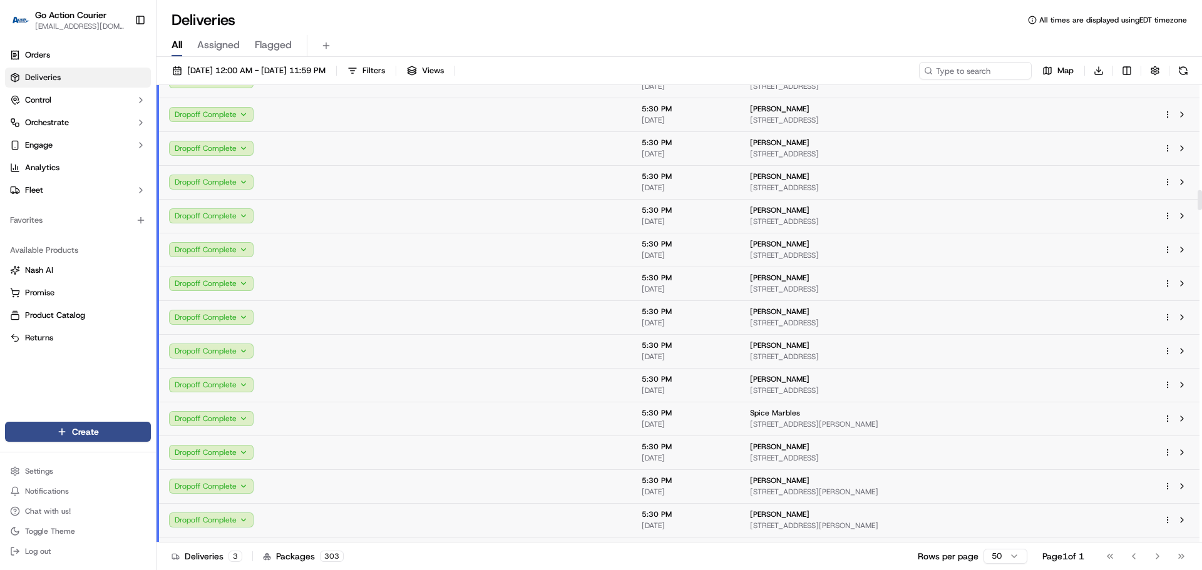
click at [542, 480] on td at bounding box center [513, 487] width 238 height 34
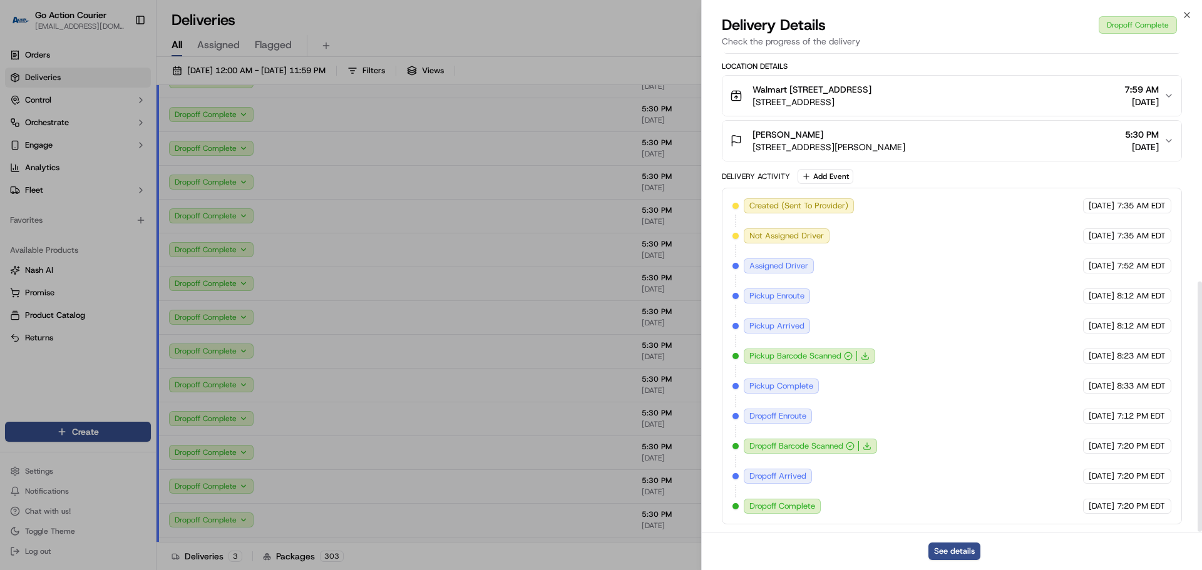
scroll to position [438, 0]
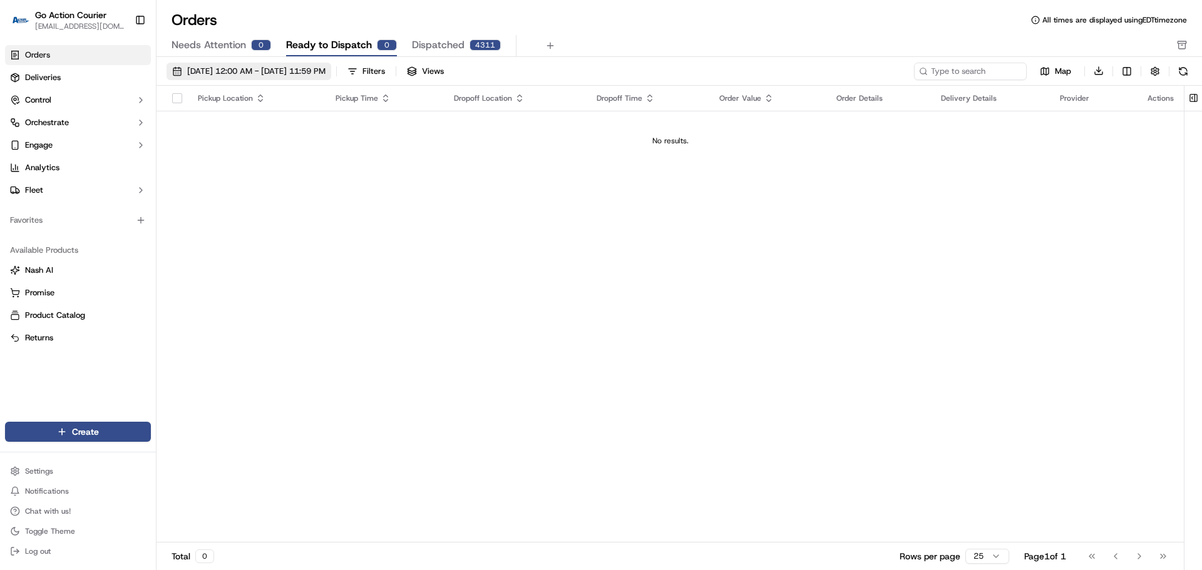
click at [255, 68] on span "[DATE] 12:00 AM - [DATE] 11:59 PM" at bounding box center [256, 71] width 138 height 11
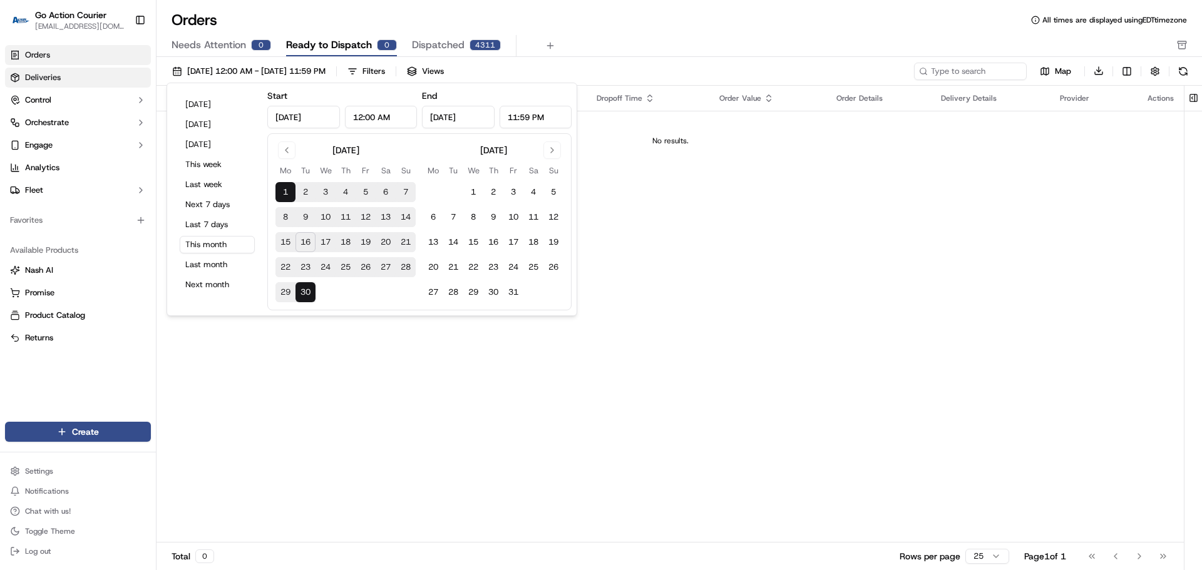
click at [79, 68] on link "Deliveries" at bounding box center [78, 78] width 146 height 20
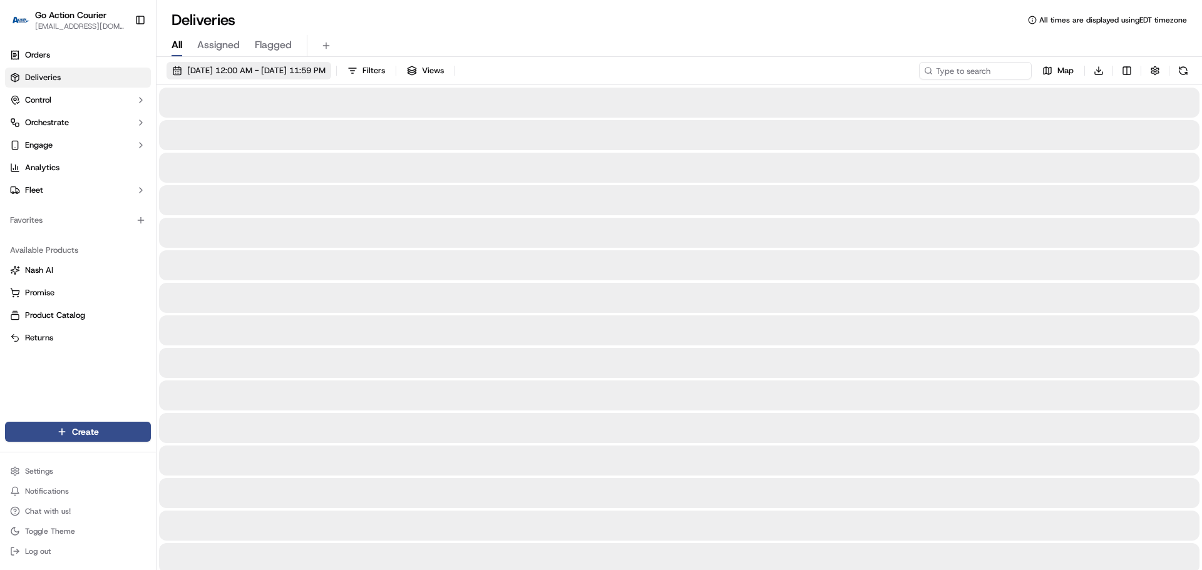
click at [274, 68] on span "09/16/2025 12:00 AM - 09/16/2025 11:59 PM" at bounding box center [256, 70] width 138 height 11
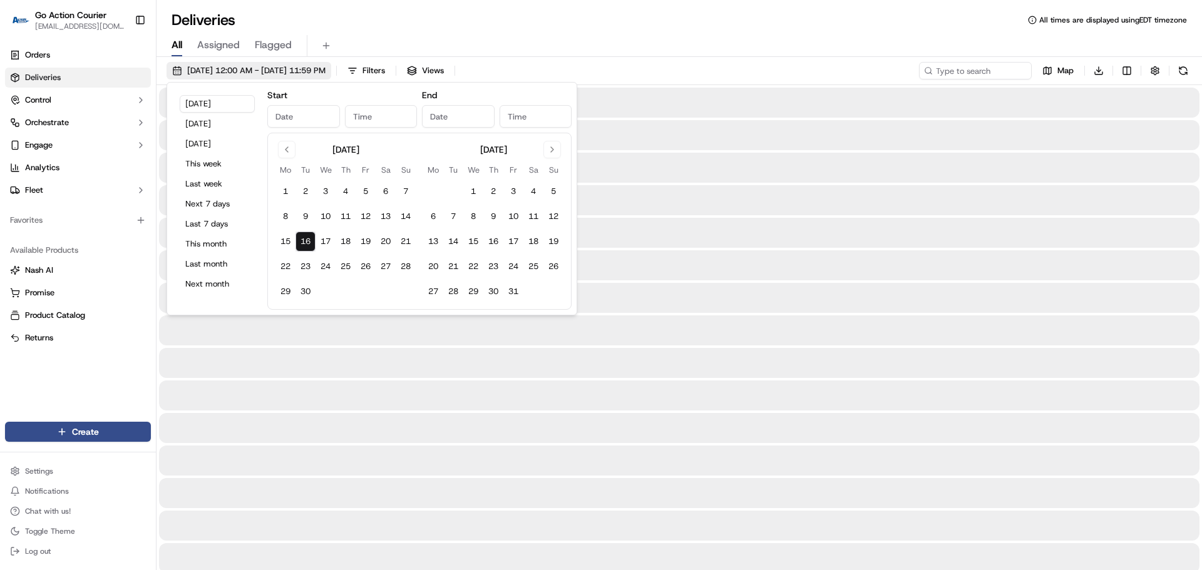
type input "Sep 16, 2025"
type input "12:00 AM"
type input "Sep 16, 2025"
type input "11:59 PM"
click at [329, 219] on button "10" at bounding box center [326, 217] width 20 height 20
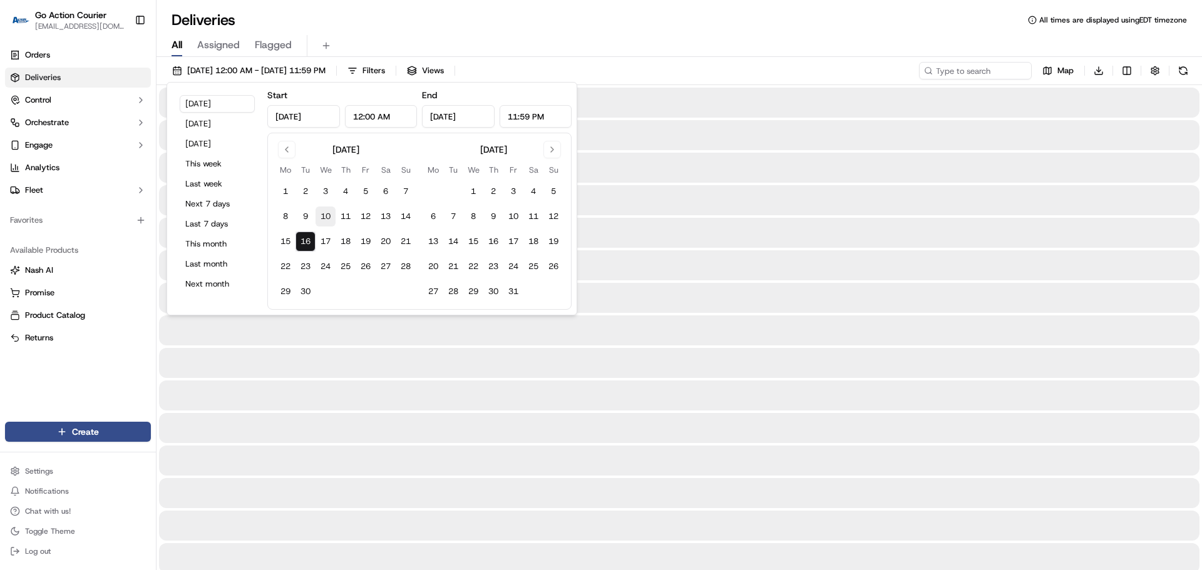
click at [329, 219] on button "10" at bounding box center [326, 217] width 20 height 20
type input "Sep 10, 2025"
click at [425, 11] on div "Deliveries All times are displayed using EDT timezone" at bounding box center [679, 20] width 1045 height 20
